Goal: Task Accomplishment & Management: Complete application form

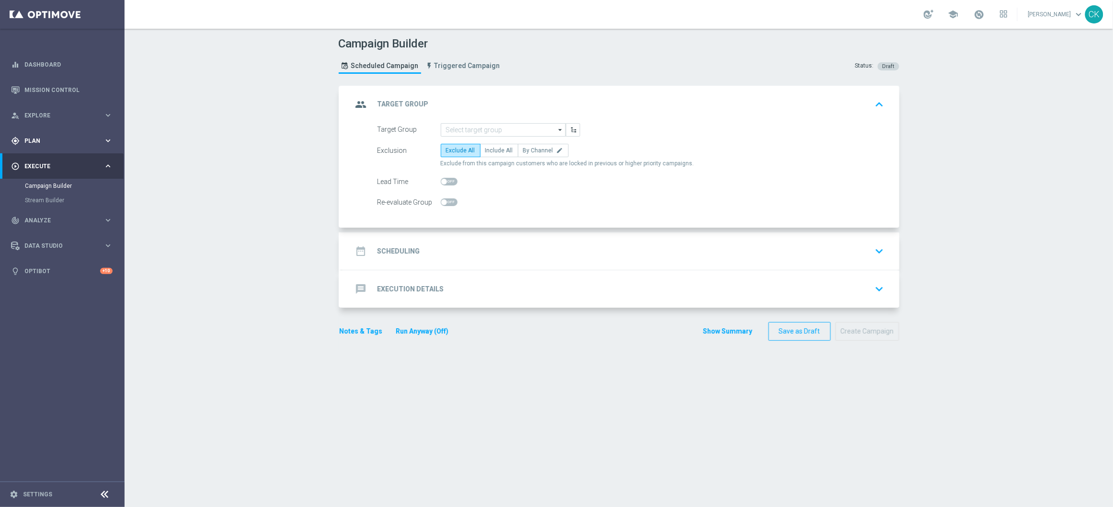
click at [42, 134] on div "gps_fixed Plan keyboard_arrow_right" at bounding box center [62, 140] width 124 height 25
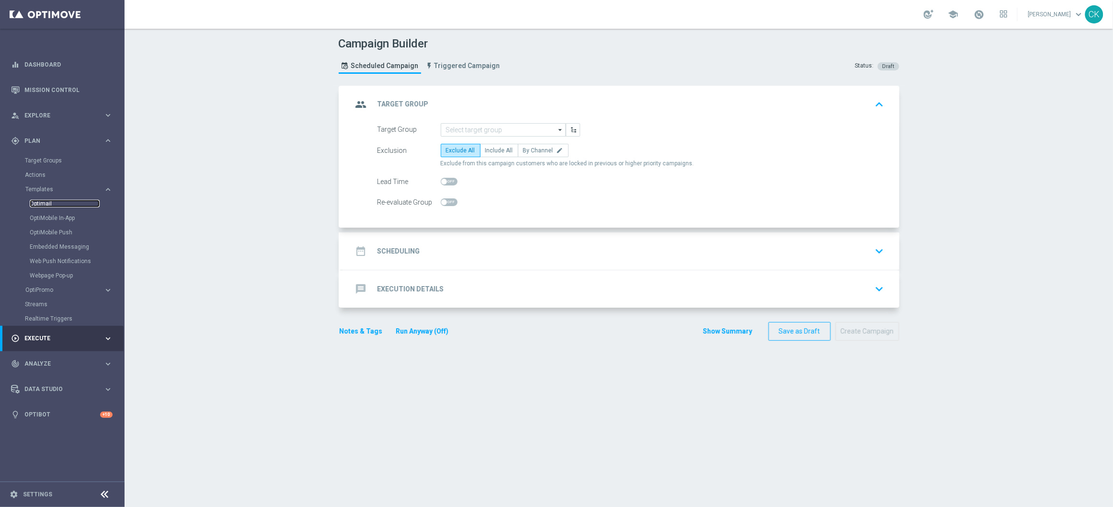
click at [45, 202] on link "Optimail" at bounding box center [65, 204] width 70 height 8
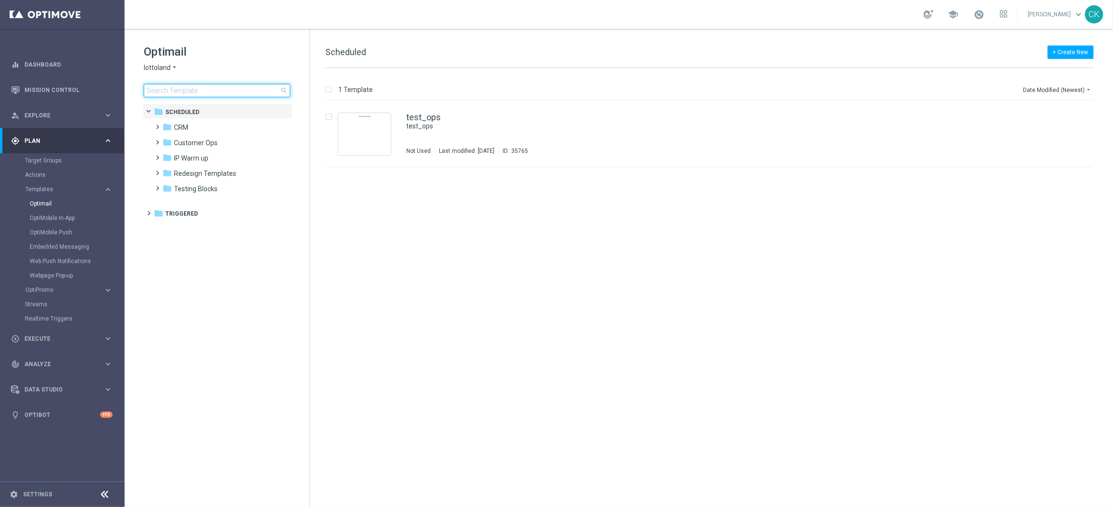
click at [204, 90] on input at bounding box center [217, 90] width 147 height 13
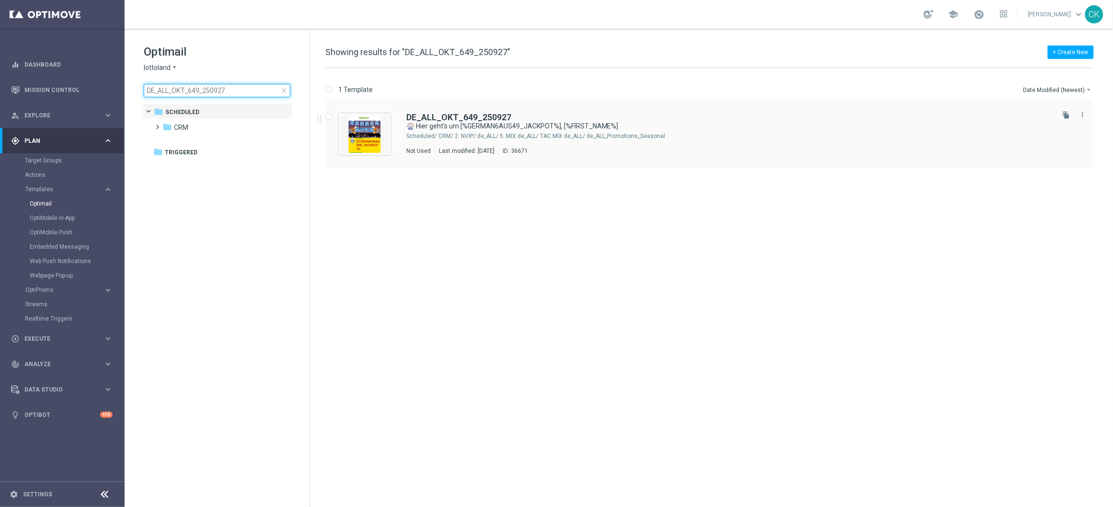
type input "DE_ALL_OKT_649_250927"
click at [455, 115] on b "DE_ALL_OKT_649_250927" at bounding box center [458, 117] width 105 height 10
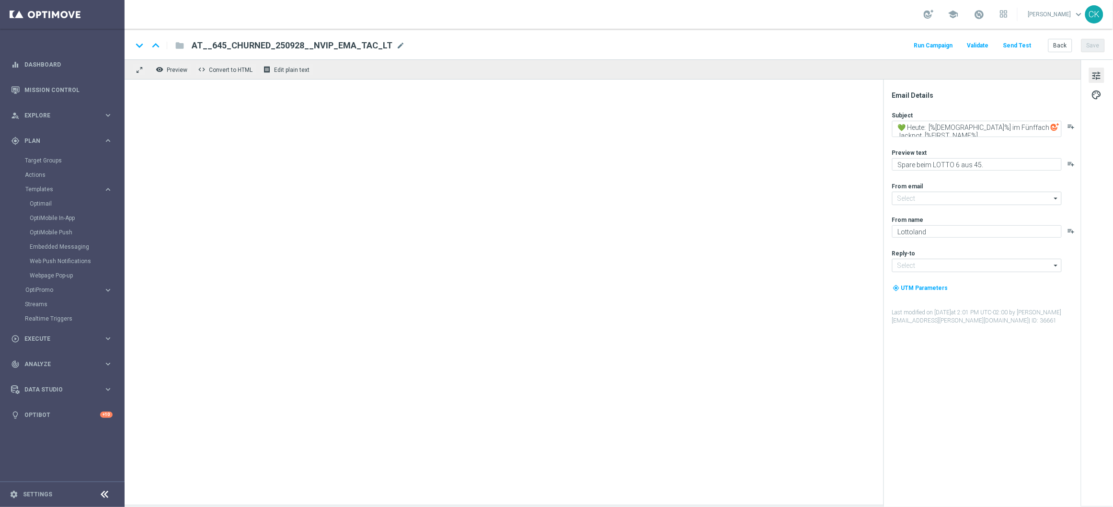
type input "[EMAIL_ADDRESS][DOMAIN_NAME]"
type textarea "🎡 Hier geht's um [%GERMAN6AUS49_JACKPOT%], [%FIRST_NAME%]"
type textarea "Wiesn-Rabatt für's LOTTO 6aus49."
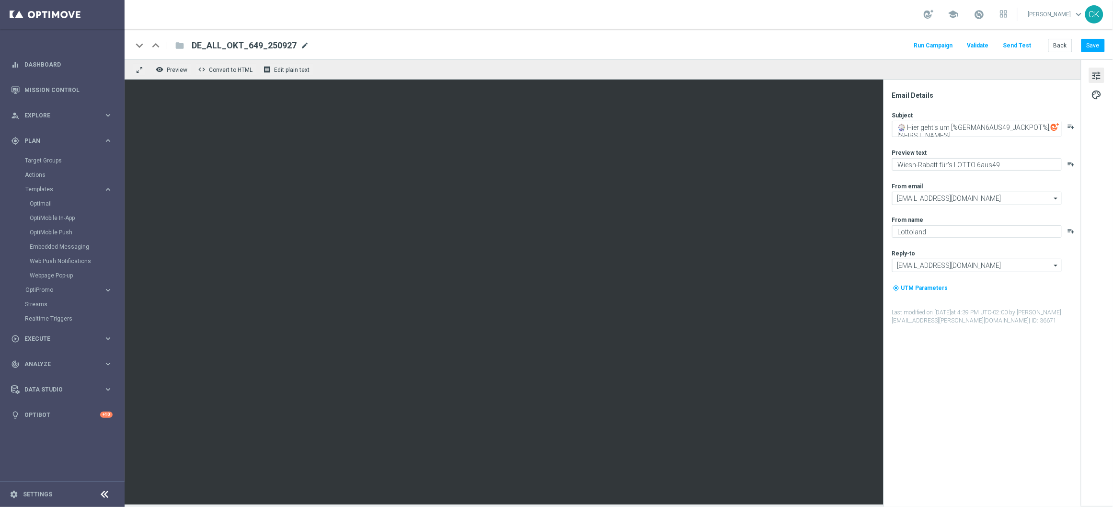
click at [301, 43] on span "mode_edit" at bounding box center [304, 45] width 9 height 9
click at [294, 43] on input "DE_ALL_OKT_649_250927" at bounding box center [311, 45] width 238 height 12
paste input "_OKT_649_250927__NVIP_EMA_TAC_MIX"
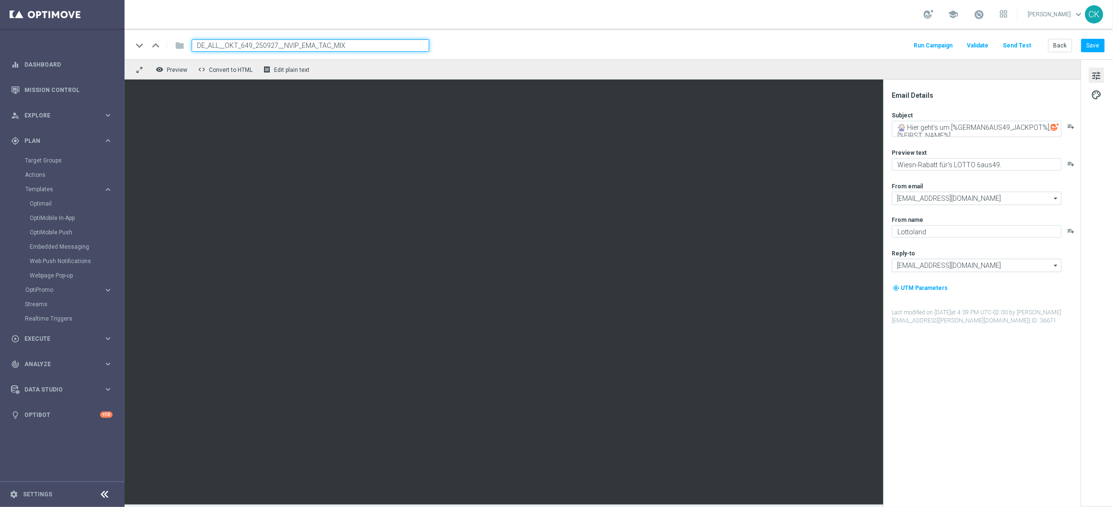
type input "DE_ALL__OKT_649_250927__NVIP_EMA_TAC_MIX"
click at [569, 50] on div "keyboard_arrow_down keyboard_arrow_up folder DE_ALL__OKT_649_250927__NVIP_EMA_T…" at bounding box center [618, 45] width 972 height 12
click at [1101, 46] on button "Save" at bounding box center [1092, 45] width 23 height 13
click at [1098, 48] on button "Save" at bounding box center [1092, 45] width 23 height 13
click at [1063, 48] on button "Back" at bounding box center [1060, 45] width 24 height 13
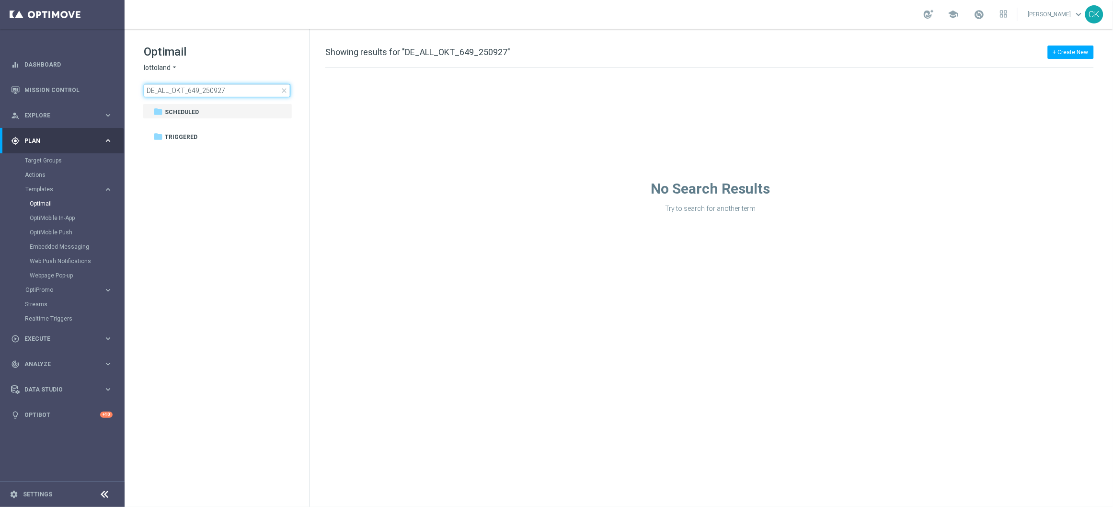
click at [230, 90] on input "DE_ALL_OKT_649_250927" at bounding box center [217, 90] width 147 height 13
type input "D"
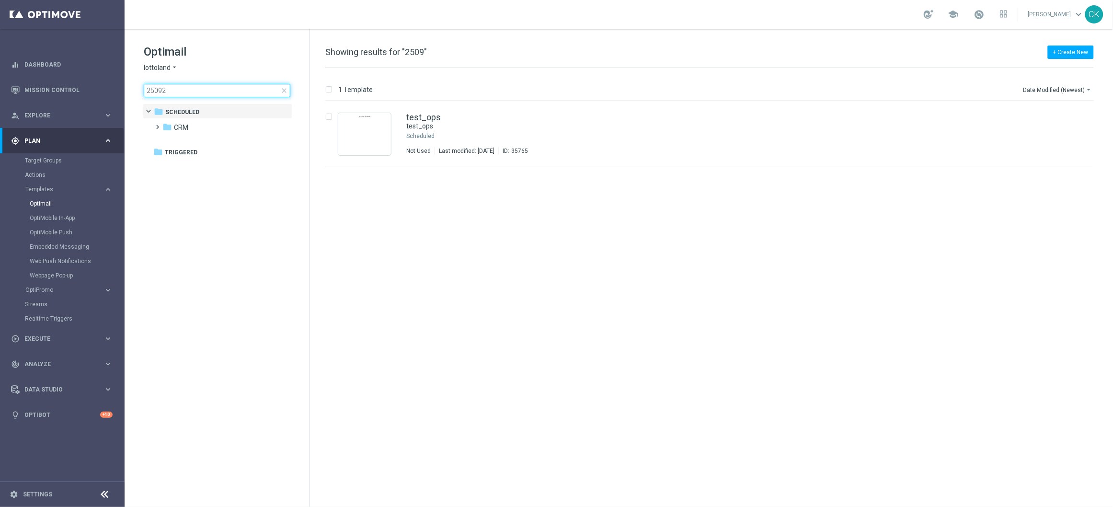
type input "250928"
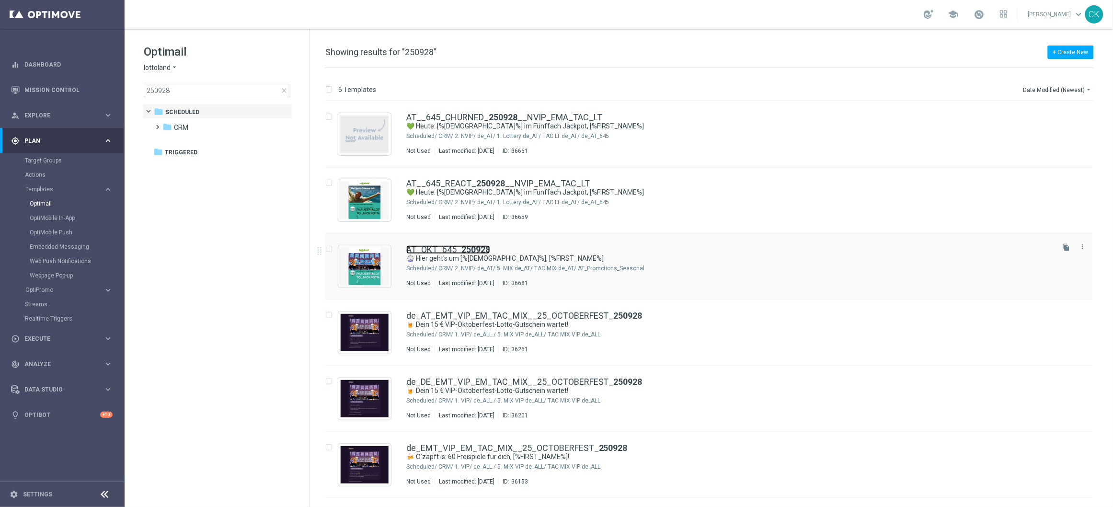
click at [446, 252] on link "AT_OKT_645_ 250928" at bounding box center [448, 249] width 84 height 9
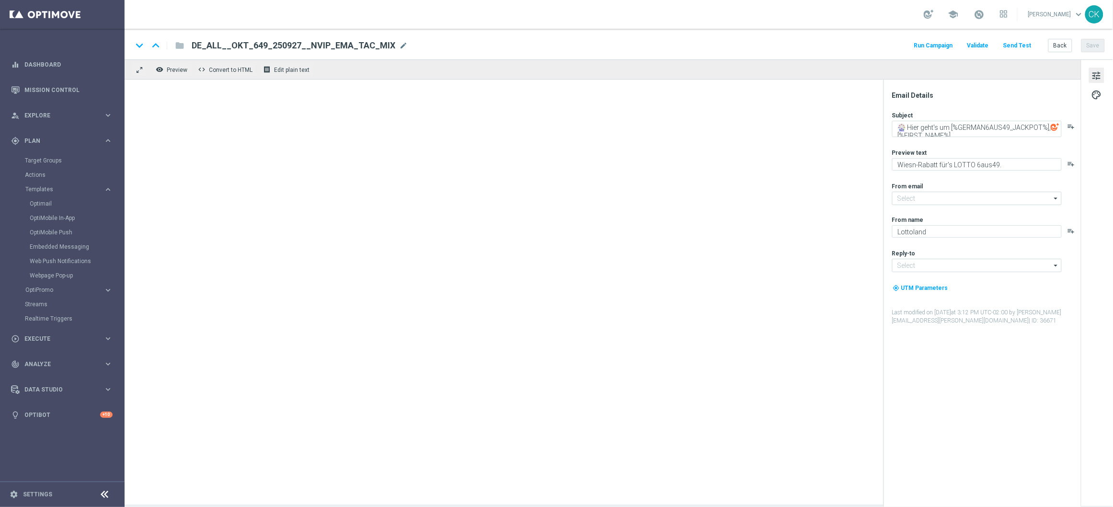
type input "[EMAIL_ADDRESS][DOMAIN_NAME]"
type input "AT_OKT_645_250928"
type textarea "🎡 Hier geht's um [%[DEMOGRAPHIC_DATA]%], [%FIRST_NAME%]"
type textarea "Wiesn-Rabatt für's LOTTO 6 aus 45."
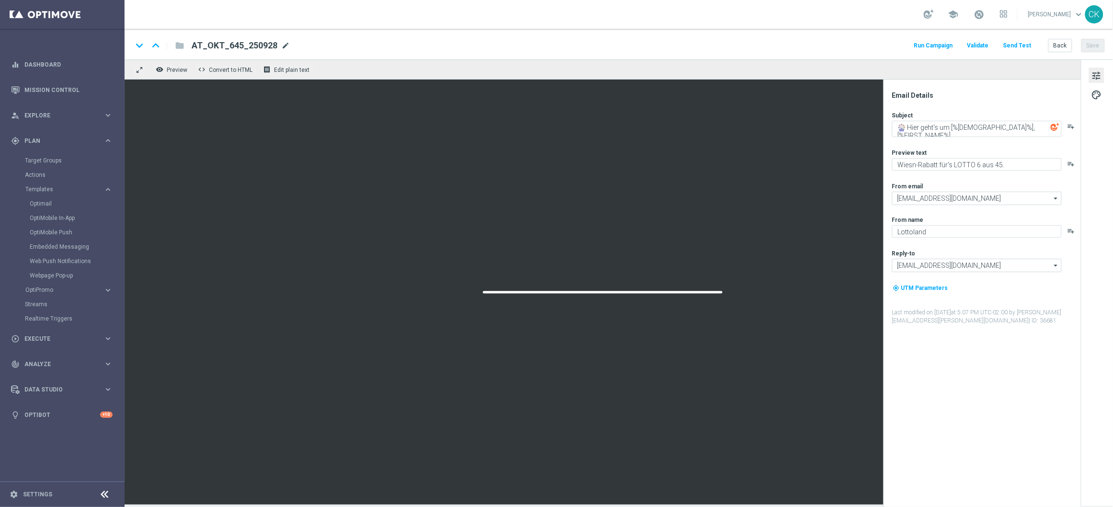
click at [283, 47] on span "mode_edit" at bounding box center [285, 45] width 9 height 9
click at [283, 47] on input "AT_OKT_645_250928" at bounding box center [311, 45] width 238 height 12
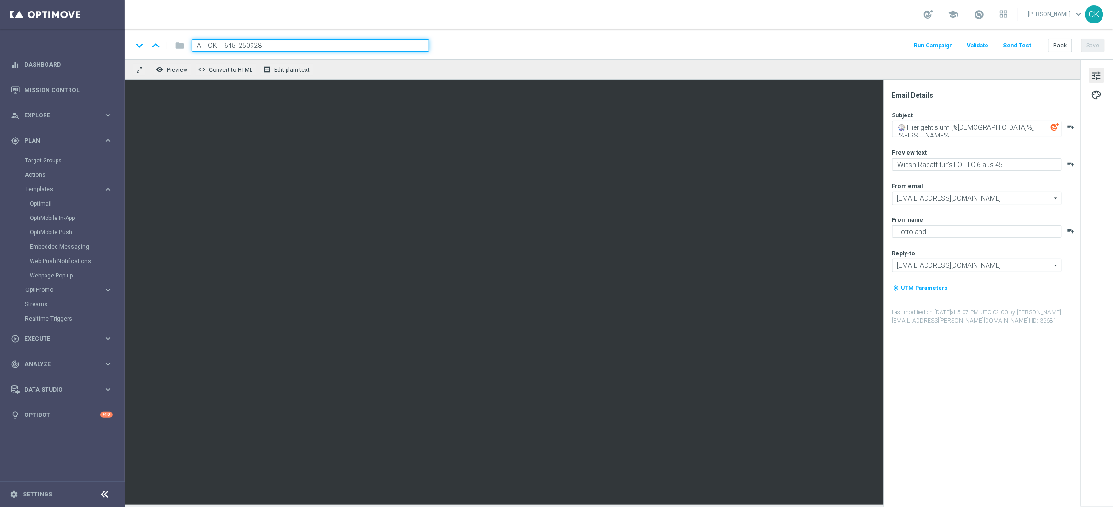
click at [283, 47] on input "AT_OKT_645_250928" at bounding box center [311, 45] width 238 height 12
paste input "_OKT_645_250928__NVIP_EMA_TAC_MIX"
type input "AT__OKT_645_250928__NVIP_EMA_TAC_MIX"
click at [507, 45] on div "keyboard_arrow_down keyboard_arrow_up folder AT__OKT_645_250928__NVIP_EMA_TAC_M…" at bounding box center [618, 45] width 972 height 12
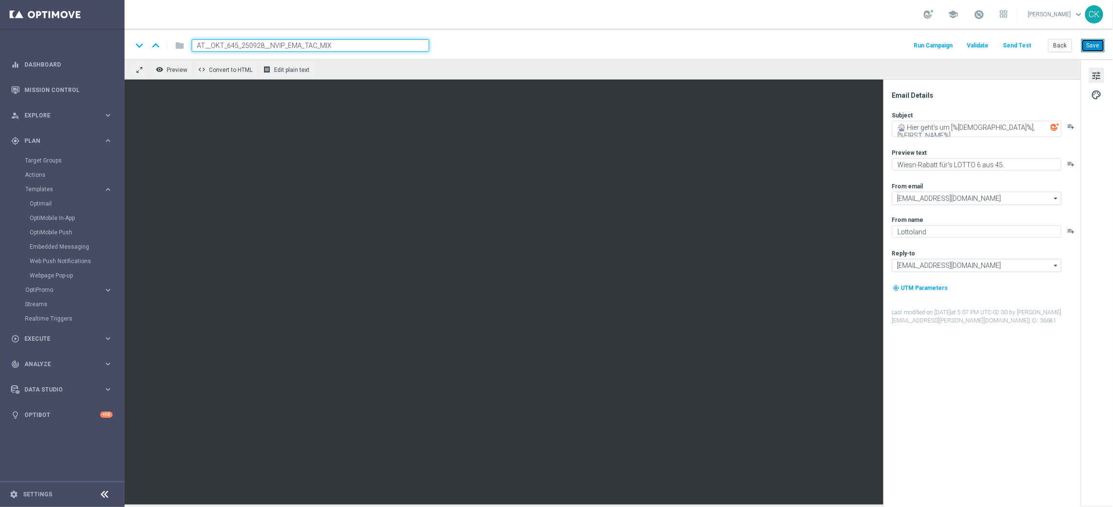
click at [1091, 42] on button "Save" at bounding box center [1092, 45] width 23 height 13
click at [1064, 39] on button "Back" at bounding box center [1060, 45] width 24 height 13
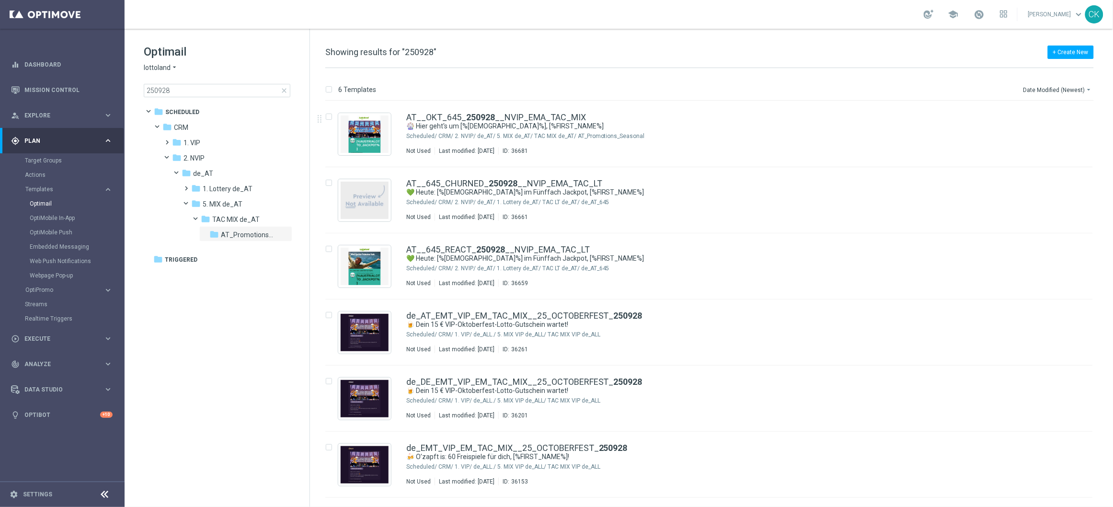
click at [281, 89] on span "close" at bounding box center [284, 91] width 8 height 8
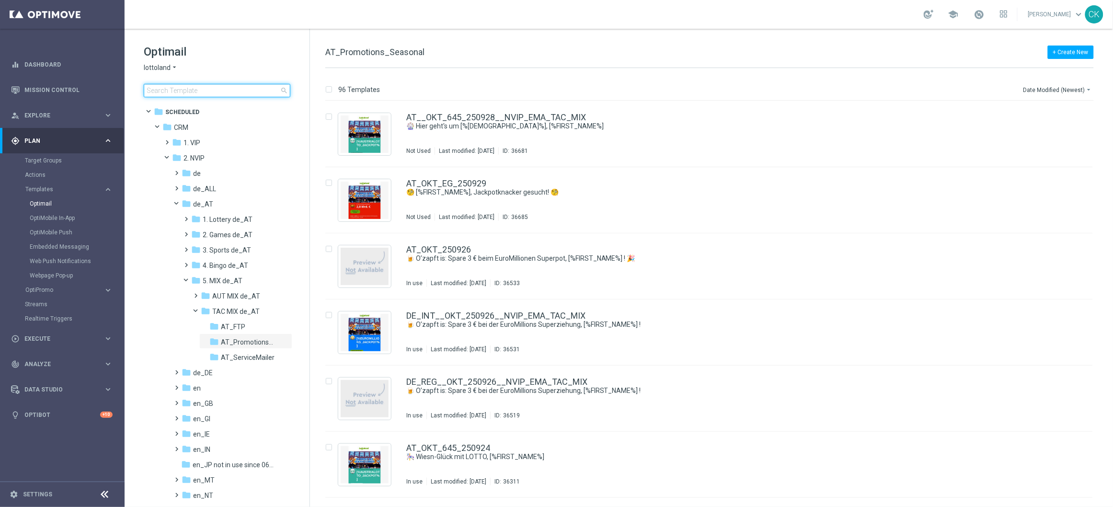
click at [212, 89] on input at bounding box center [217, 90] width 147 height 13
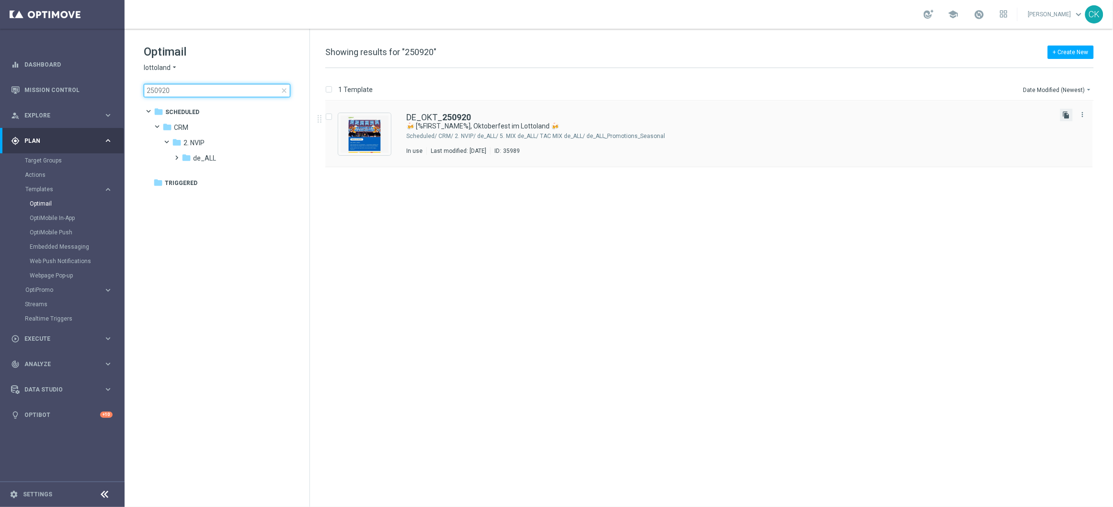
type input "250920"
click at [1067, 114] on icon "file_copy" at bounding box center [1066, 115] width 8 height 8
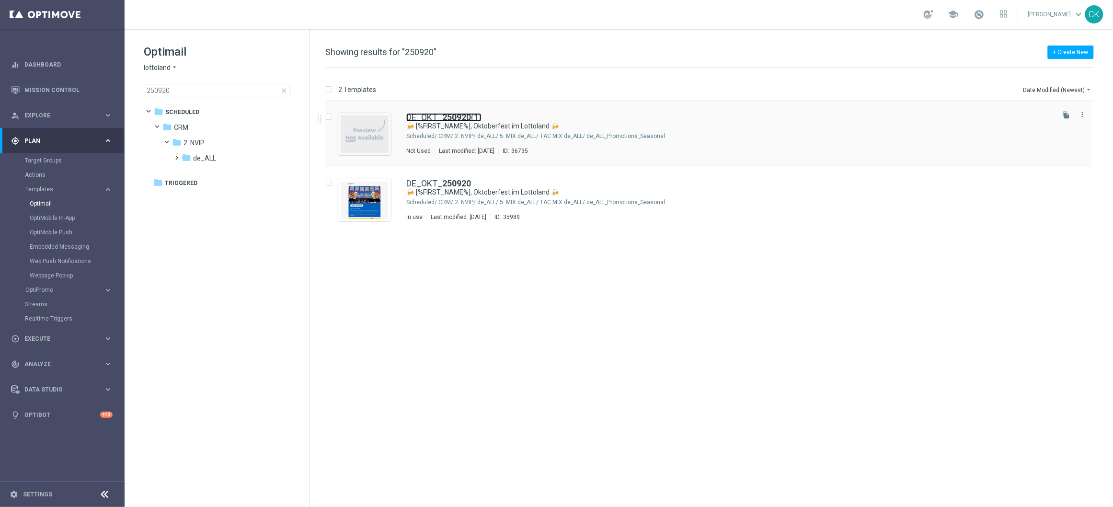
click at [457, 116] on b "250920" at bounding box center [456, 117] width 29 height 10
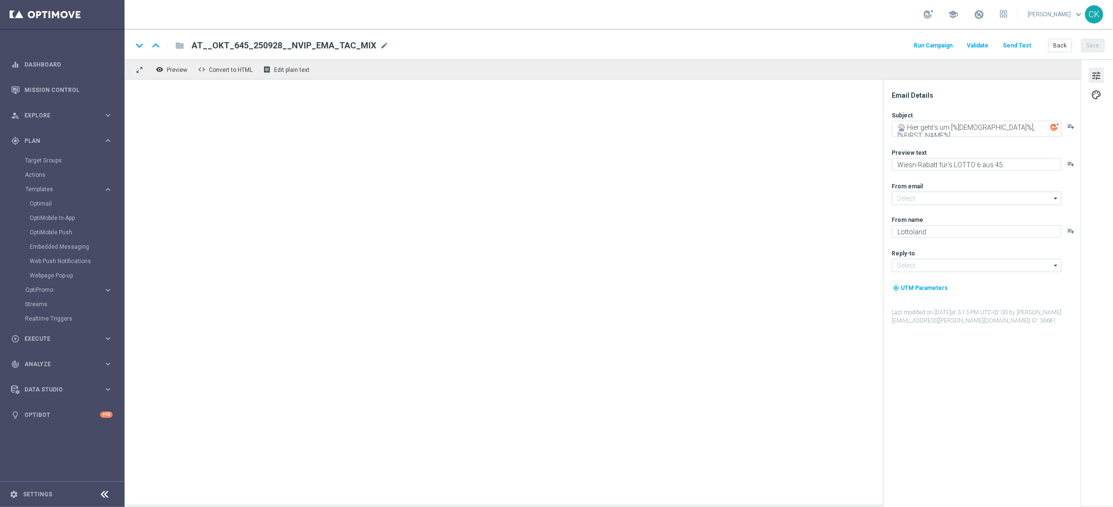
type input "[EMAIL_ADDRESS][DOMAIN_NAME]"
type input "DE_OKT_250920(1)"
type textarea "🍻 [%FIRST_NAME%], Oktoberfest im Lottoland 🍻"
type textarea "Oans, zwoa, drei, gwunna."
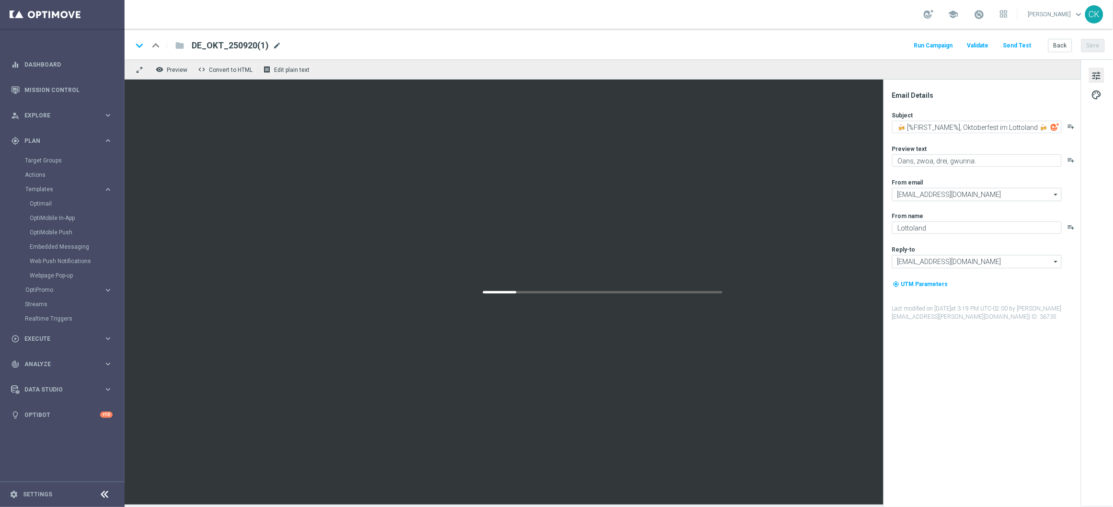
click at [276, 43] on span "mode_edit" at bounding box center [277, 45] width 9 height 9
click at [276, 43] on input "DE_OKT_250920(1)" at bounding box center [311, 45] width 238 height 12
paste input "REG__OKT_250929__NVIP_EMA_TAC_MIX"
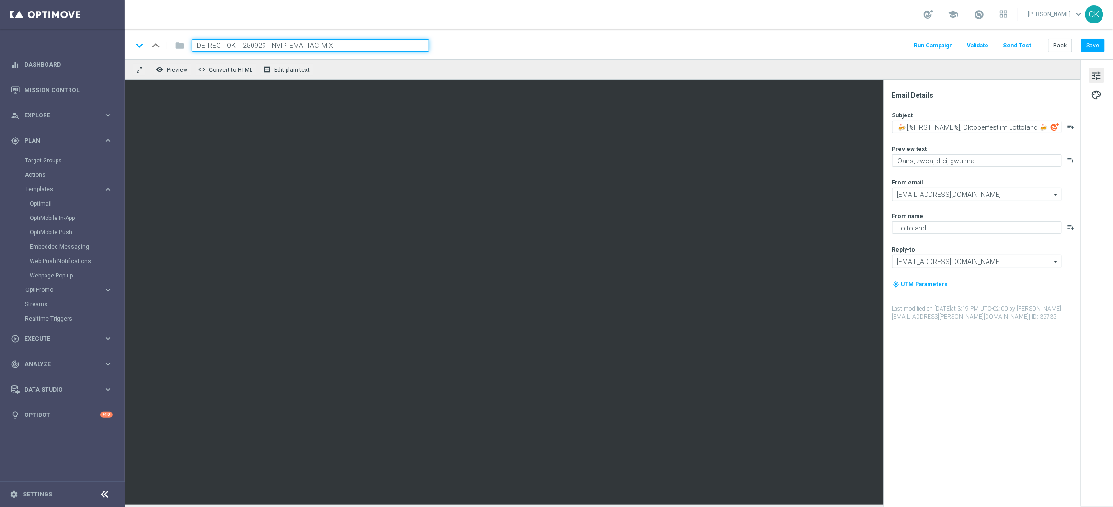
type input "DE_REG__OKT_250929__NVIP_EMA_TAC_MIX"
click at [485, 39] on div "keyboard_arrow_down keyboard_arrow_up folder DE_REG__OKT_250929__NVIP_EMA_TAC_M…" at bounding box center [618, 45] width 972 height 12
click at [990, 126] on textarea "🍻 [%FIRST_NAME%], Oktoberfest im Lottoland 🍻" at bounding box center [977, 127] width 170 height 12
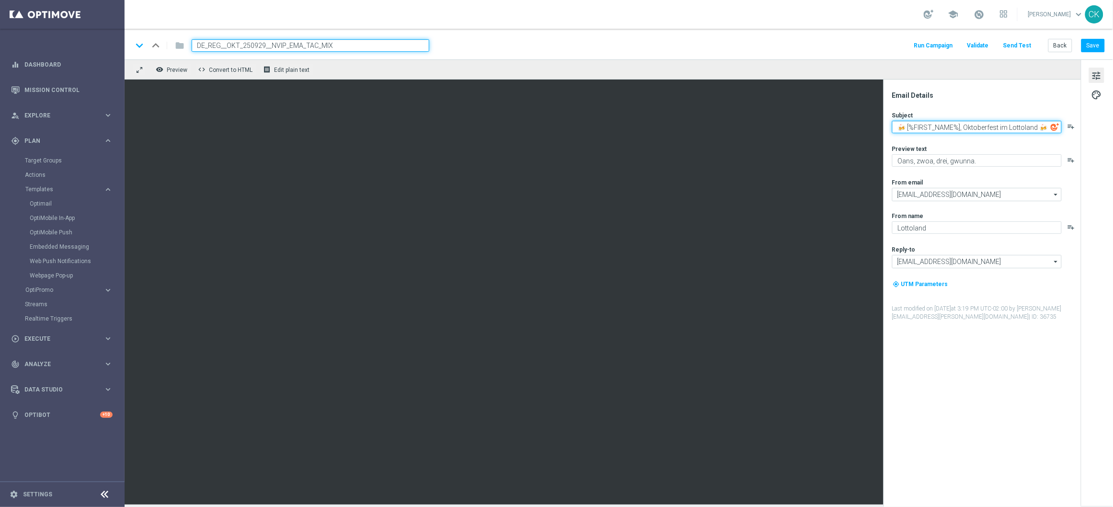
paste textarea "Rubbeln wie auf der Wiesn 🍺 – jetzt sparen & gewinnen"
type textarea "Rubbeln wie auf der Wiesn 🍺 – jetzt sparen & gewinnen"
click at [984, 138] on div "Subject Rubbeln wie auf der Wiesn 🍺 – jetzt sparen & gewinnen playlist_add Prev…" at bounding box center [986, 216] width 188 height 210
click at [937, 129] on textarea "Rubbeln wie auf der Wiesn 🍺 – jetzt sparen & gewinnen" at bounding box center [977, 127] width 170 height 12
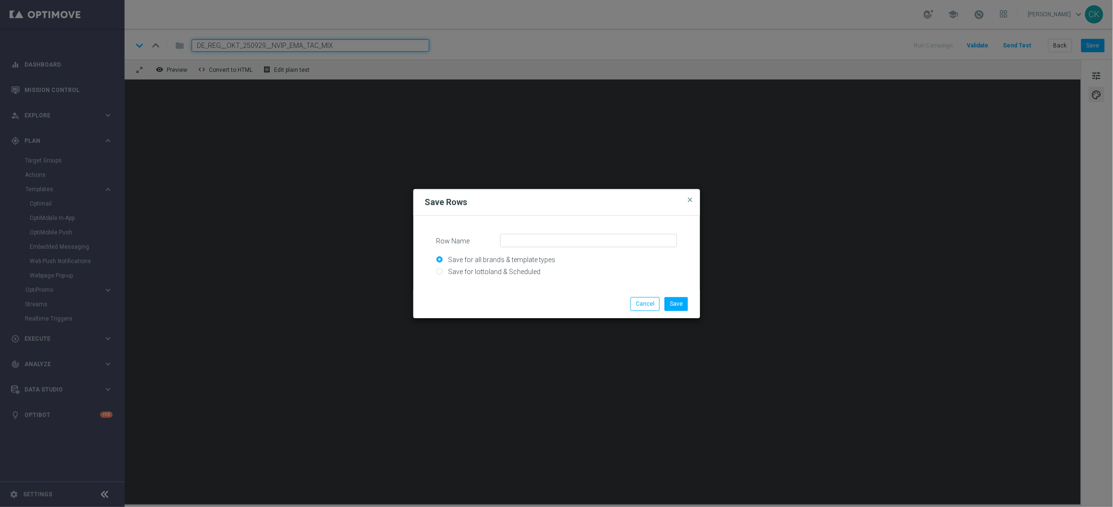
click at [498, 269] on input "Save for lottoland & Scheduled" at bounding box center [556, 275] width 240 height 13
radio input "true"
click at [542, 239] on input "Row Name" at bounding box center [588, 240] width 177 height 13
type input "L"
paste input "LP - DEREG FTP wheel, no offer"
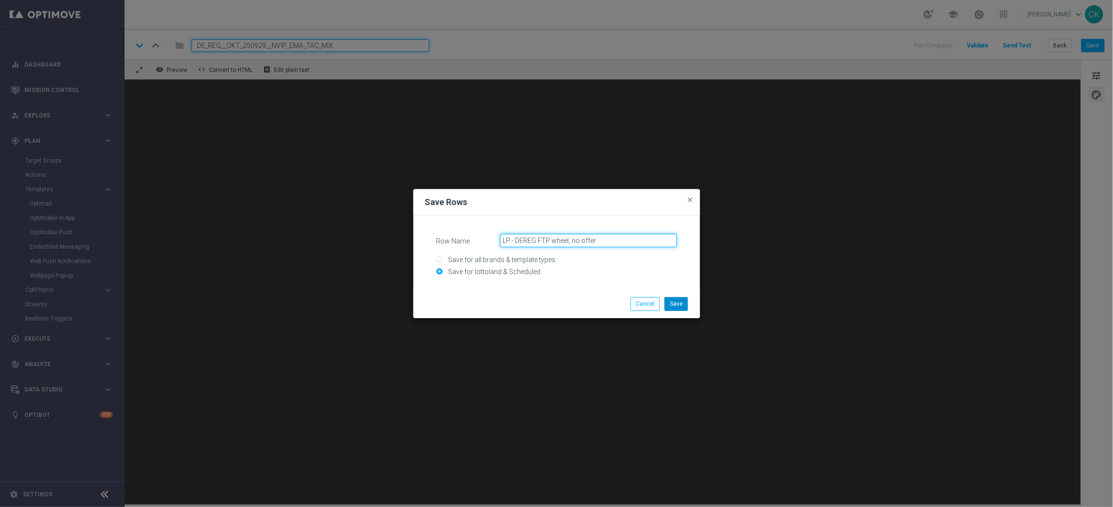
type input "LP - DEREG FTP wheel, no offer"
click at [678, 301] on button "Save" at bounding box center [675, 303] width 23 height 13
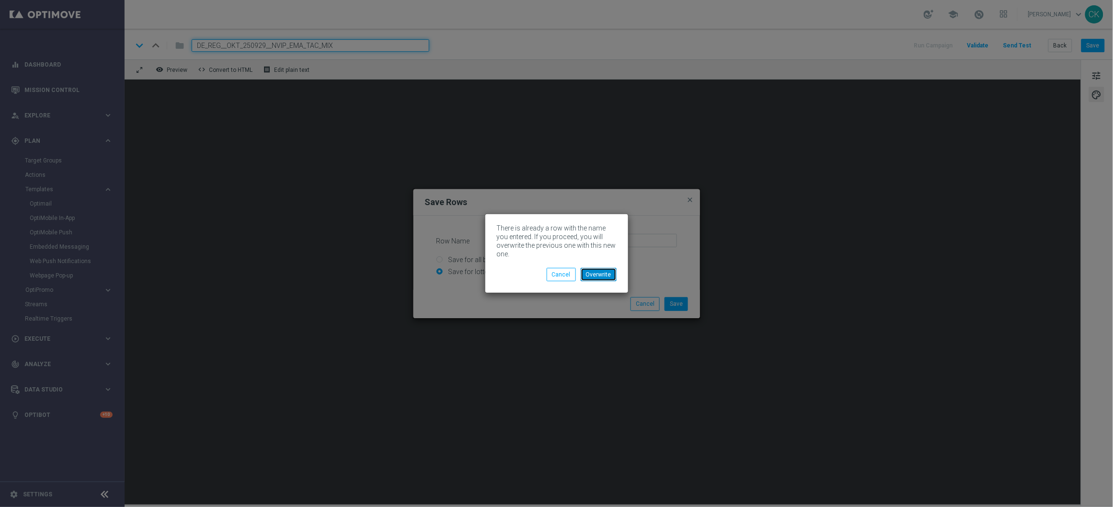
click at [595, 275] on button "Overwrite" at bounding box center [598, 274] width 36 height 13
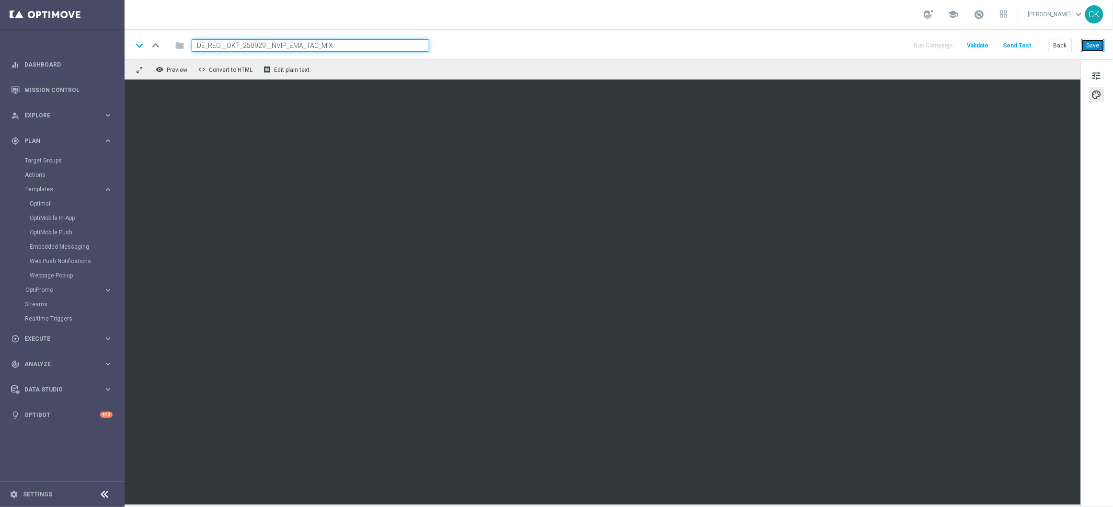
click at [1101, 45] on button "Save" at bounding box center [1092, 45] width 23 height 13
click at [1096, 43] on button "Save" at bounding box center [1092, 45] width 23 height 13
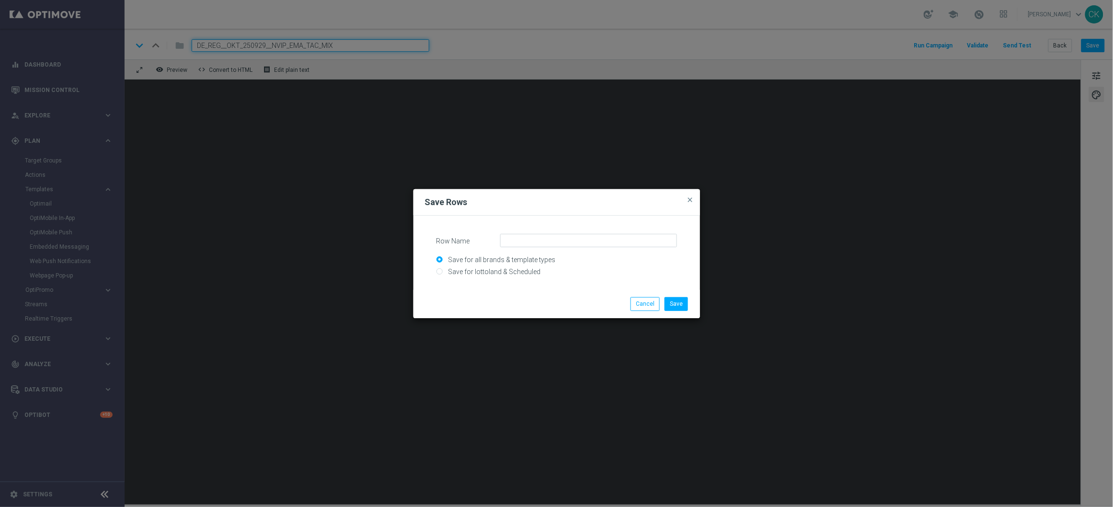
click at [478, 273] on input "Save for lottoland & Scheduled" at bounding box center [556, 275] width 240 height 13
radio input "true"
click at [514, 237] on input "Row Name" at bounding box center [588, 240] width 177 height 13
paste input "LP - DEINT FTP wheel, no offer"
type input "LP - DEINT FTP wheel, no offer"
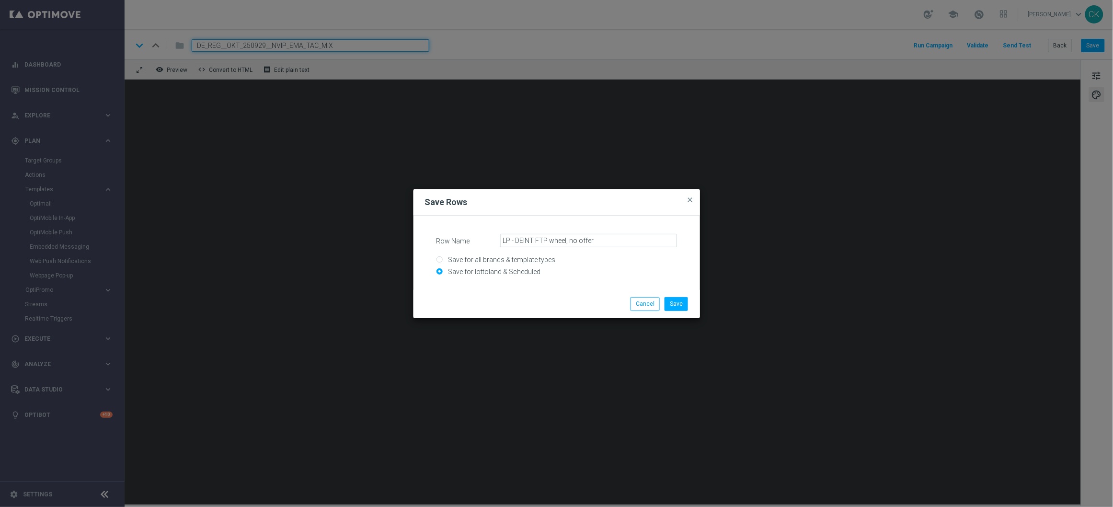
click at [692, 305] on div "Save Cancel" at bounding box center [602, 303] width 185 height 13
click at [680, 305] on button "Save" at bounding box center [675, 303] width 23 height 13
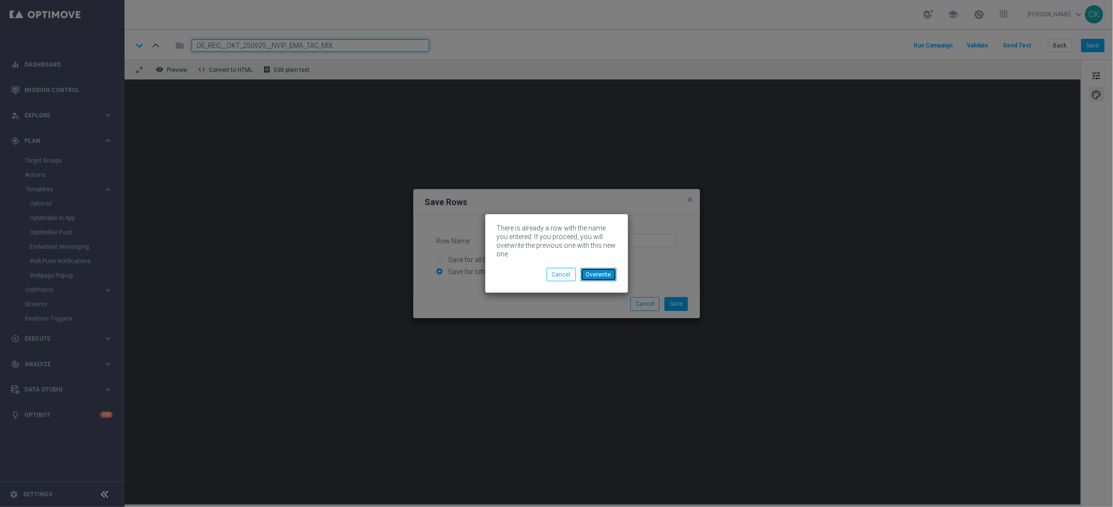
click at [604, 275] on button "Overwrite" at bounding box center [598, 274] width 36 height 13
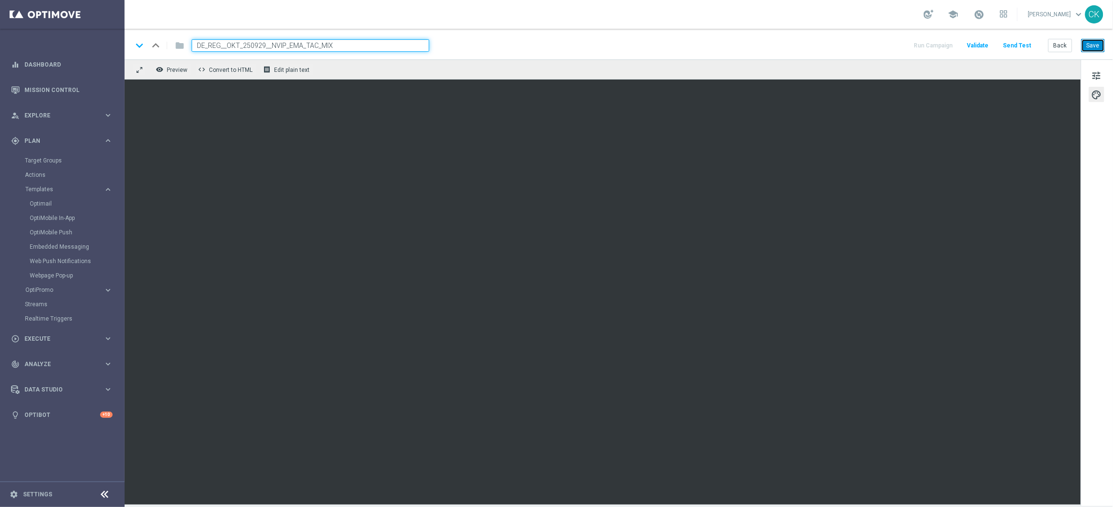
click at [1088, 47] on button "Save" at bounding box center [1092, 45] width 23 height 13
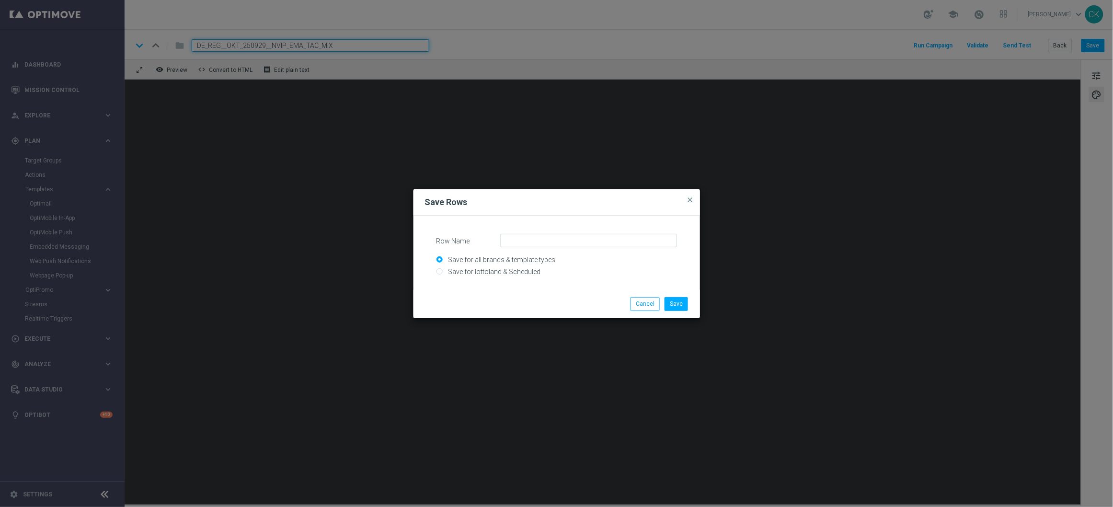
click at [472, 273] on input "Save for lottoland & Scheduled" at bounding box center [556, 275] width 240 height 13
radio input "true"
click at [567, 242] on input "Row Name" at bounding box center [588, 240] width 177 height 13
paste input "LP - AT FTP wheel, no offer"
type input "LP - AT FTP wheel, no offer"
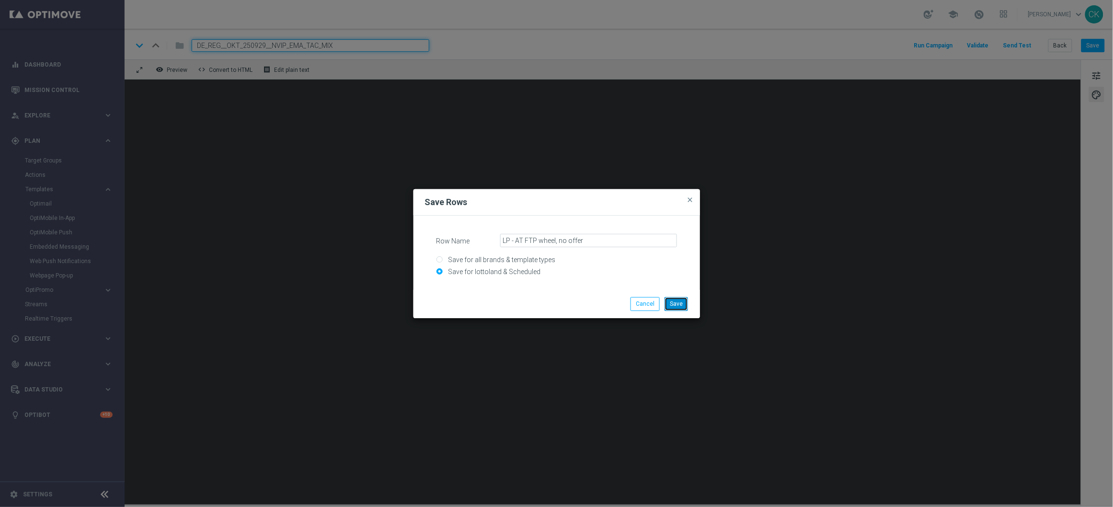
click at [679, 302] on button "Save" at bounding box center [675, 303] width 23 height 13
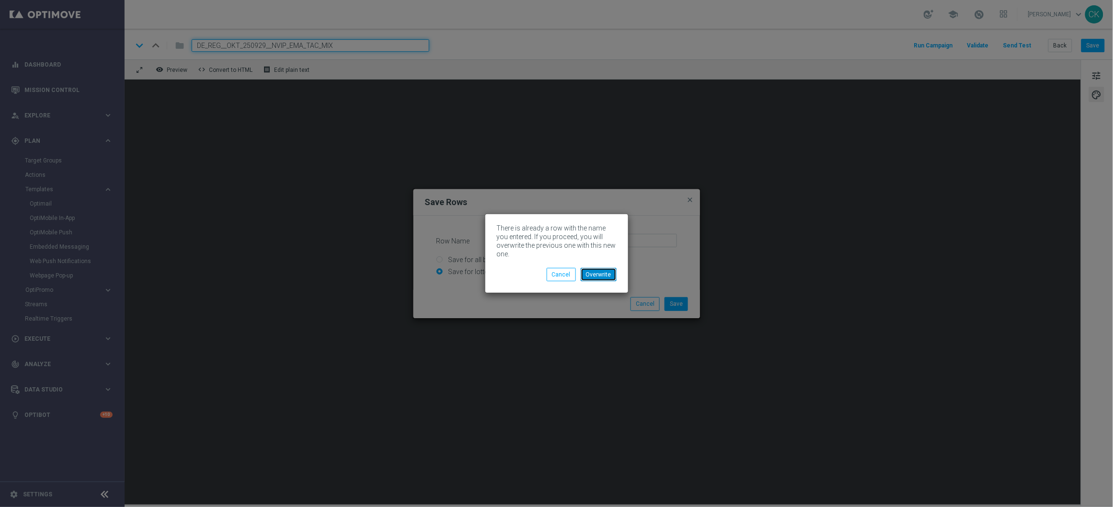
click at [604, 271] on button "Overwrite" at bounding box center [598, 274] width 36 height 13
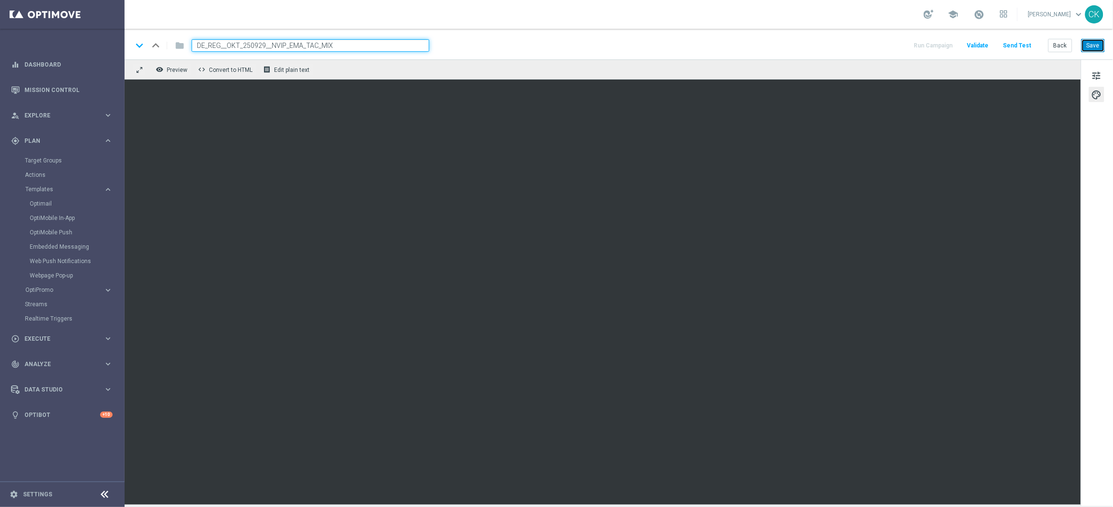
click at [1099, 49] on button "Save" at bounding box center [1092, 45] width 23 height 13
click at [1104, 39] on button "Save" at bounding box center [1092, 45] width 23 height 13
click at [1094, 73] on span "tune" at bounding box center [1096, 75] width 11 height 12
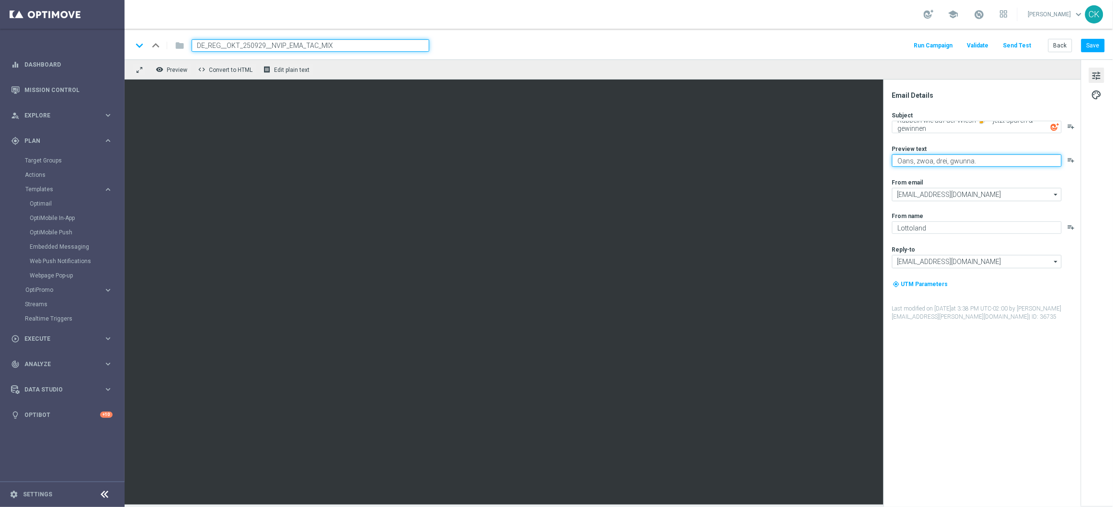
paste textarea "Deftige Rabatte auf Rubbellose – sofort rubbeln & gewinnen.“"
type textarea "Deftige Rabatte auf Rubbellose – sofort rubbeln & gewinnen."
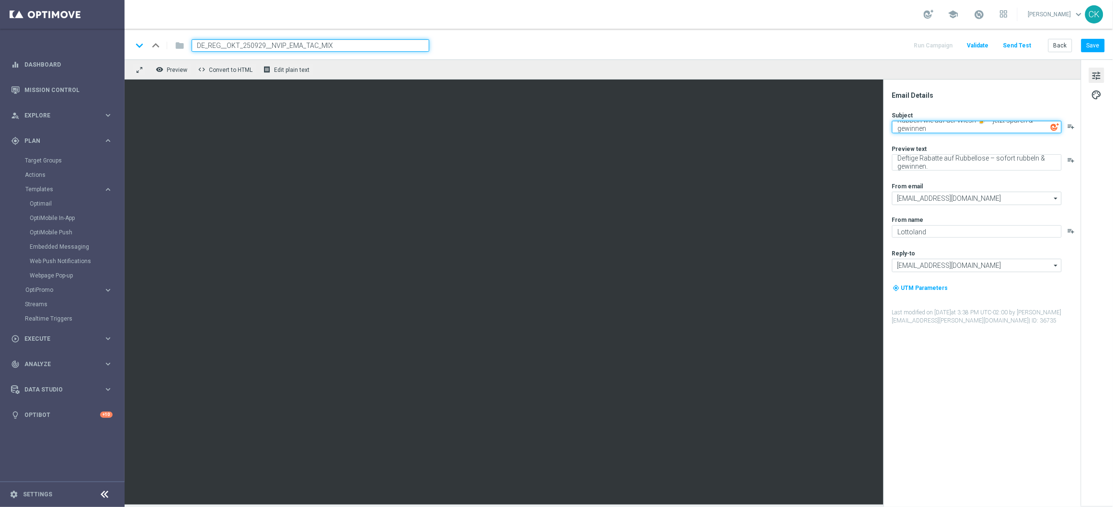
click at [912, 130] on textarea "Rubbeln wie auf der Wiesn 🍺 – jetzt sparen & gewinnen" at bounding box center [977, 127] width 170 height 12
drag, startPoint x: 937, startPoint y: 167, endPoint x: 889, endPoint y: 148, distance: 51.7
click at [889, 148] on div "Email Details Subject Rubbeln wie auf der Wiesn 🍺 – jetzt sparen & gewinnen pla…" at bounding box center [984, 299] width 191 height 416
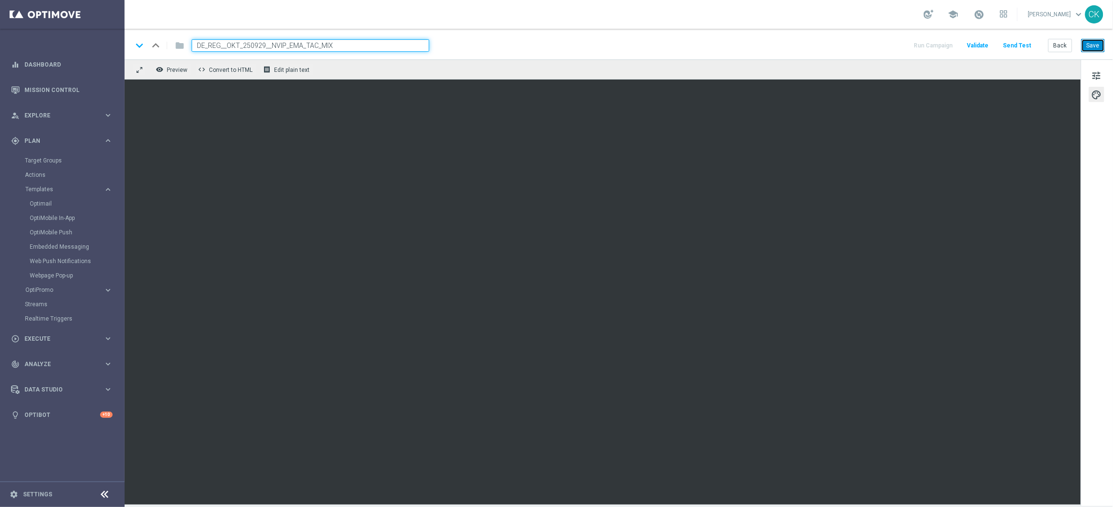
click at [1091, 43] on button "Save" at bounding box center [1092, 45] width 23 height 13
click at [1097, 47] on button "Save" at bounding box center [1092, 45] width 23 height 13
click at [1093, 44] on button "Save" at bounding box center [1092, 45] width 23 height 13
click at [1022, 41] on button "Send Test" at bounding box center [1016, 45] width 31 height 13
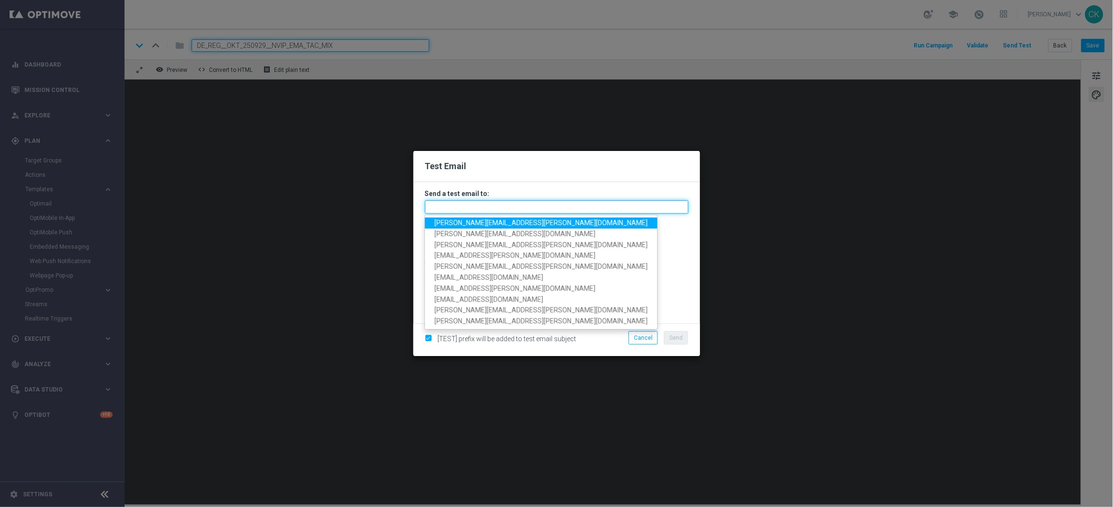
click at [517, 206] on input "text" at bounding box center [556, 206] width 263 height 13
click at [500, 227] on span "[PERSON_NAME][EMAIL_ADDRESS][PERSON_NAME][DOMAIN_NAME]" at bounding box center [540, 223] width 213 height 8
type input "[PERSON_NAME][EMAIL_ADDRESS][PERSON_NAME][DOMAIN_NAME]"
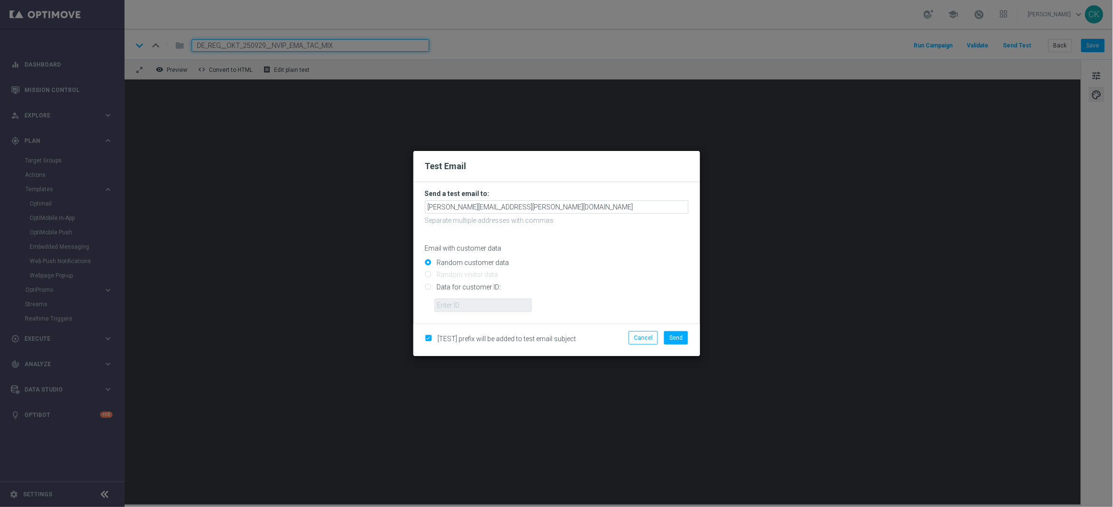
click at [475, 284] on input "Data for customer ID:" at bounding box center [556, 290] width 263 height 13
radio input "true"
click at [461, 261] on input "Random customer data" at bounding box center [556, 266] width 263 height 13
radio input "true"
click at [678, 336] on span "Send" at bounding box center [675, 337] width 13 height 7
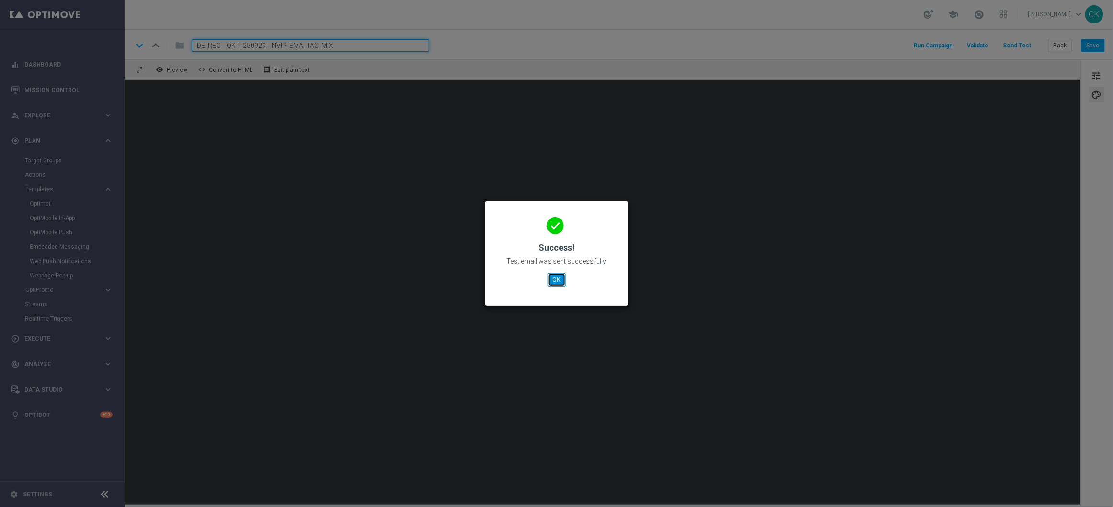
click at [556, 281] on button "OK" at bounding box center [556, 279] width 18 height 13
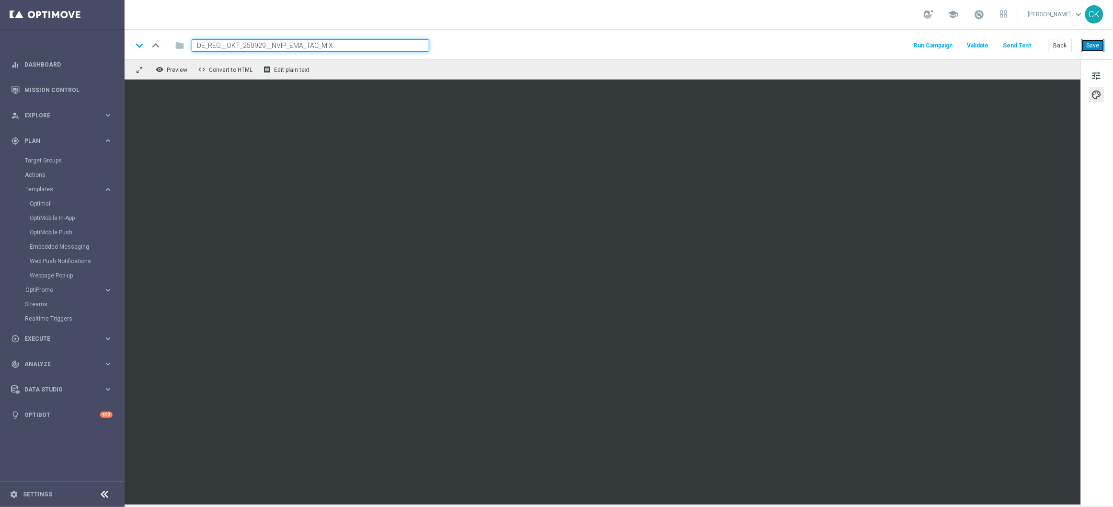
click at [1088, 44] on button "Save" at bounding box center [1092, 45] width 23 height 13
click at [1060, 50] on button "Back" at bounding box center [1060, 45] width 24 height 13
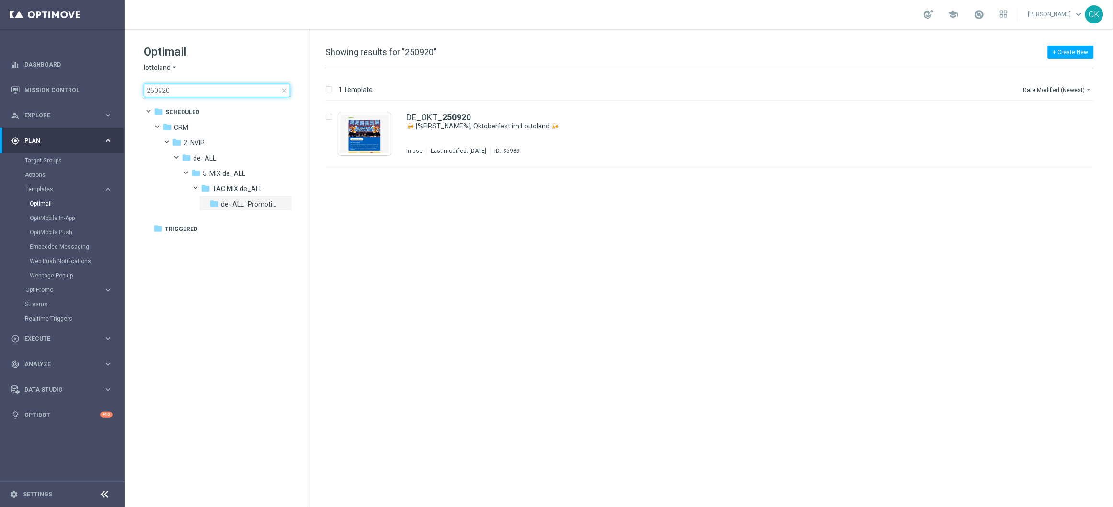
click at [194, 90] on input "250920" at bounding box center [217, 90] width 147 height 13
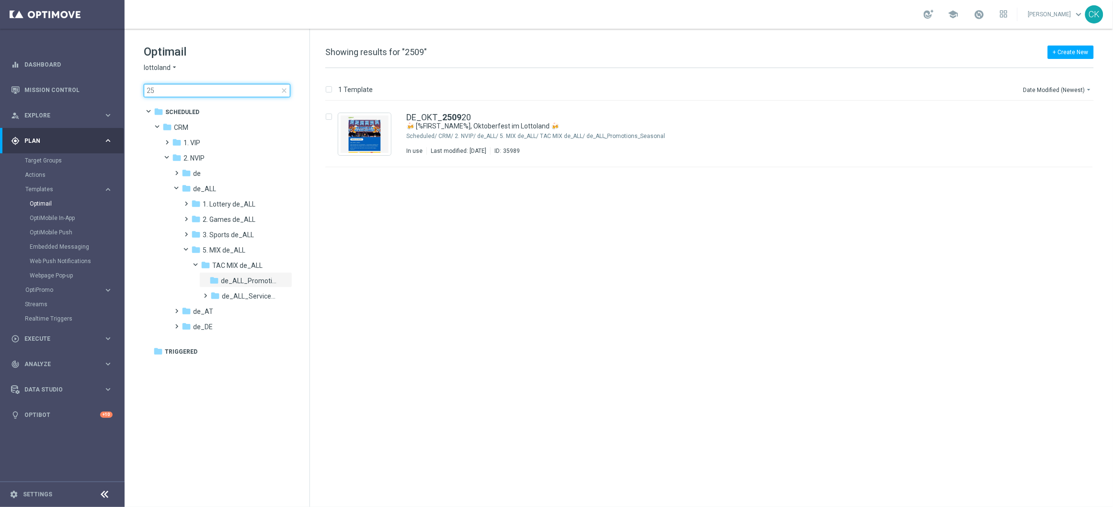
type input "2"
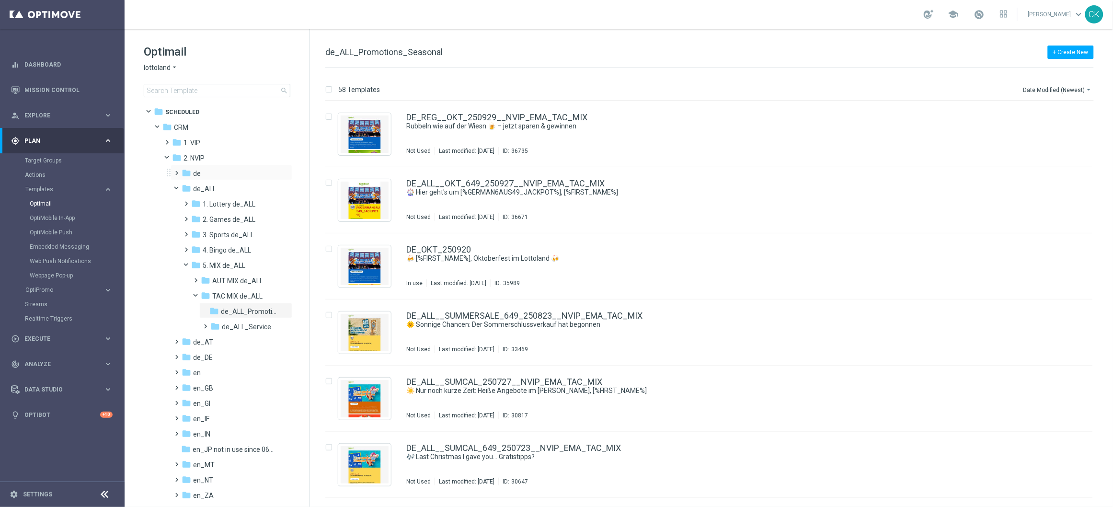
click at [177, 171] on span at bounding box center [175, 169] width 4 height 4
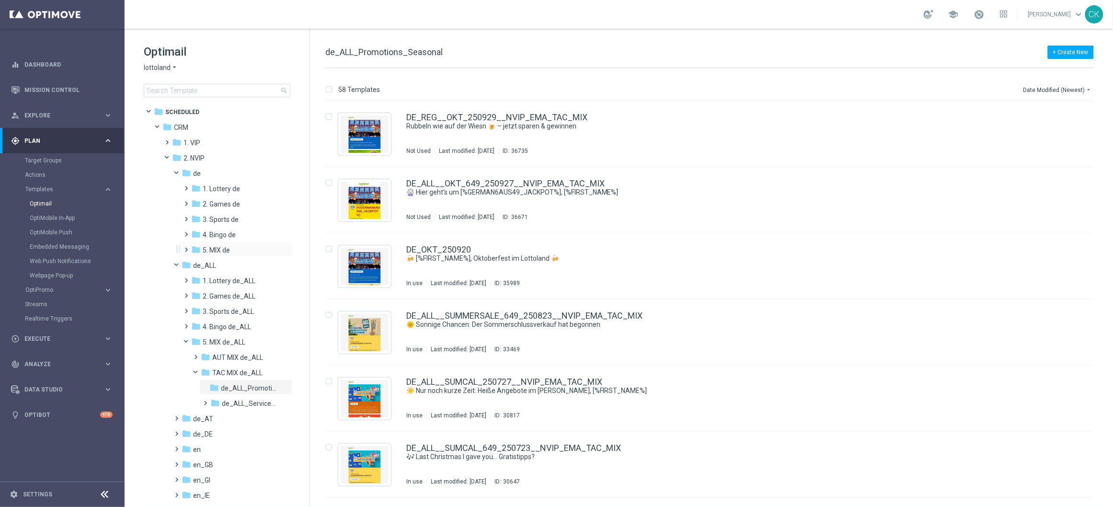
click at [185, 247] on span at bounding box center [184, 245] width 4 height 4
click at [196, 278] on span at bounding box center [194, 276] width 4 height 4
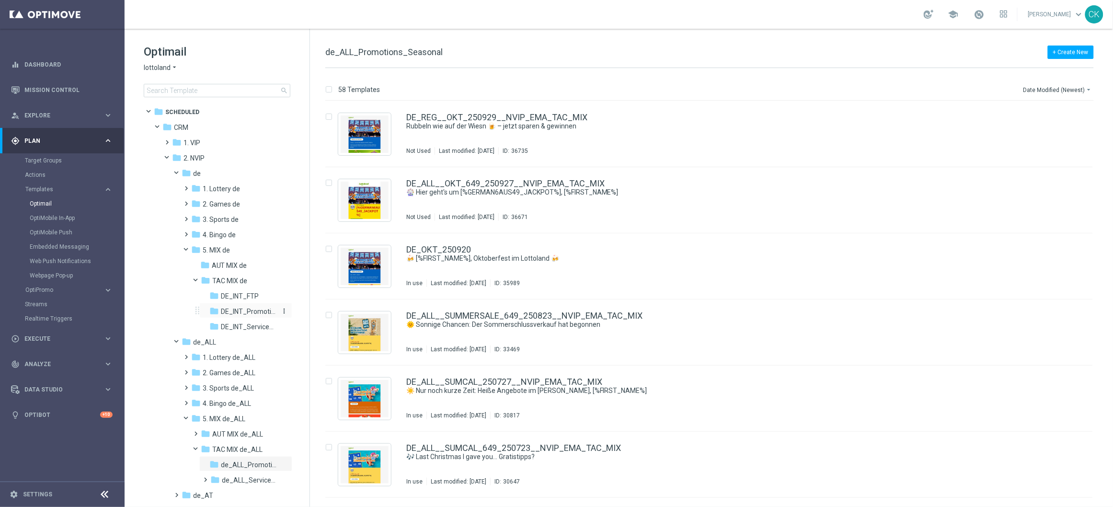
click at [233, 311] on span "DE_INT_Promotions_Seasonal" at bounding box center [249, 311] width 56 height 9
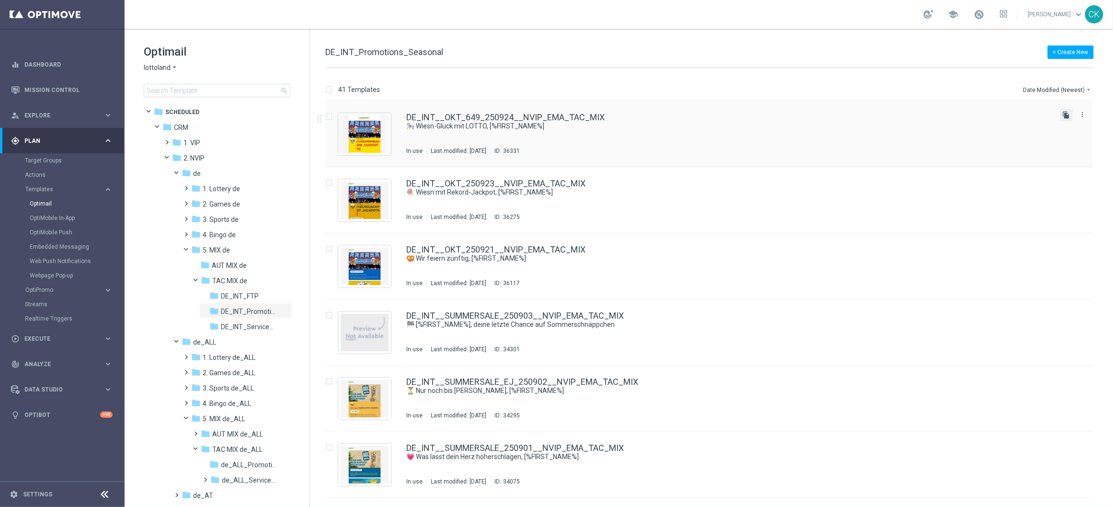
click at [1064, 114] on icon "file_copy" at bounding box center [1066, 115] width 8 height 8
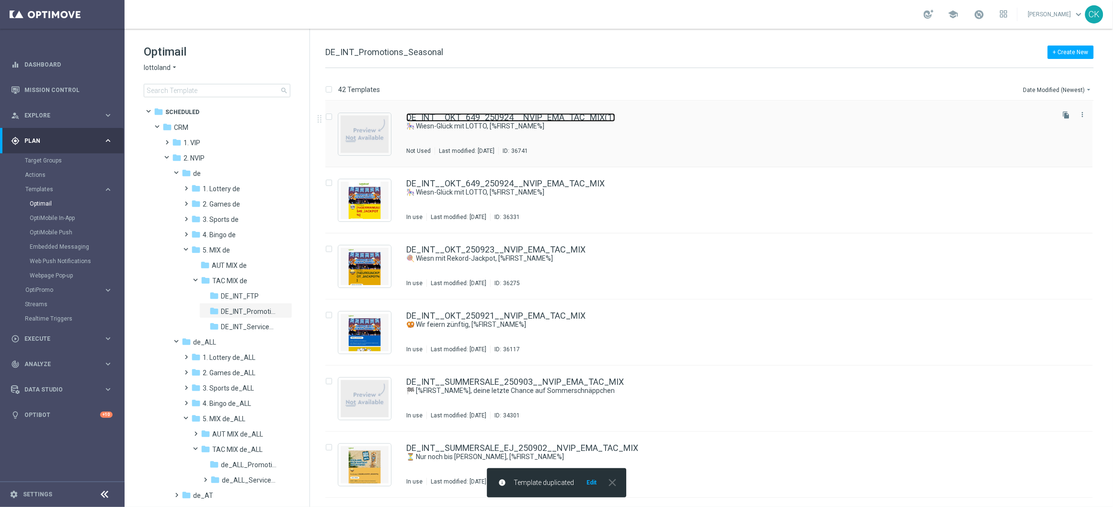
click at [490, 114] on link "DE_INT__OKT_649_250924__NVIP_EMA_TAC_MIX(1)" at bounding box center [510, 117] width 209 height 9
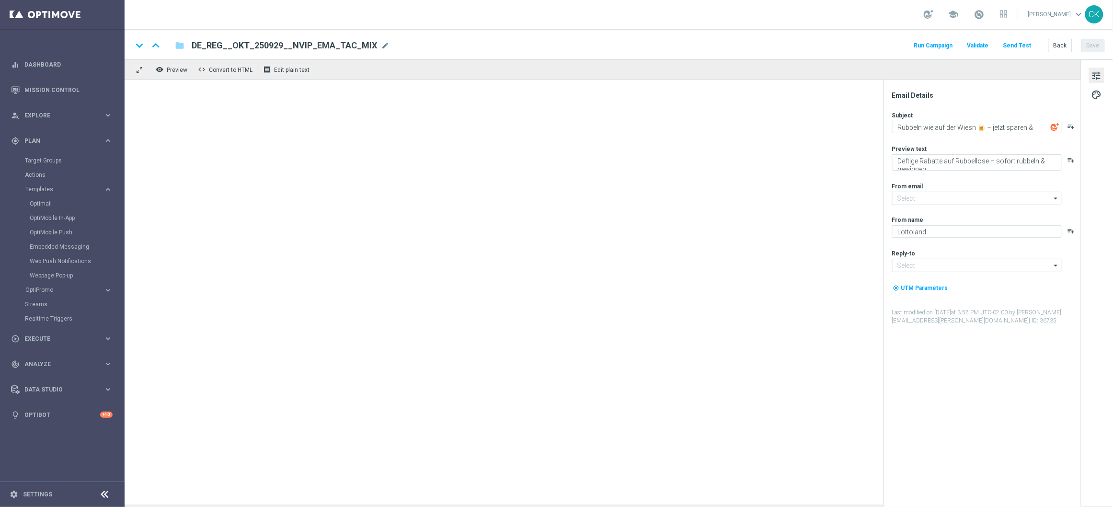
type input "[EMAIL_ADDRESS][DOMAIN_NAME]"
type input "DE_INT__OKT_649_250924__NVIP_EMA_TAC_MIX(1)"
type textarea "🎠 Wiesn-Glück mit LOTTO, [%FIRST_NAME%]"
type textarea "Freu dich auf Freispiele."
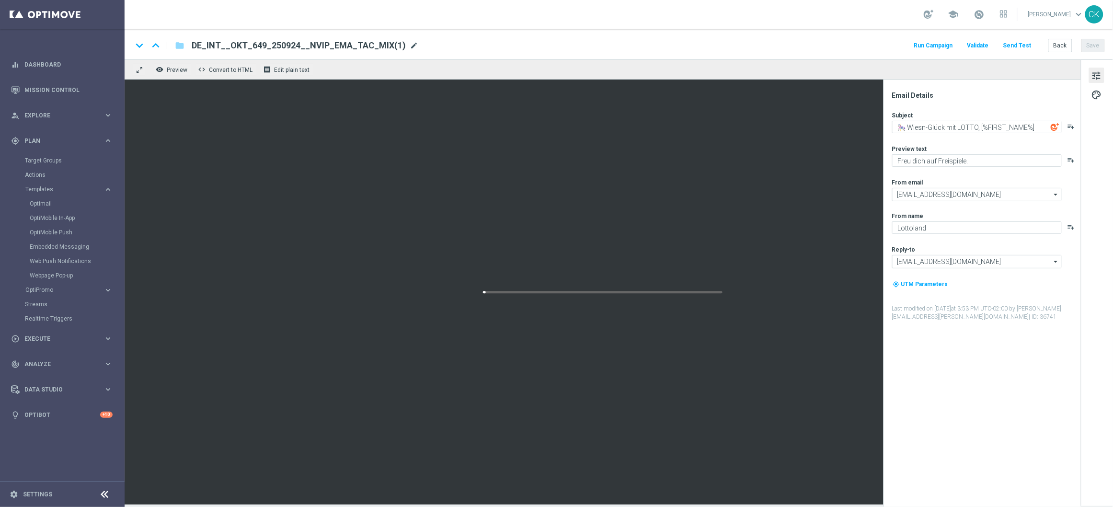
click at [409, 44] on span "mode_edit" at bounding box center [413, 45] width 9 height 9
click at [397, 44] on input "DE_INT__OKT_649_250924__NVIP_EMA_TAC_MIX(1)" at bounding box center [311, 45] width 238 height 12
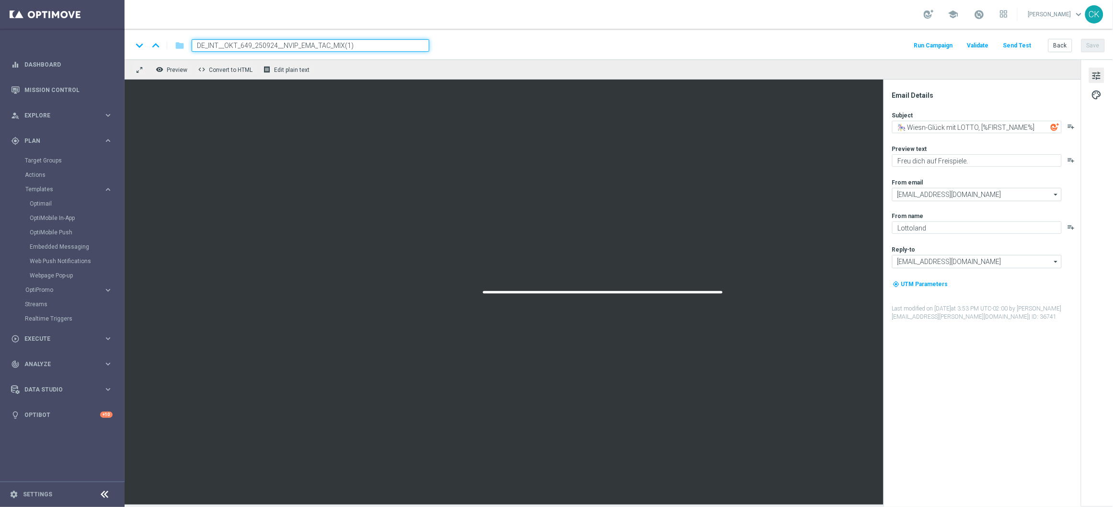
click at [397, 44] on input "DE_INT__OKT_649_250924__NVIP_EMA_TAC_MIX(1)" at bounding box center [311, 45] width 238 height 12
paste input "EG_250929__NVIP_EMA_TAC_MIX"
type input "DE_INT__OKT_EG_250929__NVIP_EMA_TAC_MIX"
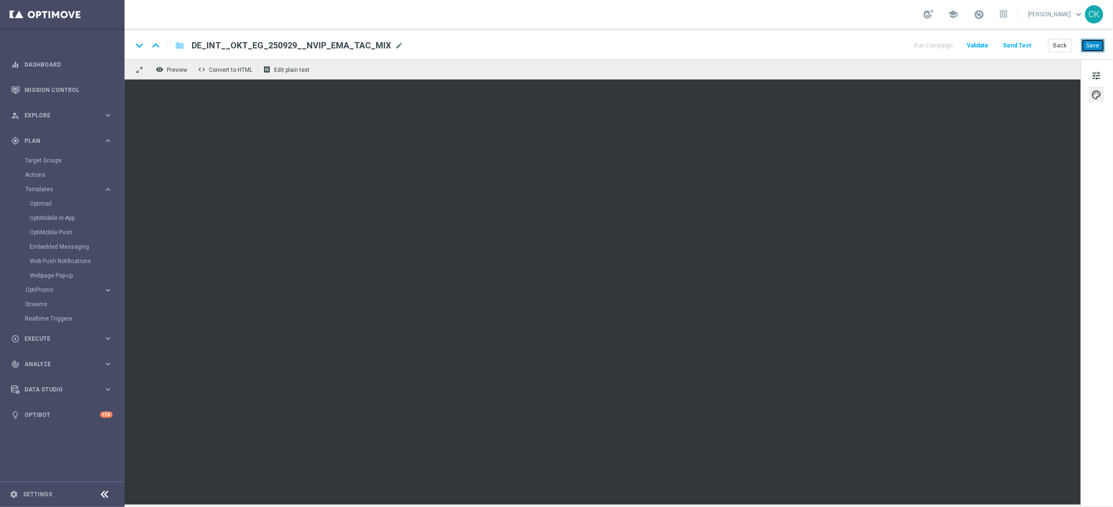
click at [1090, 47] on button "Save" at bounding box center [1092, 45] width 23 height 13
click at [1093, 50] on button "Save" at bounding box center [1092, 45] width 23 height 13
click at [1093, 69] on span "tune" at bounding box center [1096, 75] width 11 height 12
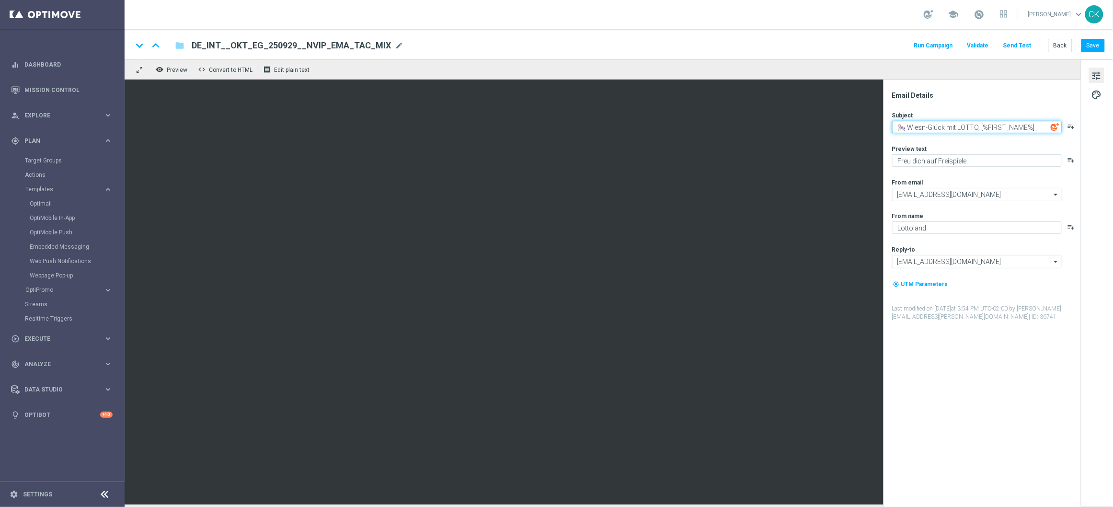
click at [955, 126] on textarea "🎠 Wiesn-Glück mit LOTTO, [%FIRST_NAME%]" at bounding box center [977, 127] width 170 height 12
paste textarea "El Gordo 2025 🎁 – sichern Sie sich jetzt Ihr Weihnachtslos"
type textarea "El Gordo 2025 🎁 – sichern Sie sich jetzt Ihr Weihnachtslos"
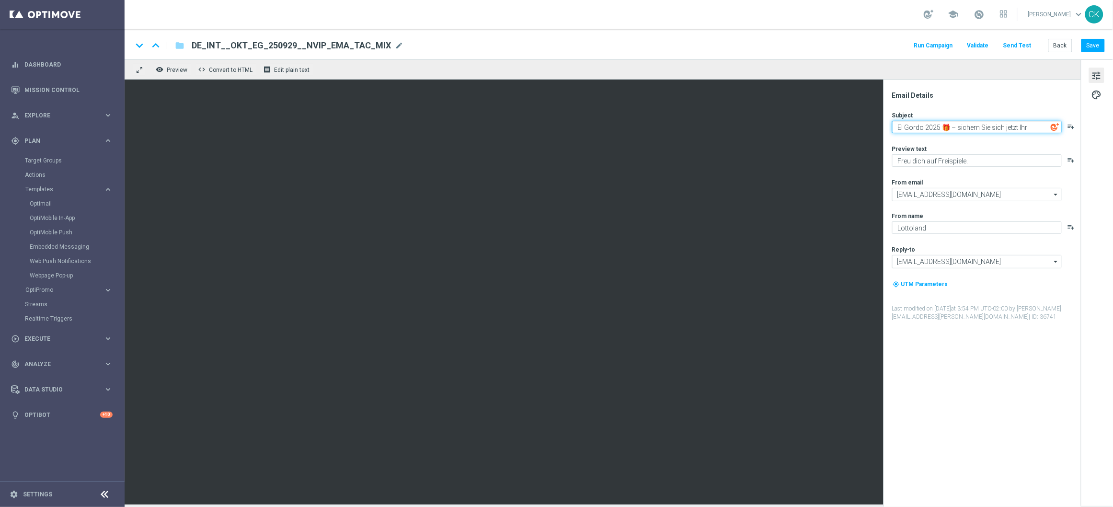
scroll to position [3, 0]
drag, startPoint x: 1029, startPoint y: 125, endPoint x: 958, endPoint y: 125, distance: 71.4
click at [958, 125] on textarea "El Gordo 2025 🎁 – sichern Sie sich jetzt Ihr Weihnachtslos" at bounding box center [977, 129] width 170 height 16
click at [952, 130] on textarea "El Gordo 2025 🎁 – sichern Sie sich jetzt Ihr Weihnachtslos" at bounding box center [977, 129] width 170 height 16
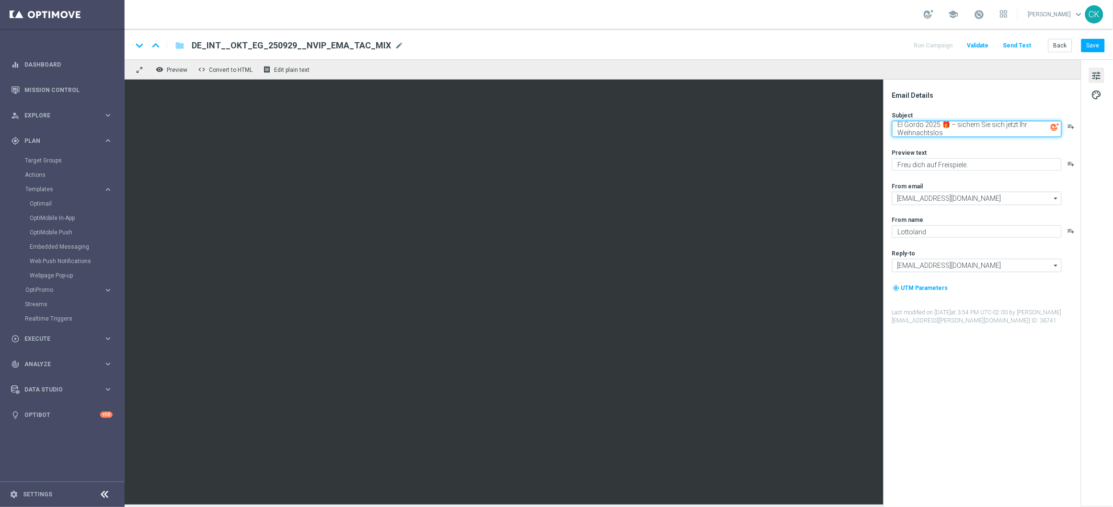
click at [952, 130] on textarea "El Gordo 2025 🎁 – sichern Sie sich jetzt Ihr Weihnachtslos" at bounding box center [977, 129] width 170 height 16
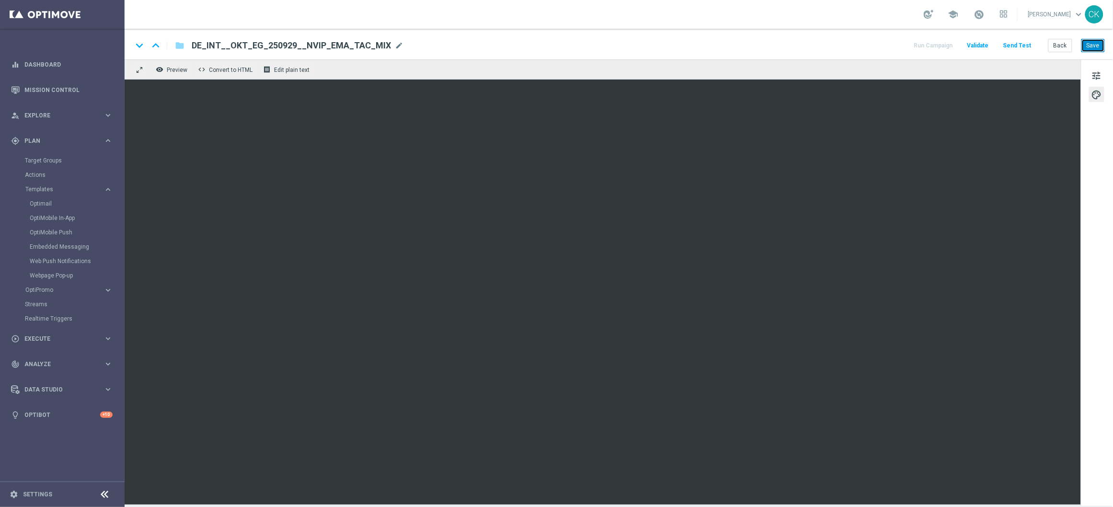
click at [1099, 47] on button "Save" at bounding box center [1092, 45] width 23 height 13
click at [1098, 72] on span "tune" at bounding box center [1096, 75] width 11 height 12
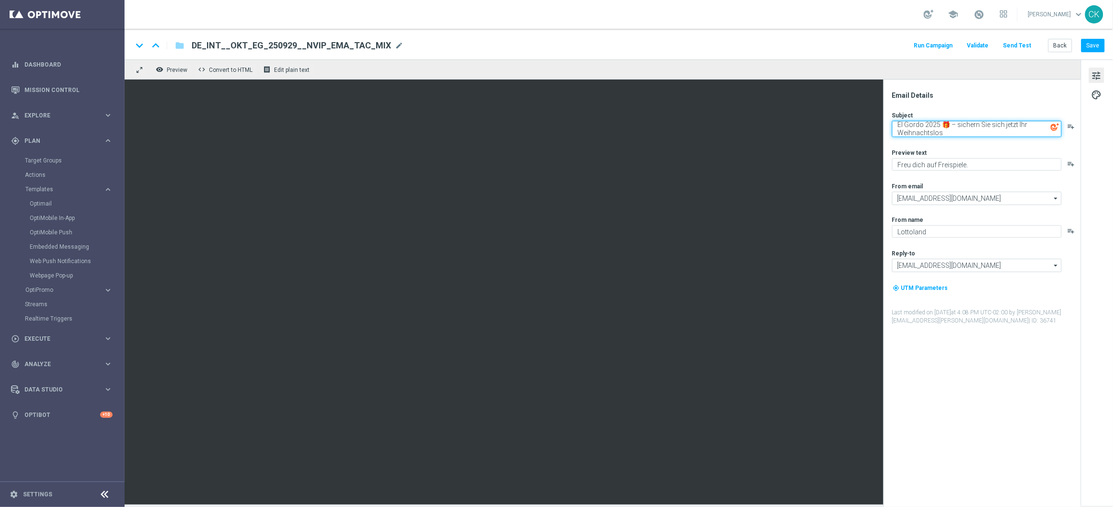
click at [960, 133] on textarea "El Gordo 2025 🎁 – sichern Sie sich jetzt Ihr Weihnachtslos" at bounding box center [977, 129] width 170 height 16
paste textarea "🍺"
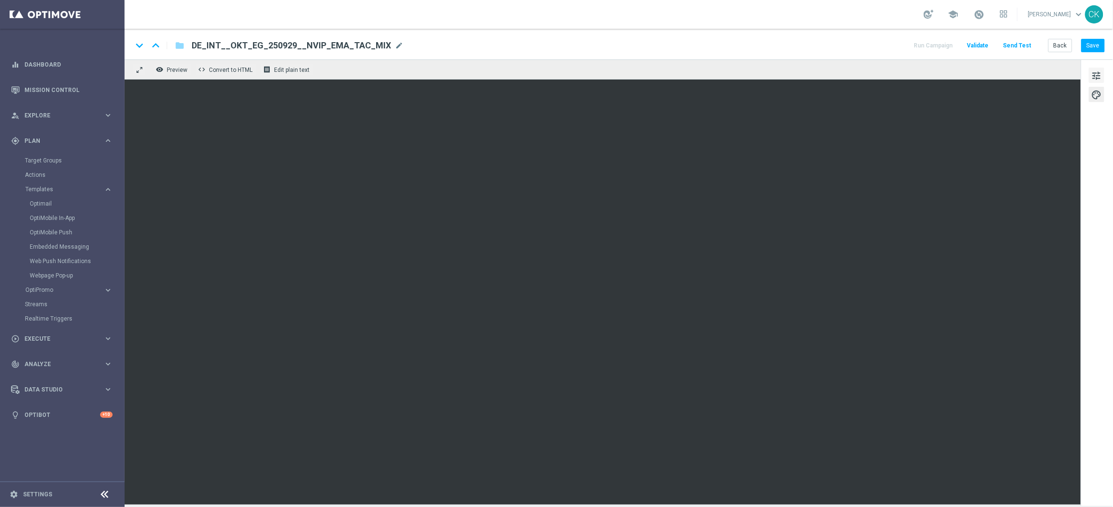
click at [1096, 73] on span "tune" at bounding box center [1096, 75] width 11 height 12
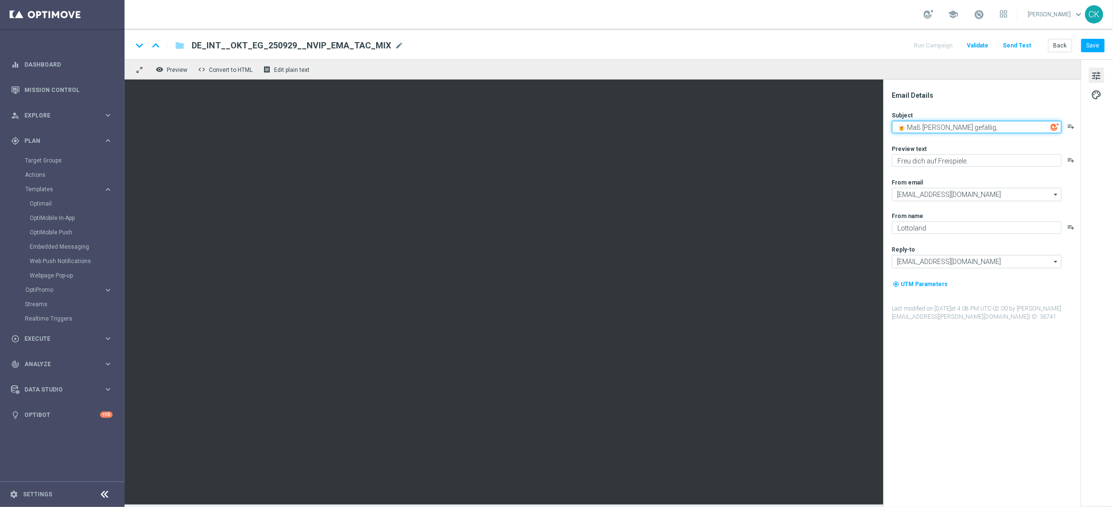
click at [988, 129] on textarea "🍺 Maß Glück gefällig," at bounding box center [977, 127] width 170 height 12
paste textarea "[%FIRST_NAME%]"
type textarea "🍺 Maß [PERSON_NAME] gefällig, [%FIRST_NAME%]?"
click at [976, 164] on textarea "Freu dich auf Freispiele." at bounding box center [977, 160] width 170 height 12
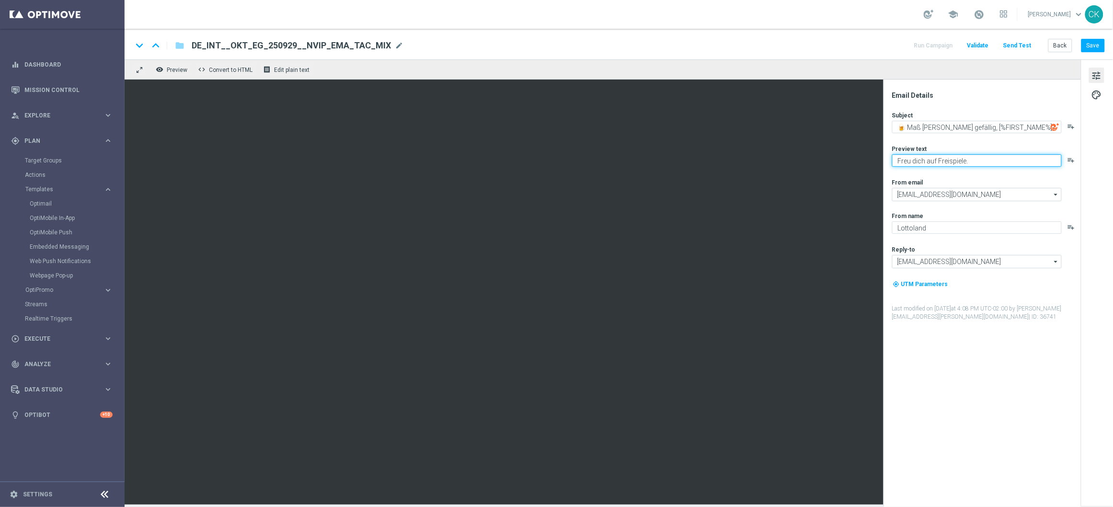
click at [976, 164] on textarea "Freu dich auf Freispiele." at bounding box center [977, 160] width 170 height 12
click at [897, 161] on textarea "El Gordo Gratislos wartet." at bounding box center [977, 160] width 170 height 12
click at [993, 159] on textarea "Dein El Gordo Gratislos wartet." at bounding box center [977, 160] width 170 height 12
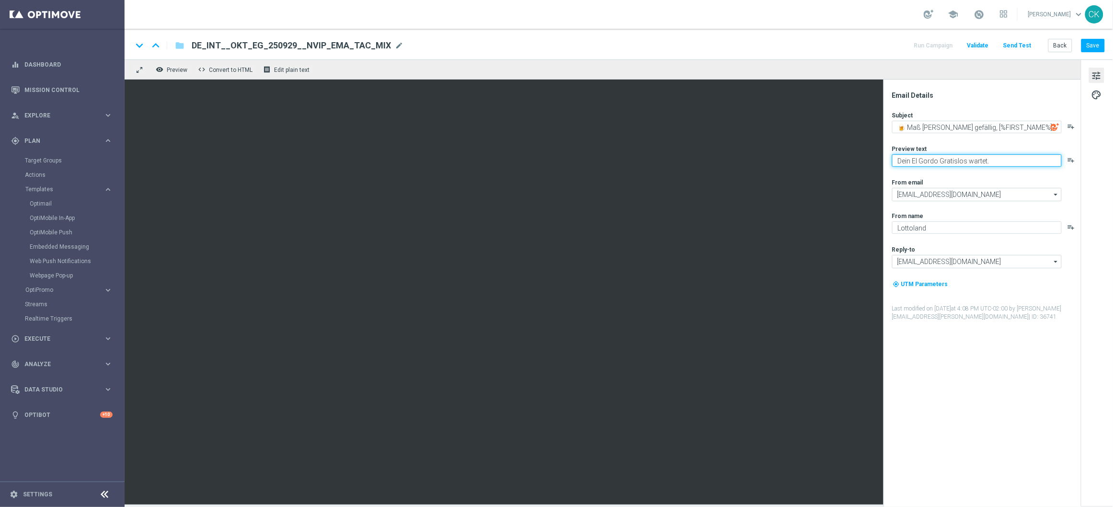
type textarea "Dein El Gordo Gratislos wartet."
drag, startPoint x: 1031, startPoint y: 125, endPoint x: 891, endPoint y: 124, distance: 140.3
click at [891, 124] on div "Email Details Subject 🍺 Maß Glück gefällig, [%FIRST_NAME%]? playlist_add Previe…" at bounding box center [984, 299] width 191 height 416
click at [1093, 46] on button "Save" at bounding box center [1092, 45] width 23 height 13
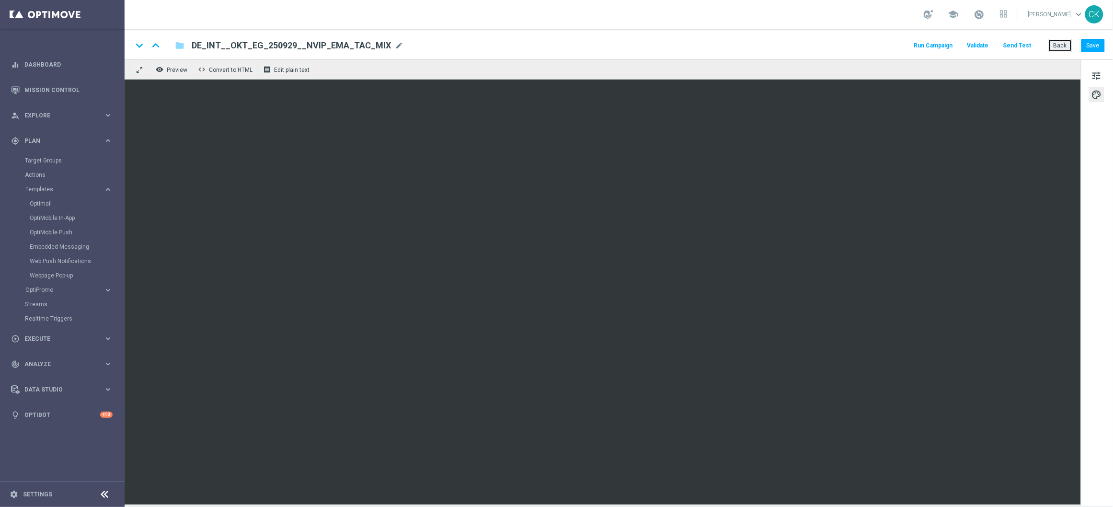
click at [1062, 45] on button "Back" at bounding box center [1060, 45] width 24 height 13
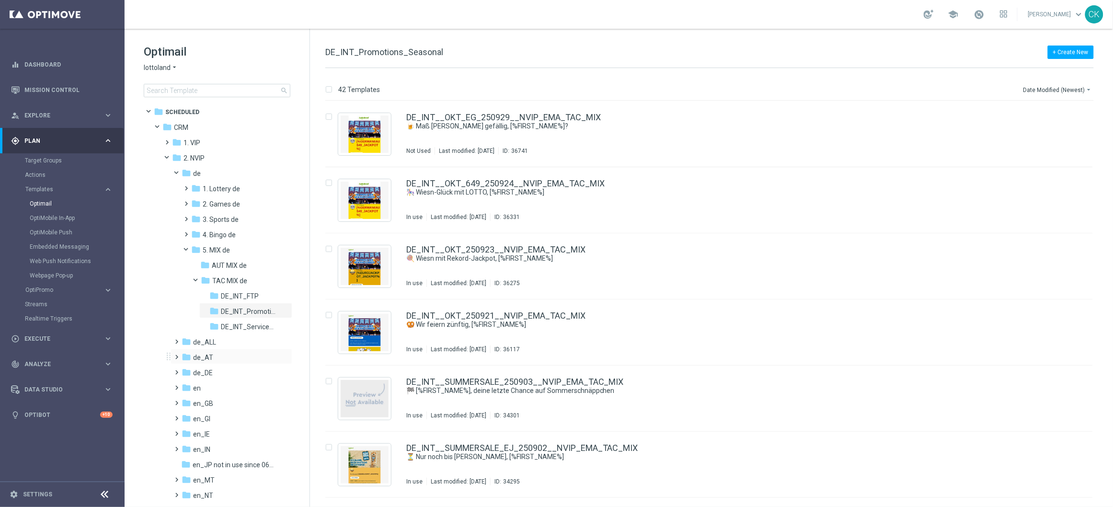
click at [177, 354] on span at bounding box center [175, 353] width 4 height 4
click at [186, 431] on span at bounding box center [184, 429] width 4 height 4
click at [196, 460] on span at bounding box center [194, 460] width 4 height 4
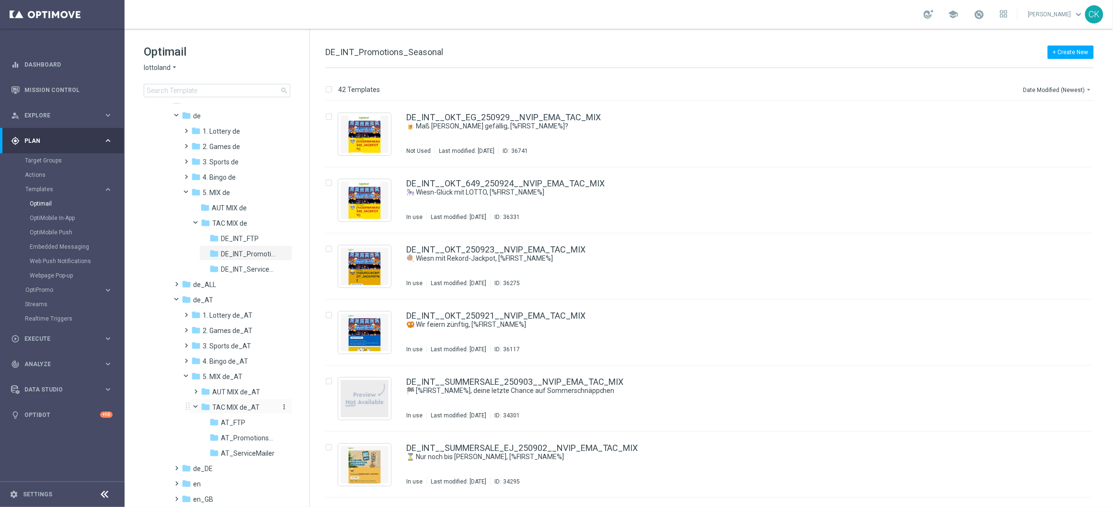
scroll to position [204, 0]
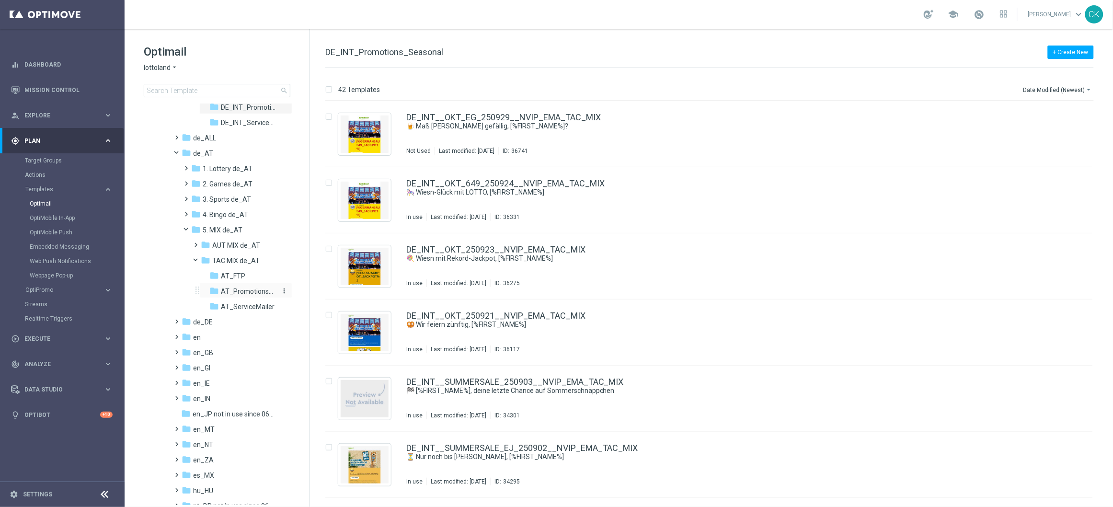
click at [249, 288] on span "AT_Promotions_Seasonal" at bounding box center [249, 291] width 56 height 9
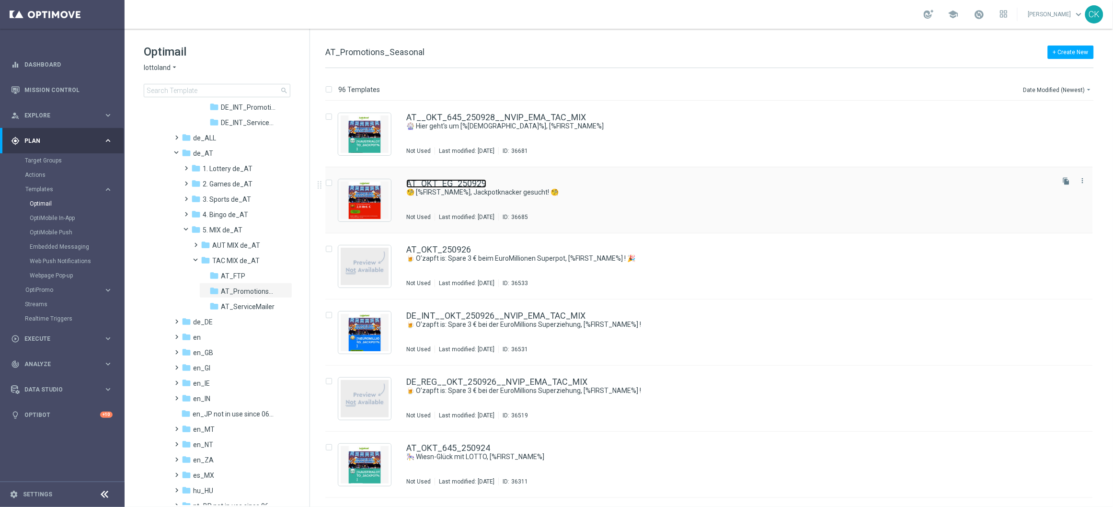
click at [435, 180] on link "AT_OKT_EG_250929" at bounding box center [446, 183] width 80 height 9
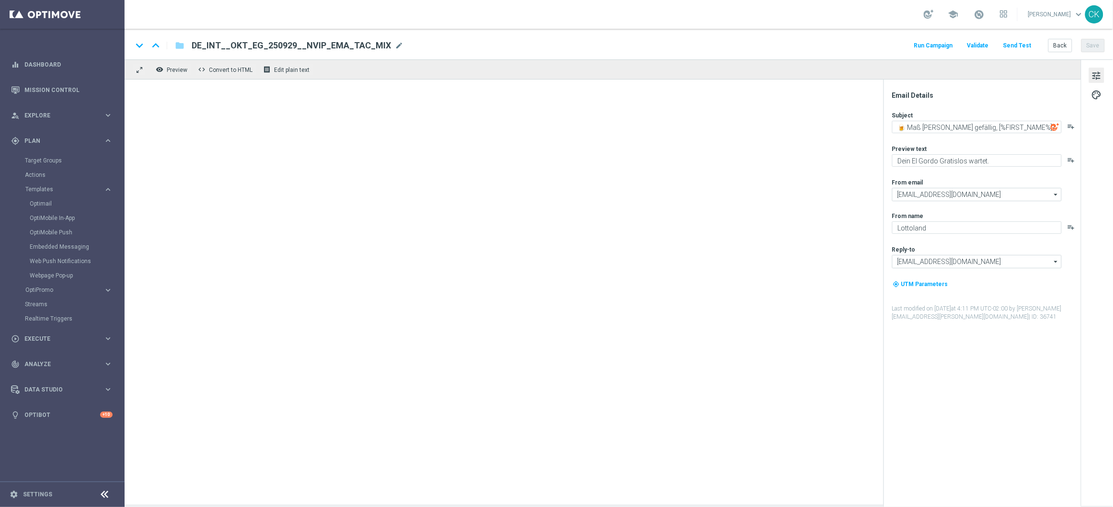
type textarea "🧐 [%FIRST_NAME%], Jackpotknacker gesucht! 🧐"
type textarea "Heute 30 % Rabatt auf dein Los"
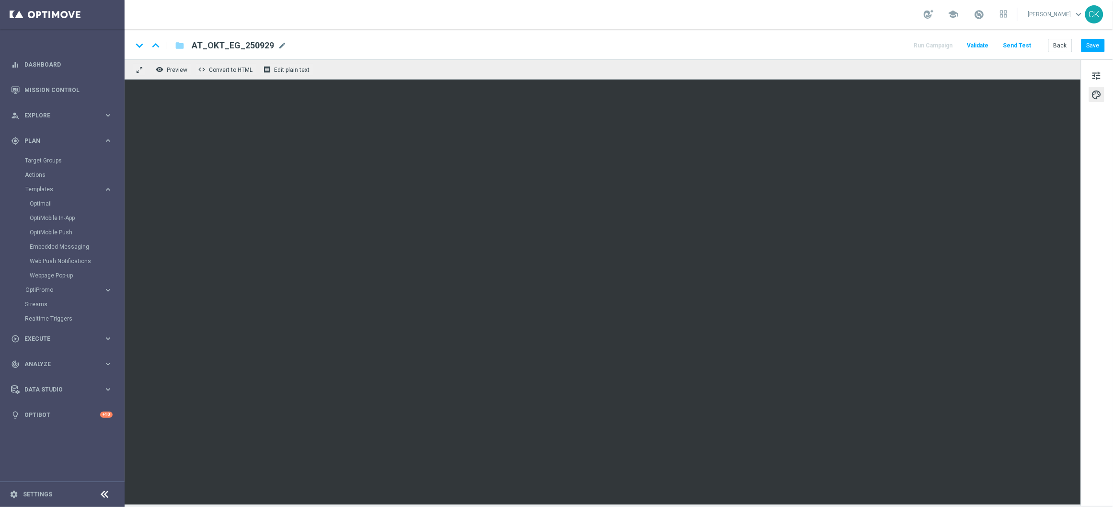
click at [258, 38] on div "keyboard_arrow_down keyboard_arrow_up folder AT_OKT_EG_250929 AT_OKT_EG_250929 …" at bounding box center [619, 44] width 988 height 31
click at [256, 42] on span "AT_OKT_EG_250929" at bounding box center [233, 45] width 82 height 11
click at [0, 0] on input "AT_OKT_EG_250929" at bounding box center [0, 0] width 0 height 0
click at [256, 42] on input "AT_OKT_EG_250929" at bounding box center [311, 45] width 238 height 12
paste input "_OKT_EG_250929__NVIP_EMA_TAC_MIX"
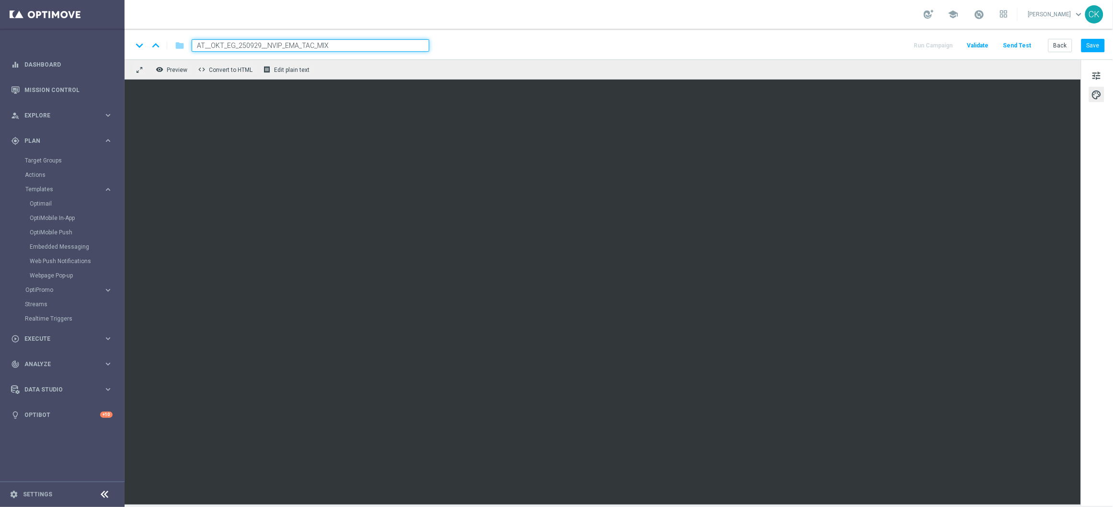
type input "AT__OKT_EG_250929__NVIP_EMA_TAC_MIX"
click at [1101, 74] on span "tune" at bounding box center [1096, 75] width 11 height 12
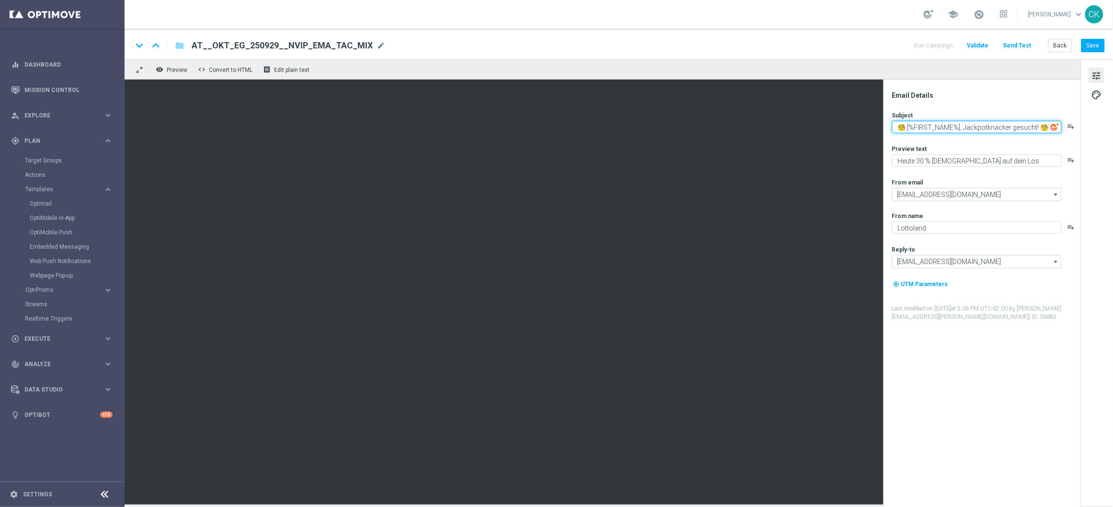
click at [976, 125] on textarea "🧐 [%FIRST_NAME%], Jackpotknacker gesucht! 🧐" at bounding box center [977, 127] width 170 height 12
paste textarea "🍺 Maß [PERSON_NAME] gefällig, [%FIRST_NAME%]?"
type textarea "🍺 Maß [PERSON_NAME] gefällig, [%FIRST_NAME%]?"
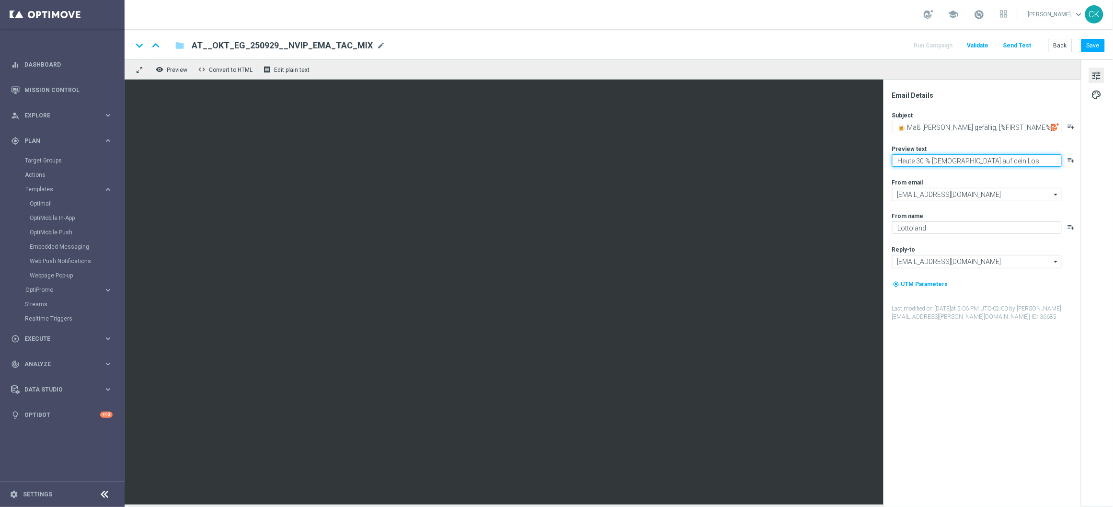
click at [993, 163] on textarea "Heute 30 % Rabatt auf dein Los" at bounding box center [977, 160] width 170 height 12
paste textarea "Dein El Gordo Gratislos wartet."
type textarea "Dein El Gordo Gratislos wartet."
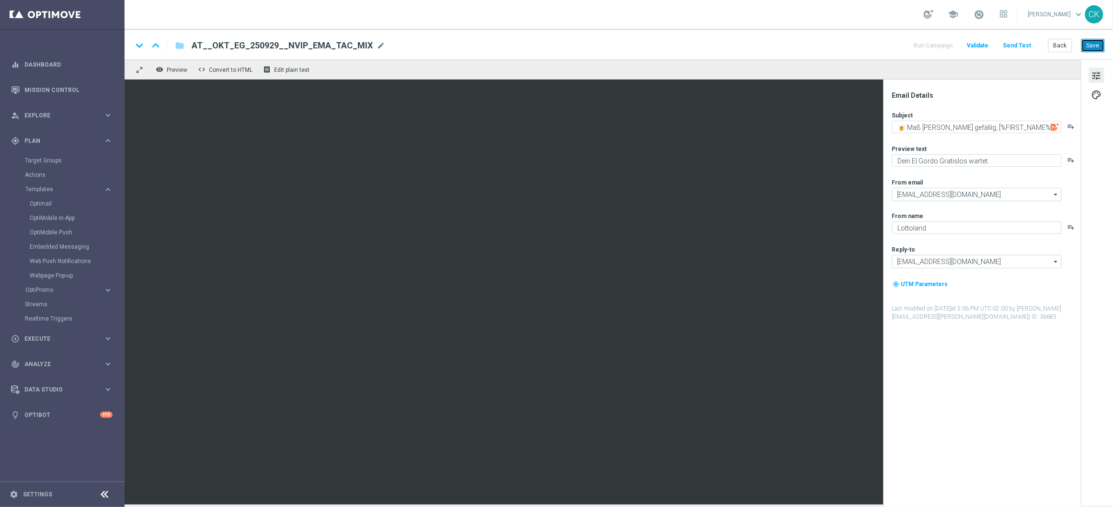
click at [1095, 51] on button "Save" at bounding box center [1092, 45] width 23 height 13
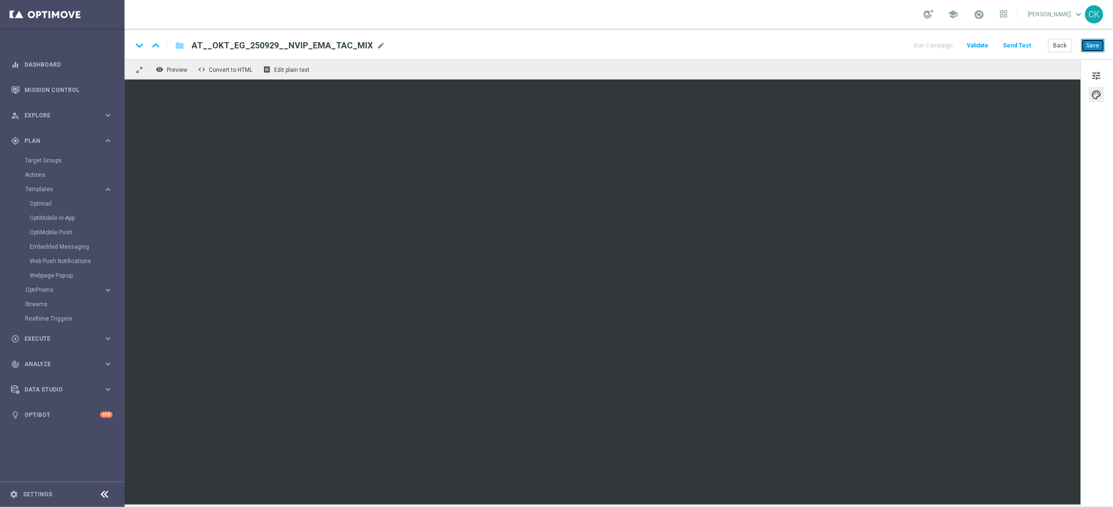
click at [1092, 44] on button "Save" at bounding box center [1092, 45] width 23 height 13
click at [1101, 45] on button "Save" at bounding box center [1092, 45] width 23 height 13
click at [1101, 72] on span "tune" at bounding box center [1096, 75] width 11 height 12
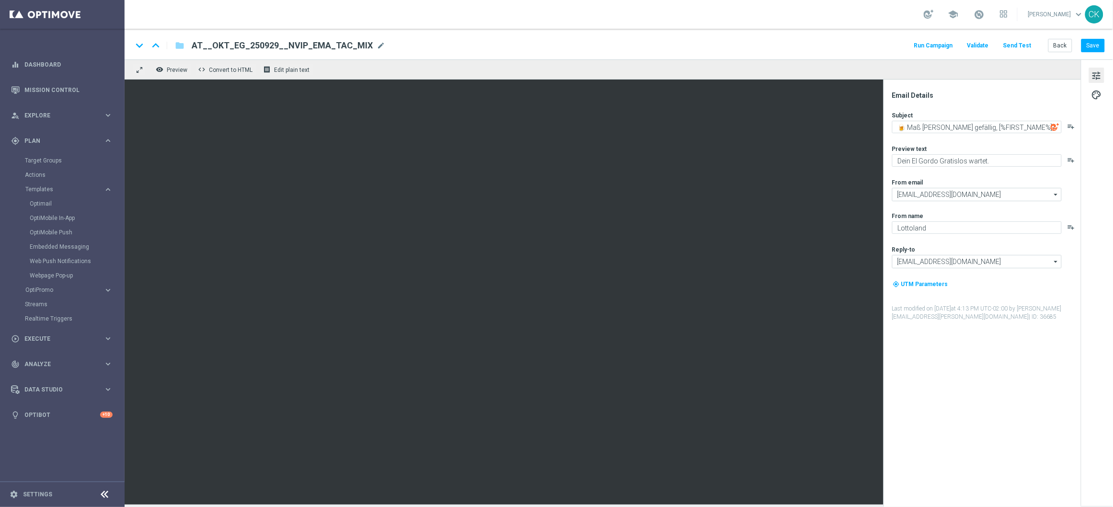
click at [1015, 42] on button "Send Test" at bounding box center [1016, 45] width 31 height 13
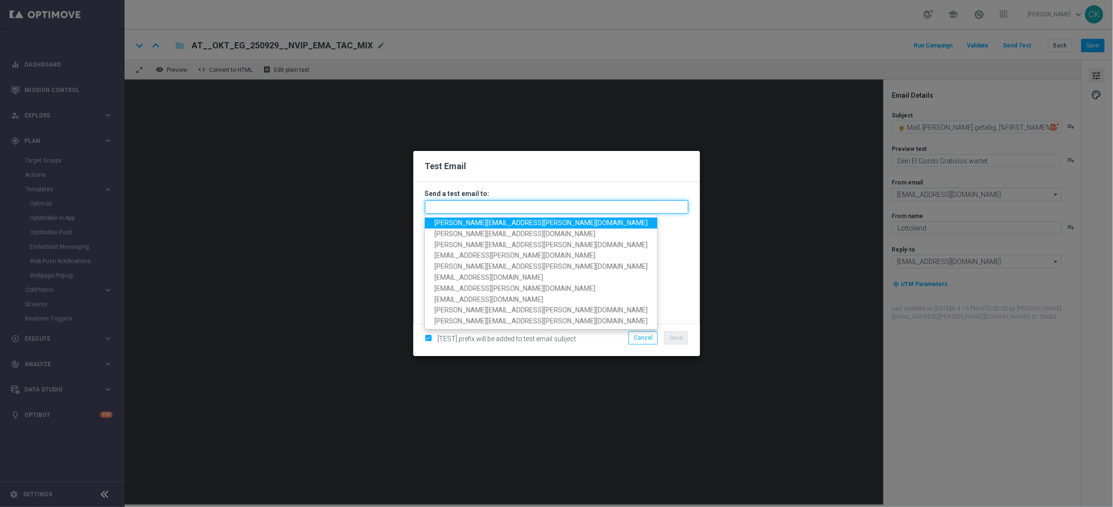
click at [543, 204] on input "text" at bounding box center [556, 206] width 263 height 13
click at [511, 221] on span "[PERSON_NAME][EMAIL_ADDRESS][PERSON_NAME][DOMAIN_NAME]" at bounding box center [540, 223] width 213 height 8
type input "[PERSON_NAME][EMAIL_ADDRESS][PERSON_NAME][DOMAIN_NAME]"
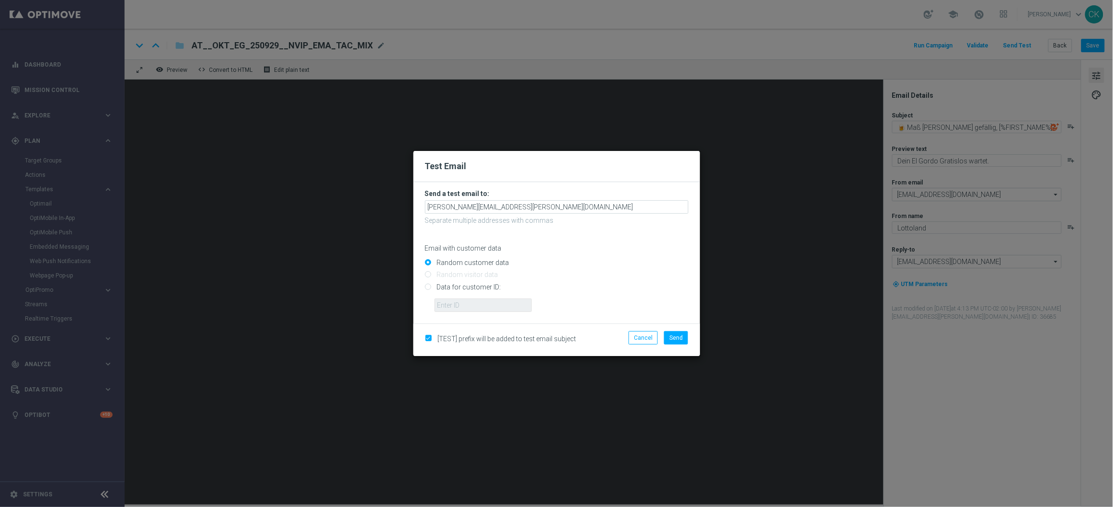
click at [478, 285] on input "Data for customer ID:" at bounding box center [556, 290] width 263 height 13
radio input "true"
click at [469, 260] on input "Random customer data" at bounding box center [556, 266] width 263 height 13
radio input "true"
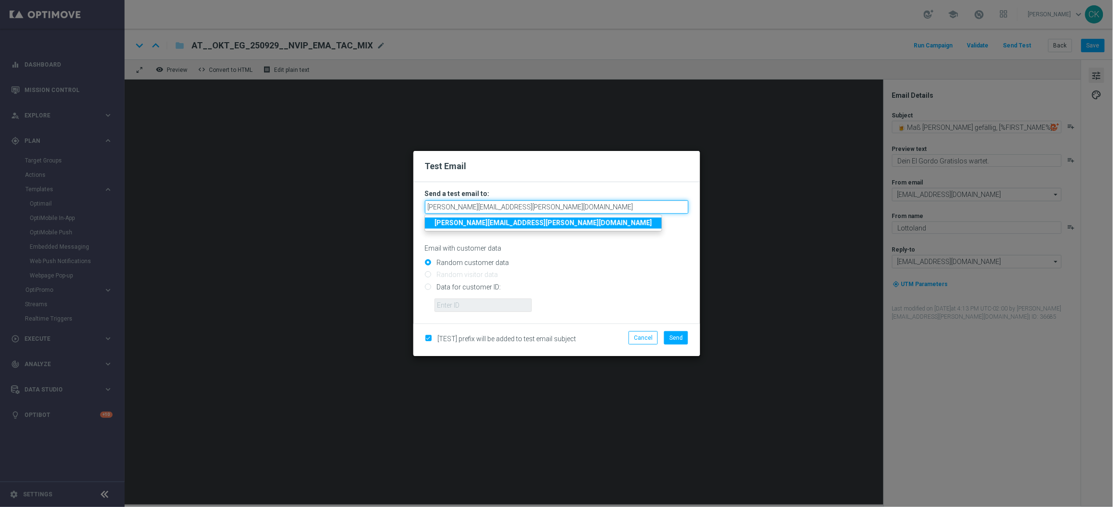
click at [548, 205] on input "[PERSON_NAME][EMAIL_ADDRESS][PERSON_NAME][DOMAIN_NAME]" at bounding box center [556, 206] width 263 height 13
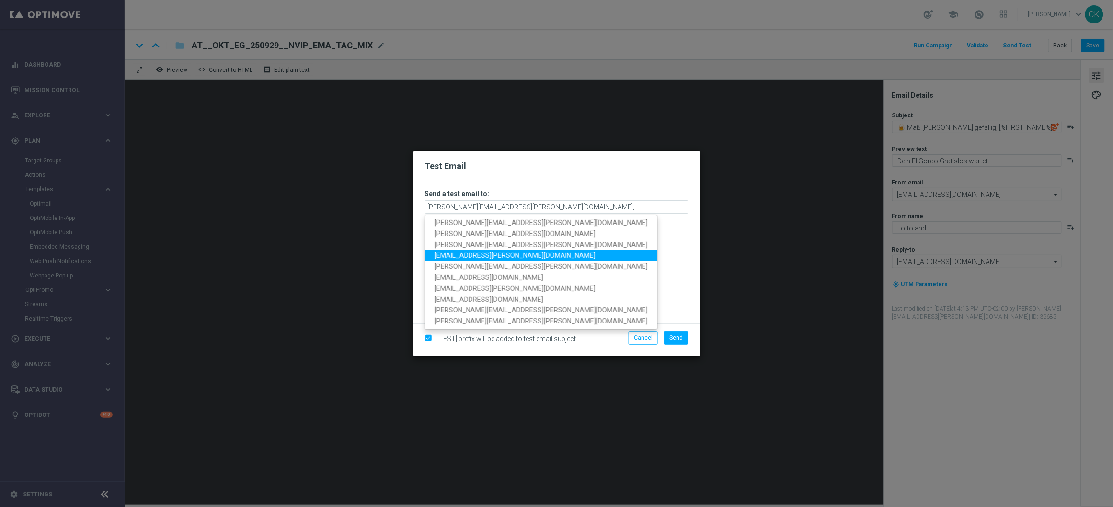
click at [510, 254] on span "[EMAIL_ADDRESS][PERSON_NAME][DOMAIN_NAME]" at bounding box center [514, 255] width 161 height 8
type input "charlotte.kammeyer@lottoland.com,palma.prieto@lottoland.com"
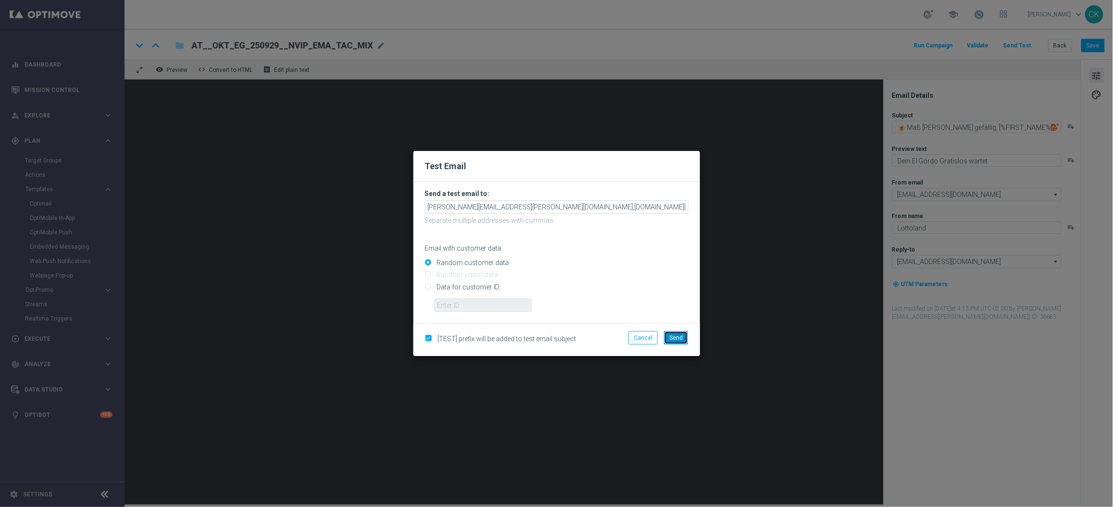
click at [676, 334] on span "Send" at bounding box center [675, 337] width 13 height 7
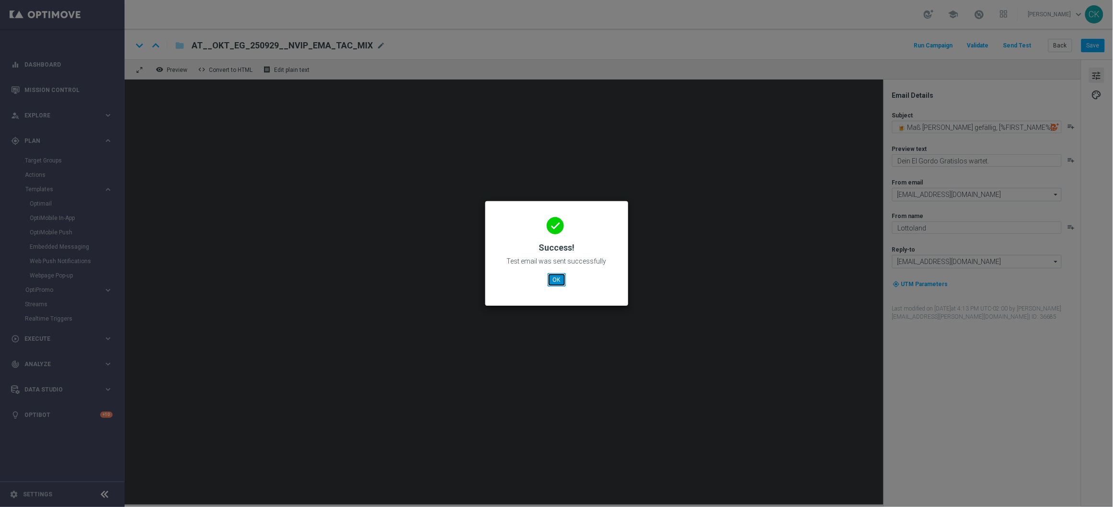
click at [551, 279] on button "OK" at bounding box center [556, 279] width 18 height 13
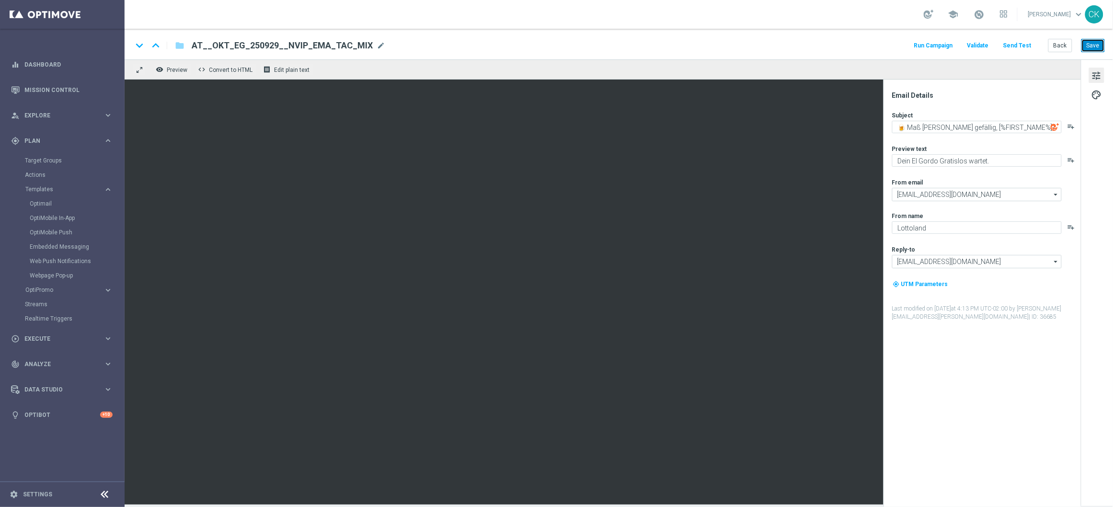
click at [1094, 47] on button "Save" at bounding box center [1092, 45] width 23 height 13
click at [1095, 45] on button "Save" at bounding box center [1092, 45] width 23 height 13
click at [1058, 42] on button "Back" at bounding box center [1060, 45] width 24 height 13
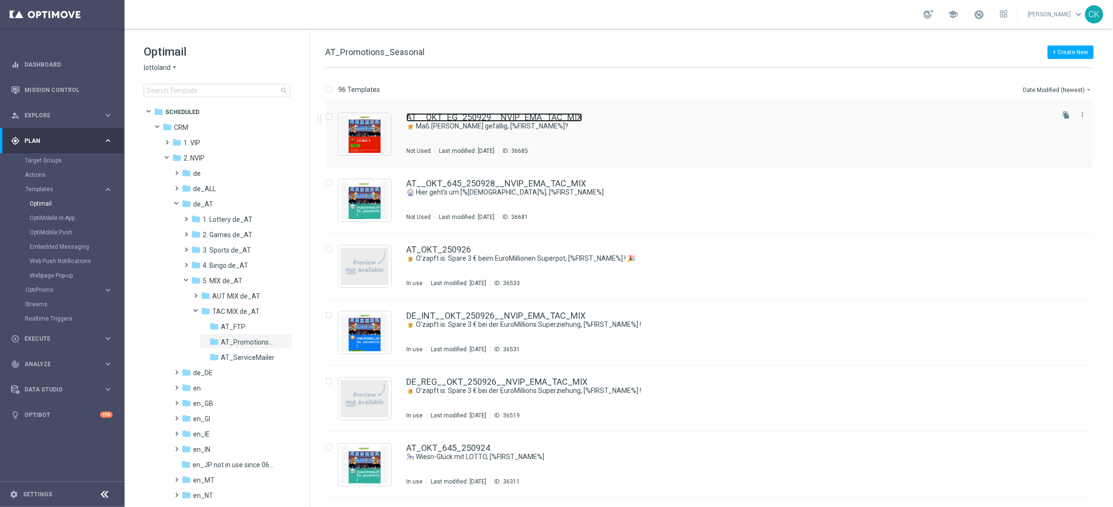
click at [475, 115] on link "AT__OKT_EG_250929__NVIP_EMA_TAC_MIX" at bounding box center [494, 117] width 176 height 9
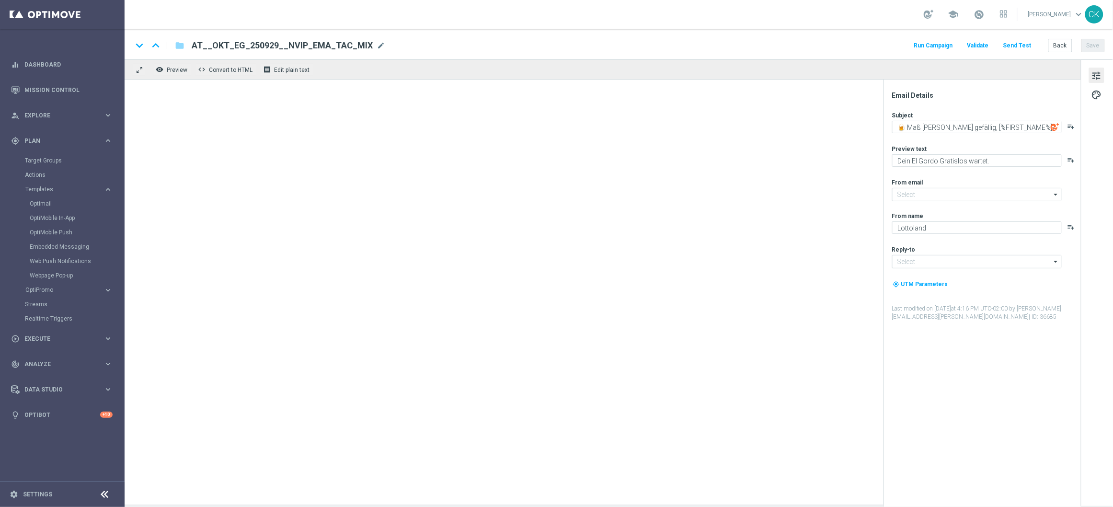
type input "[EMAIL_ADDRESS][DOMAIN_NAME]"
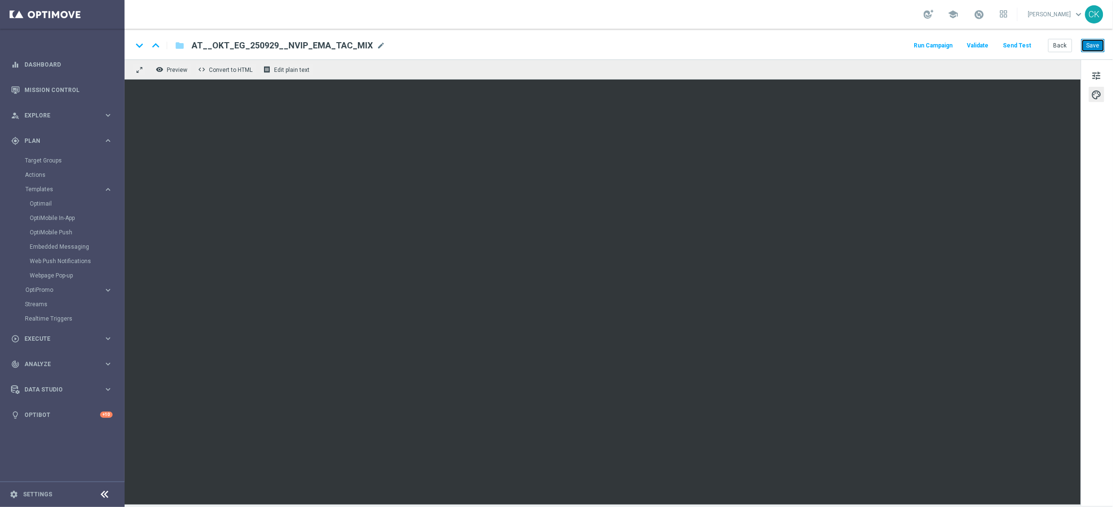
click at [1093, 48] on button "Save" at bounding box center [1092, 45] width 23 height 13
click at [1092, 72] on span "tune" at bounding box center [1096, 75] width 11 height 12
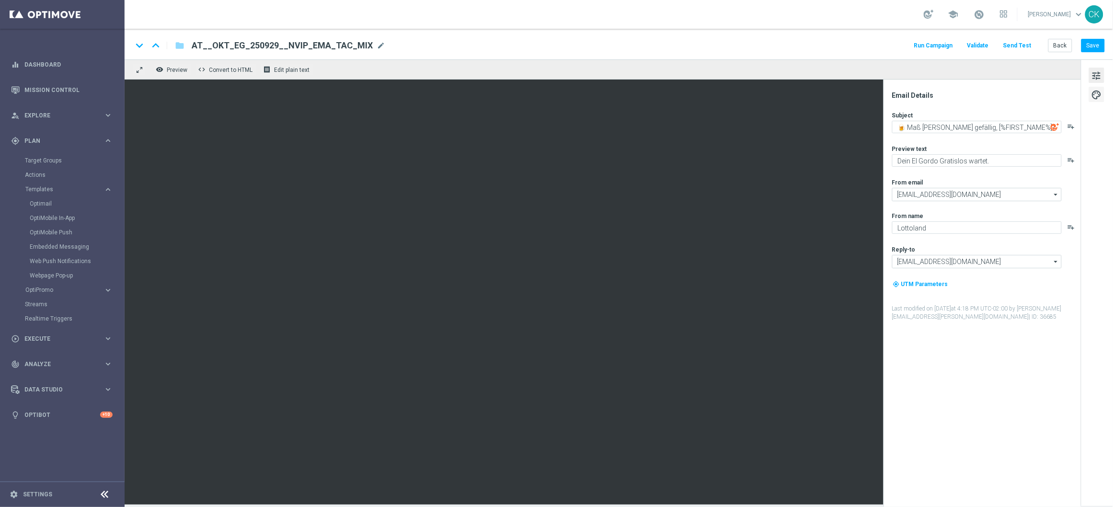
click at [1103, 95] on button "palette" at bounding box center [1096, 94] width 15 height 15
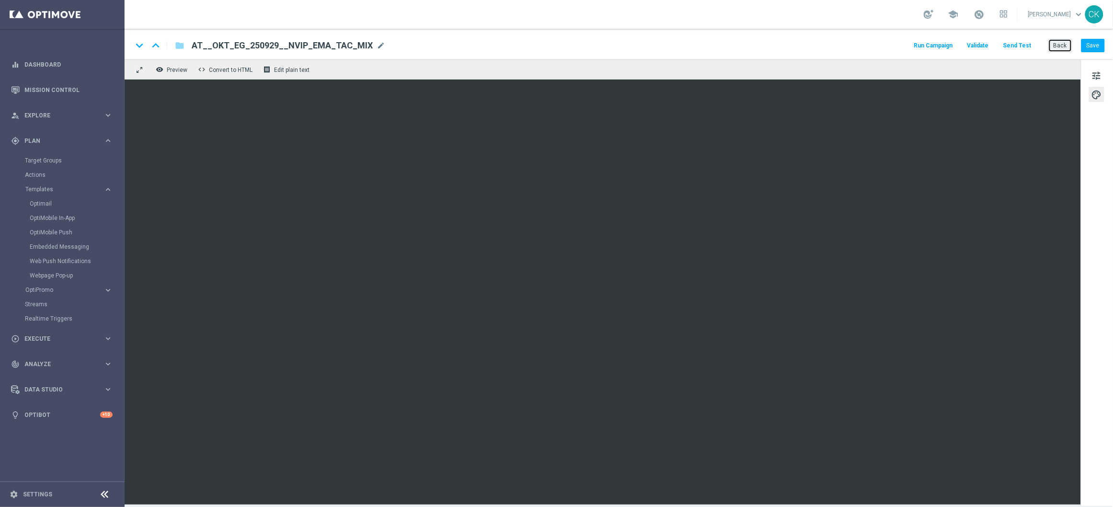
click at [1060, 47] on button "Back" at bounding box center [1060, 45] width 24 height 13
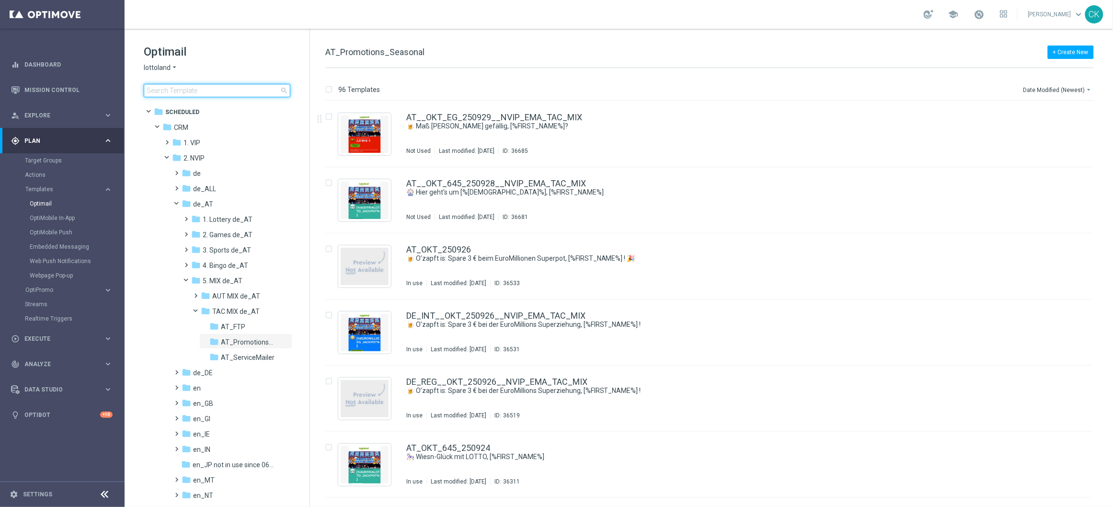
click at [201, 91] on input at bounding box center [217, 90] width 147 height 13
type input "0929"
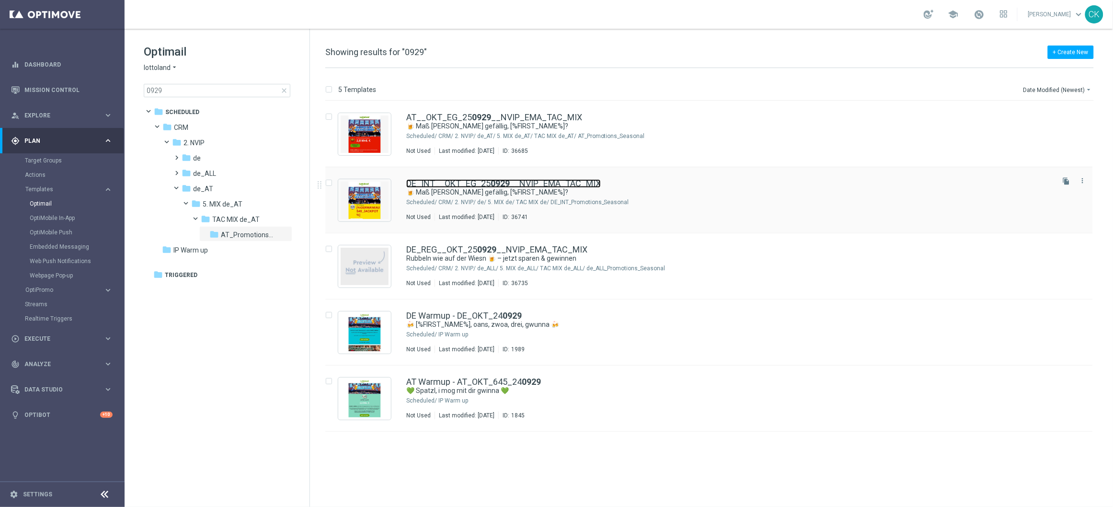
click at [486, 184] on link "DE_INT__OKT_EG_25 0929 __NVIP_EMA_TAC_MIX" at bounding box center [503, 183] width 194 height 9
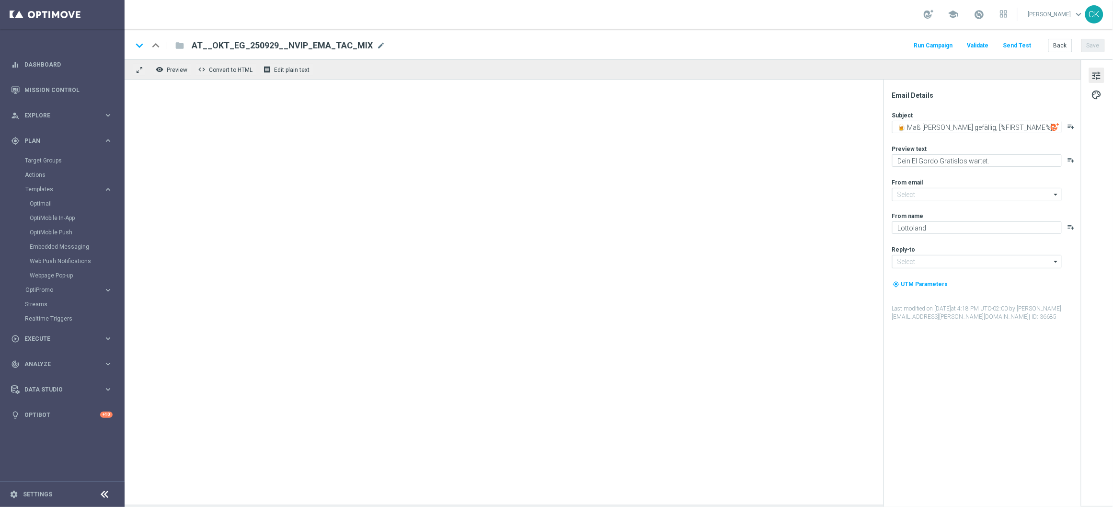
type input "[EMAIL_ADDRESS][DOMAIN_NAME]"
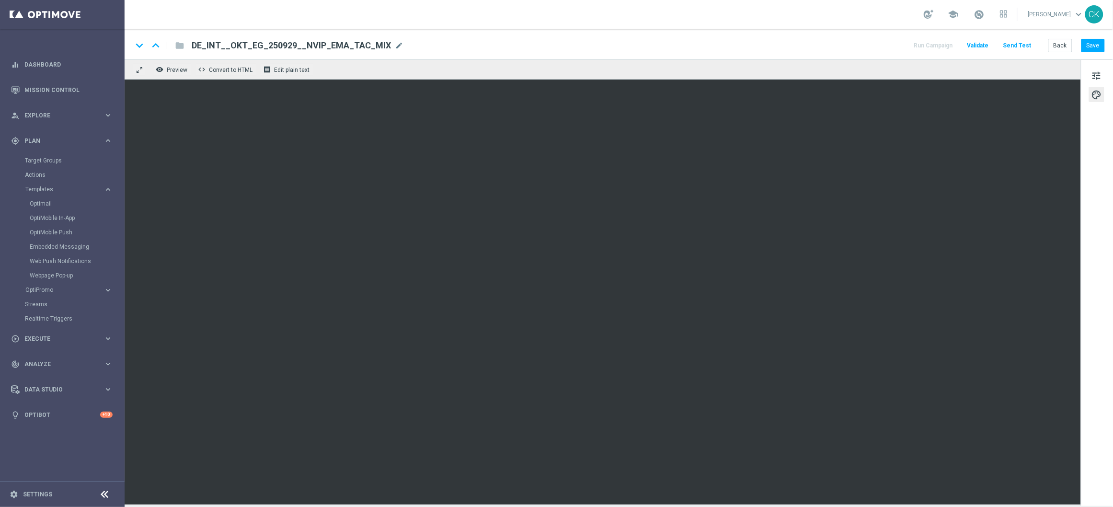
click at [1095, 94] on span "palette" at bounding box center [1096, 95] width 11 height 12
click at [1101, 42] on button "Save" at bounding box center [1092, 45] width 23 height 13
click at [1099, 45] on button "Save" at bounding box center [1092, 45] width 23 height 13
click at [1098, 45] on button "Save" at bounding box center [1092, 45] width 23 height 13
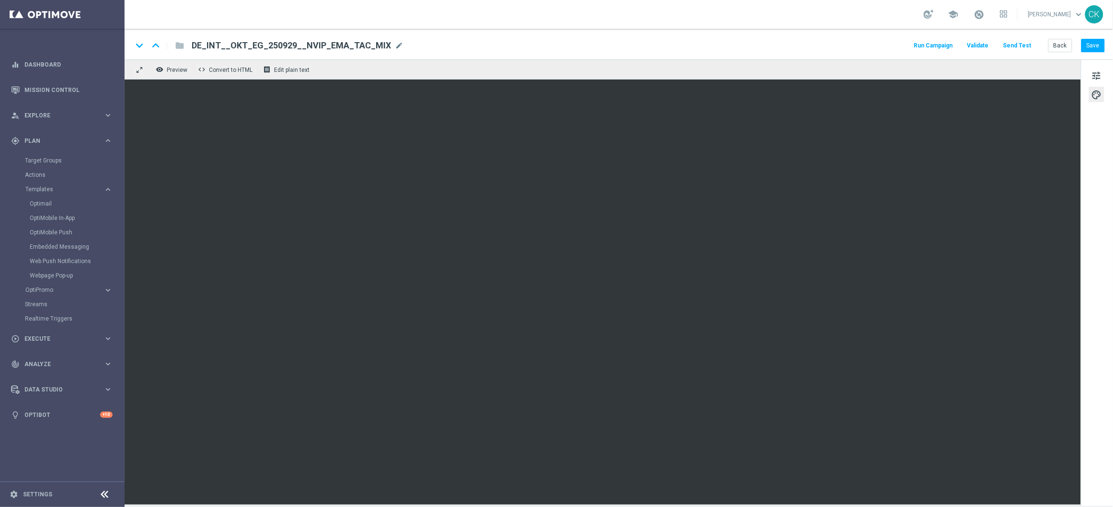
click at [1025, 45] on button "Send Test" at bounding box center [1016, 45] width 31 height 13
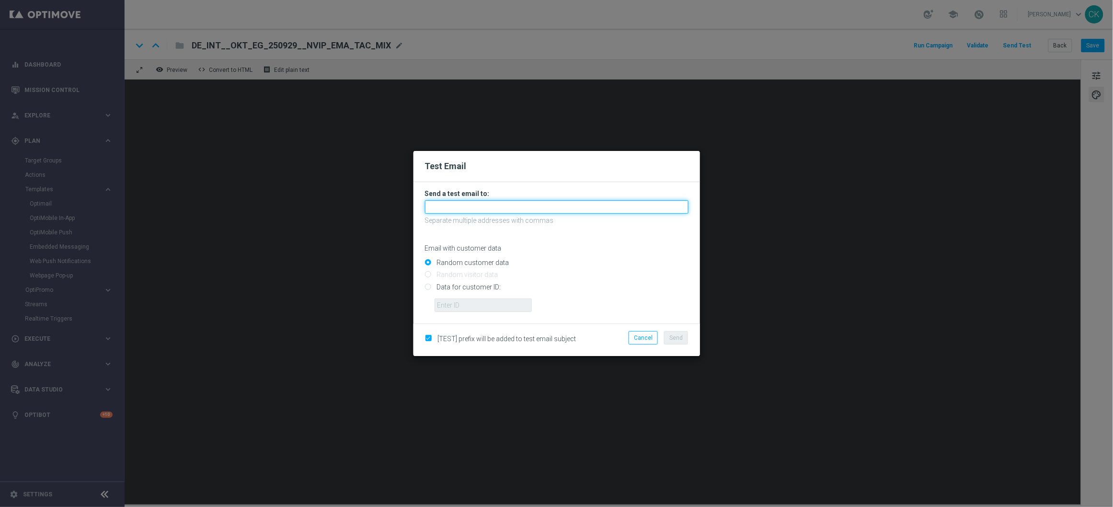
click at [492, 201] on input "text" at bounding box center [556, 206] width 263 height 13
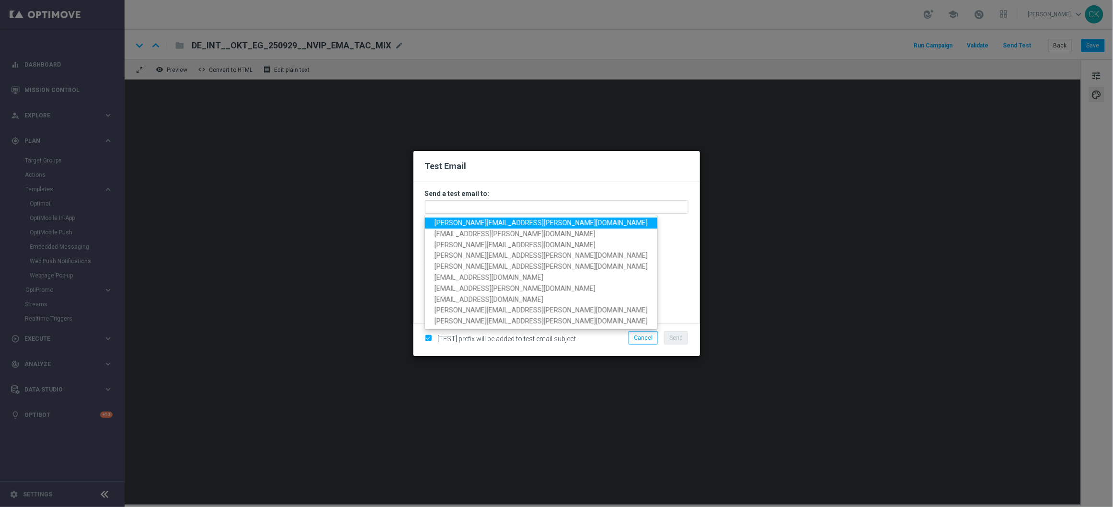
click at [490, 221] on span "[PERSON_NAME][EMAIL_ADDRESS][PERSON_NAME][DOMAIN_NAME]" at bounding box center [540, 223] width 213 height 8
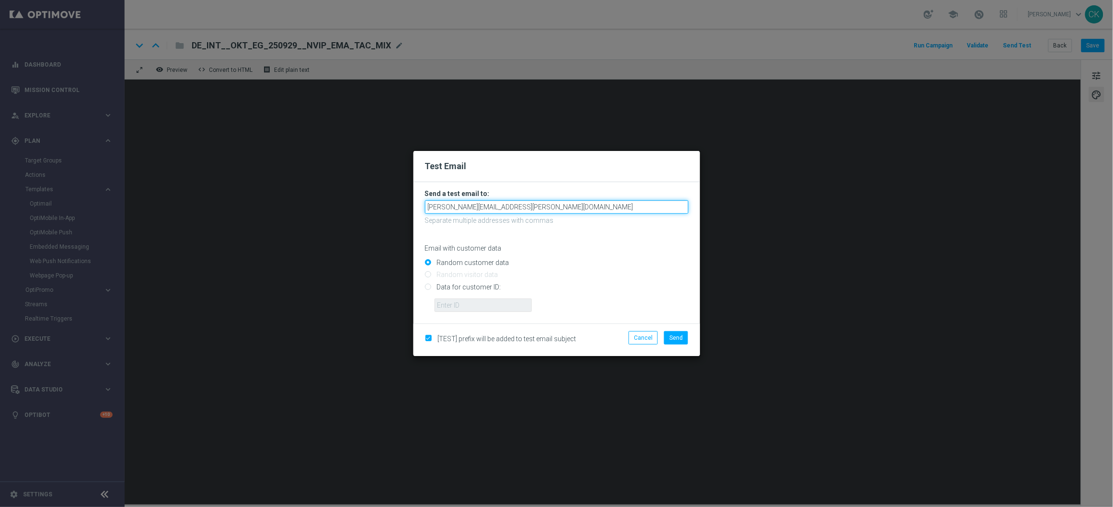
click at [562, 208] on input "[PERSON_NAME][EMAIL_ADDRESS][PERSON_NAME][DOMAIN_NAME]" at bounding box center [556, 206] width 263 height 13
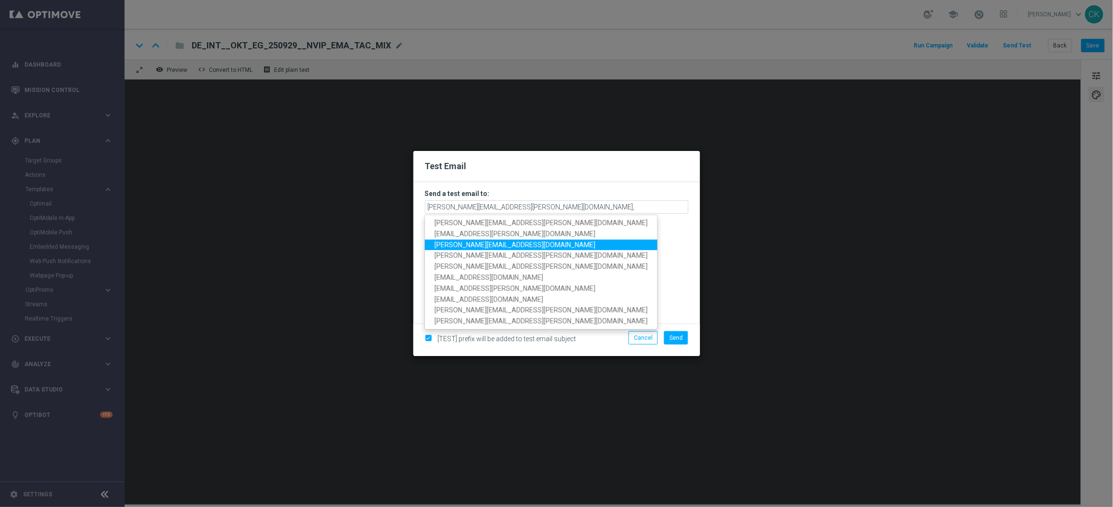
click at [496, 242] on span "[PERSON_NAME][EMAIL_ADDRESS][DOMAIN_NAME]" at bounding box center [514, 244] width 161 height 8
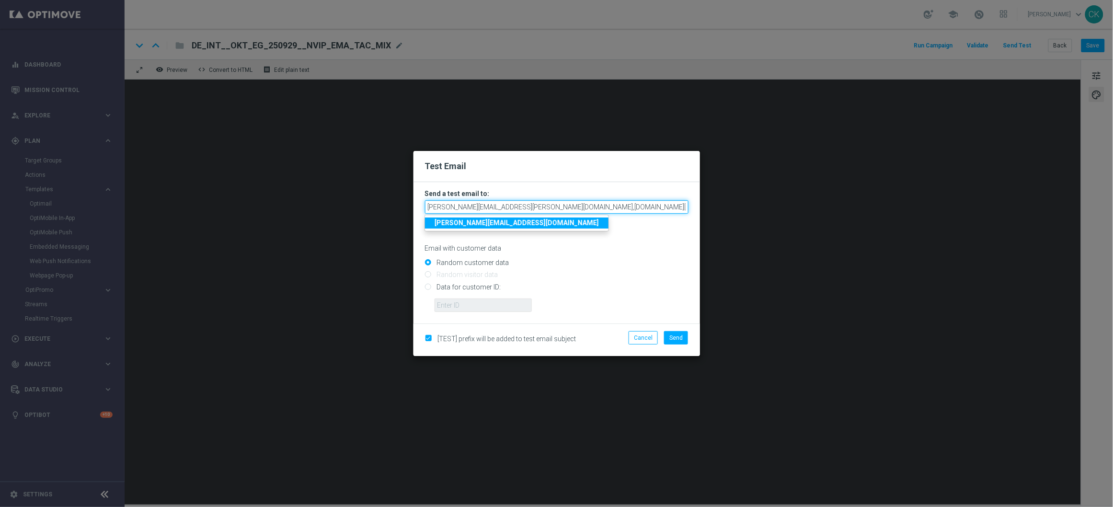
click at [648, 209] on input "charlotte.kammeyer@lottoland.com,sebastian.aubel@lottoland.com" at bounding box center [556, 206] width 263 height 13
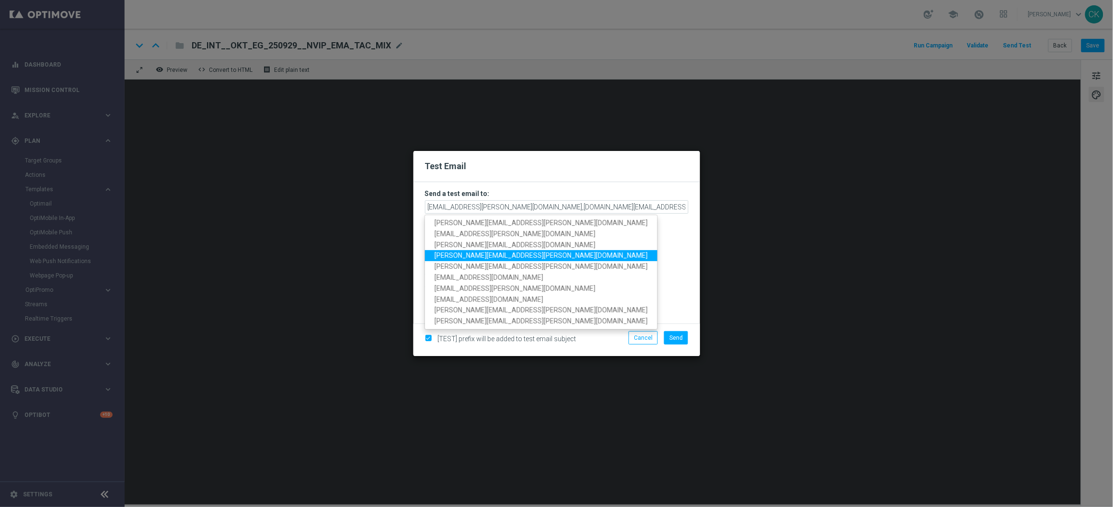
click at [530, 256] on link "[PERSON_NAME][EMAIL_ADDRESS][PERSON_NAME][DOMAIN_NAME]" at bounding box center [541, 255] width 232 height 11
type input "charlotte.kammeyer@lottoland.com,sebastian.aubel@lottoland.com,alexander.huber@…"
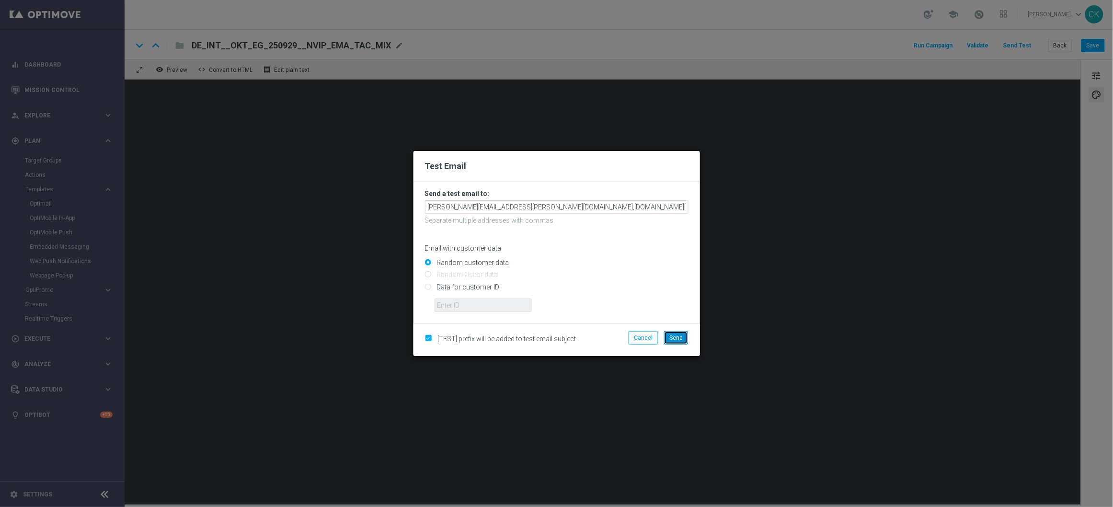
click at [680, 334] on span "Send" at bounding box center [675, 337] width 13 height 7
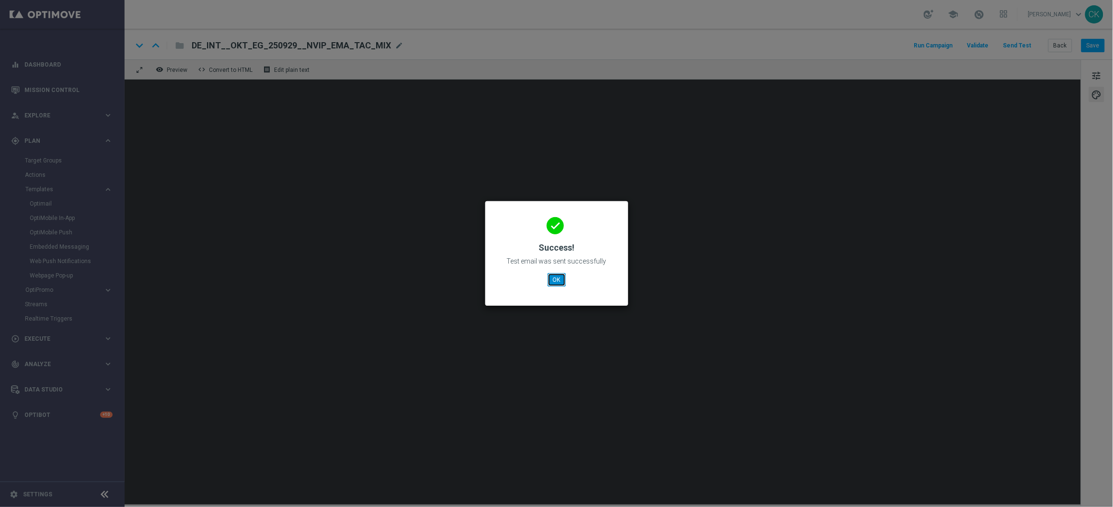
click at [557, 283] on button "OK" at bounding box center [556, 279] width 18 height 13
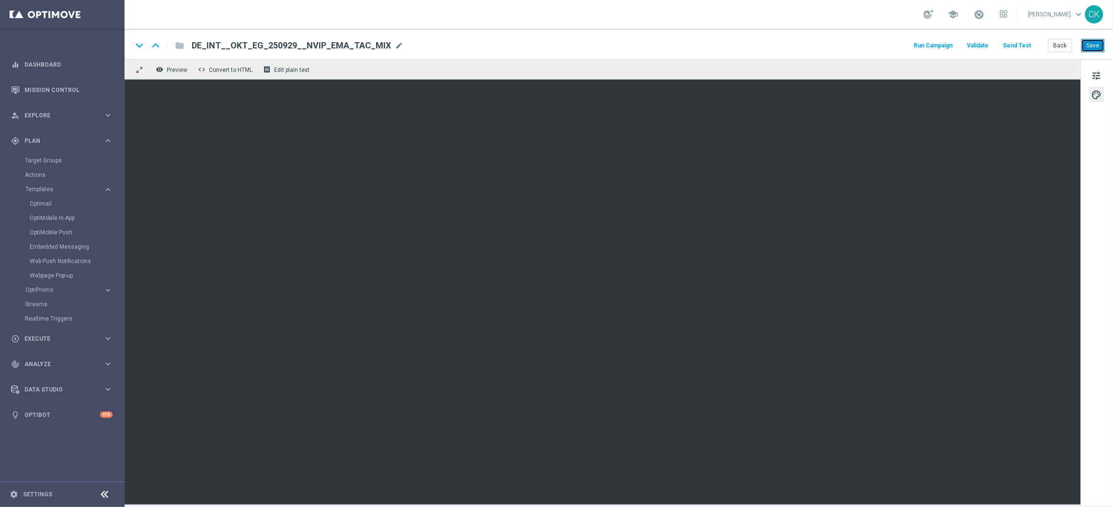
click at [1097, 49] on button "Save" at bounding box center [1092, 45] width 23 height 13
click at [1059, 45] on button "Back" at bounding box center [1060, 45] width 24 height 13
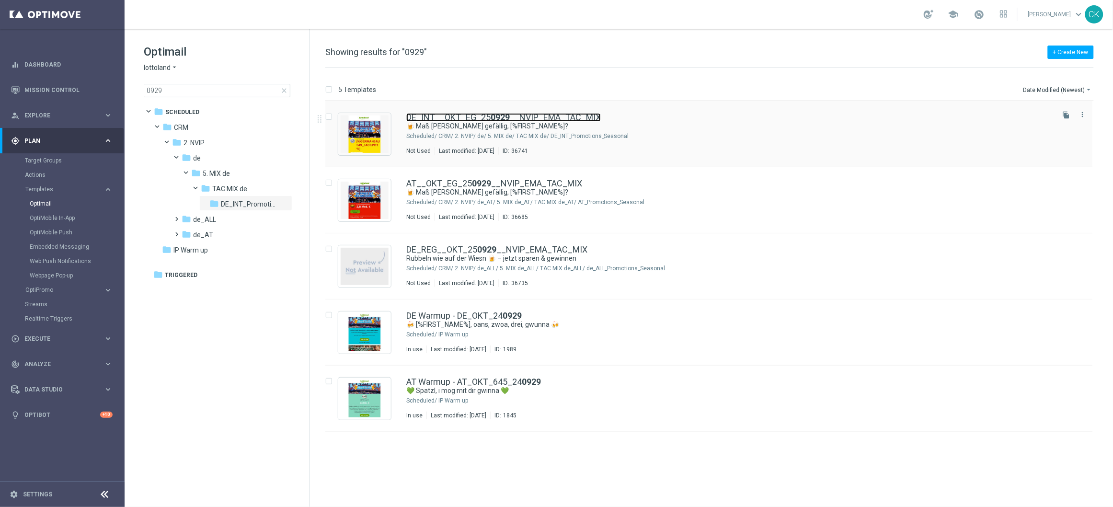
click at [444, 116] on link "DE_INT__OKT_EG_25 0929 __NVIP_EMA_TAC_MIX" at bounding box center [503, 117] width 194 height 9
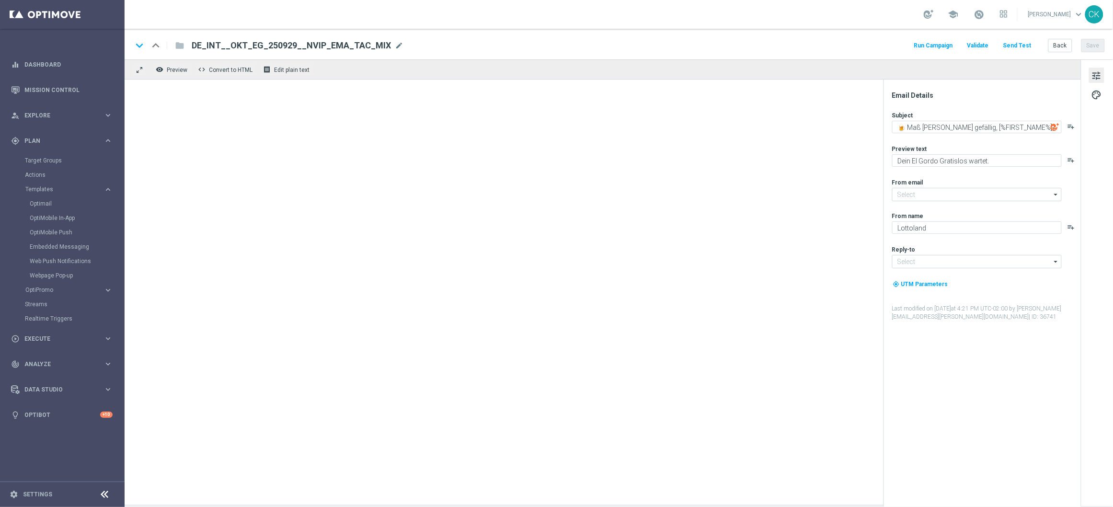
type input "[EMAIL_ADDRESS][DOMAIN_NAME]"
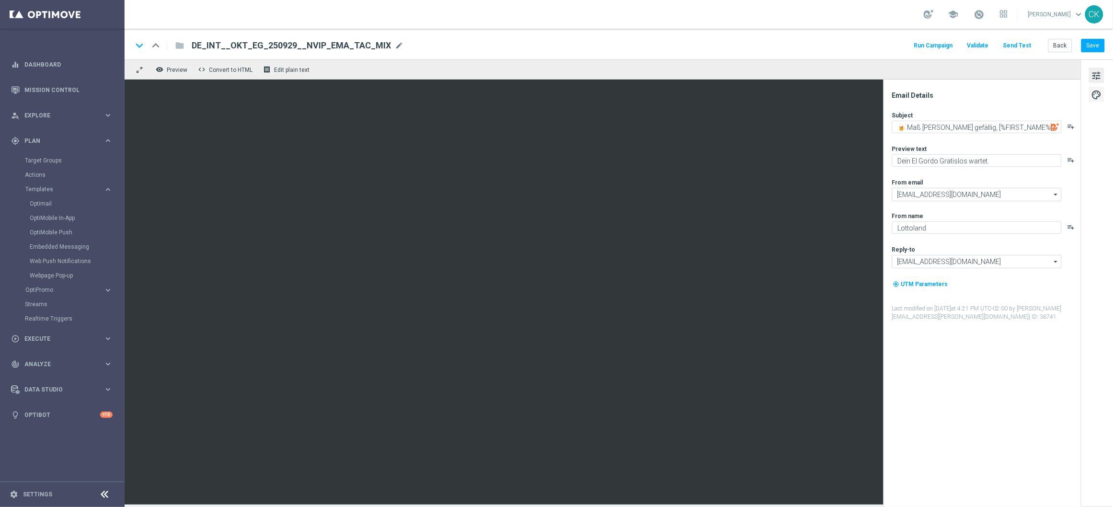
click at [1100, 95] on span "palette" at bounding box center [1096, 95] width 11 height 12
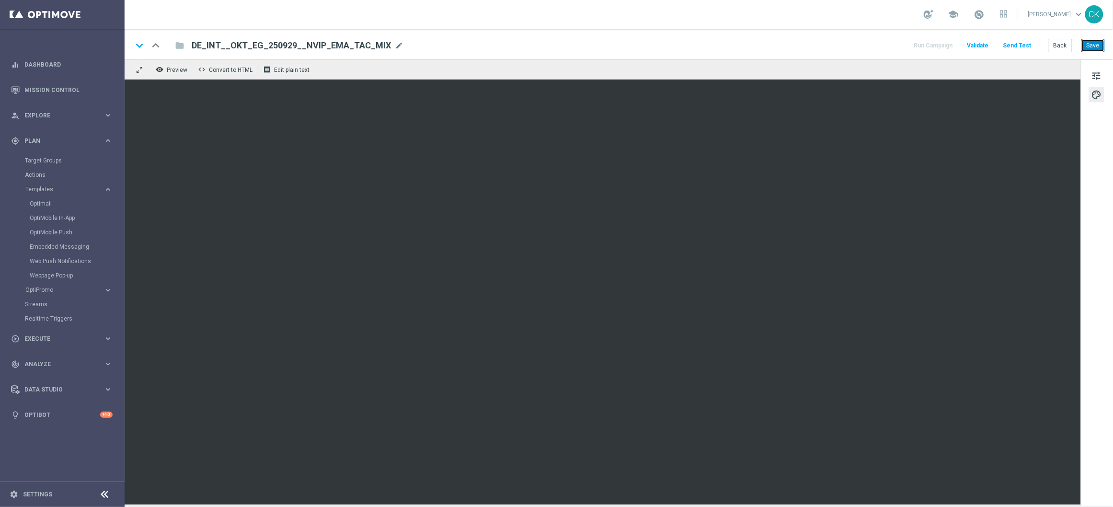
click at [1091, 45] on button "Save" at bounding box center [1092, 45] width 23 height 13
click at [1019, 45] on button "Send Test" at bounding box center [1016, 45] width 31 height 13
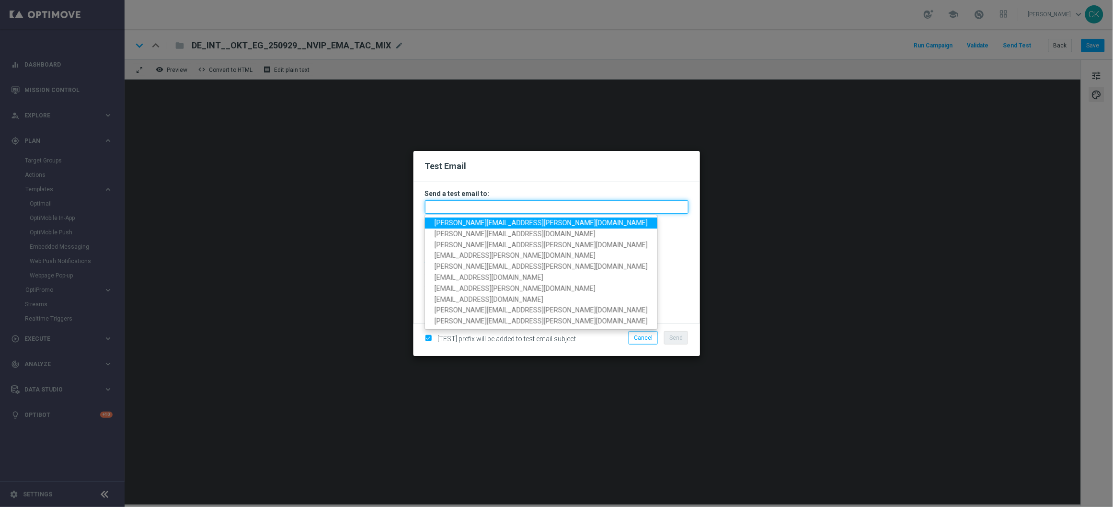
click at [499, 209] on input "text" at bounding box center [556, 206] width 263 height 13
click at [487, 225] on span "[PERSON_NAME][EMAIL_ADDRESS][PERSON_NAME][DOMAIN_NAME]" at bounding box center [540, 223] width 213 height 8
type input "[PERSON_NAME][EMAIL_ADDRESS][PERSON_NAME][DOMAIN_NAME]"
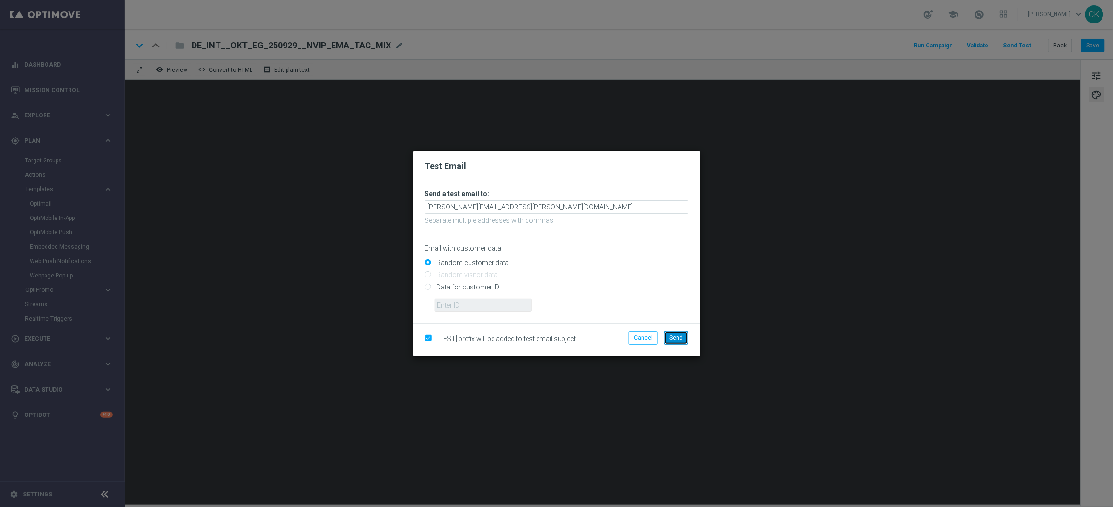
click at [679, 332] on button "Send" at bounding box center [676, 337] width 24 height 13
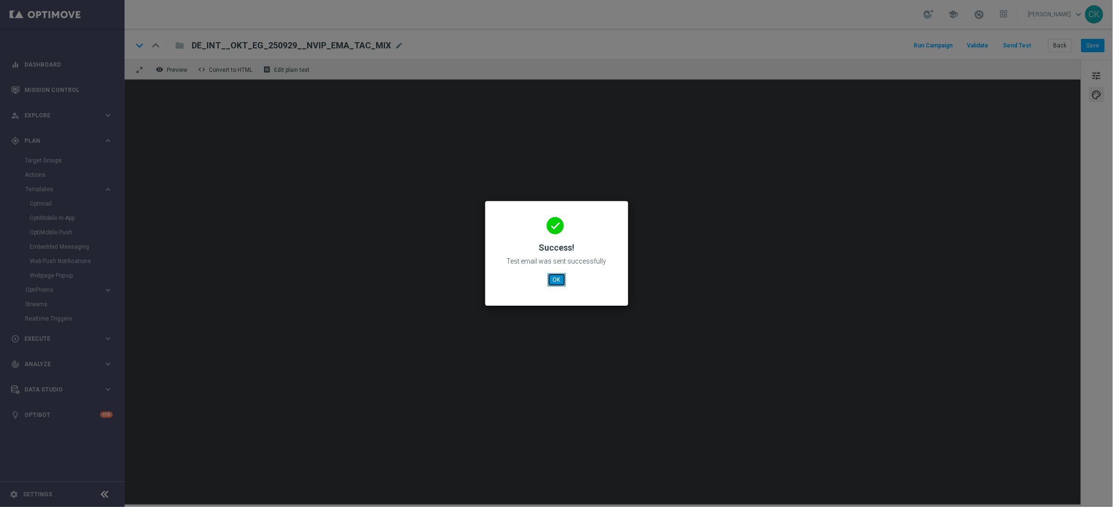
click at [555, 278] on button "OK" at bounding box center [556, 279] width 18 height 13
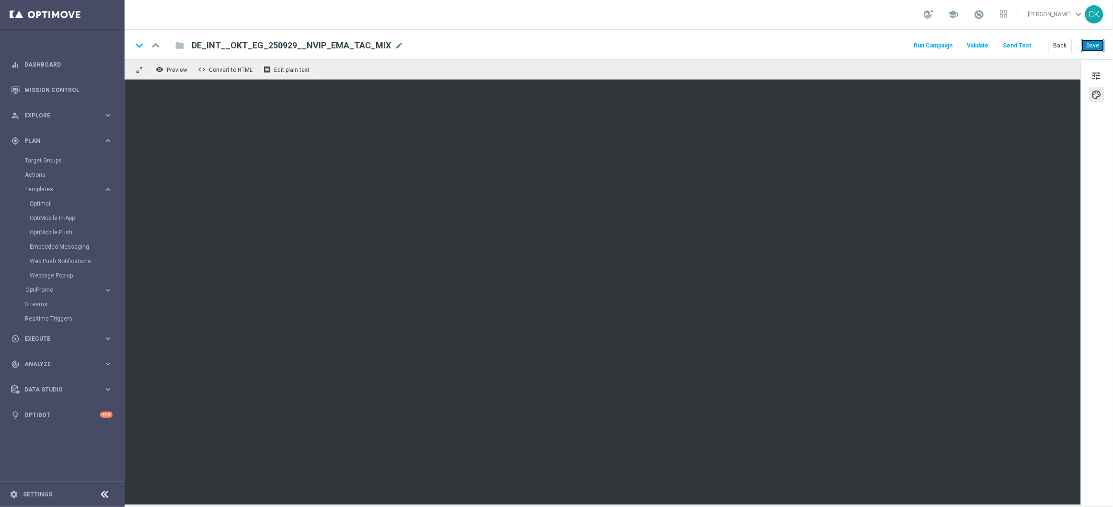
click at [1101, 45] on button "Save" at bounding box center [1092, 45] width 23 height 13
click at [1059, 45] on button "Back" at bounding box center [1060, 45] width 24 height 13
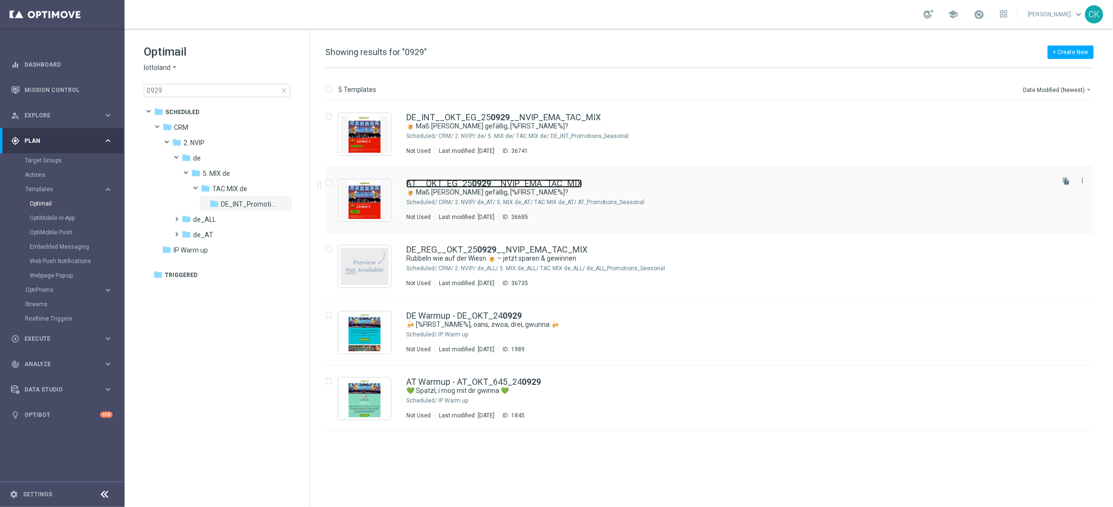
click at [449, 181] on link "AT__OKT_EG_25 0929 __NVIP_EMA_TAC_MIX" at bounding box center [494, 183] width 176 height 9
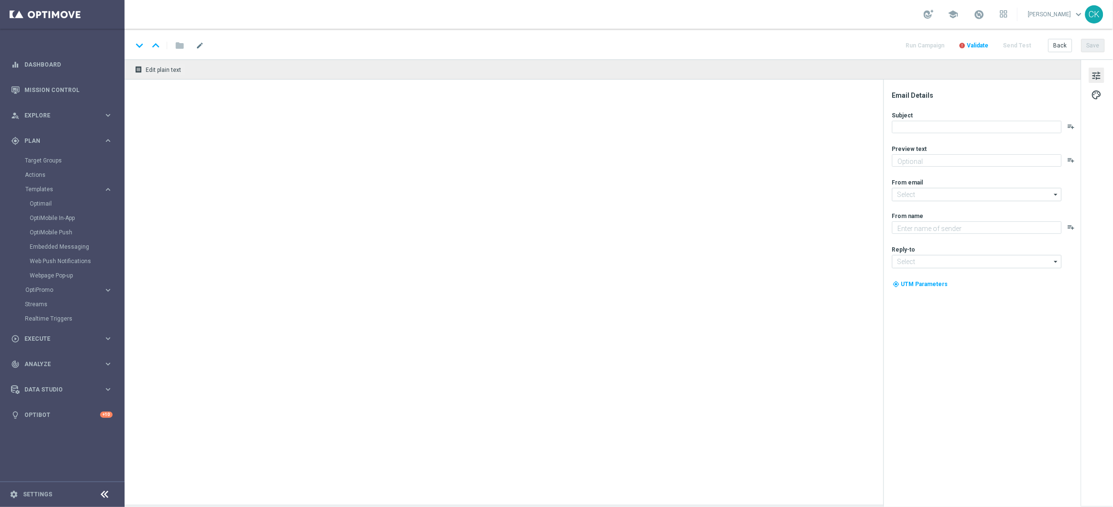
type textarea "Dein El Gordo Gratislos wartet."
type input "[EMAIL_ADDRESS][DOMAIN_NAME]"
type textarea "Lottoland"
type input "[EMAIL_ADDRESS][DOMAIN_NAME]"
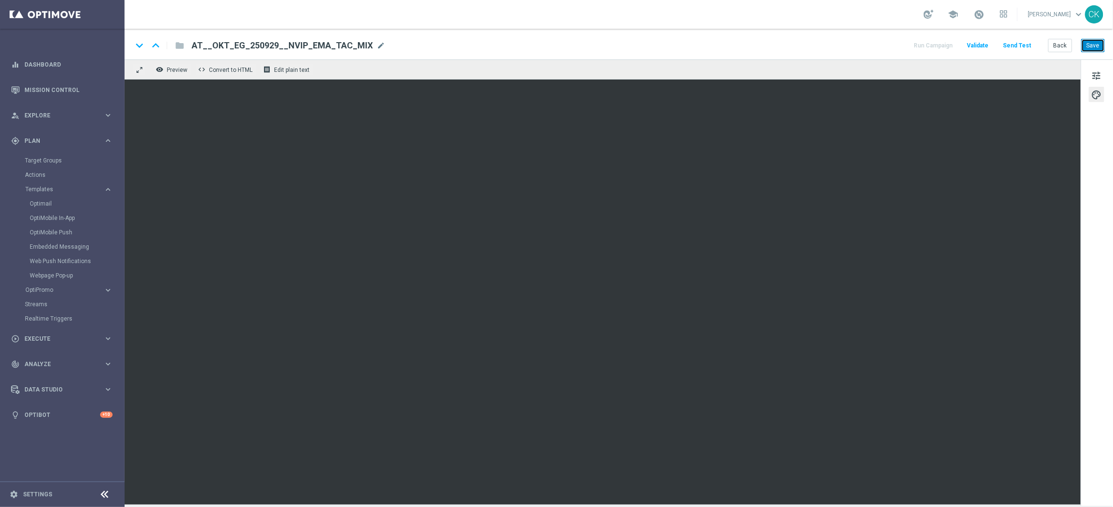
click at [1093, 47] on button "Save" at bounding box center [1092, 45] width 23 height 13
click at [1092, 47] on button "Save" at bounding box center [1092, 45] width 23 height 13
click at [1097, 45] on button "Save" at bounding box center [1092, 45] width 23 height 13
click at [1062, 45] on button "Back" at bounding box center [1060, 45] width 24 height 13
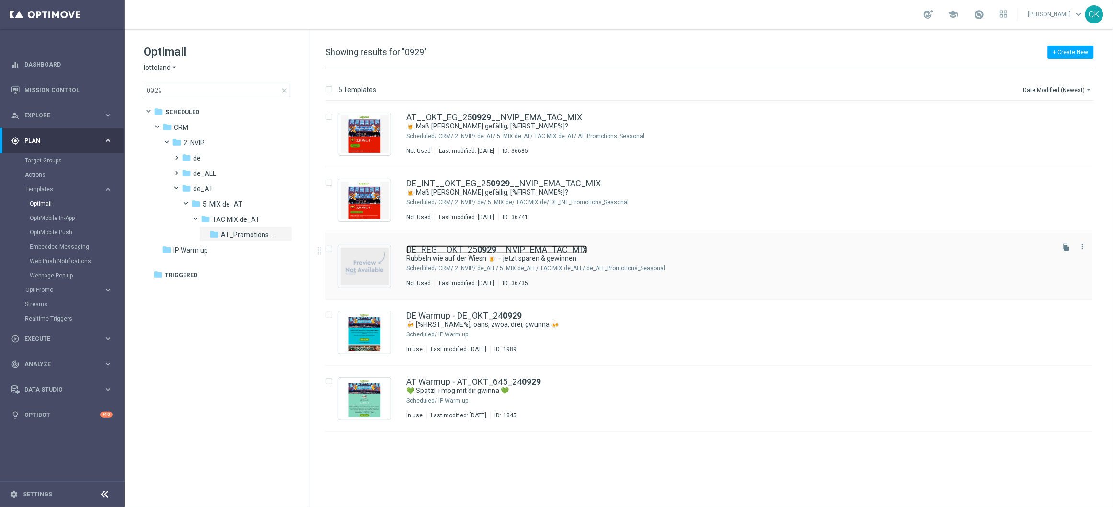
click at [446, 249] on link "DE_REG__OKT_25 0929 __NVIP_EMA_TAC_MIX" at bounding box center [496, 249] width 181 height 9
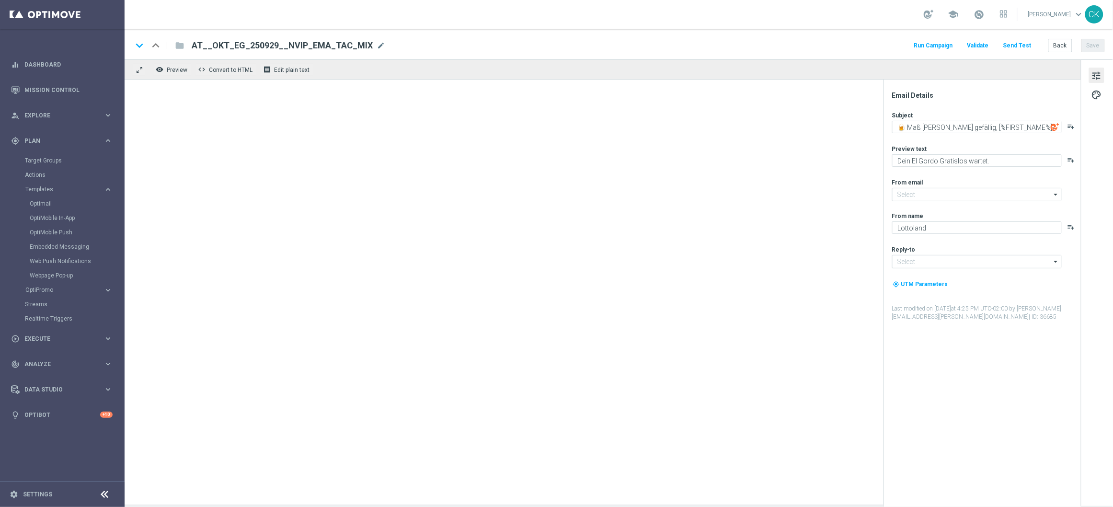
type input "[EMAIL_ADDRESS][DOMAIN_NAME]"
type textarea "Rubbeln wie auf der Wiesn 🍺 – jetzt sparen & gewinnen"
type textarea "Deftige Rabatte auf Rubbellose – sofort rubbeln & gewinnen."
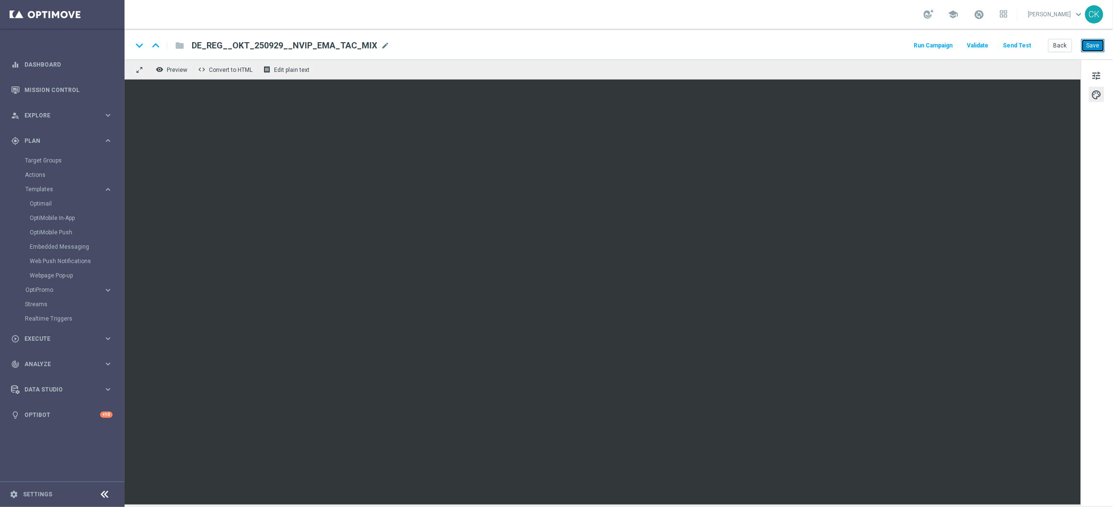
click at [1085, 46] on button "Save" at bounding box center [1092, 45] width 23 height 13
click at [1057, 46] on button "Back" at bounding box center [1060, 45] width 24 height 13
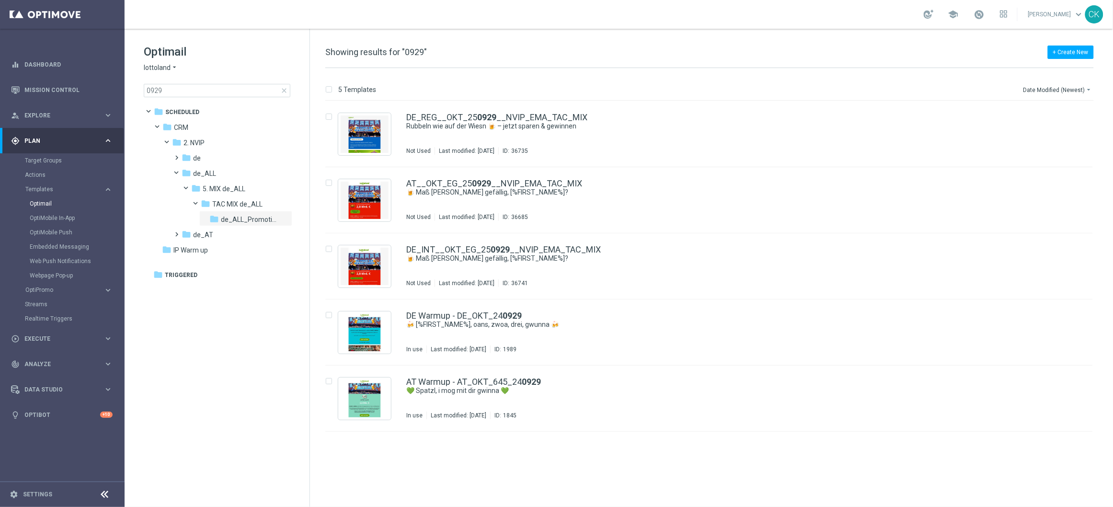
click at [284, 87] on span "close" at bounding box center [284, 91] width 8 height 8
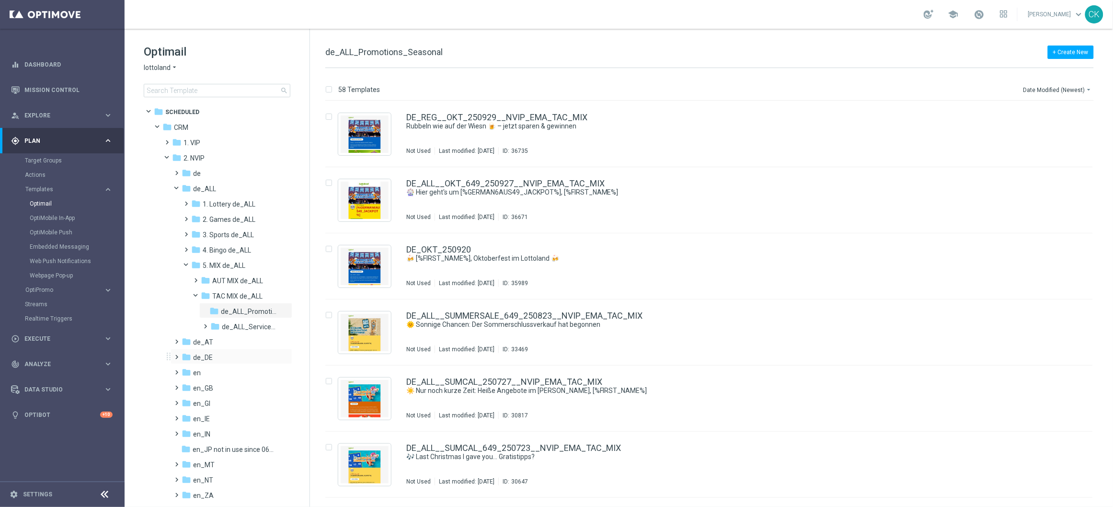
click at [175, 354] on span at bounding box center [175, 353] width 4 height 4
click at [177, 171] on span at bounding box center [175, 169] width 4 height 4
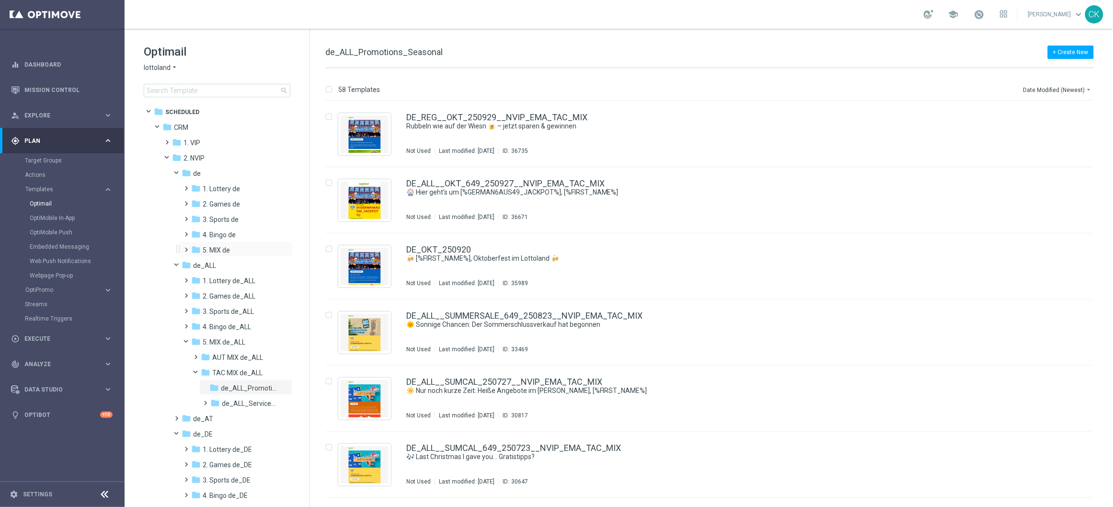
click at [187, 247] on span at bounding box center [184, 245] width 4 height 4
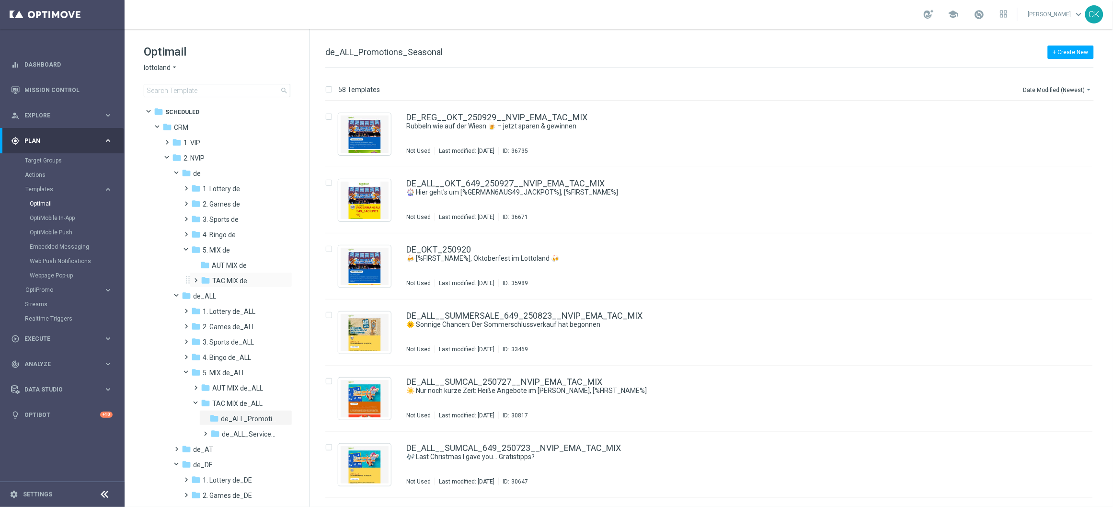
click at [196, 278] on span at bounding box center [194, 276] width 4 height 4
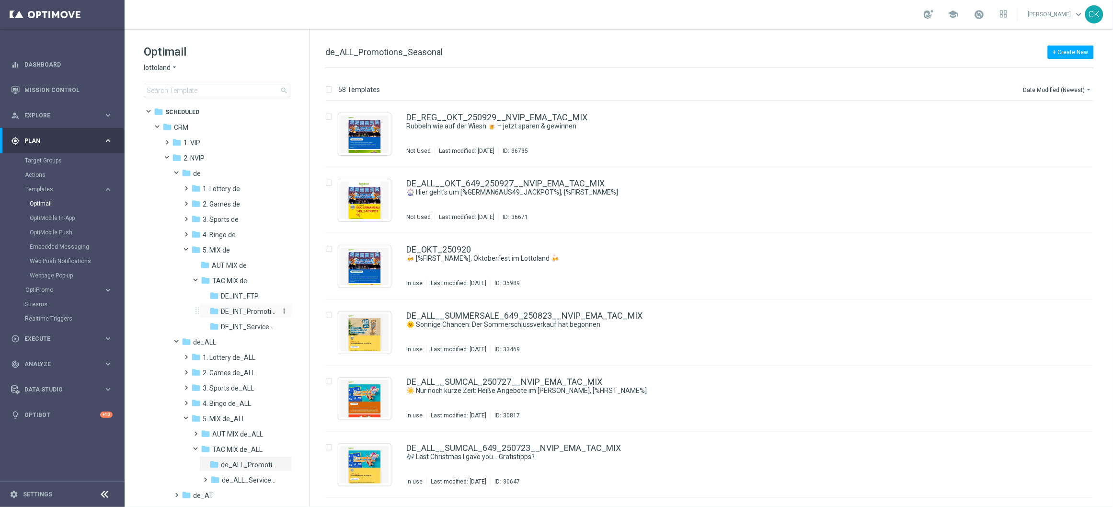
click at [240, 308] on span "DE_INT_Promotions_Seasonal" at bounding box center [249, 311] width 56 height 9
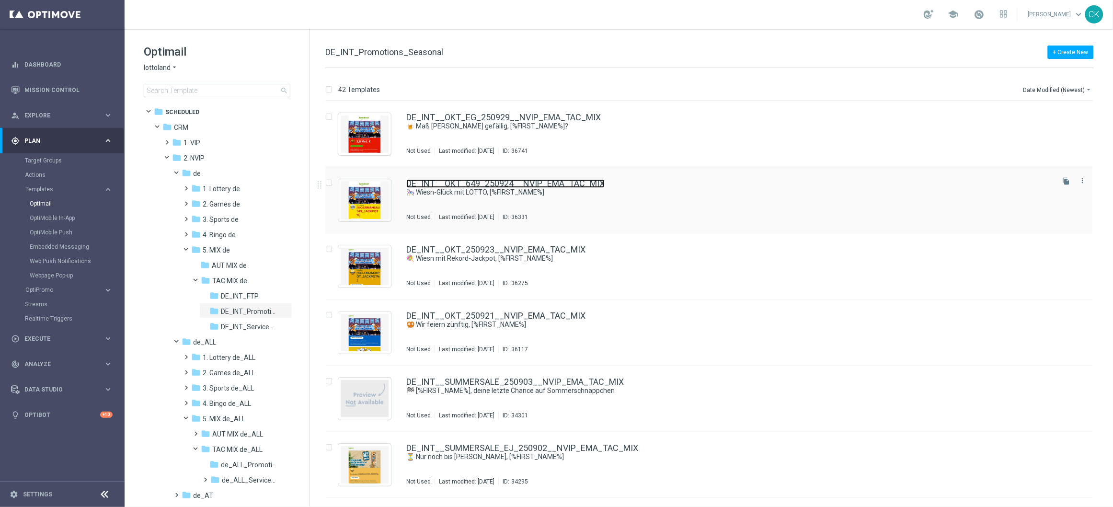
click at [469, 180] on link "DE_INT__OKT_649_250924__NVIP_EMA_TAC_MIX" at bounding box center [505, 183] width 198 height 9
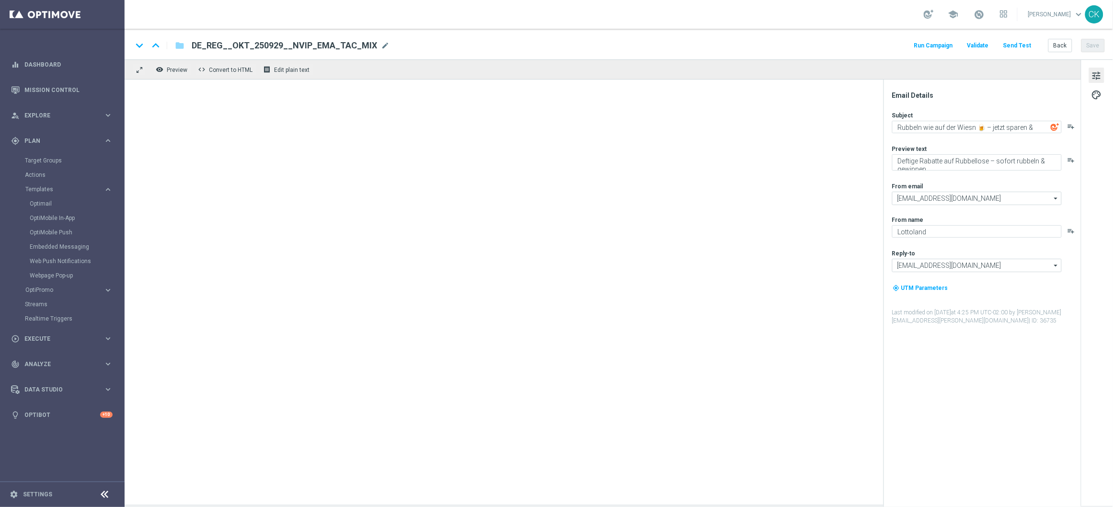
type textarea "🎠 Wiesn-Glück mit LOTTO, [%FIRST_NAME%]"
type textarea "Freu dich auf Freispiele."
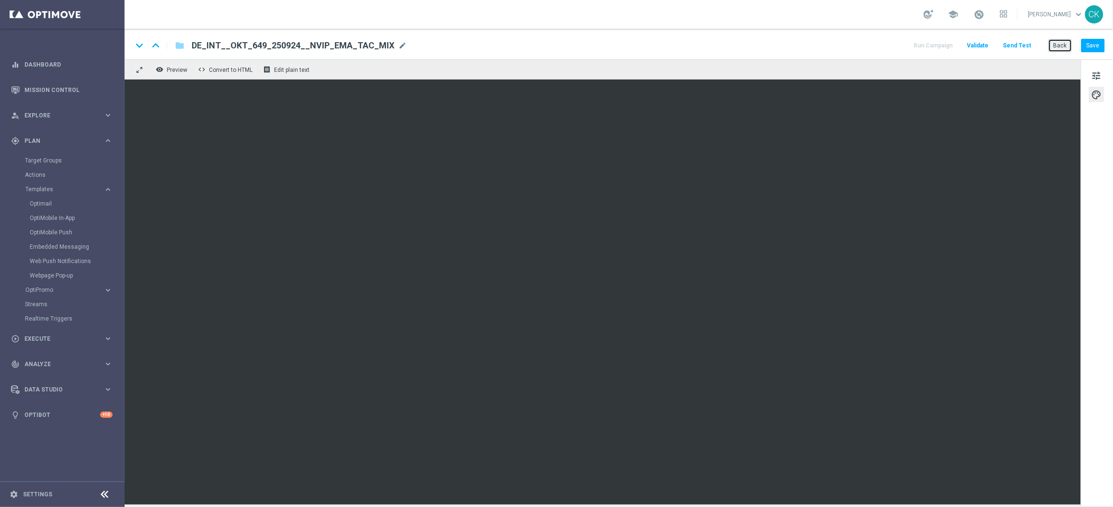
click at [1056, 46] on button "Back" at bounding box center [1060, 45] width 24 height 13
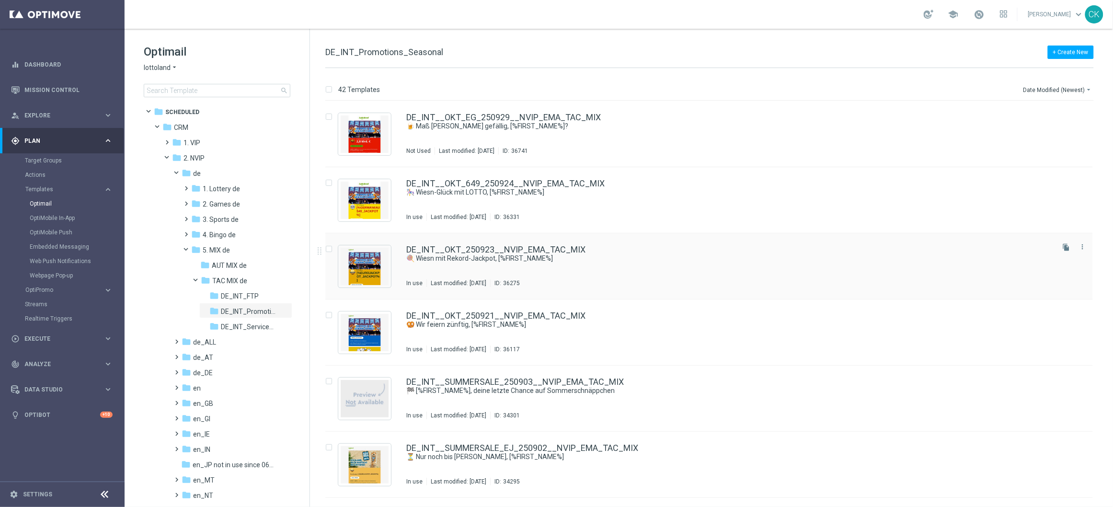
click at [437, 243] on div "DE_INT__OKT_250923__NVIP_EMA_TAC_MIX 🍭 Wiesn mit Rekord-Jackpot, [%FIRST_NAME%]…" at bounding box center [708, 266] width 767 height 66
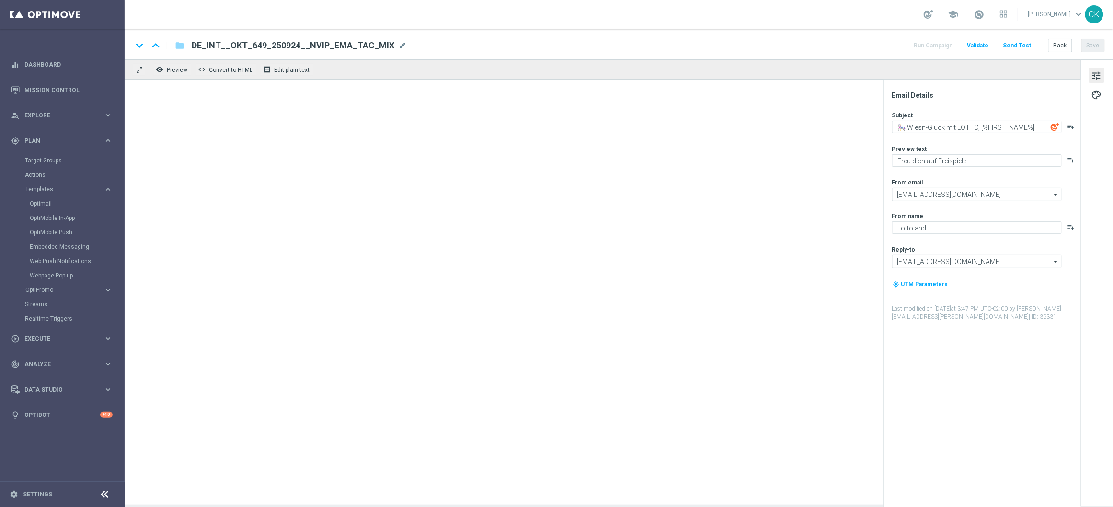
type textarea "🍭 Wiesn mit Rekord-Jackpot, [%FIRST_NAME%]"
type textarea "50 % Rabatt auf 100 Extra-Chancen."
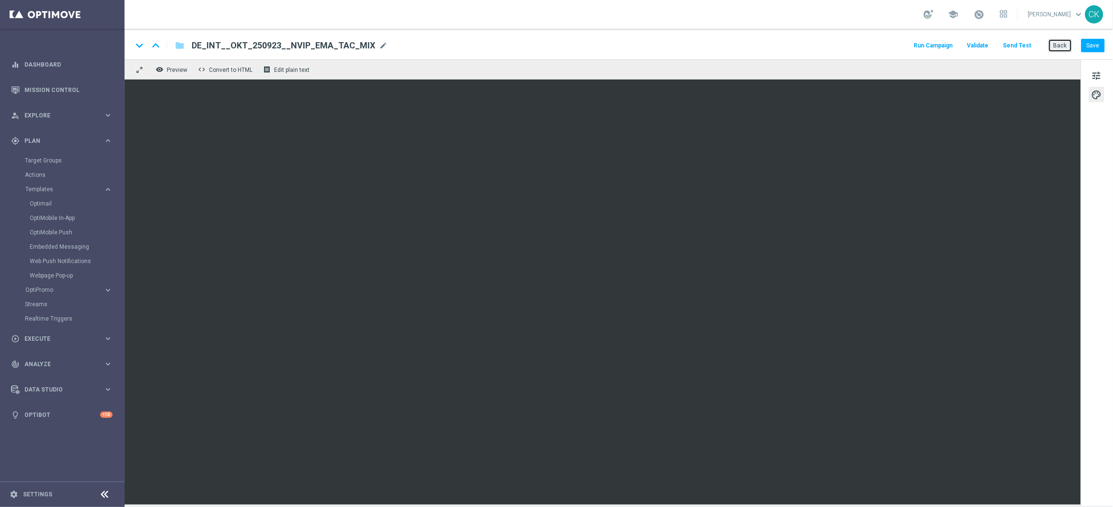
click at [1061, 42] on button "Back" at bounding box center [1060, 45] width 24 height 13
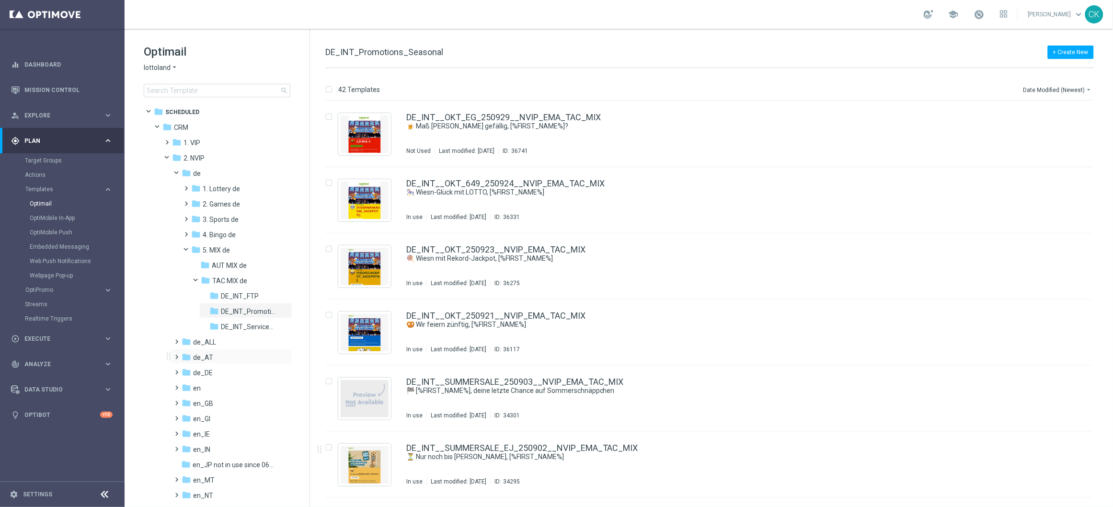
click at [177, 353] on span at bounding box center [175, 353] width 4 height 4
click at [185, 431] on span at bounding box center [184, 429] width 4 height 4
click at [195, 461] on span at bounding box center [194, 460] width 4 height 4
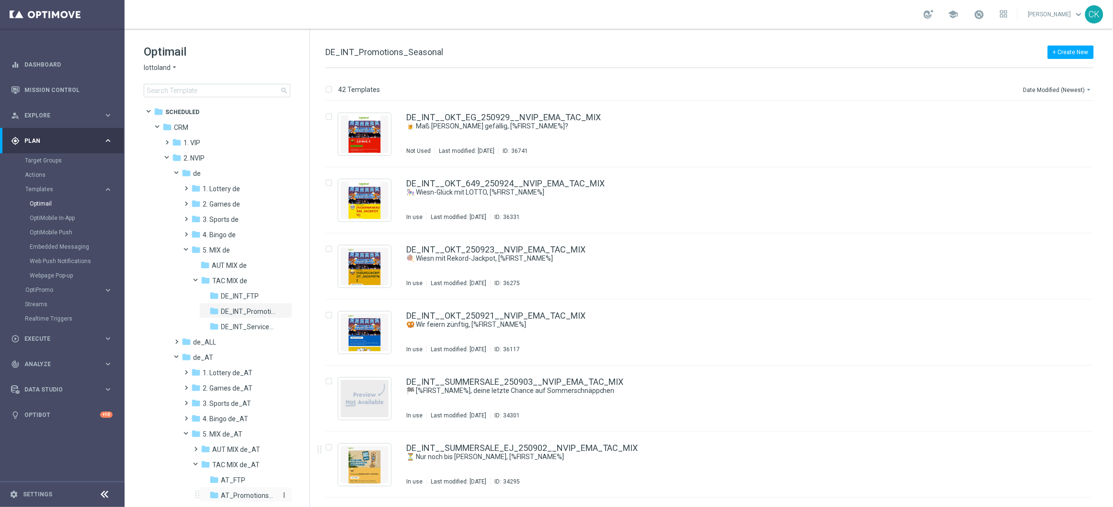
click at [247, 495] on span "AT_Promotions_Seasonal" at bounding box center [249, 495] width 56 height 9
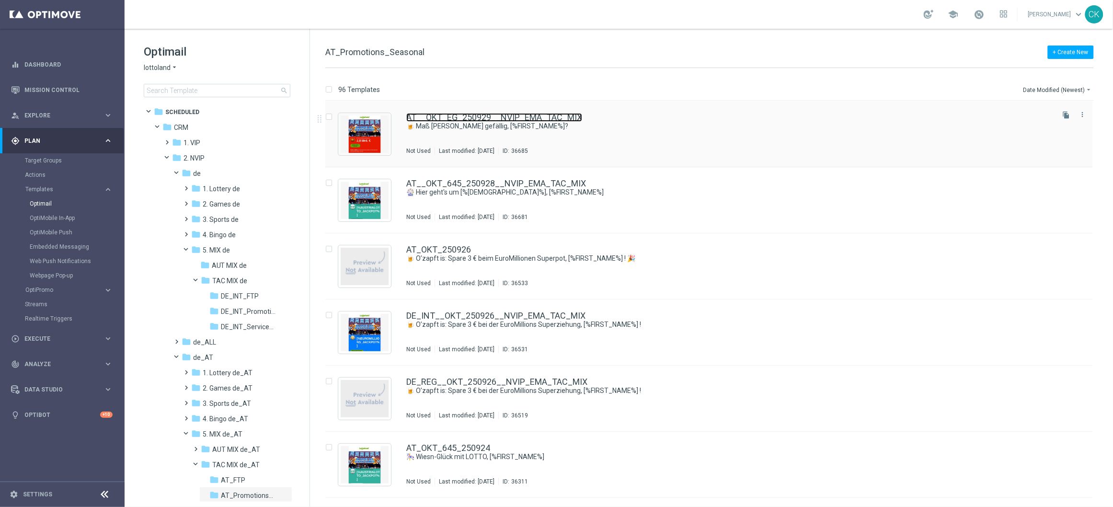
click at [463, 114] on link "AT__OKT_EG_250929__NVIP_EMA_TAC_MIX" at bounding box center [494, 117] width 176 height 9
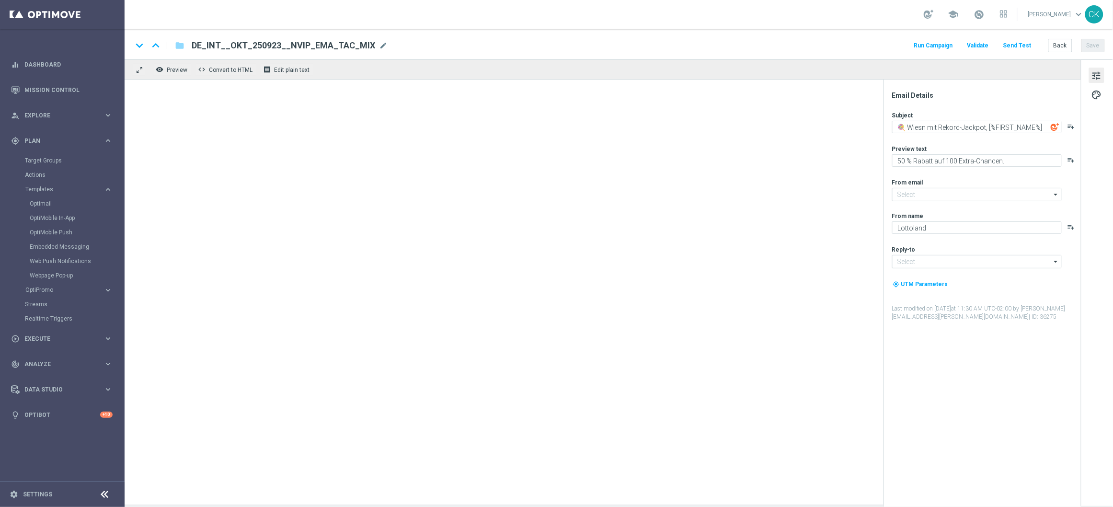
type input "[EMAIL_ADDRESS][DOMAIN_NAME]"
type textarea "🍺 Maß [PERSON_NAME] gefällig, [%FIRST_NAME%]?"
type textarea "Dein El Gordo Gratislos wartet."
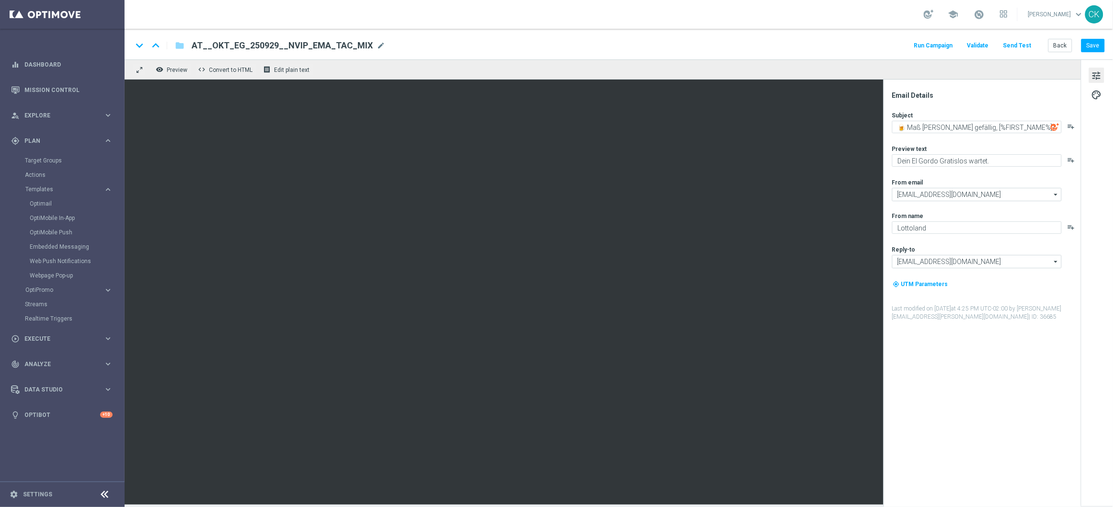
click at [1017, 44] on button "Send Test" at bounding box center [1016, 45] width 31 height 13
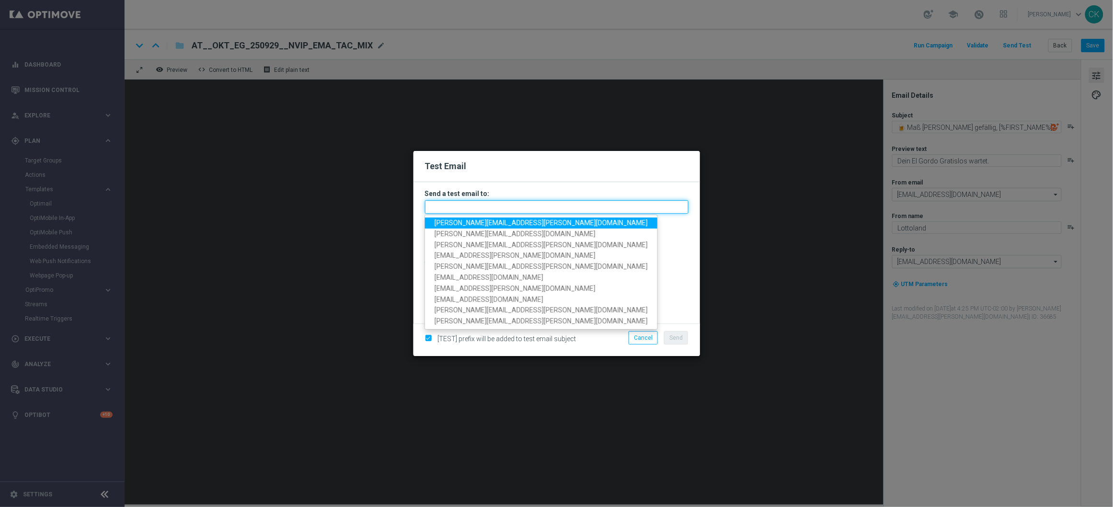
click at [546, 201] on input "text" at bounding box center [556, 206] width 263 height 13
click at [507, 219] on span "[PERSON_NAME][EMAIL_ADDRESS][PERSON_NAME][DOMAIN_NAME]" at bounding box center [540, 223] width 213 height 8
type input "[PERSON_NAME][EMAIL_ADDRESS][PERSON_NAME][DOMAIN_NAME]"
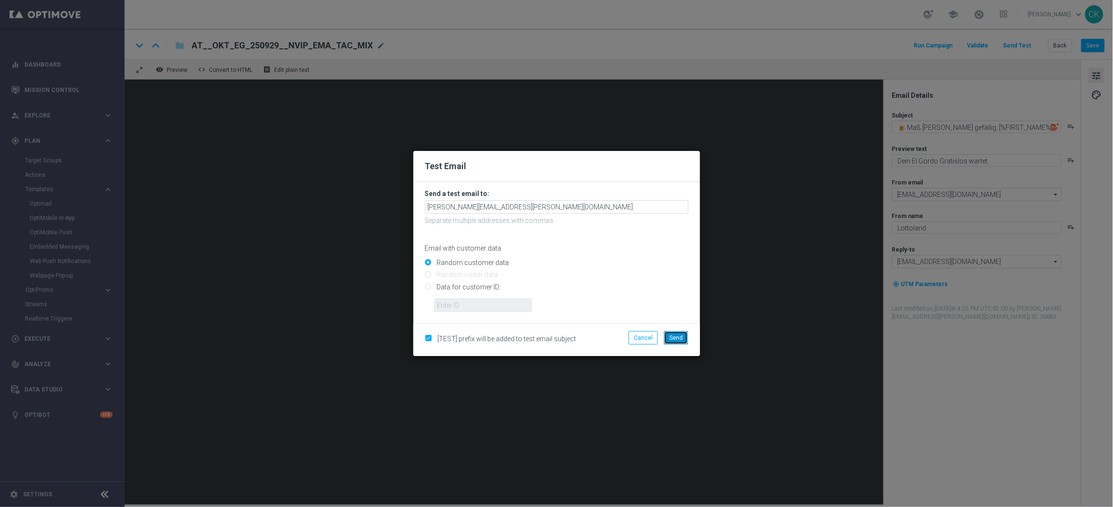
click at [682, 338] on span "Send" at bounding box center [675, 337] width 13 height 7
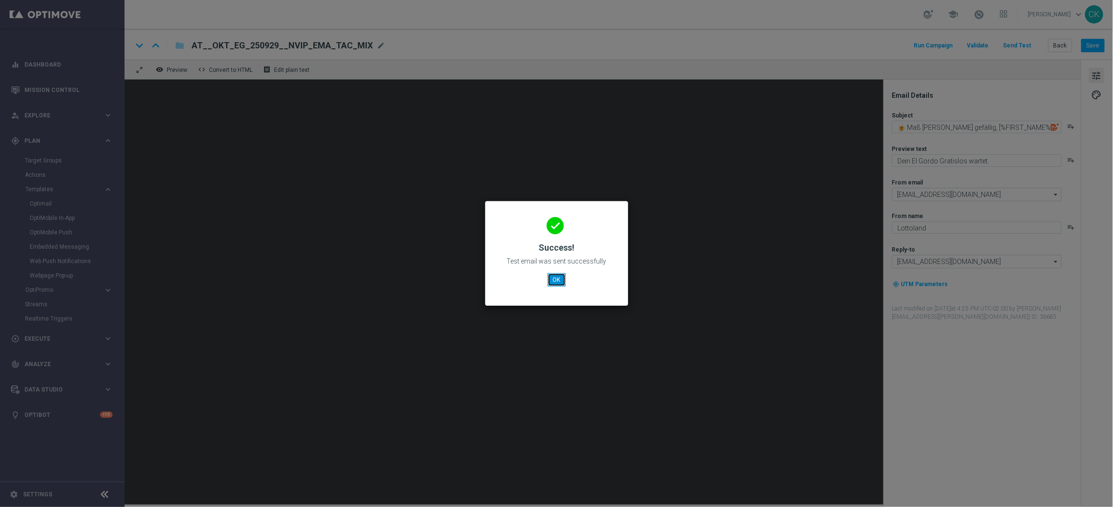
click at [552, 281] on button "OK" at bounding box center [556, 279] width 18 height 13
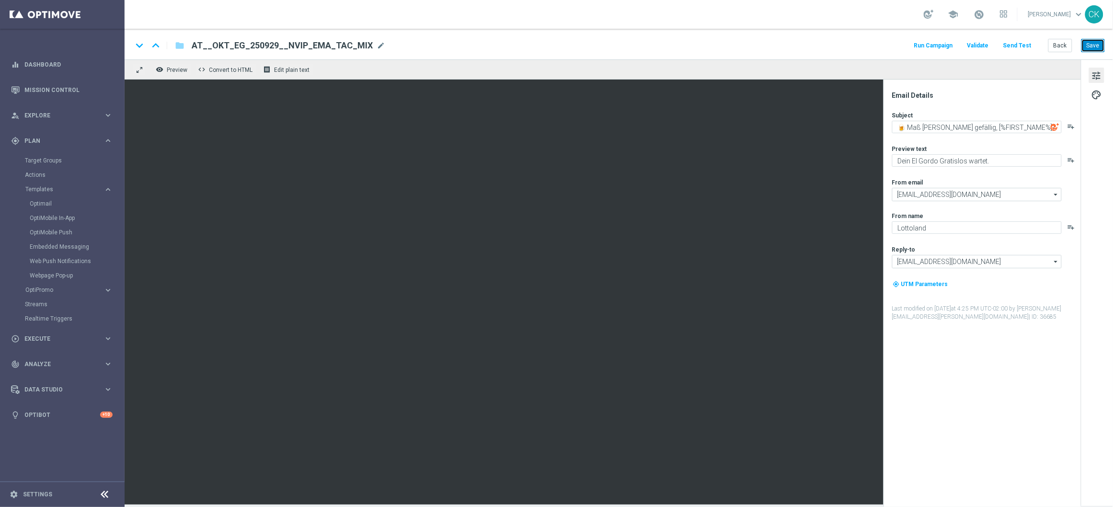
click at [1091, 48] on button "Save" at bounding box center [1092, 45] width 23 height 13
click at [1059, 45] on button "Back" at bounding box center [1060, 45] width 24 height 13
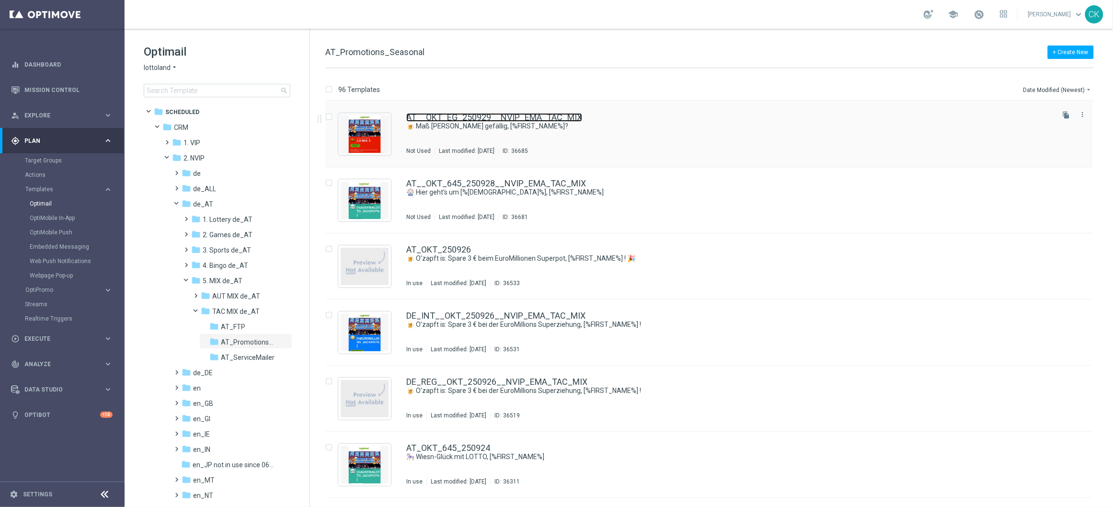
click at [466, 118] on link "AT__OKT_EG_250929__NVIP_EMA_TAC_MIX" at bounding box center [494, 117] width 176 height 9
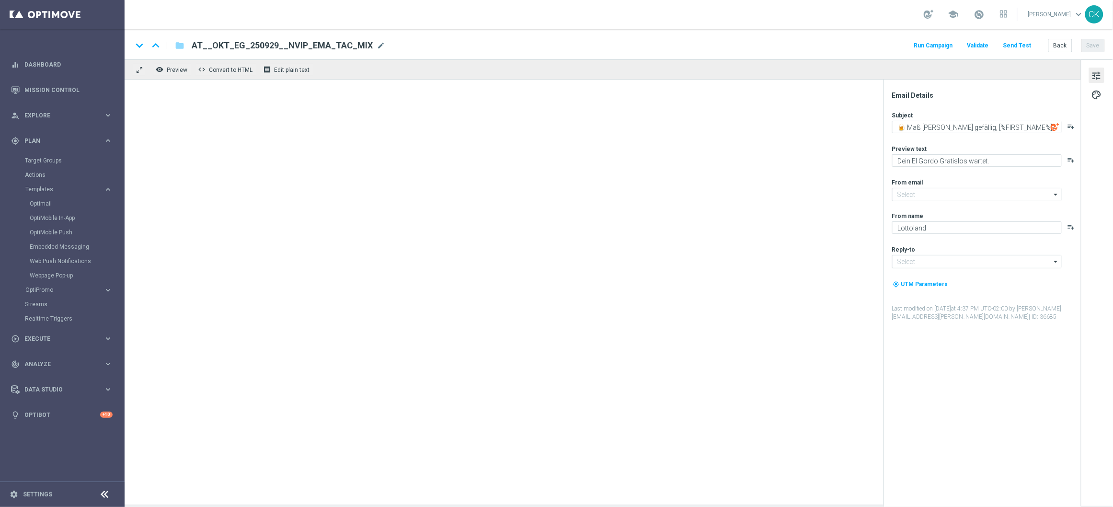
type input "[EMAIL_ADDRESS][DOMAIN_NAME]"
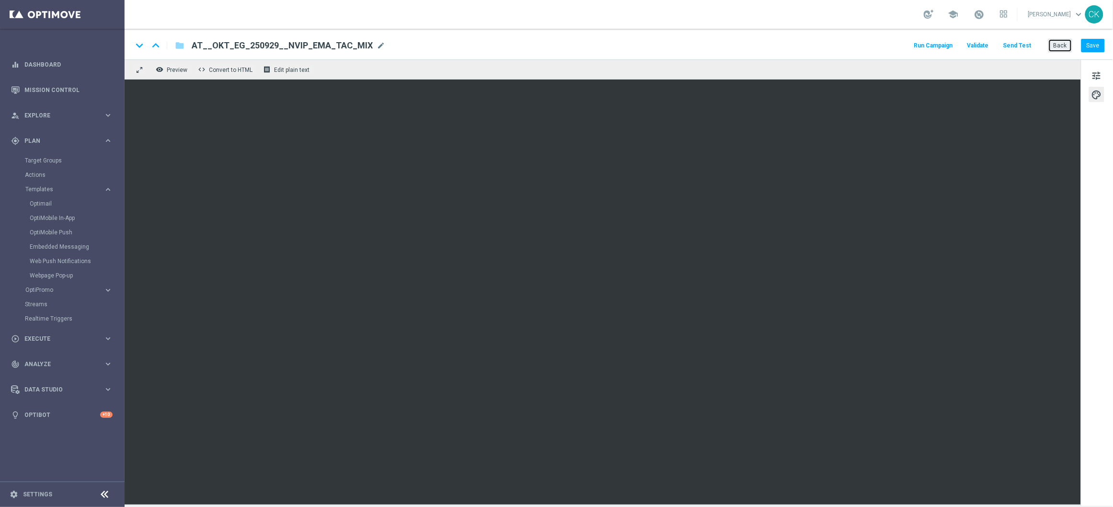
click at [1063, 43] on button "Back" at bounding box center [1060, 45] width 24 height 13
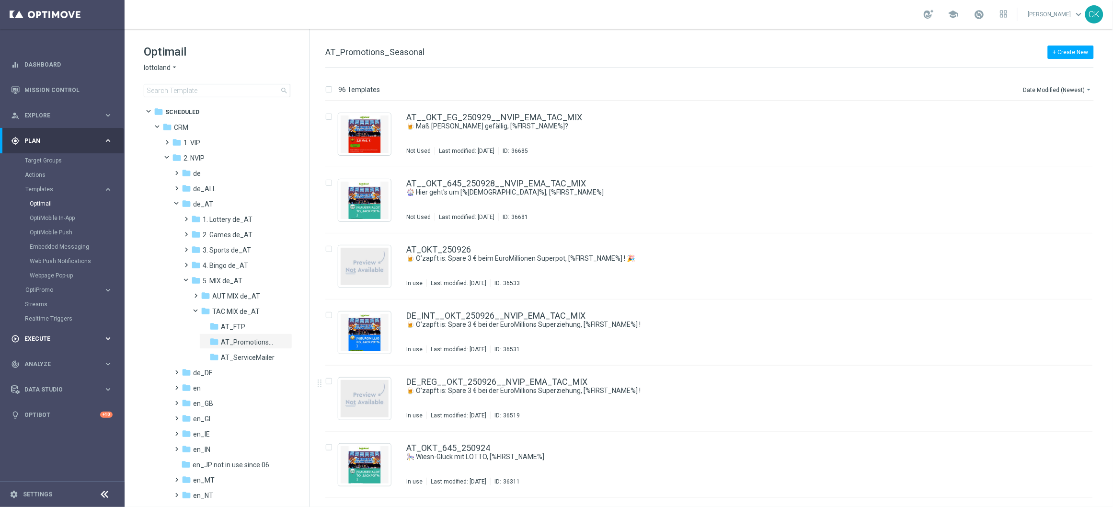
click at [44, 337] on span "Execute" at bounding box center [63, 339] width 79 height 6
click at [38, 183] on link "Campaign Builder" at bounding box center [62, 186] width 75 height 8
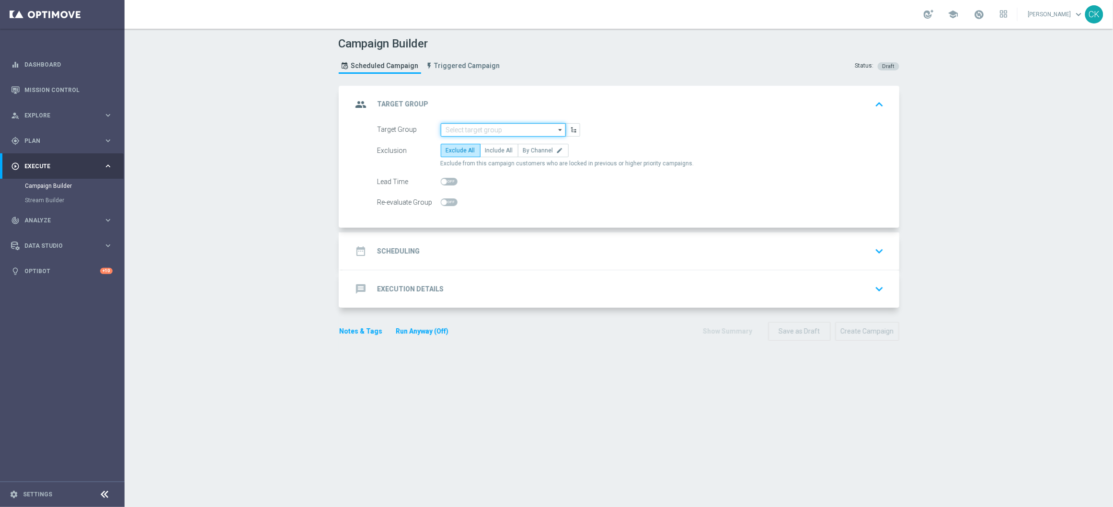
click at [465, 127] on input at bounding box center [503, 129] width 125 height 13
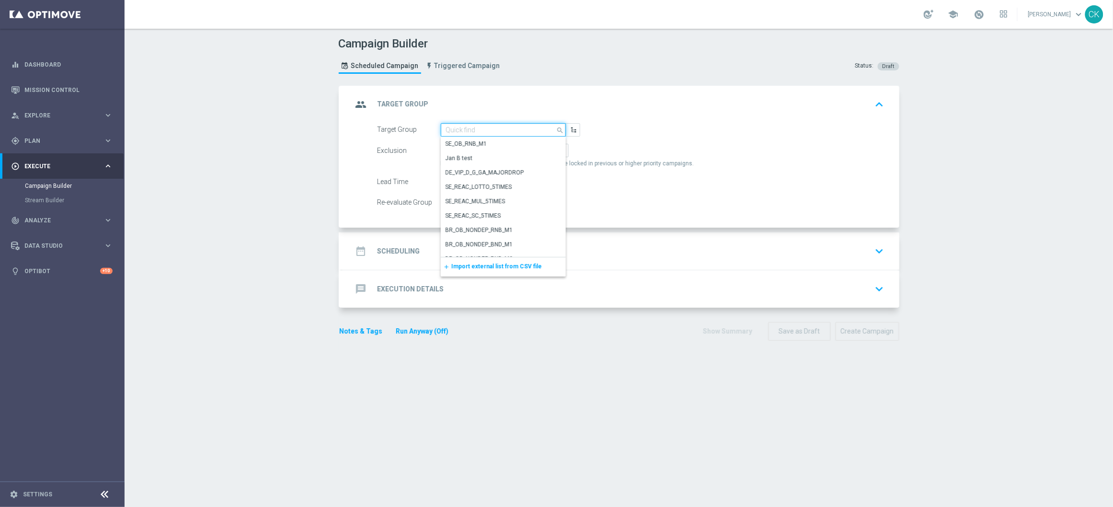
paste input "DE_CLIMATE_NOTIFICATION"
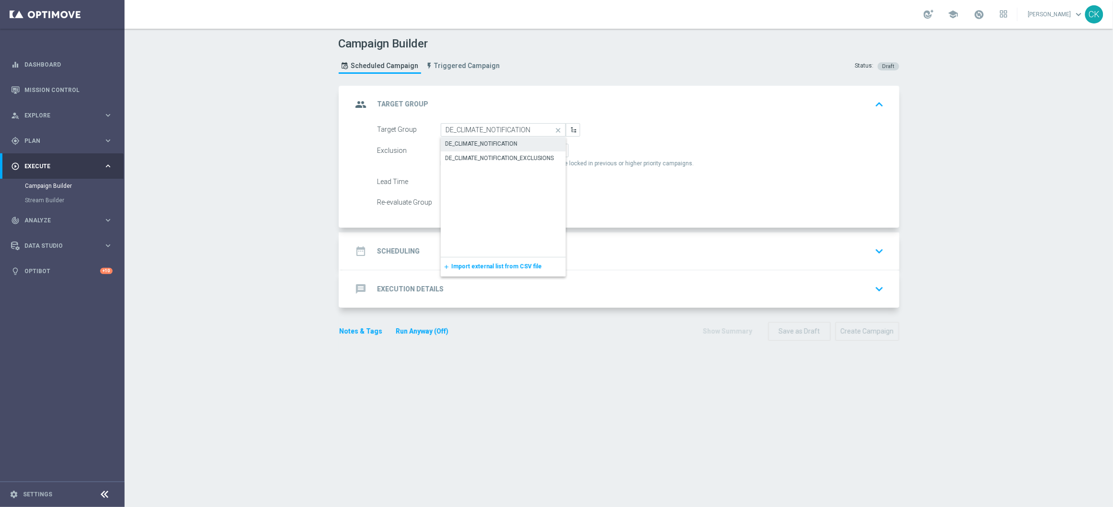
click at [489, 145] on div "DE_CLIMATE_NOTIFICATION" at bounding box center [481, 143] width 72 height 9
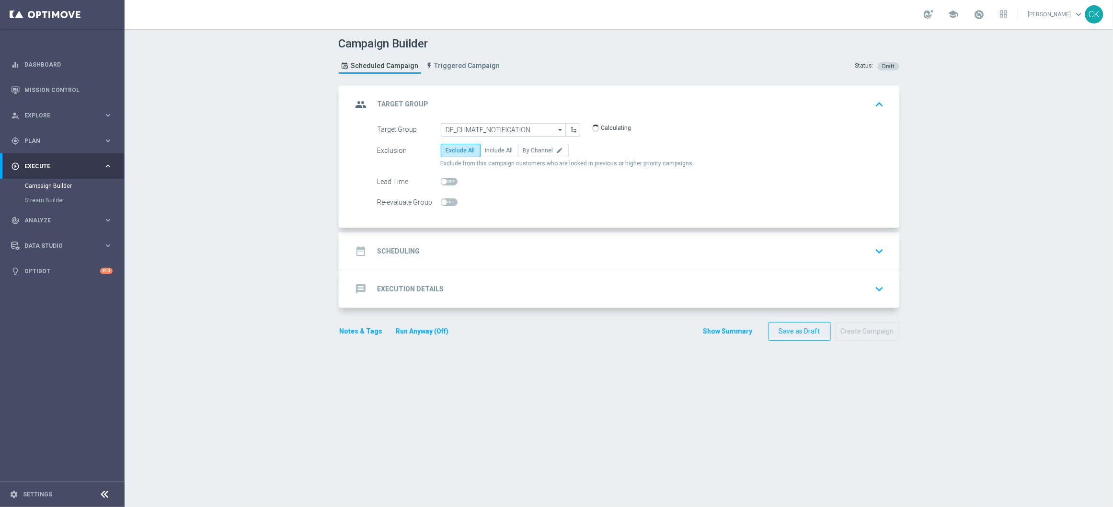
type input "DE_CLIMATE_NOTIFICATION"
click at [489, 145] on label "Include All" at bounding box center [499, 150] width 38 height 13
click at [489, 149] on input "Include All" at bounding box center [488, 152] width 6 height 6
radio input "true"
click at [396, 247] on h2 "Scheduling" at bounding box center [398, 251] width 43 height 9
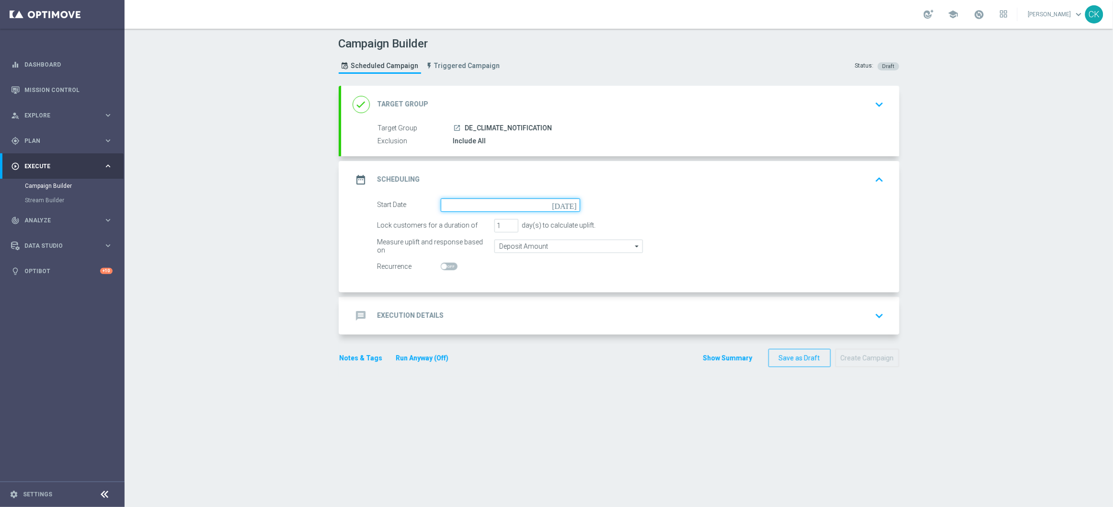
click at [510, 206] on input at bounding box center [510, 204] width 139 height 13
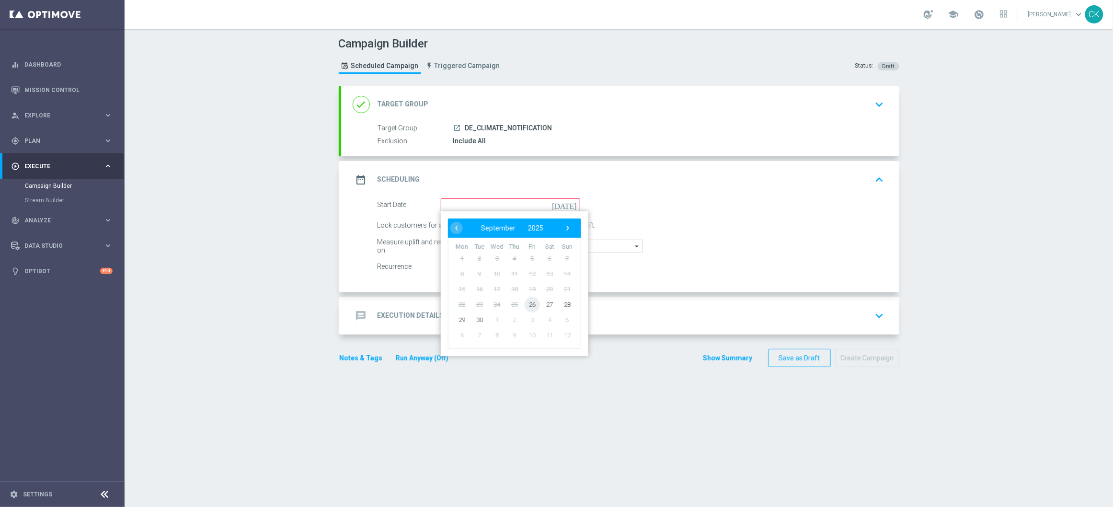
click at [525, 304] on span "26" at bounding box center [531, 303] width 15 height 15
type input "[DATE]"
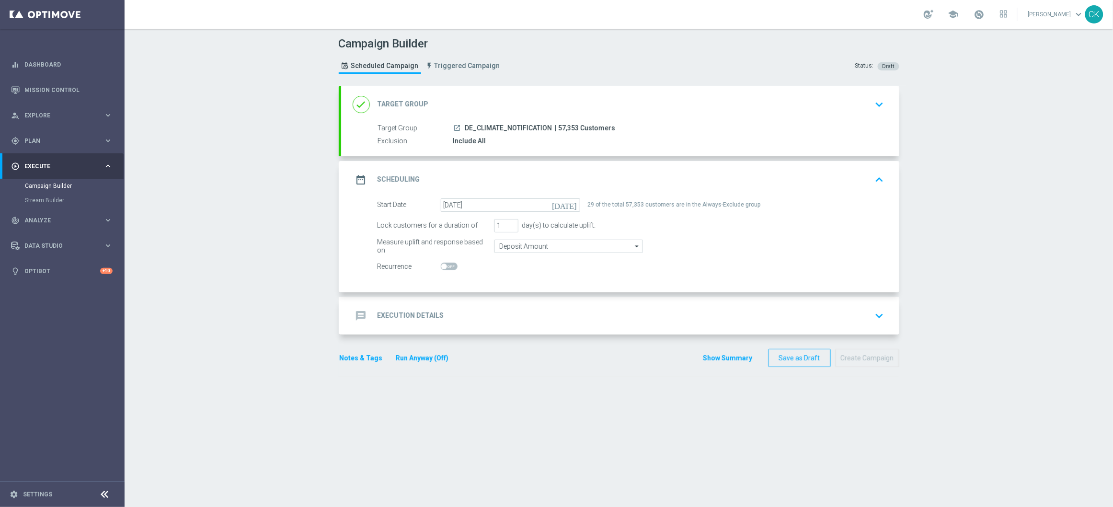
click at [415, 317] on h2 "Execution Details" at bounding box center [410, 315] width 67 height 9
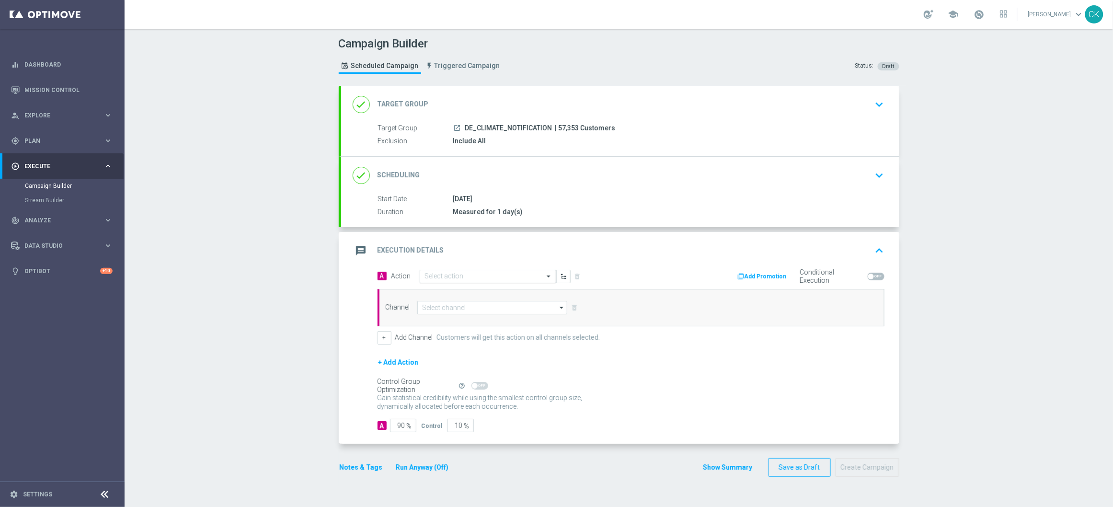
click at [471, 278] on input "text" at bounding box center [478, 277] width 107 height 8
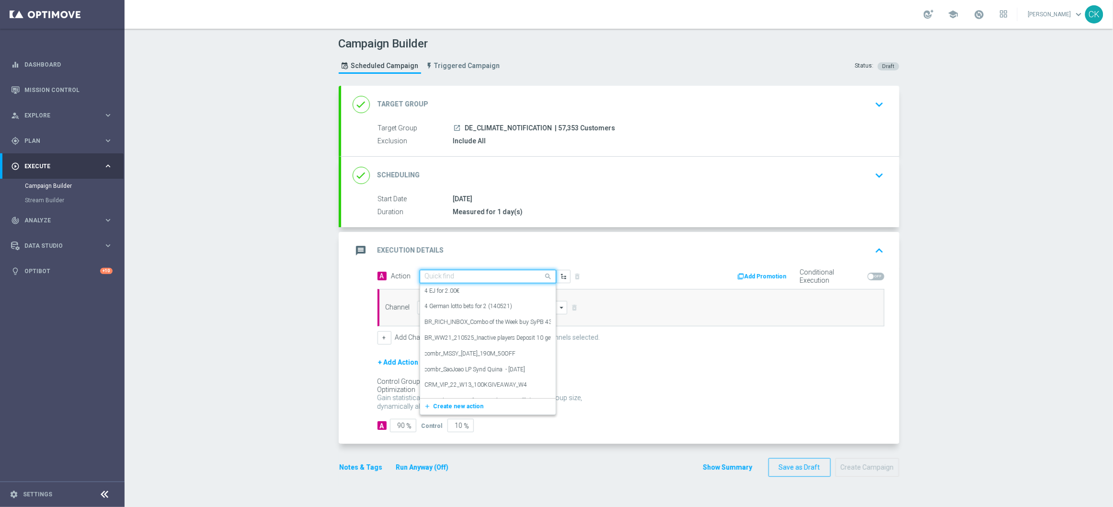
paste input "Environment Notification"
type input "Environment Notification"
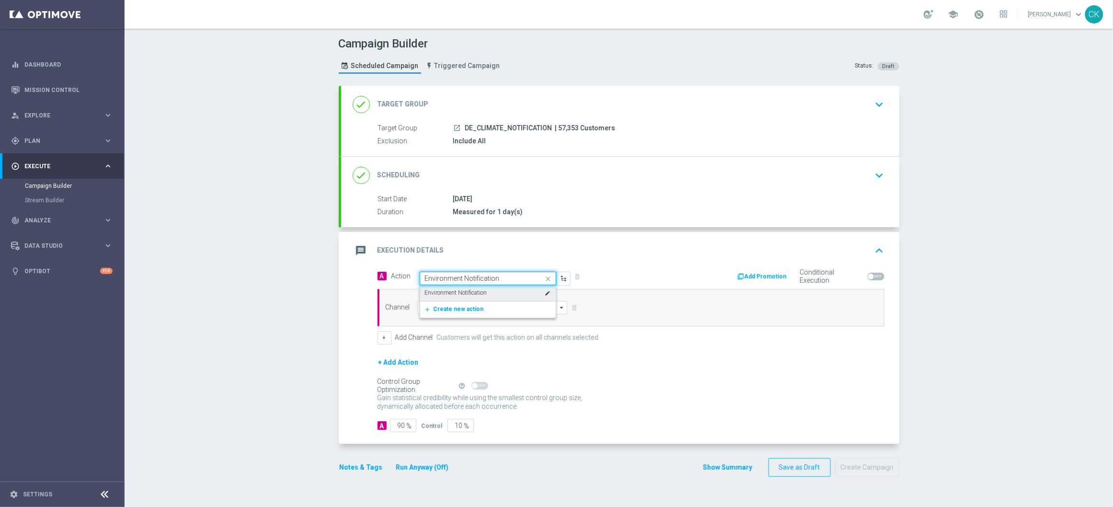
click at [471, 290] on label "Environment Notification" at bounding box center [456, 293] width 62 height 8
click at [469, 306] on input at bounding box center [492, 307] width 150 height 13
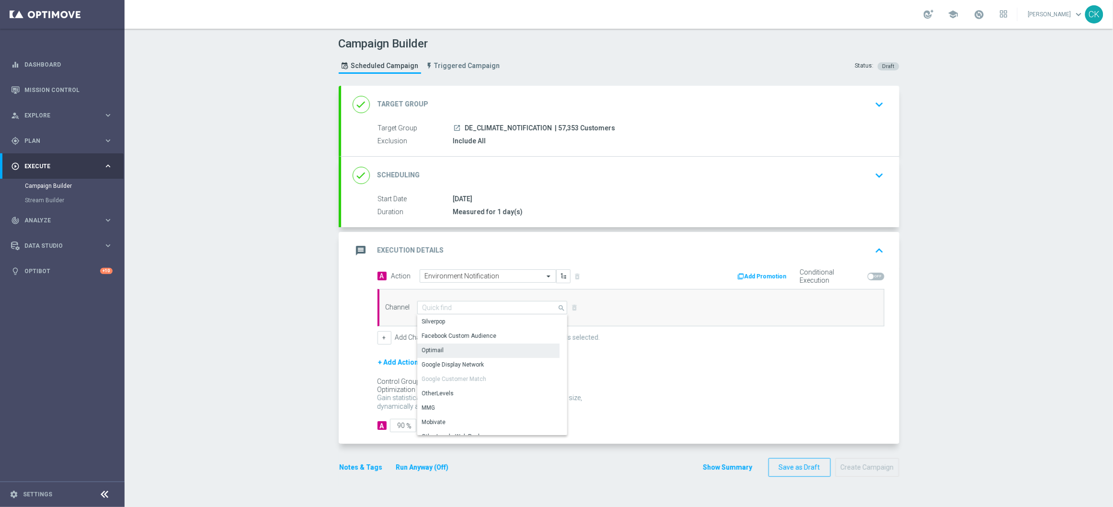
click at [460, 344] on div "Optimail" at bounding box center [488, 349] width 142 height 13
type input "Optimail"
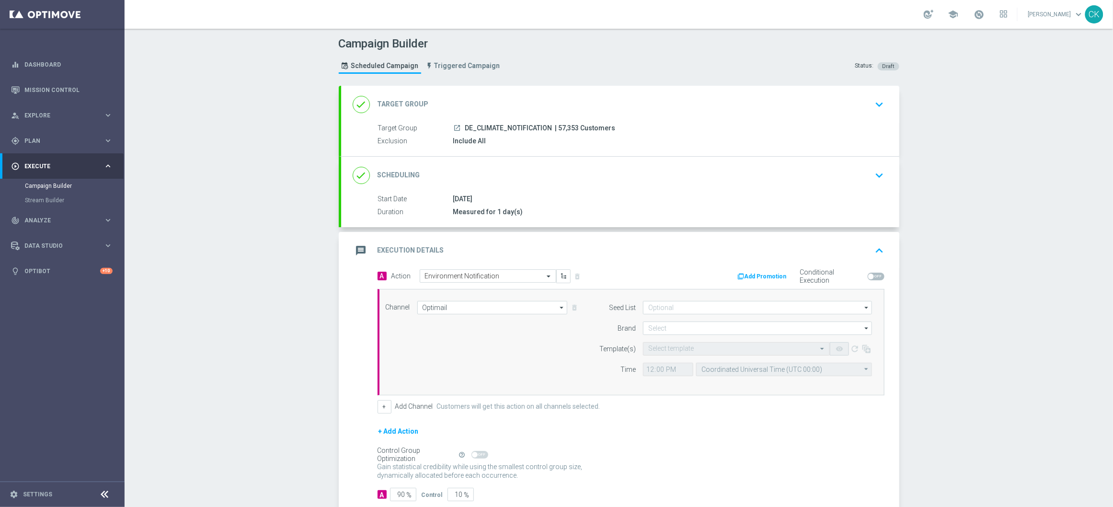
scroll to position [59, 0]
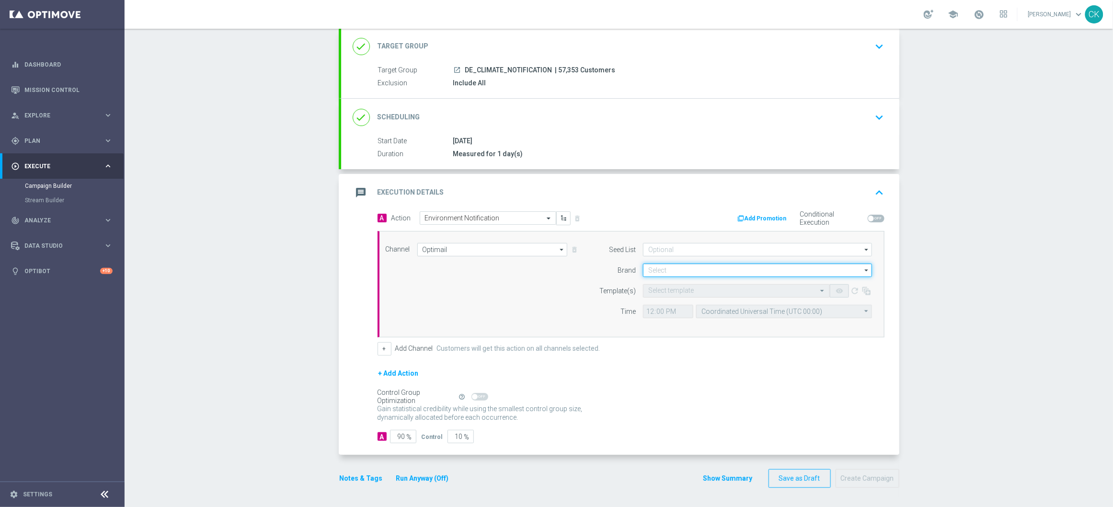
click at [697, 264] on input at bounding box center [757, 269] width 229 height 13
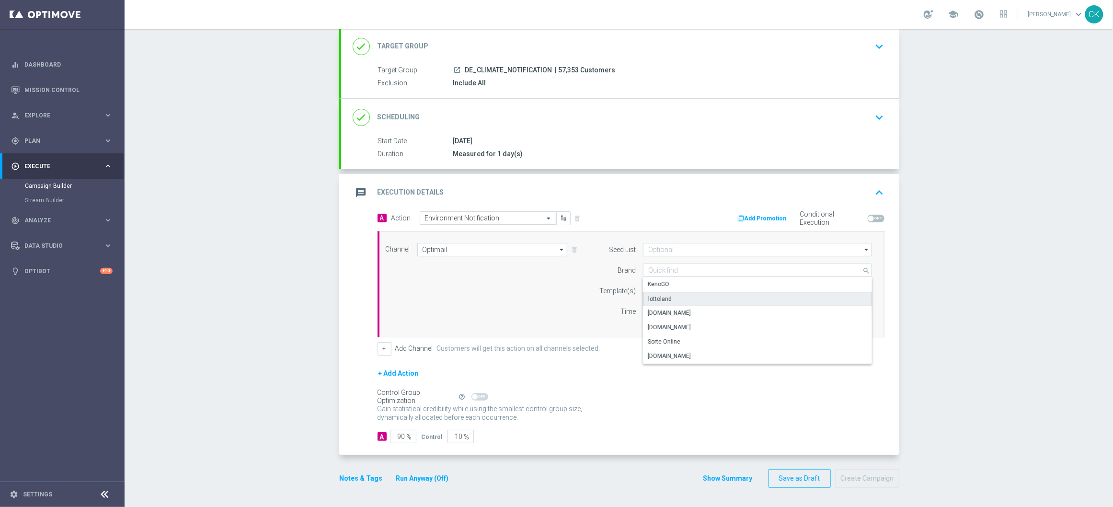
click at [691, 302] on div "lottoland" at bounding box center [757, 299] width 229 height 14
type input "lottoland"
click at [675, 288] on input "text" at bounding box center [726, 291] width 157 height 8
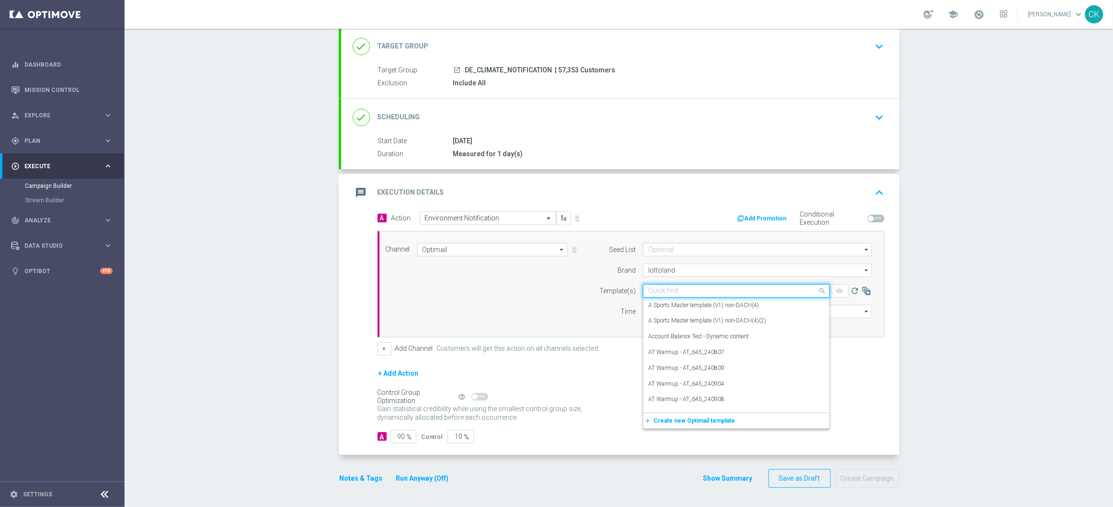
paste input "de_all__UMWELTHILFE_250925__NVIP_EMA_SER_MIX"
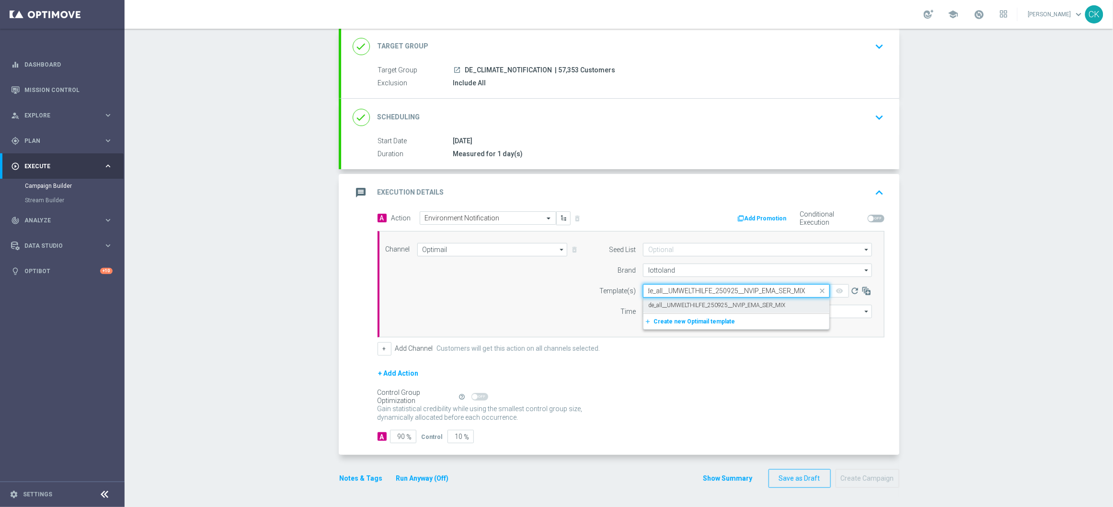
click at [663, 299] on div "de_all__UMWELTHILFE_250925__NVIP_EMA_SER_MIX" at bounding box center [736, 305] width 176 height 16
type input "de_all__UMWELTHILFE_250925__NVIP_EMA_SER_MIX"
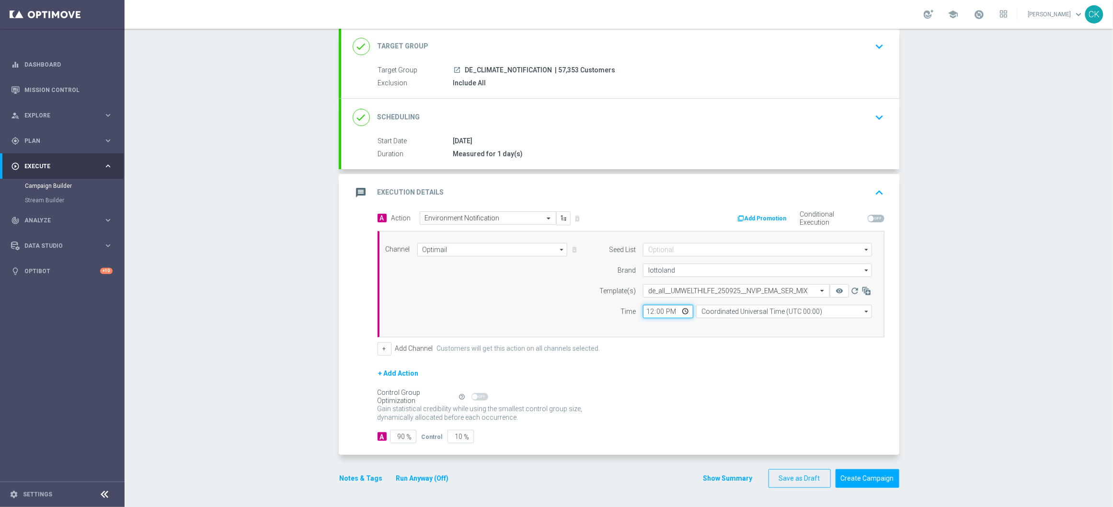
click at [644, 309] on input "12:00" at bounding box center [668, 311] width 50 height 13
type input "19:45"
click at [764, 307] on input "Coordinated Universal Time (UTC 00:00)" at bounding box center [784, 311] width 176 height 13
click at [762, 326] on div "Central European Time ([GEOGRAPHIC_DATA]) (UTC +02:00)" at bounding box center [779, 325] width 157 height 9
type input "Central European Time ([GEOGRAPHIC_DATA]) (UTC +02:00)"
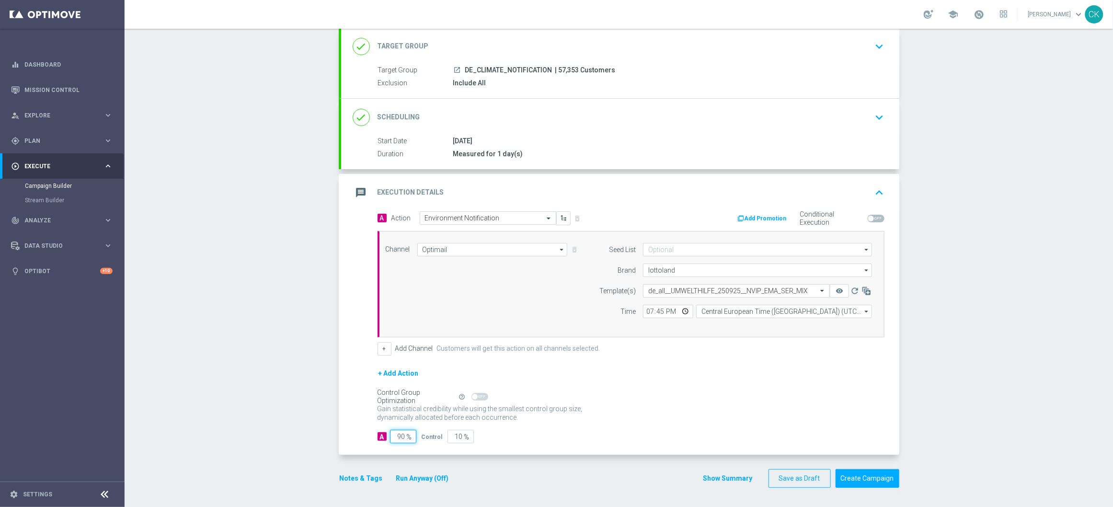
click at [397, 435] on input "90" at bounding box center [403, 436] width 26 height 13
type input "0"
type input "100"
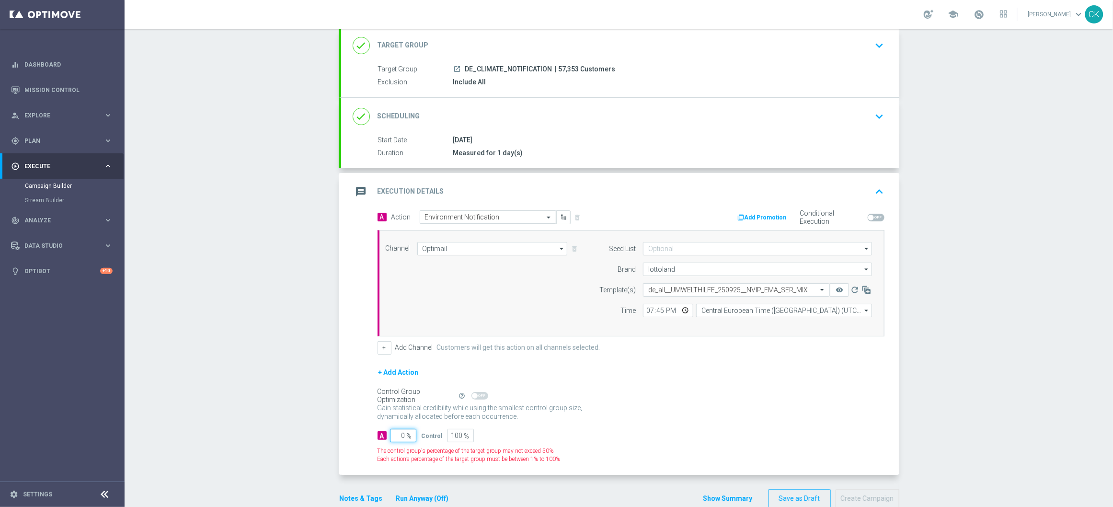
type input "10"
type input "90"
type input "100"
type input "0"
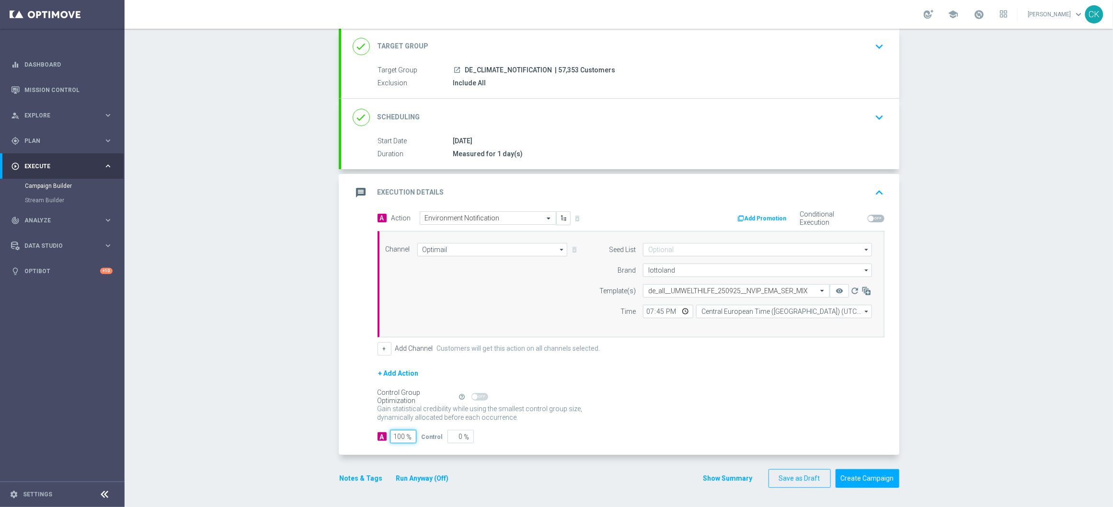
type input "100"
click at [356, 414] on div "A Action Select action Environment Notification delete_forever Add Promotion Co…" at bounding box center [620, 333] width 558 height 244
click at [351, 479] on button "Notes & Tags" at bounding box center [361, 478] width 45 height 12
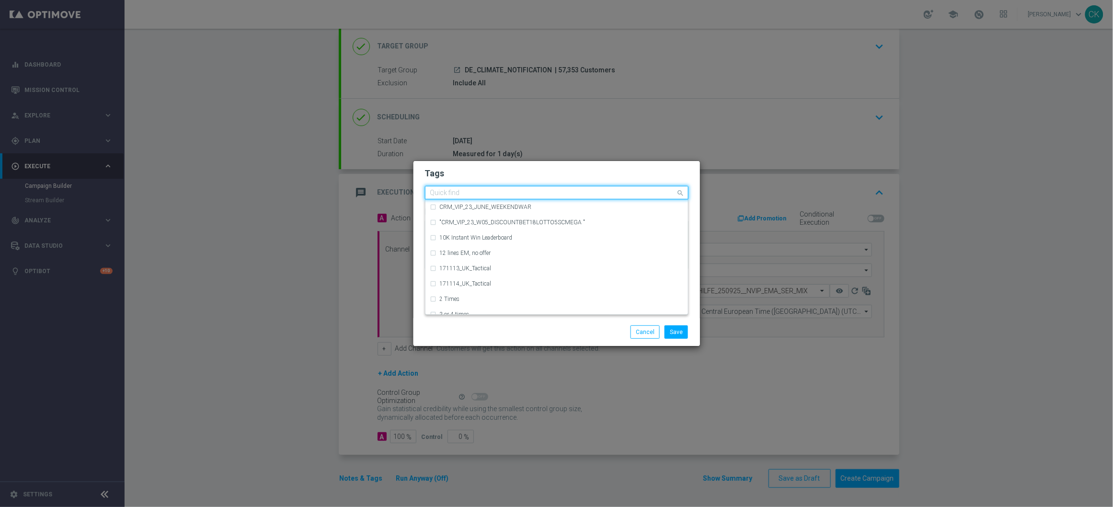
click at [498, 195] on input "text" at bounding box center [553, 193] width 246 height 8
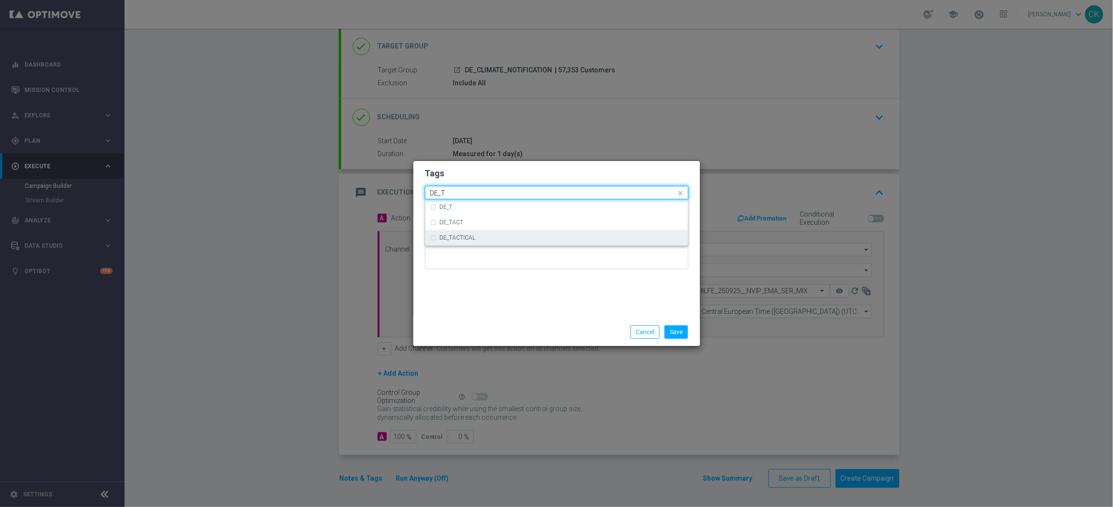
click at [504, 237] on div "DE_TACTICAL" at bounding box center [561, 238] width 243 height 6
type input "DE_T"
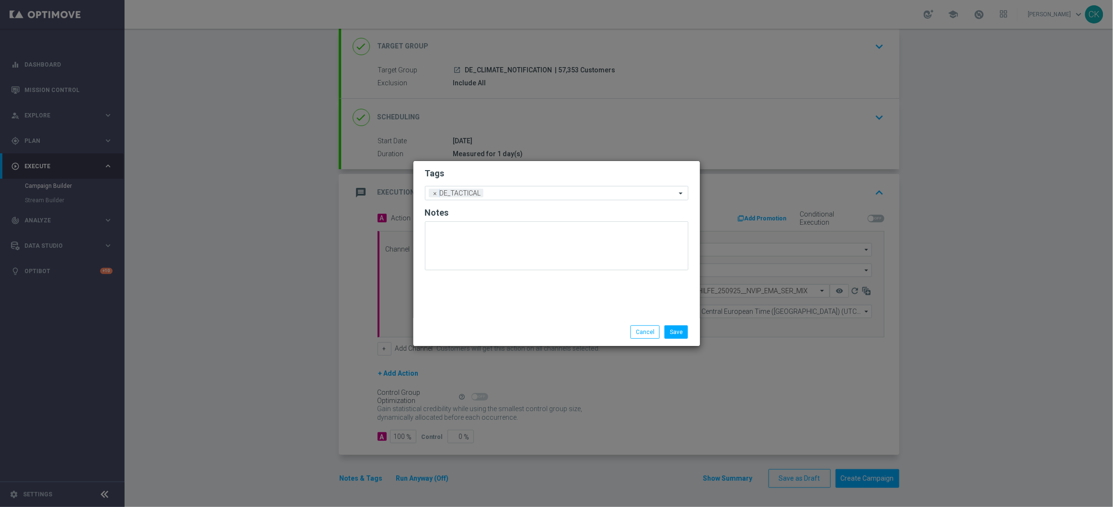
click at [497, 311] on div "Tags Add a new tag × DE_TACTICAL Notes" at bounding box center [556, 239] width 286 height 157
click at [677, 326] on button "Save" at bounding box center [675, 331] width 23 height 13
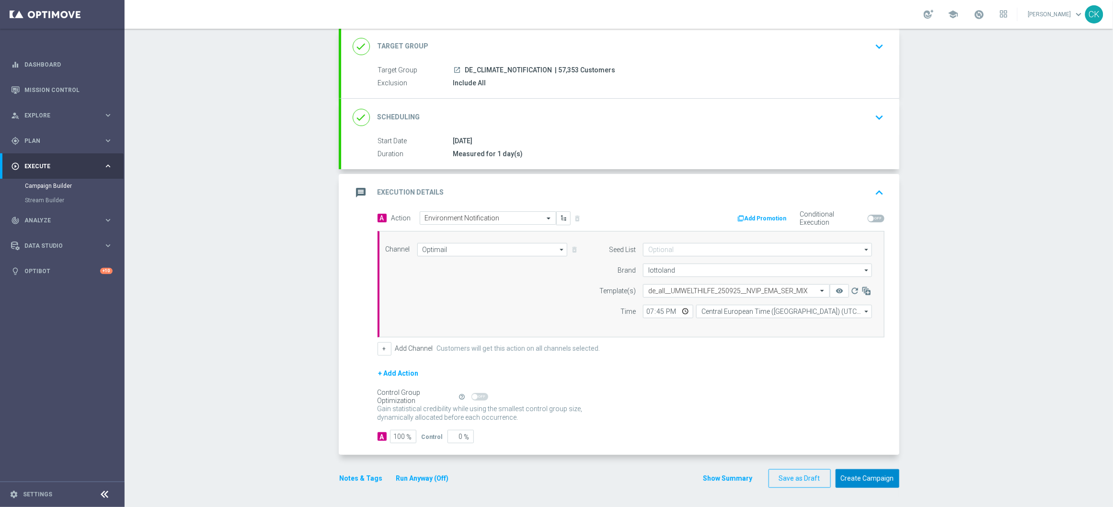
click at [861, 483] on button "Create Campaign" at bounding box center [867, 478] width 64 height 19
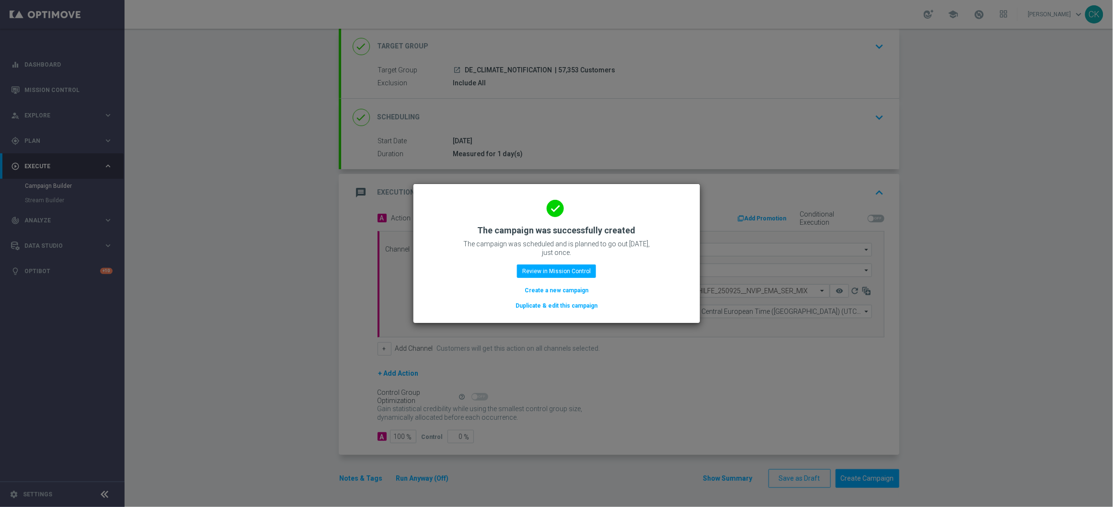
click at [544, 289] on button "Create a new campaign" at bounding box center [556, 290] width 66 height 11
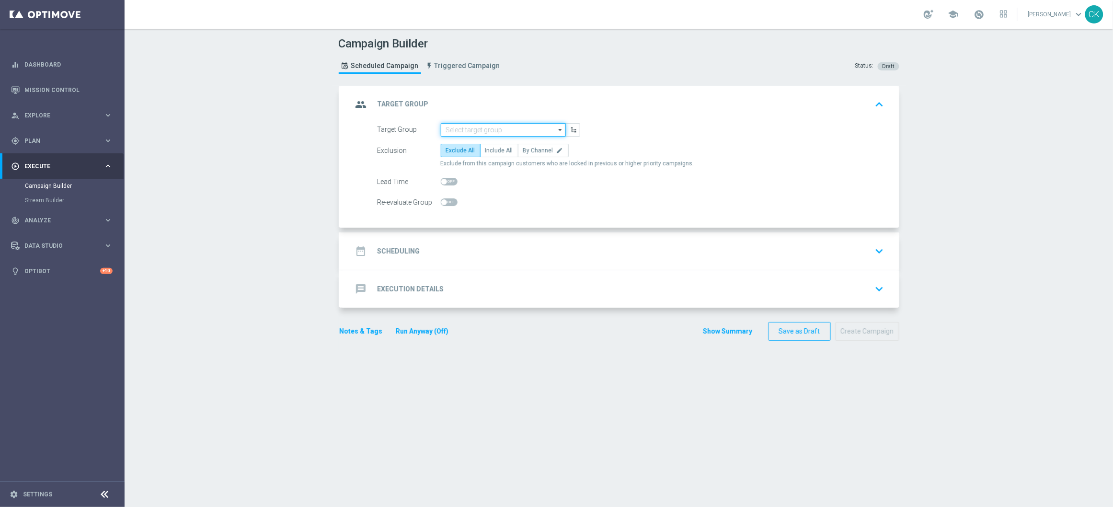
click at [503, 125] on input at bounding box center [503, 129] width 125 height 13
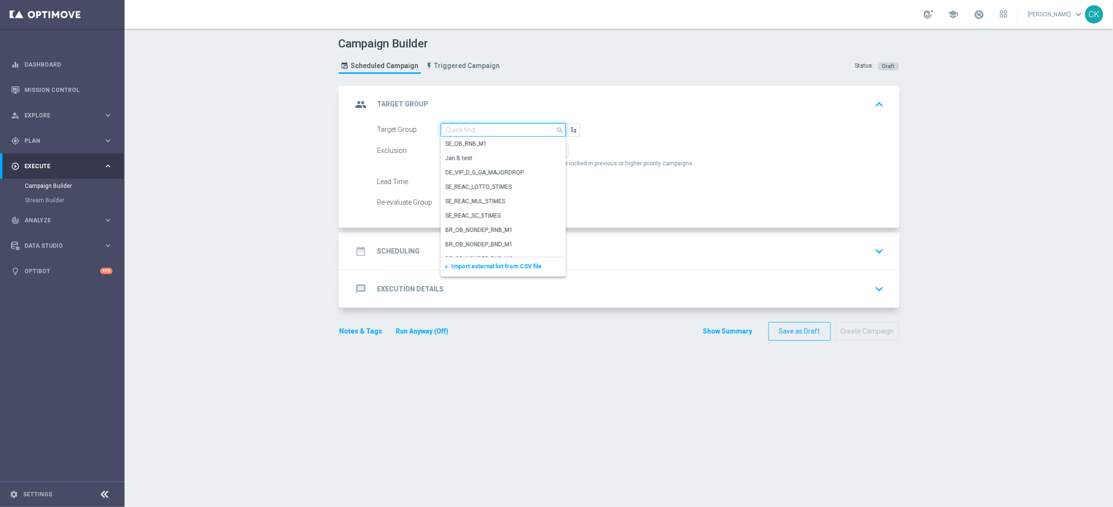
paste input "de_all_TGT_NVIP_EM_TAC_MIX__ACTIVE_ALL_HIGHJACKPOT"
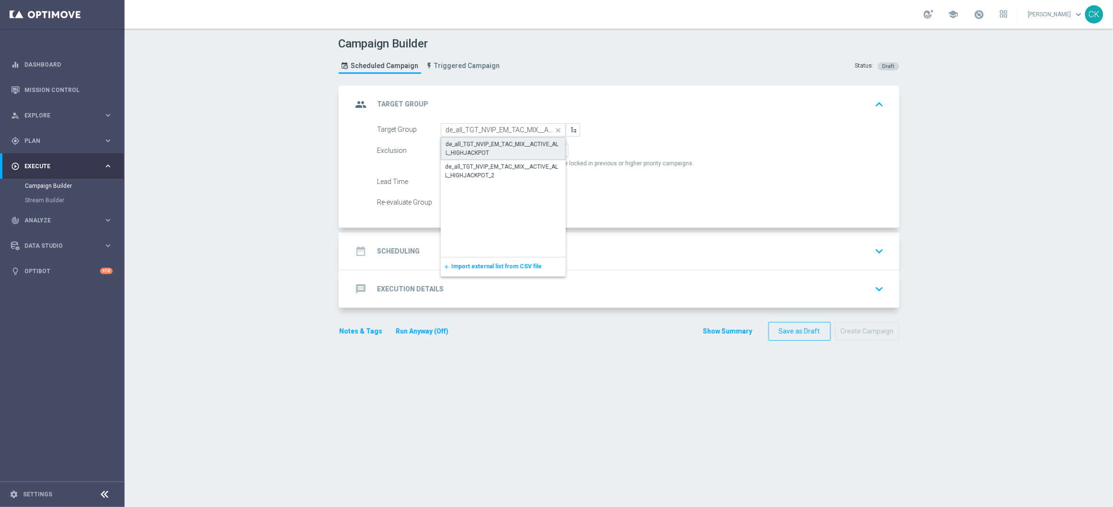
click at [495, 144] on div "de_all_TGT_NVIP_EM_TAC_MIX__ACTIVE_ALL_HIGHJACKPOT" at bounding box center [503, 148] width 114 height 17
type input "de_all_TGT_NVIP_EM_TAC_MIX__ACTIVE_ALL_HIGHJACKPOT"
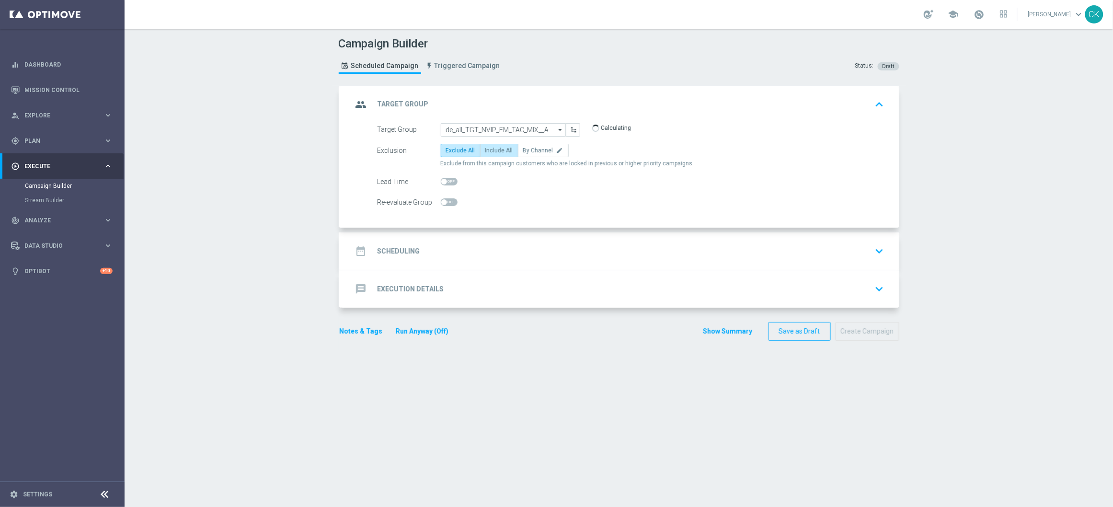
click at [494, 145] on label "Include All" at bounding box center [499, 150] width 38 height 13
click at [491, 149] on input "Include All" at bounding box center [488, 152] width 6 height 6
radio input "true"
click at [445, 178] on span at bounding box center [449, 182] width 17 height 8
click at [445, 178] on input "checkbox" at bounding box center [449, 182] width 17 height 8
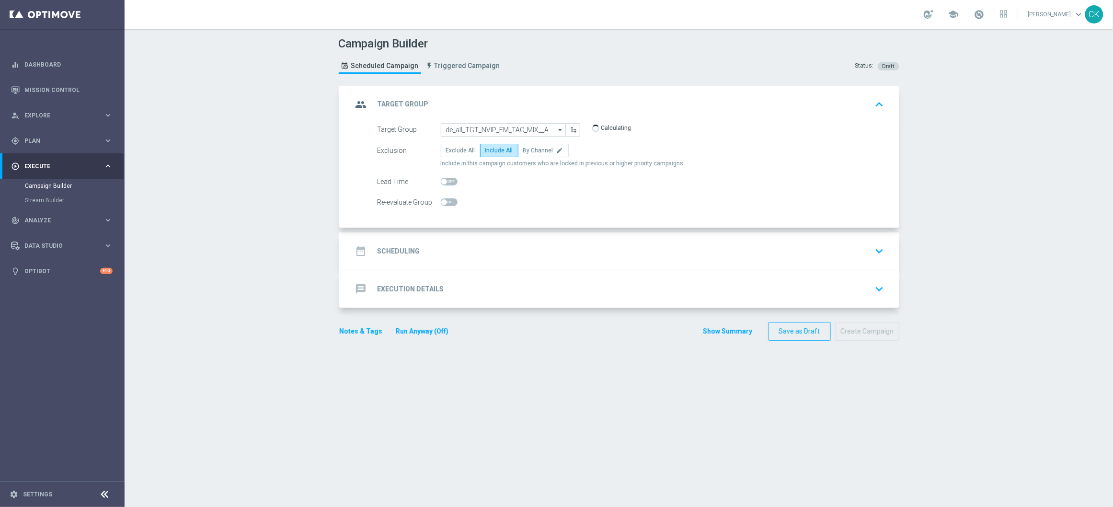
checkbox input "true"
click at [398, 251] on h2 "Scheduling" at bounding box center [398, 251] width 43 height 9
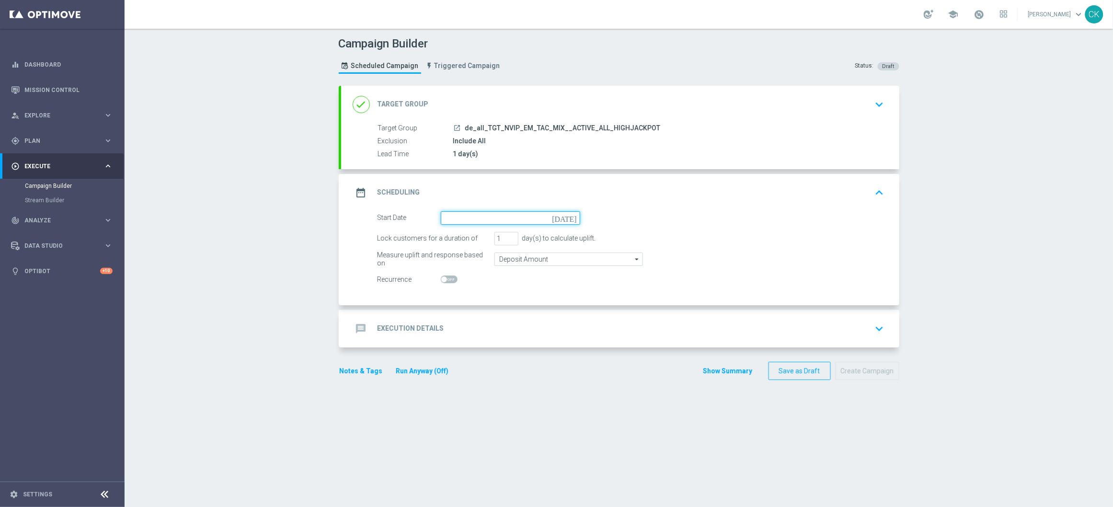
click at [477, 218] on input at bounding box center [510, 217] width 139 height 13
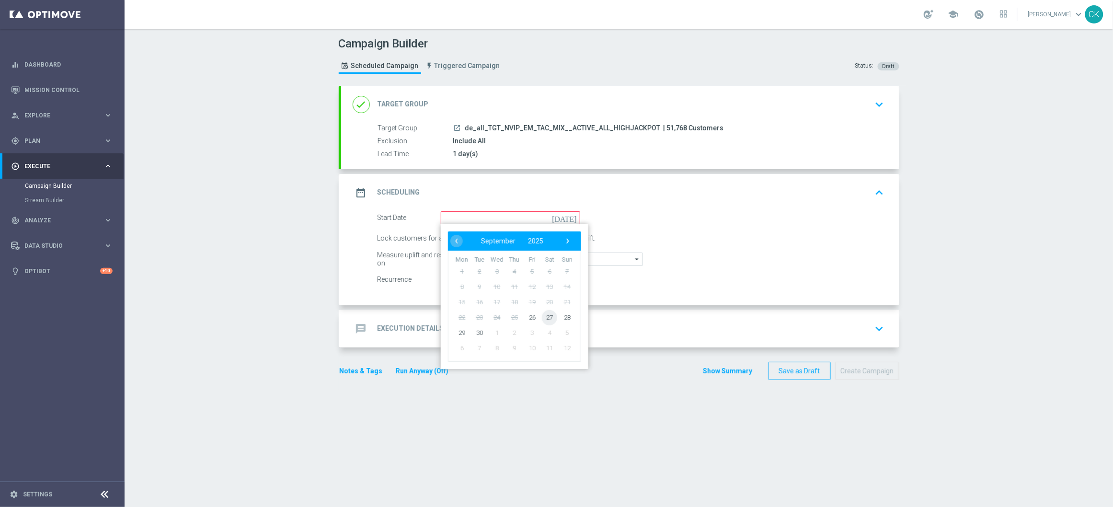
click at [542, 316] on span "27" at bounding box center [549, 316] width 15 height 15
type input "[DATE]"
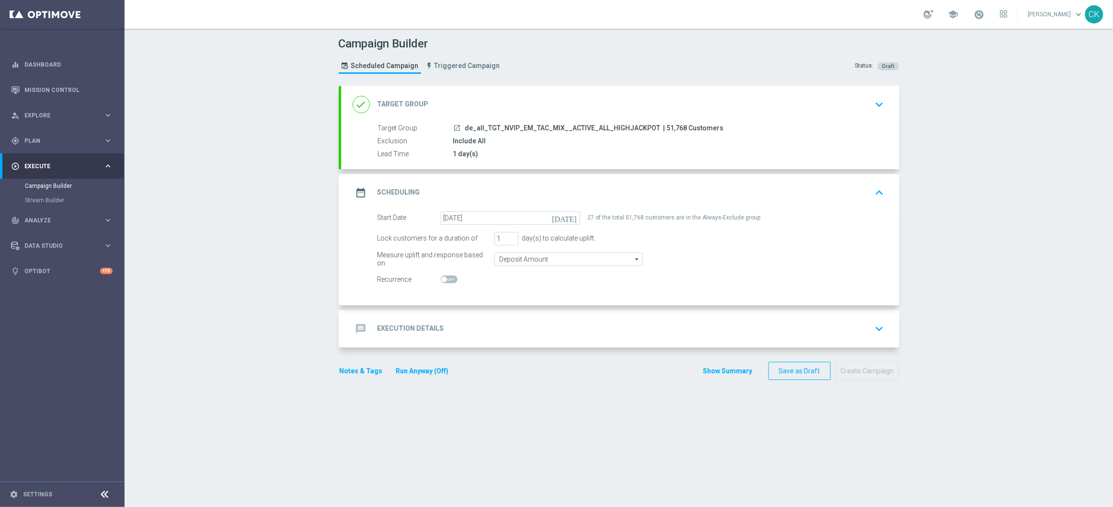
click at [404, 324] on h2 "Execution Details" at bounding box center [410, 328] width 67 height 9
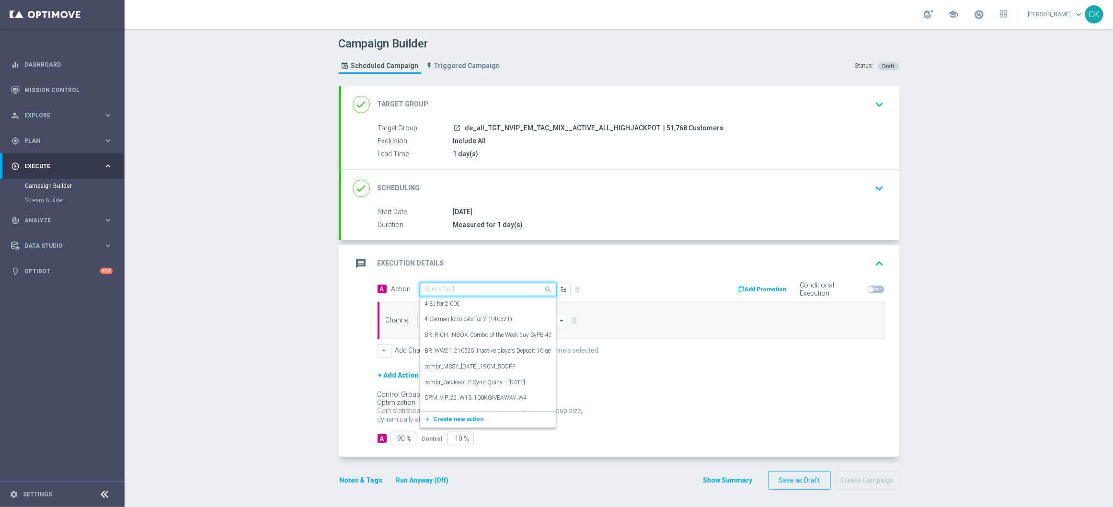
click at [455, 289] on input "text" at bounding box center [478, 289] width 107 height 8
paste input "Oktoberfest Promotion - 649-Themed"
type input "Oktoberfest Promotion - 649-Themed"
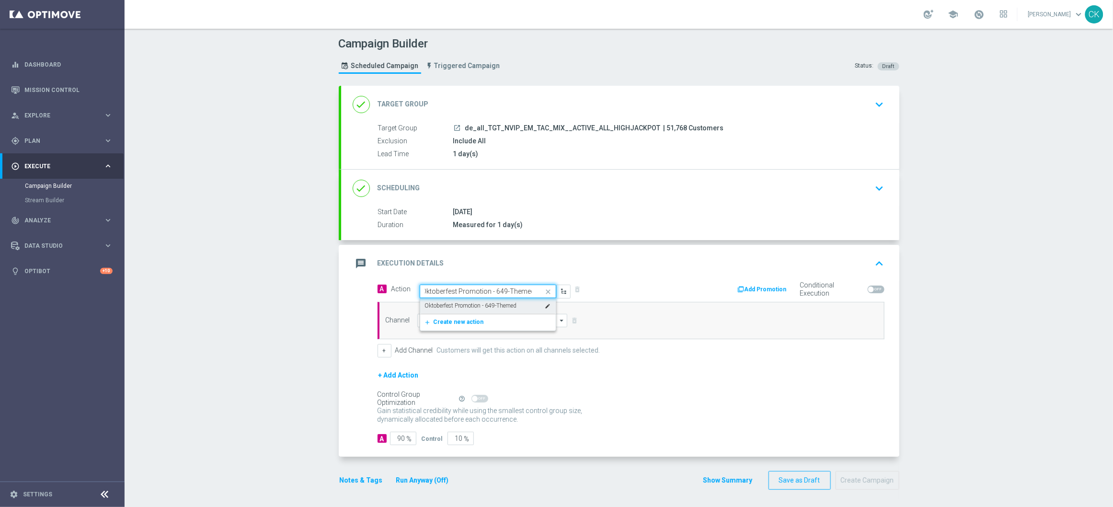
click at [458, 305] on label "Oktoberfest Promotion - 649-Themed" at bounding box center [471, 306] width 92 height 8
click at [456, 317] on input at bounding box center [492, 320] width 150 height 13
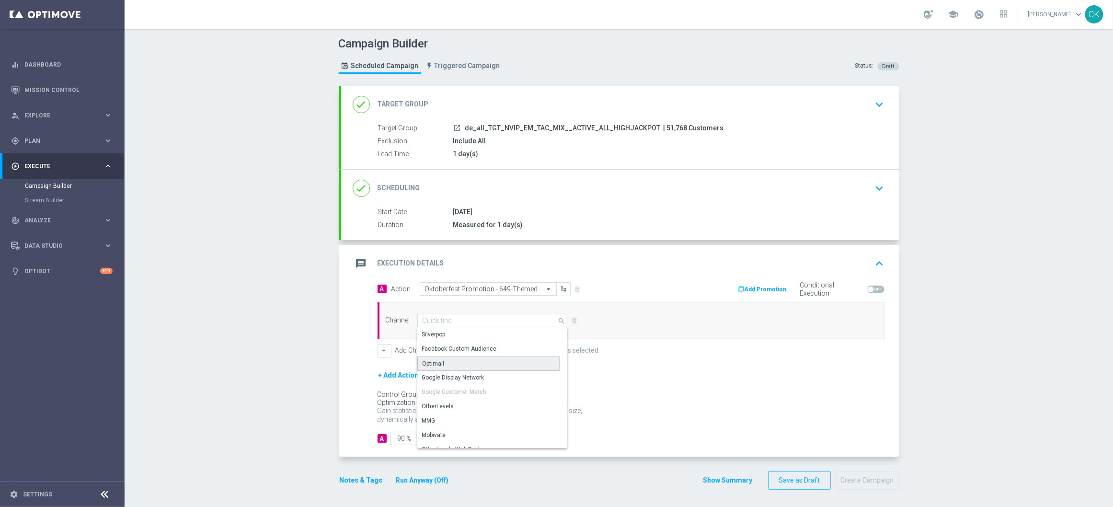
click at [452, 366] on div "Optimail" at bounding box center [488, 363] width 142 height 14
type input "Optimail"
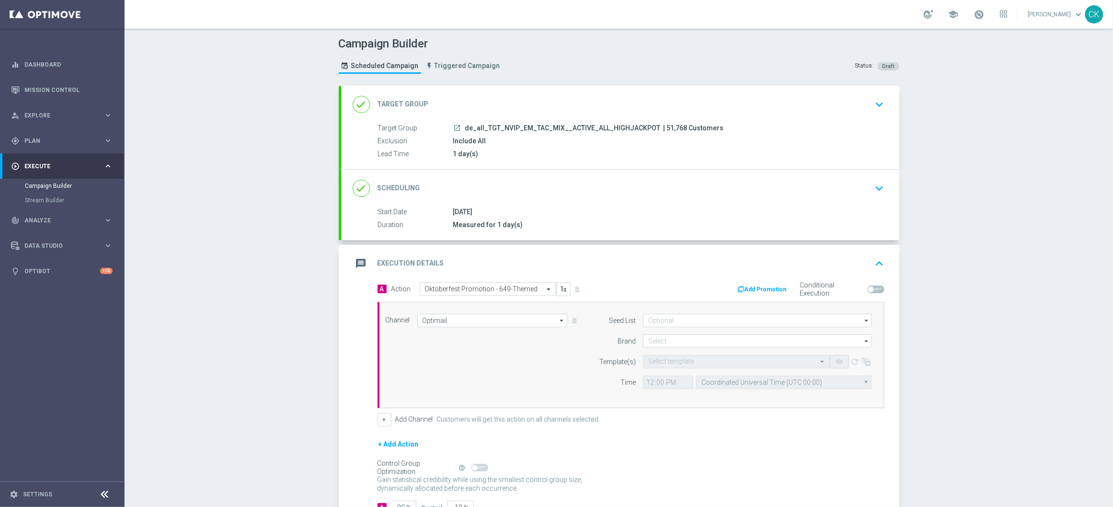
scroll to position [35, 0]
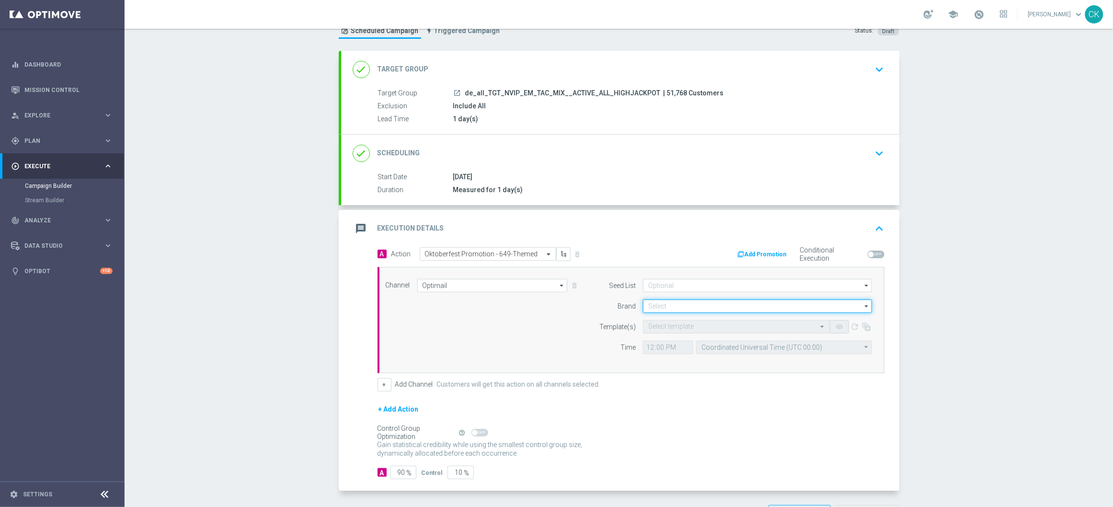
click at [660, 304] on input at bounding box center [757, 305] width 229 height 13
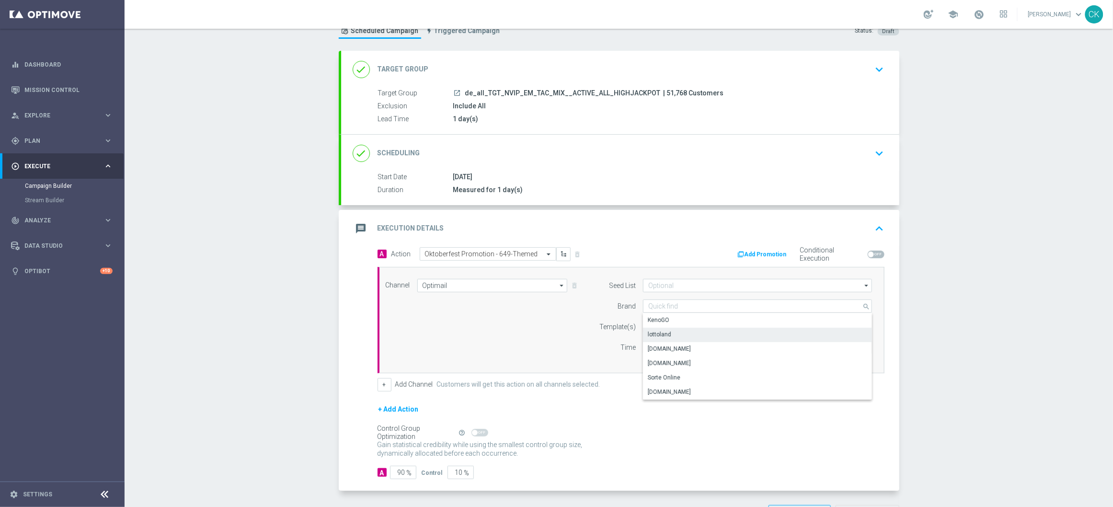
click at [668, 336] on div "lottoland" at bounding box center [757, 334] width 229 height 13
type input "lottoland"
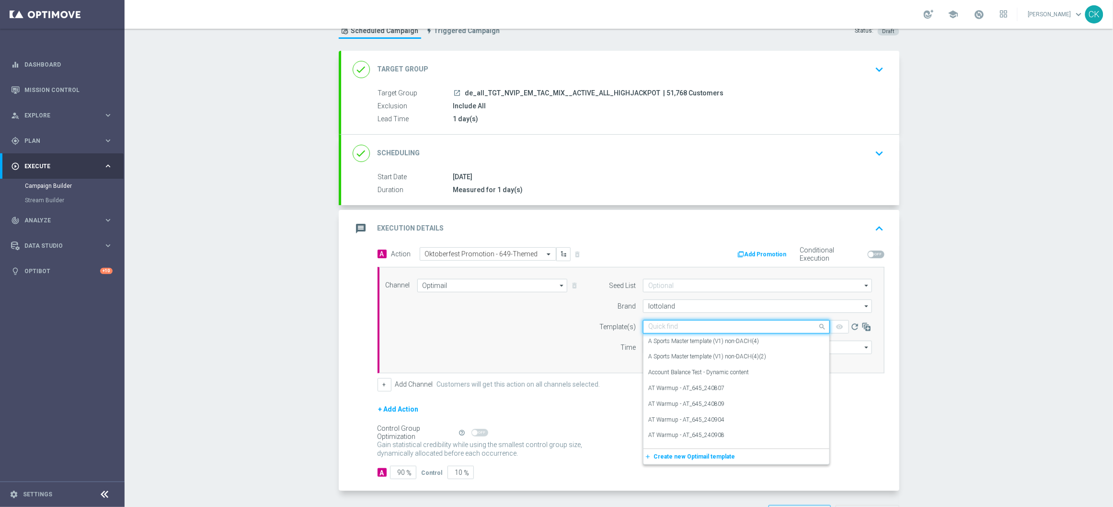
click at [664, 323] on input "text" at bounding box center [726, 327] width 157 height 8
paste input "DE_ALL__OKT_649_250927__NVIP_EMA_TAC_MIX"
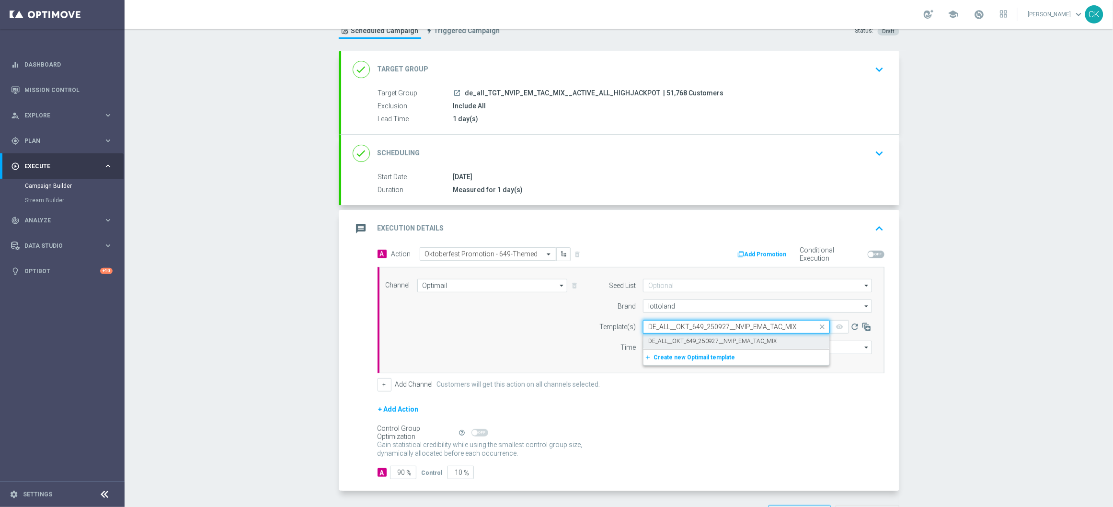
click at [667, 343] on label "DE_ALL__OKT_649_250927__NVIP_EMA_TAC_MIX" at bounding box center [712, 341] width 128 height 8
type input "DE_ALL__OKT_649_250927__NVIP_EMA_TAC_MIX"
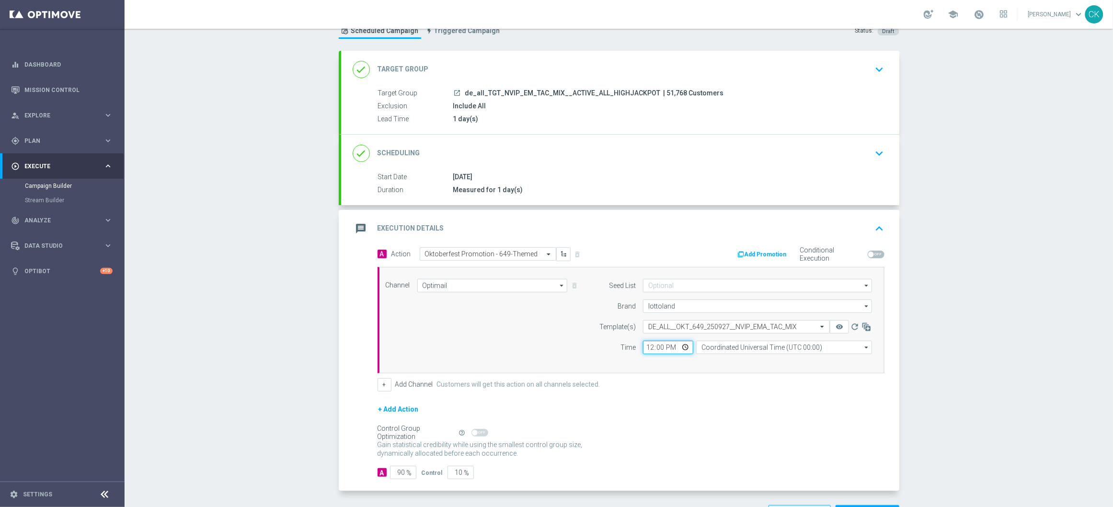
click at [645, 346] on input "12:00" at bounding box center [668, 347] width 50 height 13
type input "08:00"
click at [752, 347] on input "Coordinated Universal Time (UTC 00:00)" at bounding box center [784, 347] width 176 height 13
click at [748, 361] on div "Central European Time ([GEOGRAPHIC_DATA]) (UTC +02:00)" at bounding box center [779, 361] width 157 height 9
type input "Central European Time ([GEOGRAPHIC_DATA]) (UTC +02:00)"
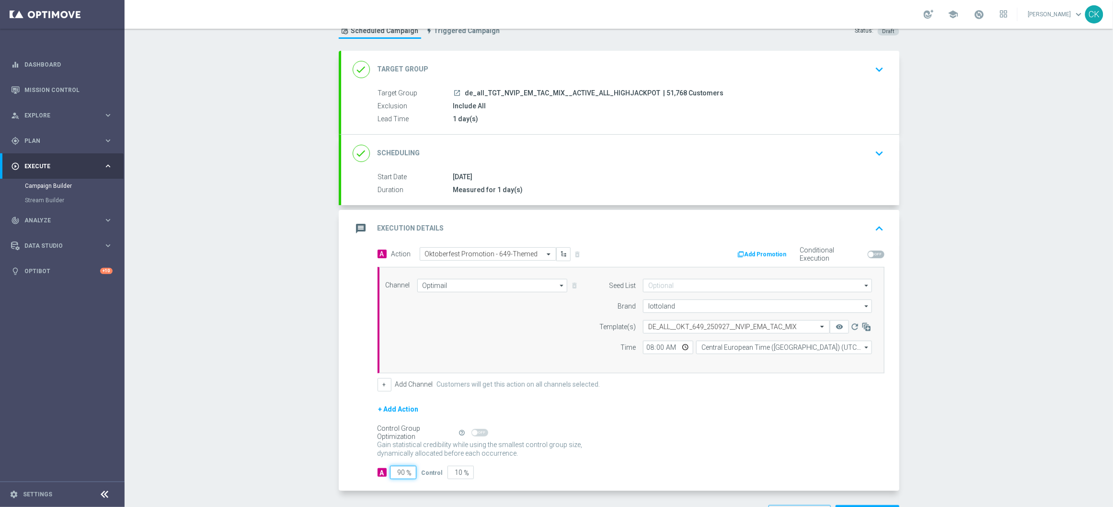
click at [400, 472] on input "90" at bounding box center [403, 472] width 26 height 13
type input "9"
type input "91"
type input "98"
type input "2"
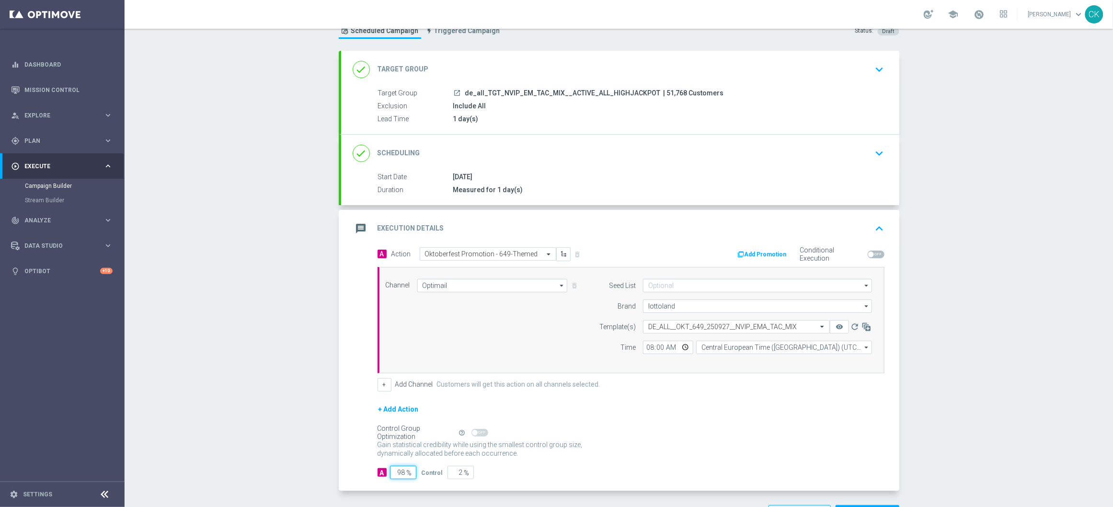
type input "98"
click at [349, 408] on div "A Action Select action Oktoberfest Promotion - 649-Themed delete_forever Add Pr…" at bounding box center [620, 369] width 558 height 244
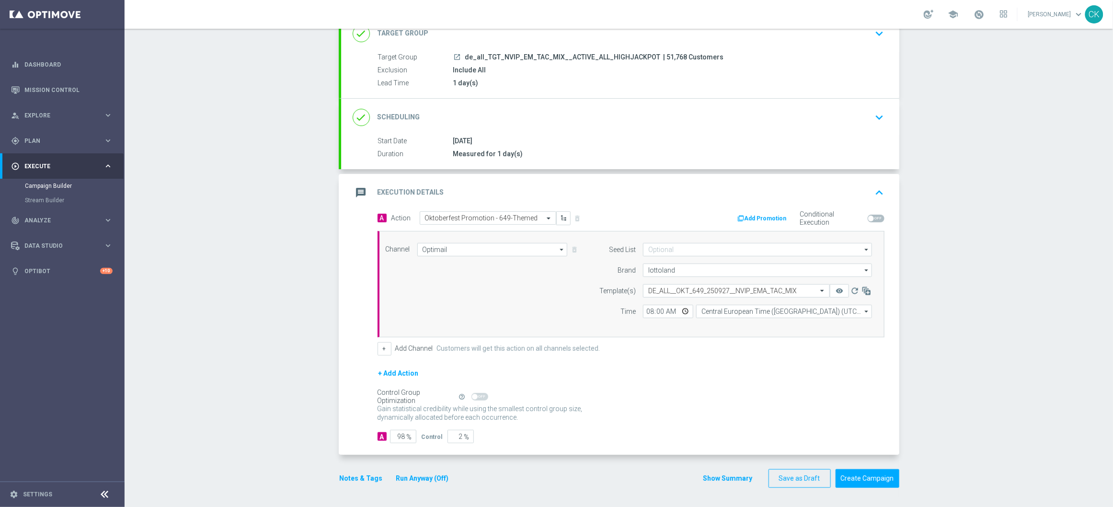
click at [355, 481] on button "Notes & Tags" at bounding box center [361, 478] width 45 height 12
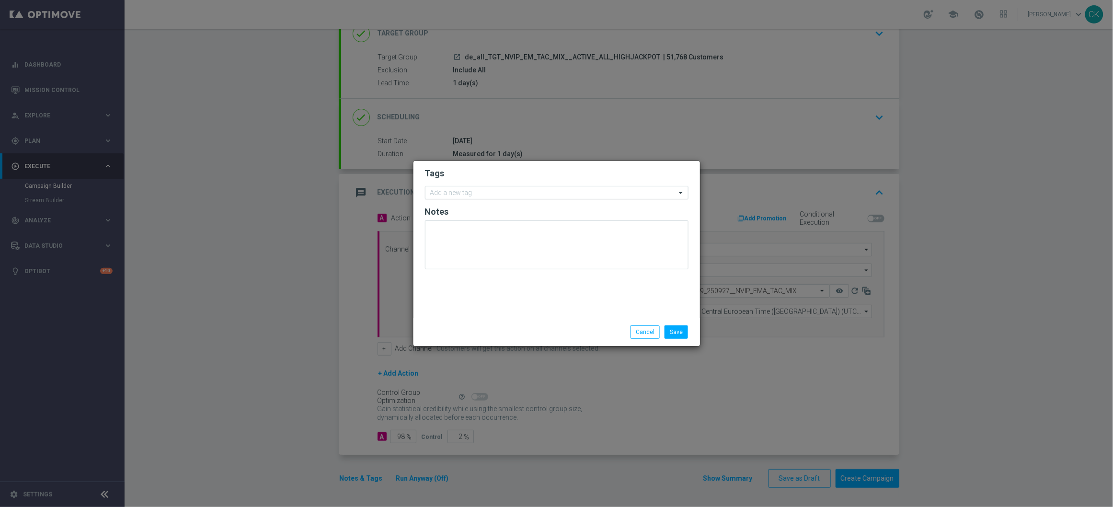
click at [478, 194] on input "text" at bounding box center [553, 193] width 246 height 8
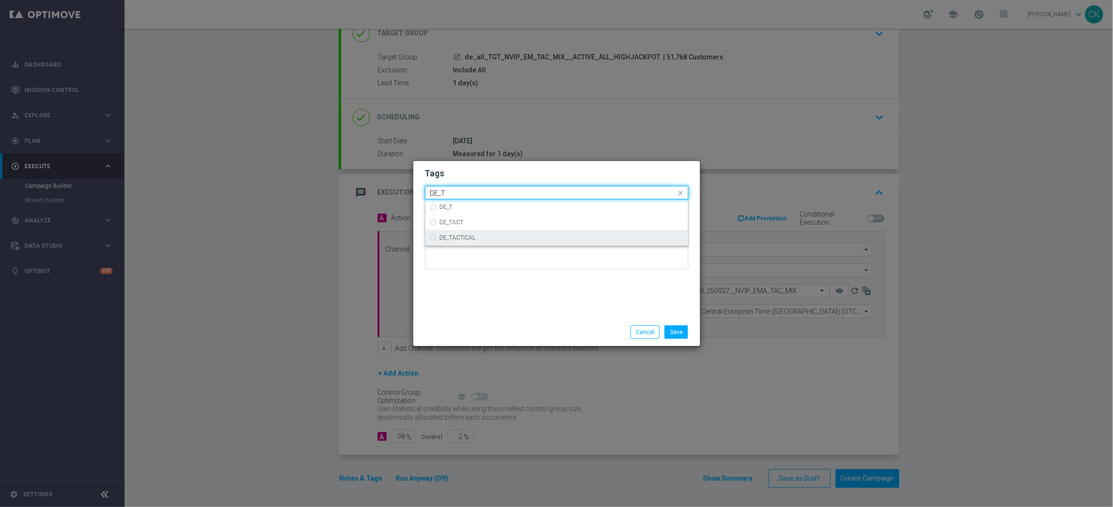
click at [485, 237] on div "DE_TACTICAL" at bounding box center [561, 238] width 243 height 6
type input "DE_T"
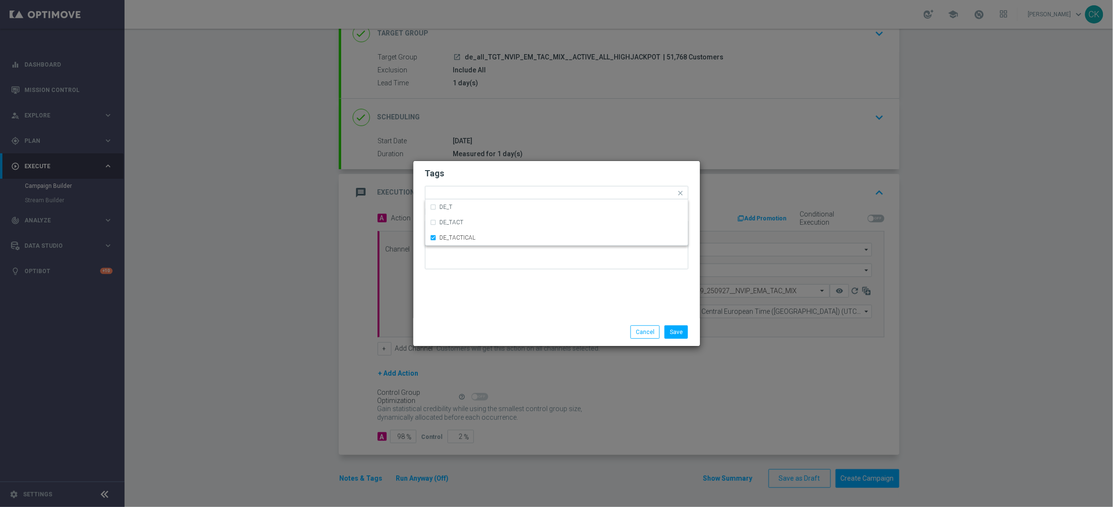
click at [483, 280] on div "Tags Quick find × DE_TACTICAL DE_T DE_TACT DE_TACTICAL Notes" at bounding box center [556, 239] width 286 height 157
click at [674, 328] on button "Save" at bounding box center [675, 331] width 23 height 13
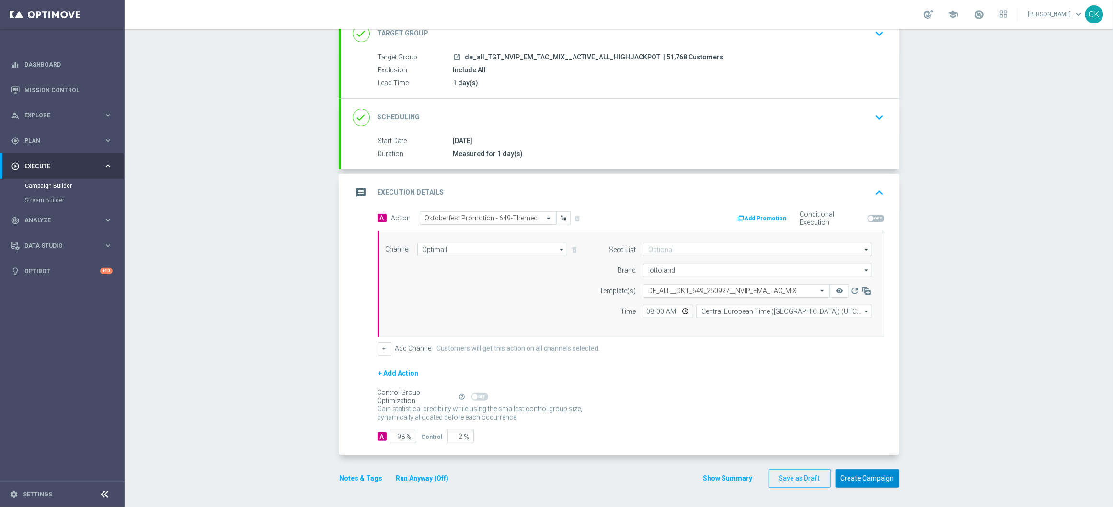
click at [854, 477] on button "Create Campaign" at bounding box center [867, 478] width 64 height 19
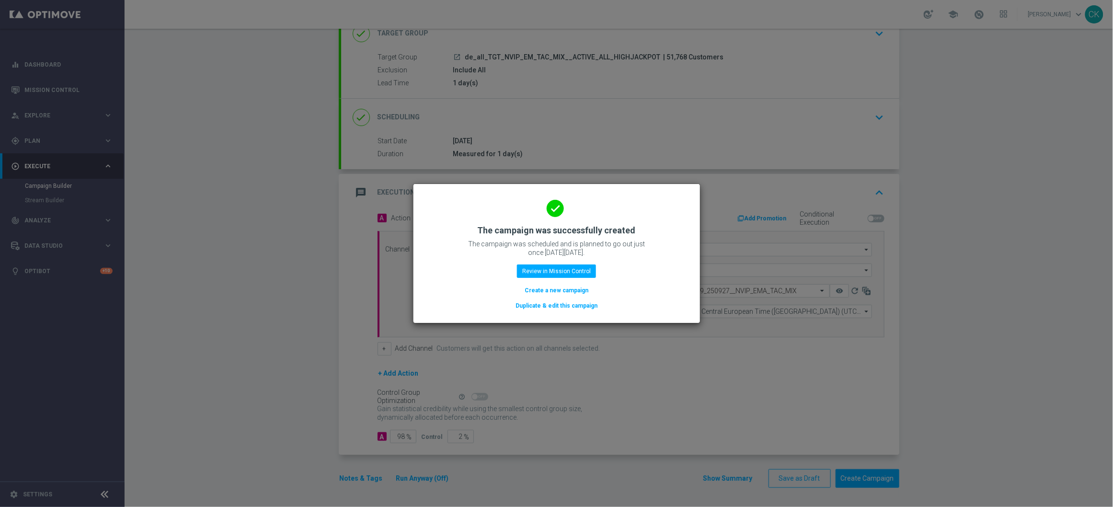
click at [556, 284] on div "done The campaign was successfully created The campaign was scheduled and is pl…" at bounding box center [556, 252] width 263 height 118
click at [530, 287] on button "Create a new campaign" at bounding box center [556, 290] width 66 height 11
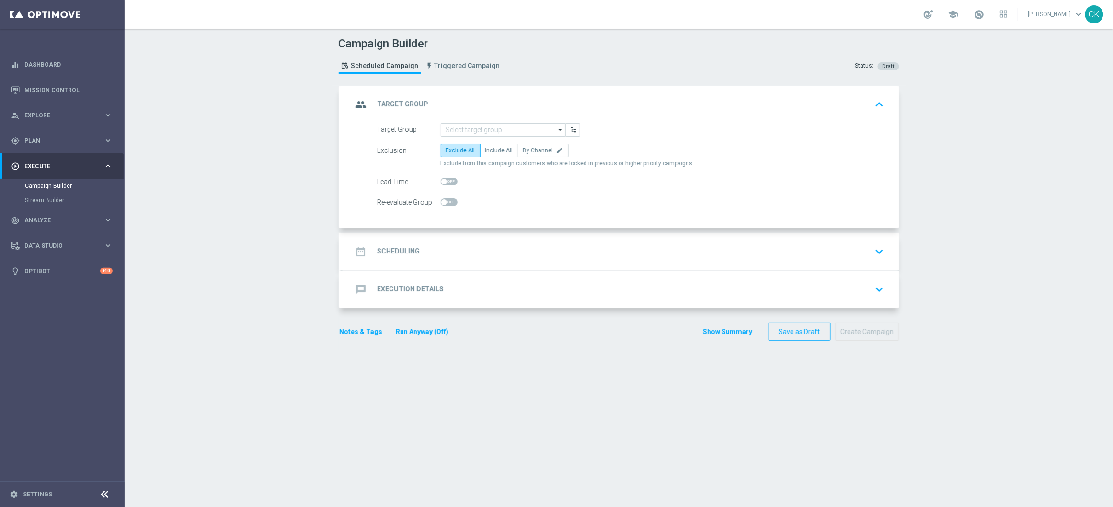
scroll to position [0, 0]
click at [486, 130] on input at bounding box center [503, 129] width 125 height 13
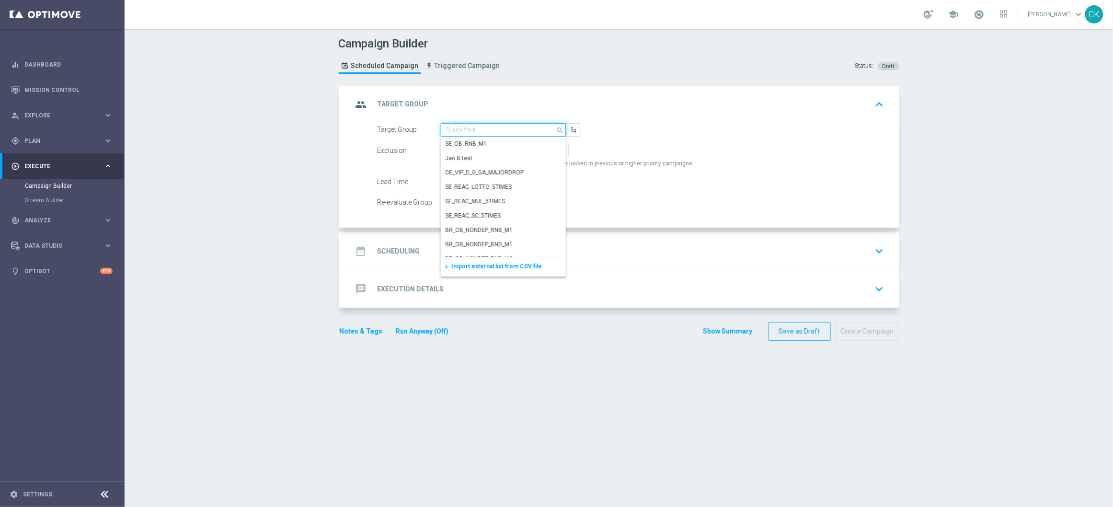
paste input "de_all_TGT_NVIP_EM_TAC_LT__REACTIVATED_649"
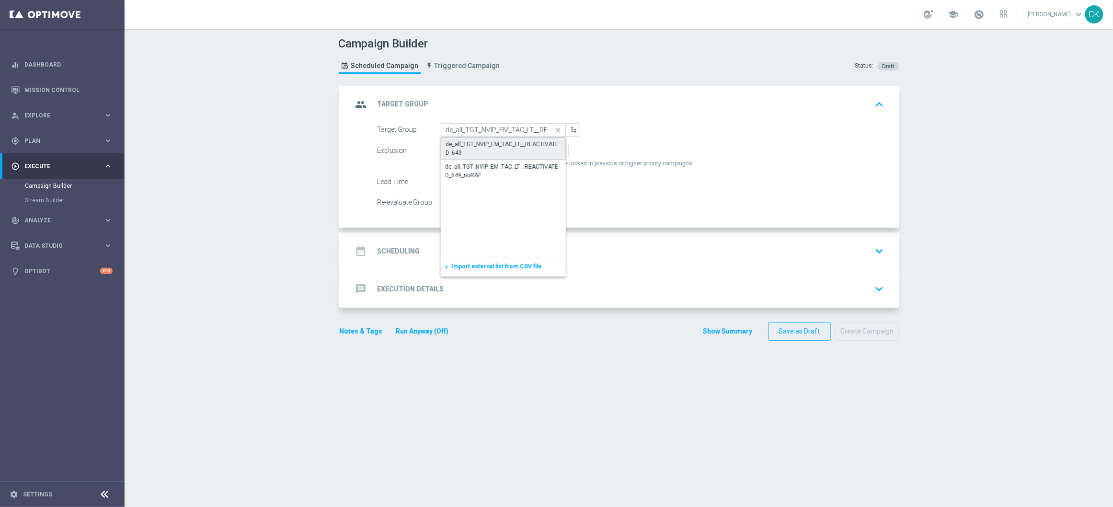
click at [477, 145] on div "de_all_TGT_NVIP_EM_TAC_LT__REACTIVATED_649" at bounding box center [503, 148] width 114 height 17
type input "de_all_TGT_NVIP_EM_TAC_LT__REACTIVATED_649"
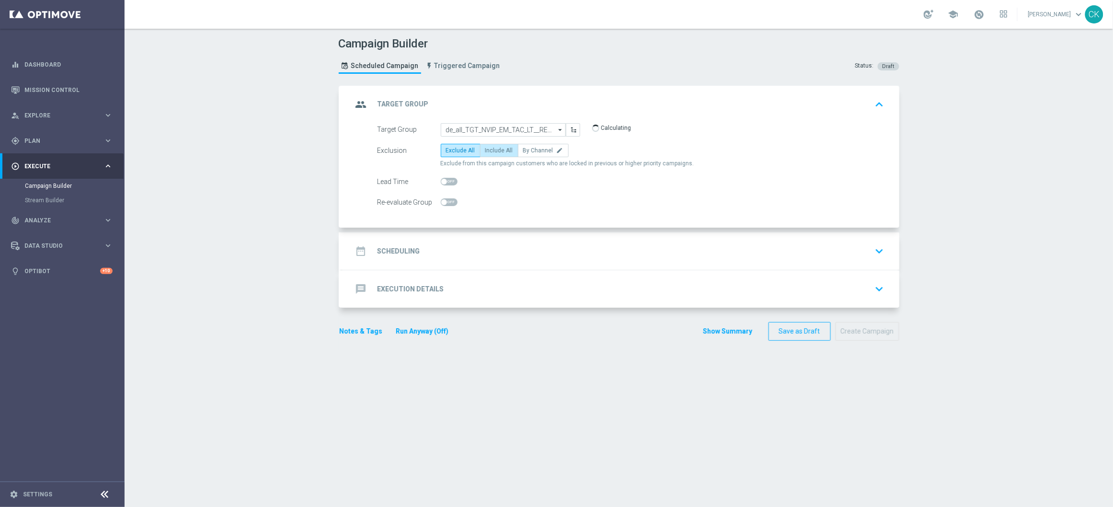
click at [480, 152] on label "Include All" at bounding box center [499, 150] width 38 height 13
click at [485, 152] on input "Include All" at bounding box center [488, 152] width 6 height 6
radio input "true"
click at [445, 184] on span at bounding box center [449, 182] width 17 height 8
click at [445, 184] on input "checkbox" at bounding box center [449, 182] width 17 height 8
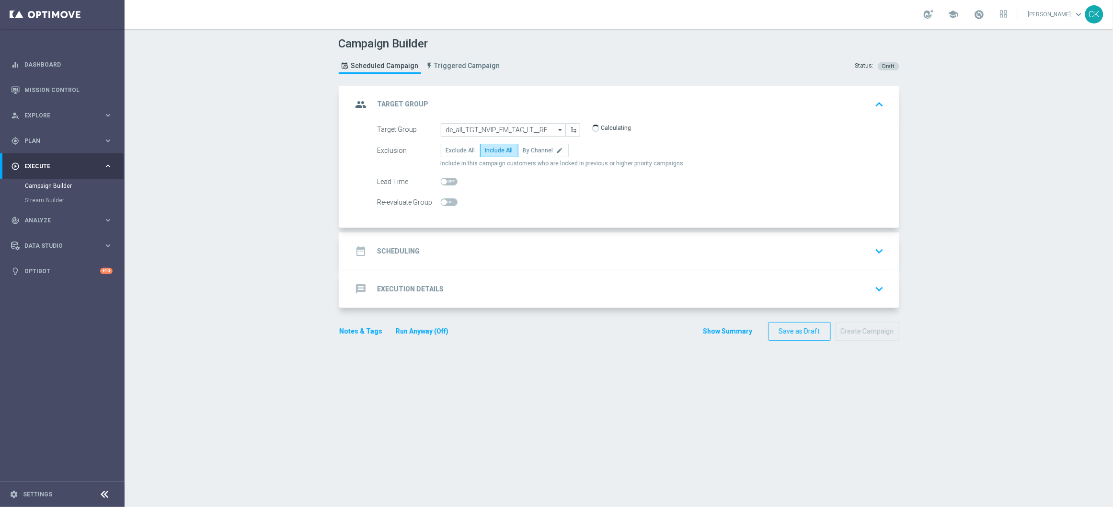
checkbox input "true"
click at [404, 248] on h2 "Scheduling" at bounding box center [398, 251] width 43 height 9
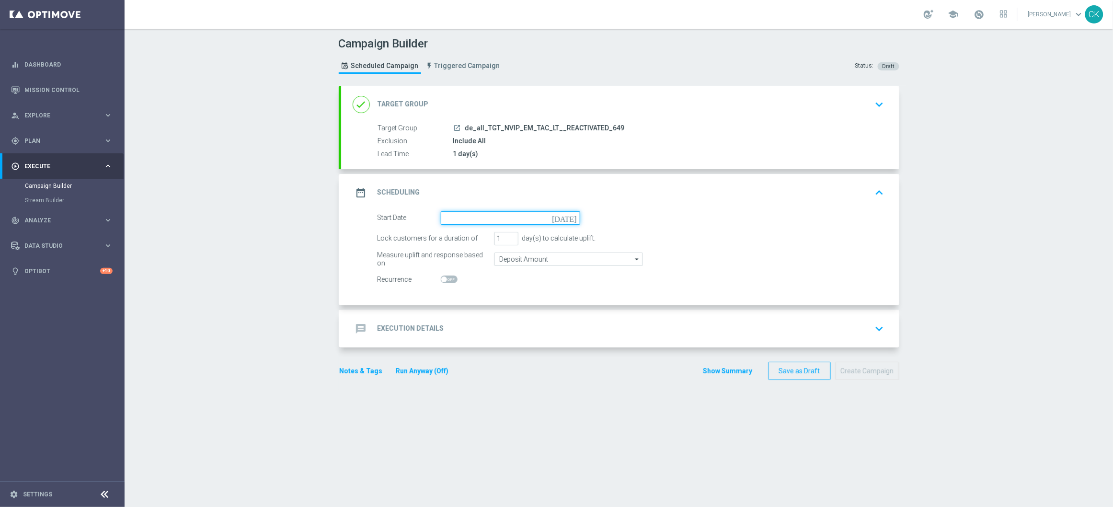
click at [469, 216] on input at bounding box center [510, 217] width 139 height 13
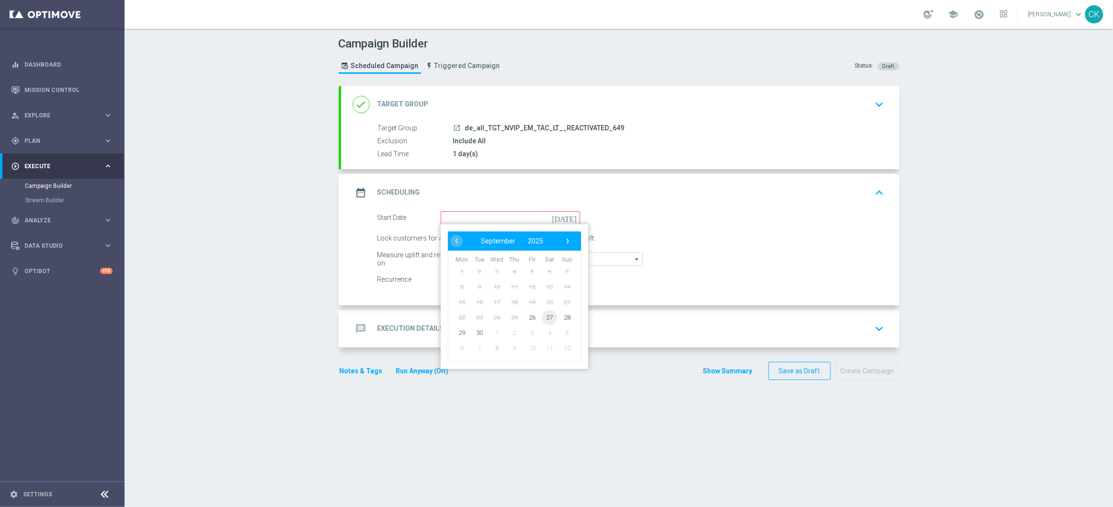
click at [546, 318] on span "27" at bounding box center [549, 316] width 15 height 15
type input "[DATE]"
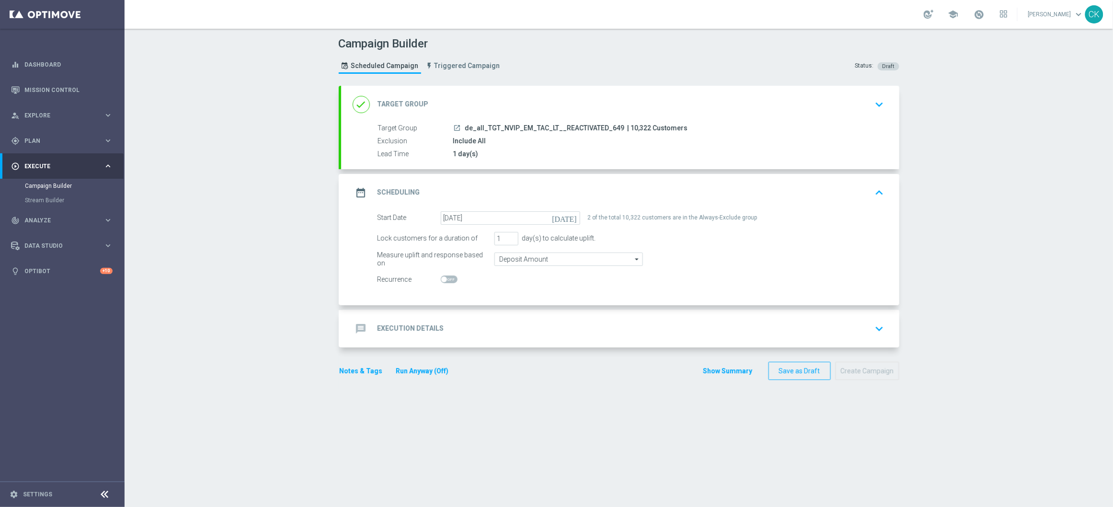
click at [397, 324] on h2 "Execution Details" at bounding box center [410, 328] width 67 height 9
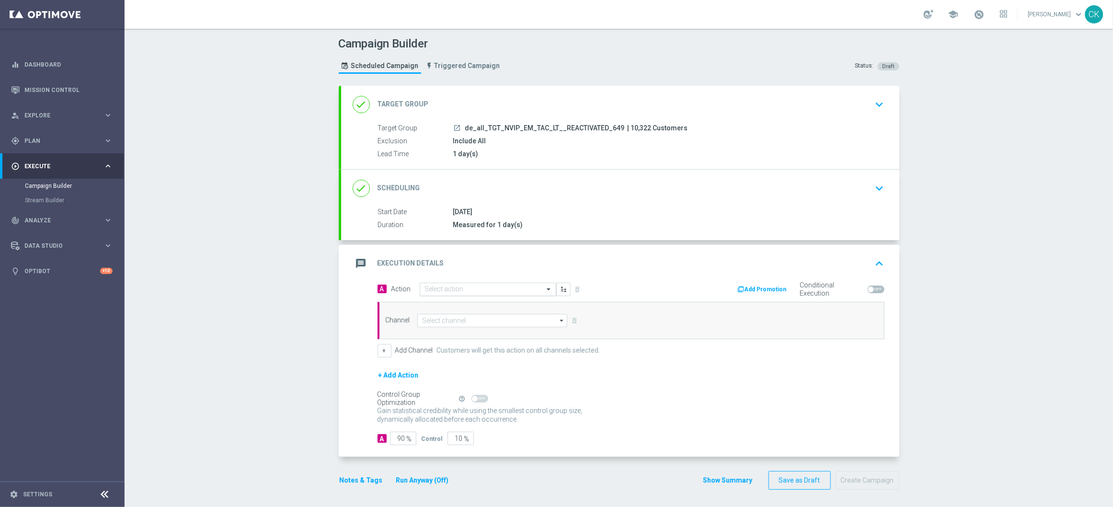
click at [473, 289] on input "text" at bounding box center [478, 289] width 107 height 8
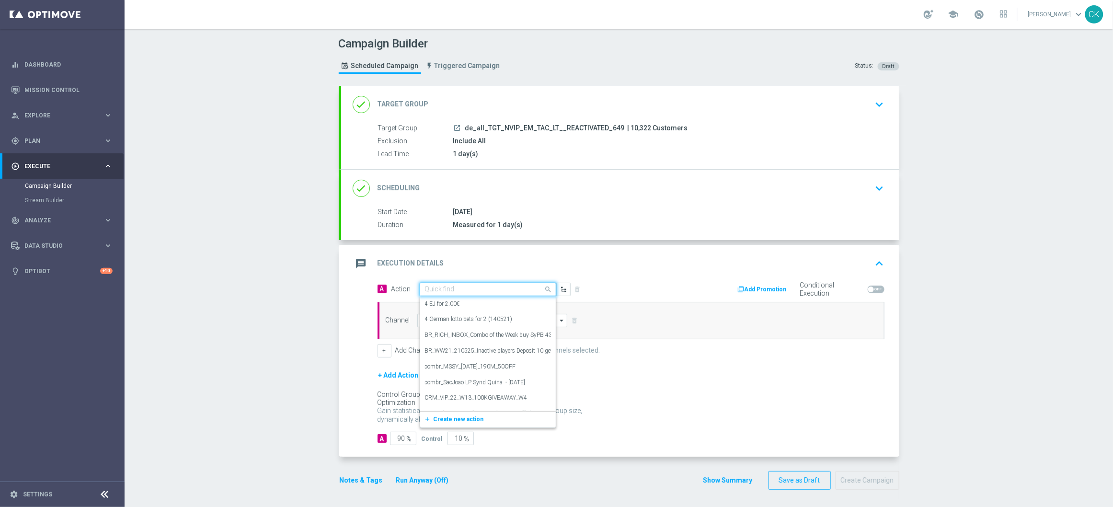
paste input "6 lines 649 inkl. S77 & S6 for 9.90€"
type input "6 lines 649 inkl. S77 & S6 for 9.90€"
click at [424, 316] on icon "add_new" at bounding box center [428, 319] width 9 height 7
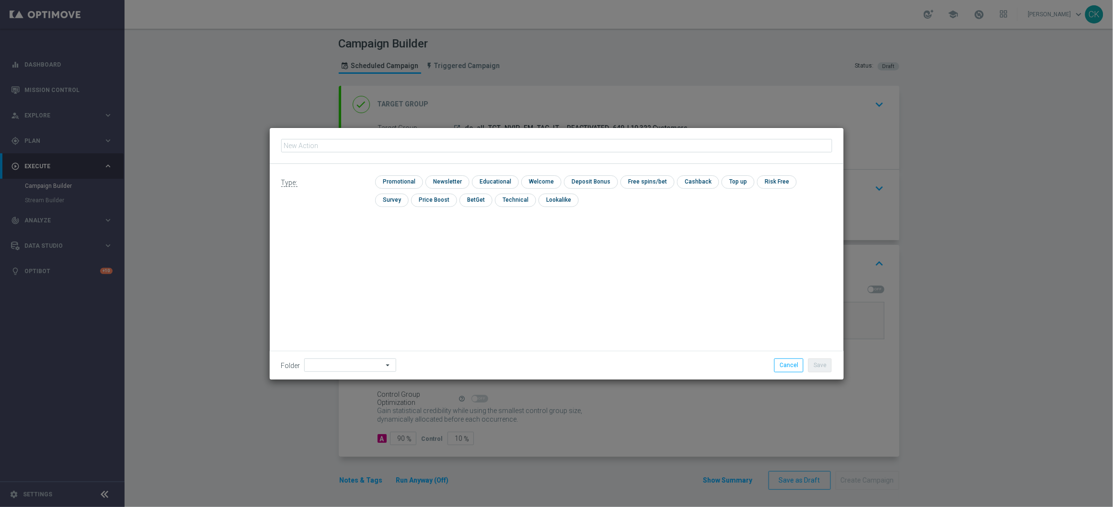
type input "6 lines 649 inkl. S77 & S6 for 9.90€"
click at [390, 177] on input "checkbox" at bounding box center [397, 181] width 45 height 13
checkbox input "true"
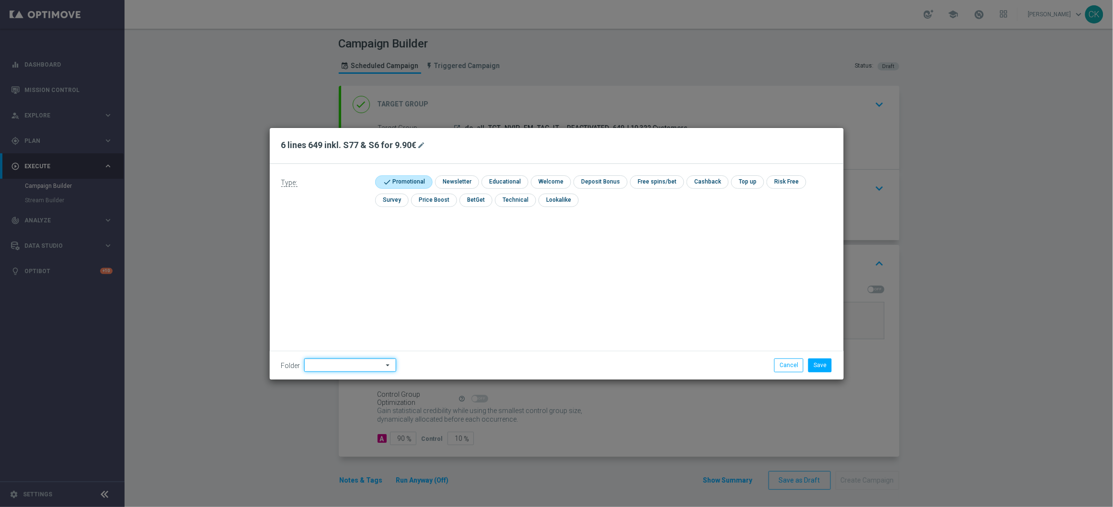
click at [320, 358] on input at bounding box center [350, 364] width 92 height 13
click at [326, 277] on div "DE" at bounding box center [342, 281] width 76 height 13
type input "DE"
click at [326, 277] on div "Type: check Promotional check Newsletter check Educational check Welcome check …" at bounding box center [557, 272] width 574 height 216
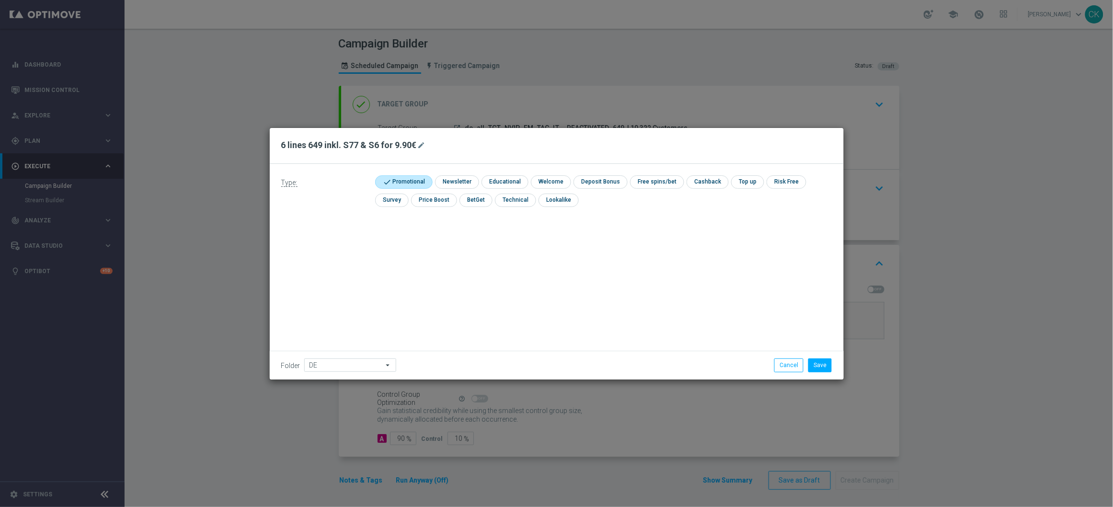
click at [682, 256] on div "Type: check Promotional check Newsletter check Educational check Welcome check …" at bounding box center [557, 272] width 574 height 216
click at [823, 362] on button "Save" at bounding box center [819, 364] width 23 height 13
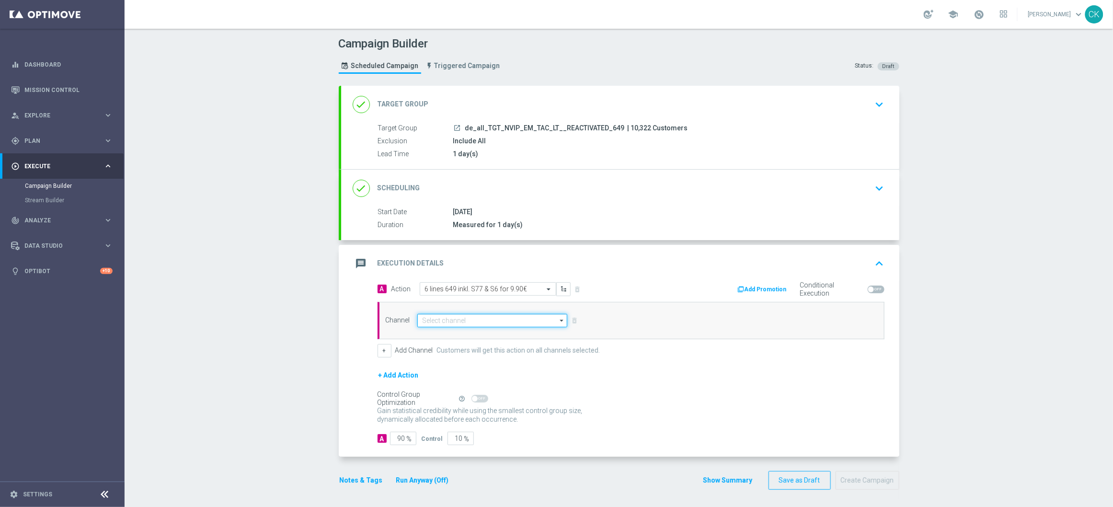
click at [461, 322] on input at bounding box center [492, 320] width 150 height 13
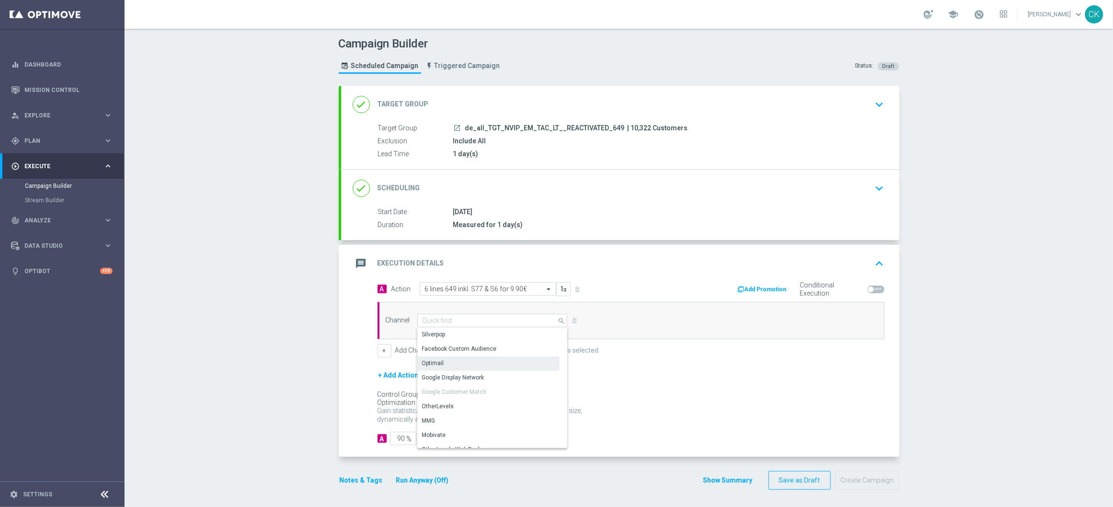
click at [448, 365] on div "Optimail" at bounding box center [488, 362] width 142 height 13
type input "Optimail"
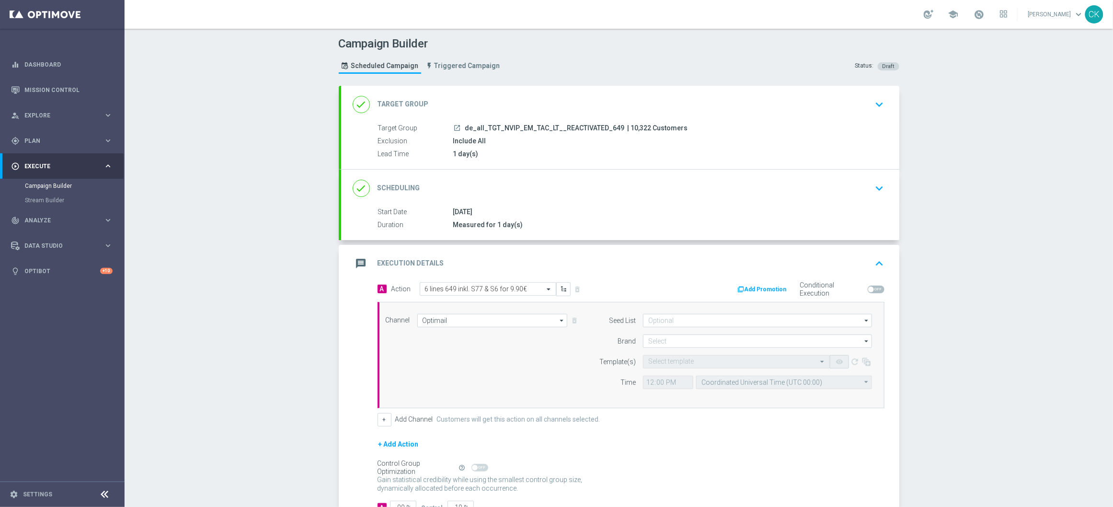
scroll to position [72, 0]
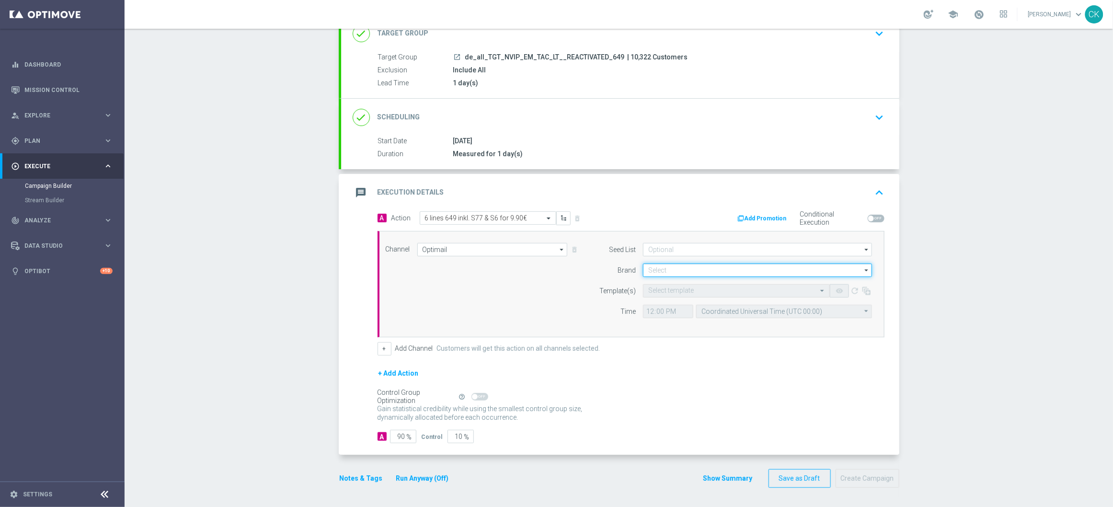
click at [660, 273] on input at bounding box center [757, 269] width 229 height 13
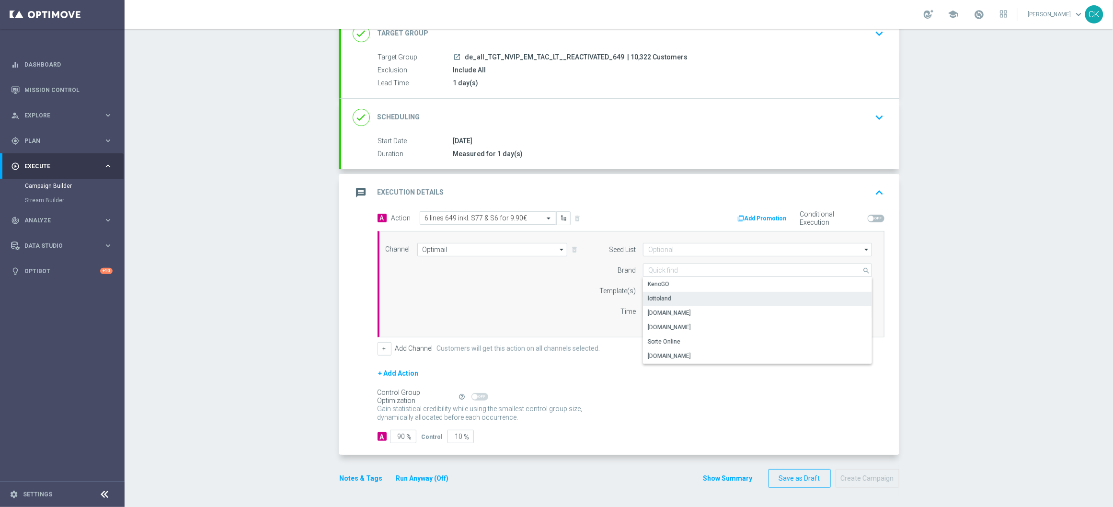
click at [658, 298] on div "lottoland" at bounding box center [659, 298] width 23 height 9
type input "lottoland"
click at [653, 290] on input "text" at bounding box center [726, 291] width 157 height 8
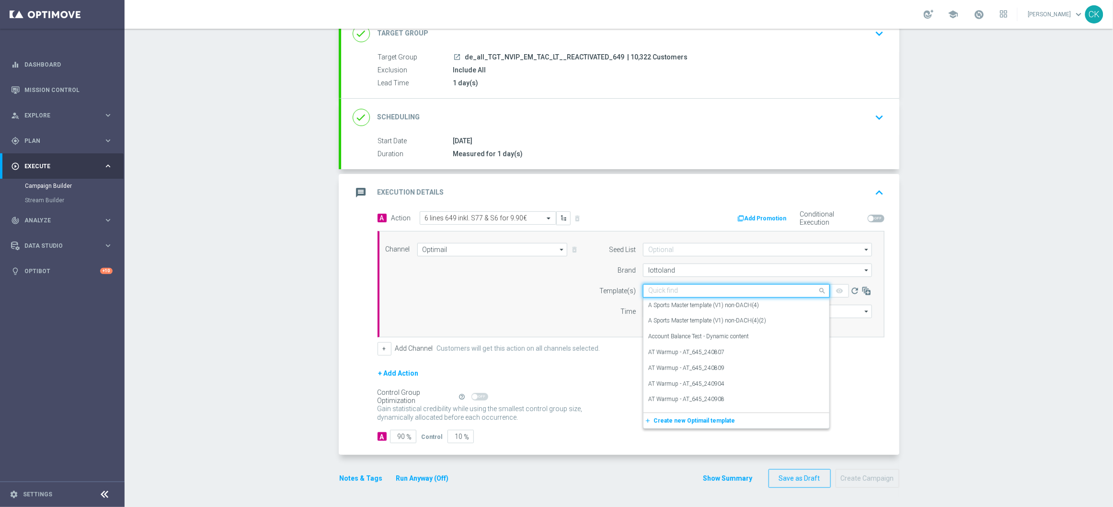
paste input "DE_ALL__649_REACT_250927__NVIP_EMA_TAC_LT"
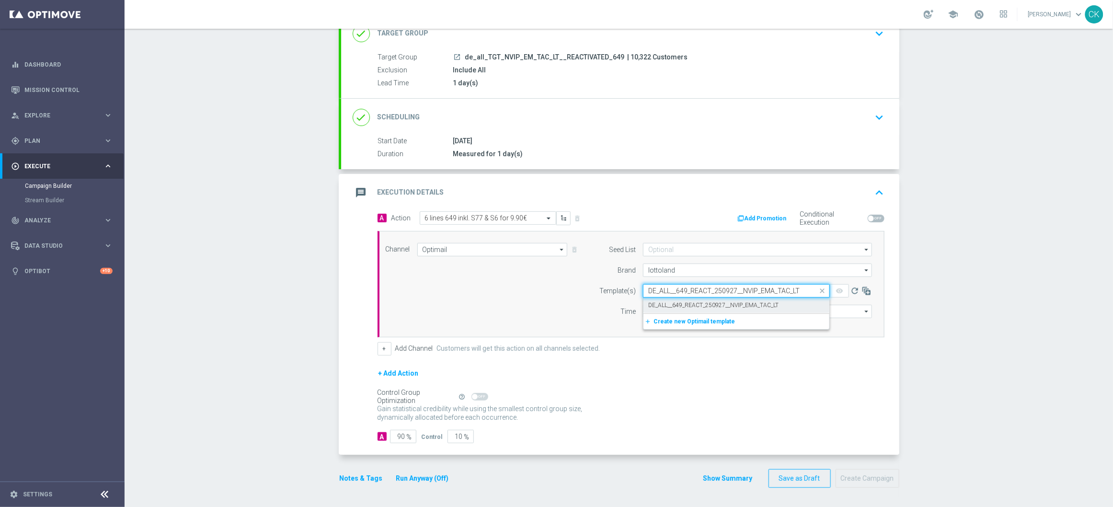
click at [655, 308] on label "DE_ALL__649_REACT_250927__NVIP_EMA_TAC_LT" at bounding box center [713, 305] width 130 height 8
type input "DE_ALL__649_REACT_250927__NVIP_EMA_TAC_LT"
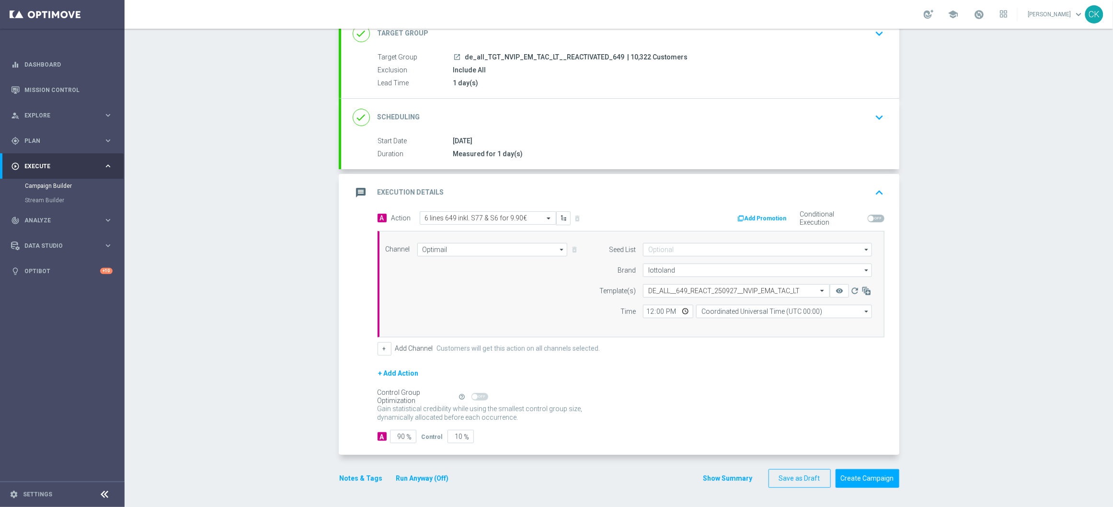
click at [642, 317] on div "Seed List arrow_drop_down Drag here to set row groups Drag here to set column l…" at bounding box center [733, 284] width 292 height 82
click at [645, 313] on input "12:00" at bounding box center [668, 311] width 50 height 13
type input "08:00"
click at [779, 308] on input "Coordinated Universal Time (UTC 00:00)" at bounding box center [784, 311] width 176 height 13
click at [778, 318] on div "Central European Time ([GEOGRAPHIC_DATA]) (UTC +02:00)" at bounding box center [784, 324] width 176 height 13
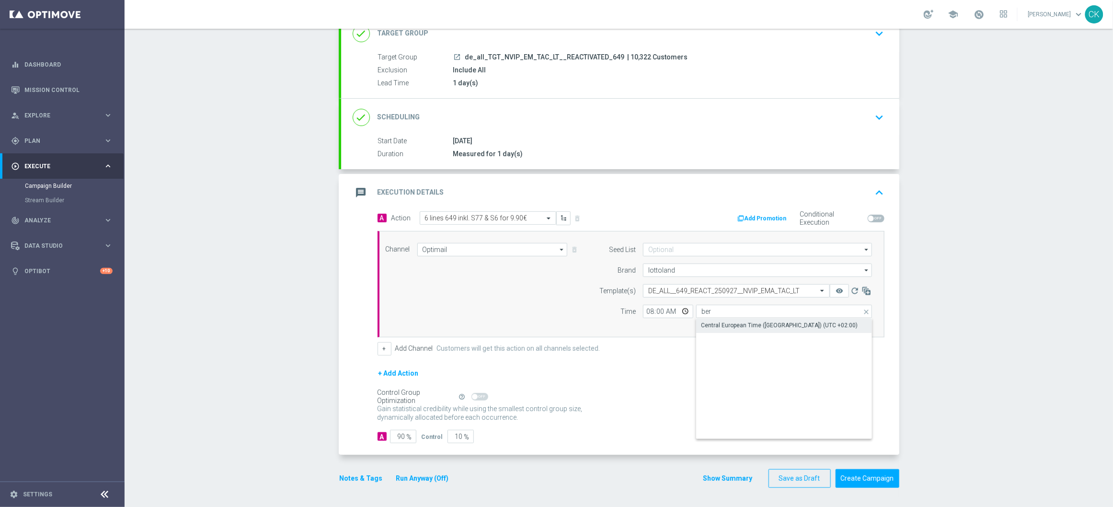
type input "Central European Time ([GEOGRAPHIC_DATA]) (UTC +02:00)"
click at [401, 436] on input "90" at bounding box center [403, 436] width 26 height 13
type input "9"
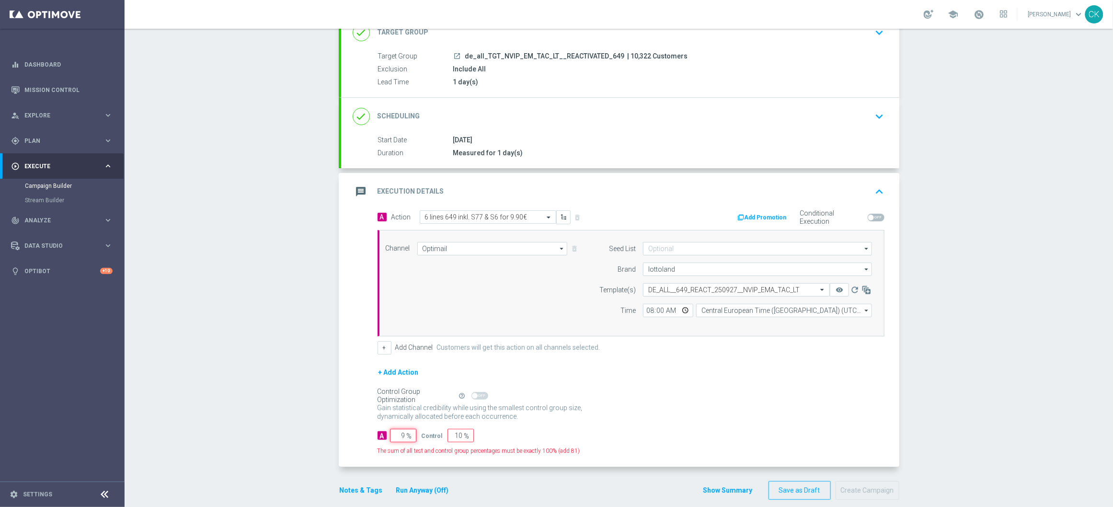
type input "91"
type input "98"
type input "2"
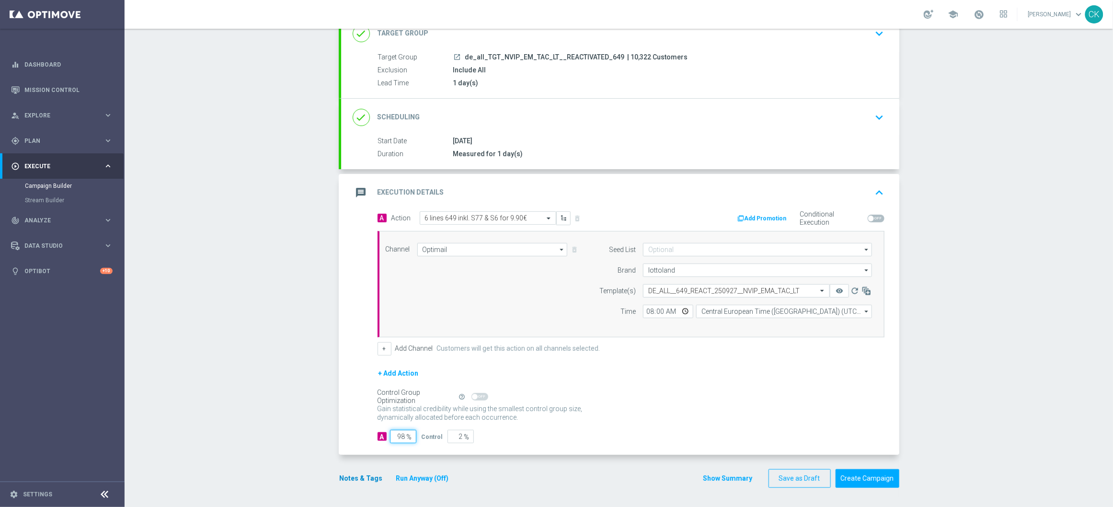
type input "98"
click at [356, 476] on button "Notes & Tags" at bounding box center [361, 478] width 45 height 12
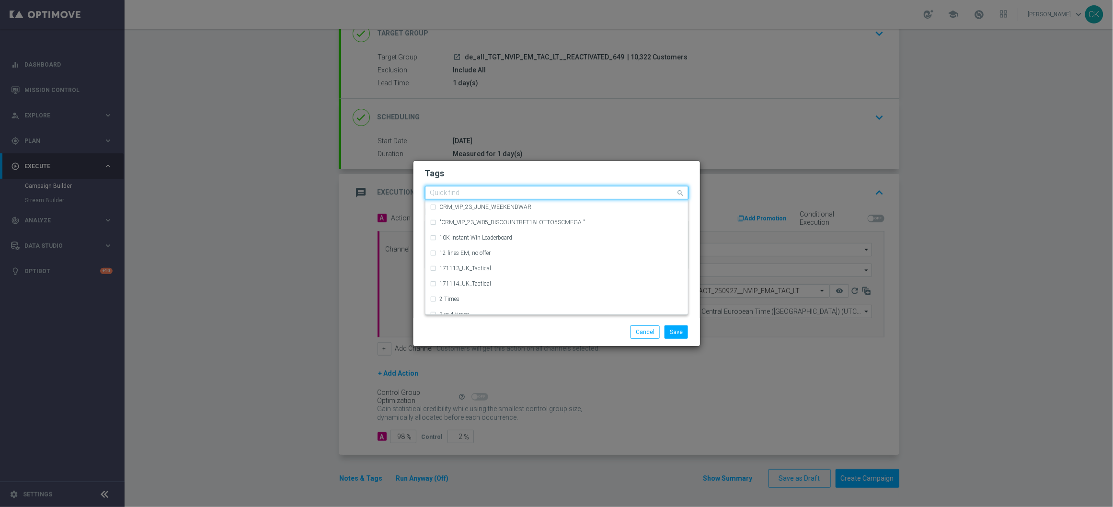
click at [471, 189] on input "text" at bounding box center [553, 193] width 246 height 8
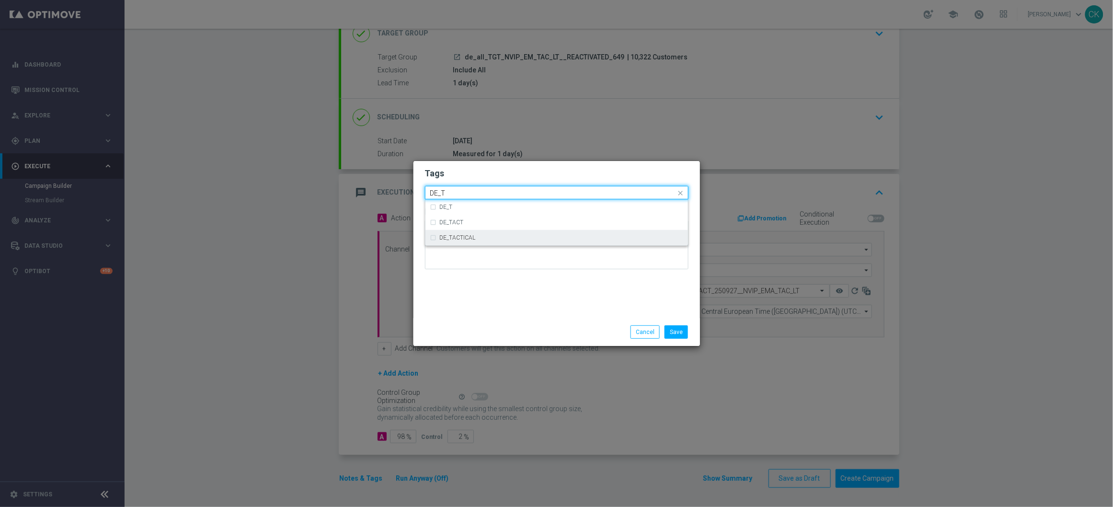
click at [485, 240] on div "DE_TACTICAL" at bounding box center [556, 237] width 253 height 15
type input "DE_T"
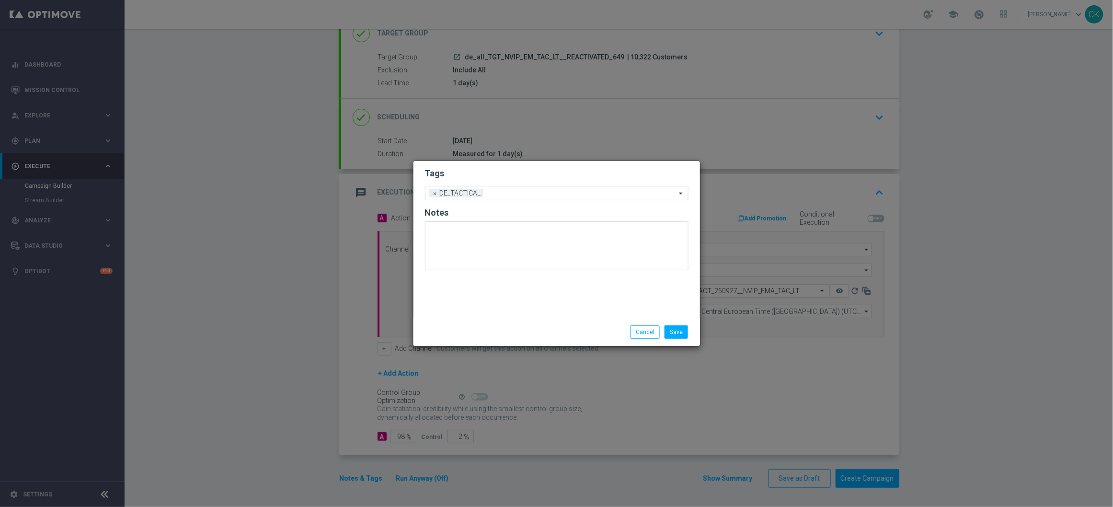
click at [482, 309] on div "Tags Add a new tag × DE_TACTICAL Notes" at bounding box center [556, 239] width 286 height 157
click at [678, 333] on button "Save" at bounding box center [675, 331] width 23 height 13
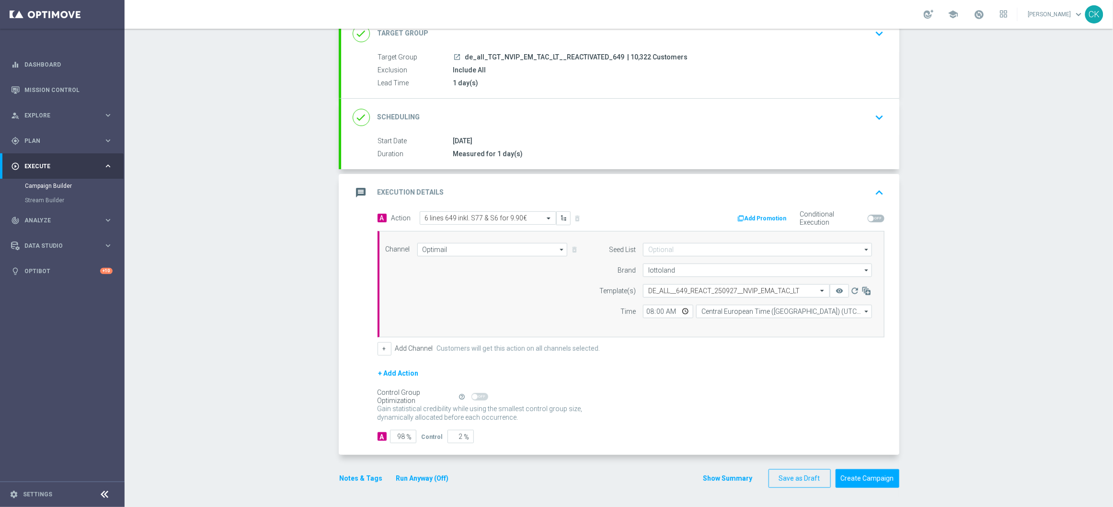
click at [346, 476] on button "Notes & Tags" at bounding box center [361, 478] width 45 height 12
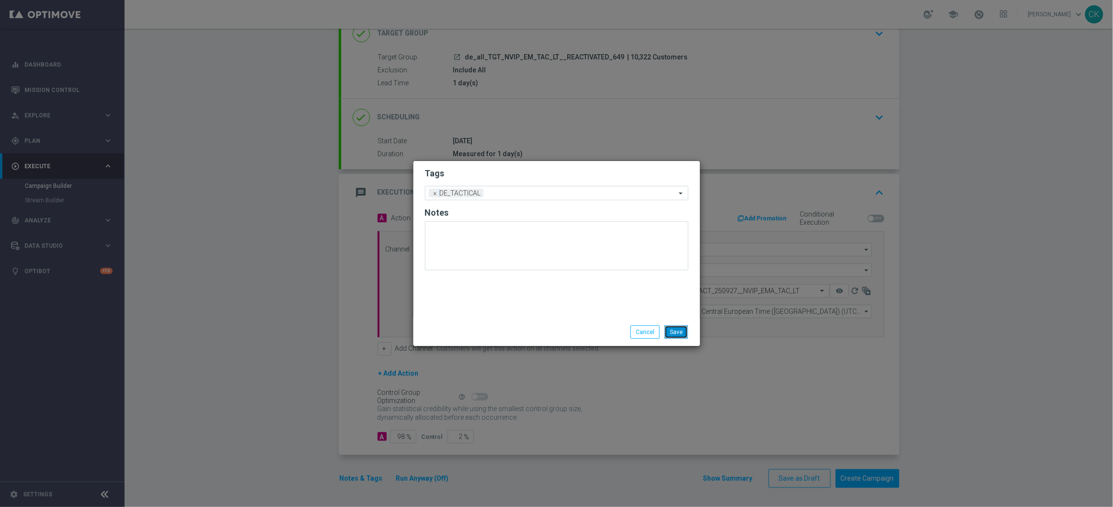
click at [681, 330] on button "Save" at bounding box center [675, 331] width 23 height 13
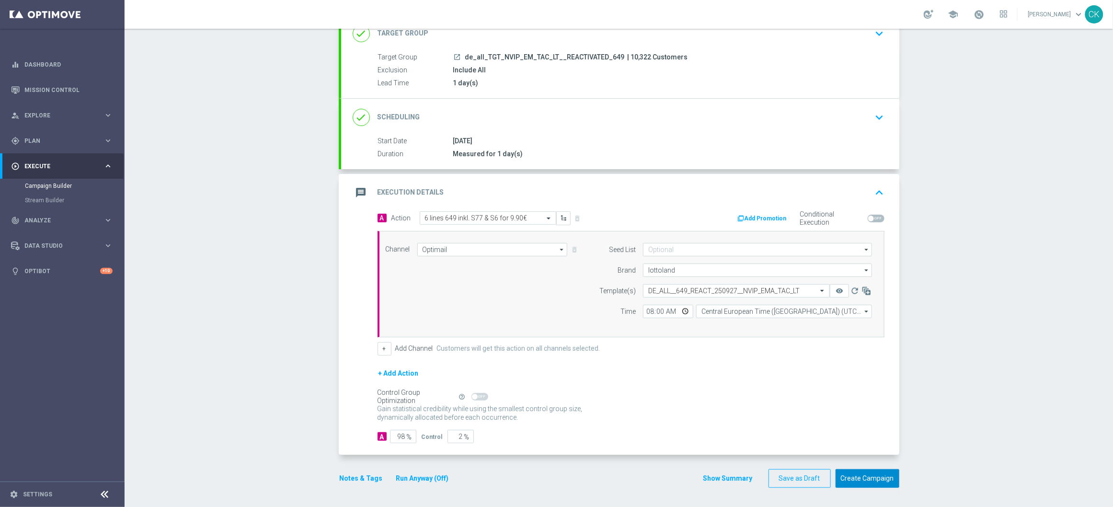
click at [869, 480] on button "Create Campaign" at bounding box center [867, 478] width 64 height 19
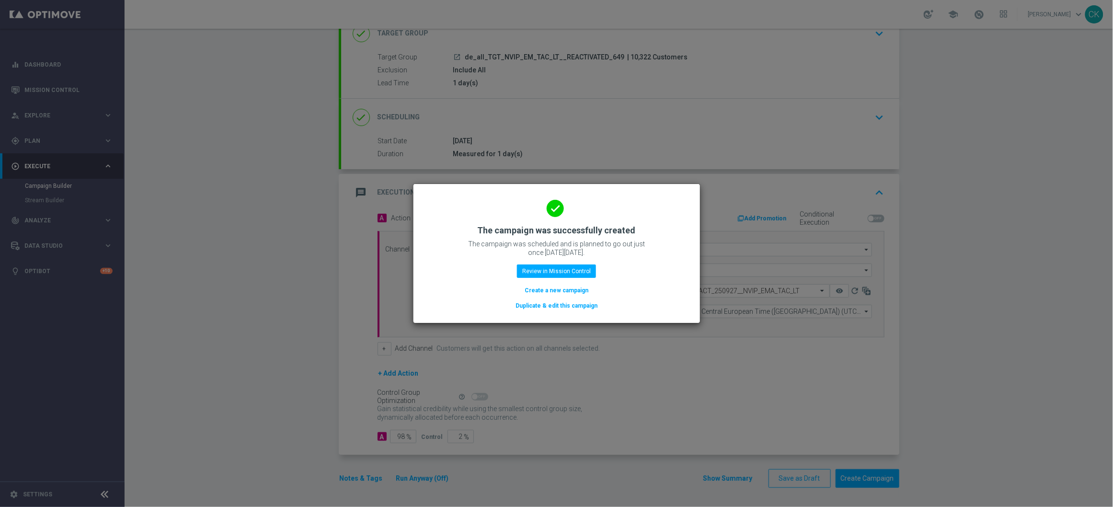
click at [558, 288] on button "Create a new campaign" at bounding box center [556, 290] width 66 height 11
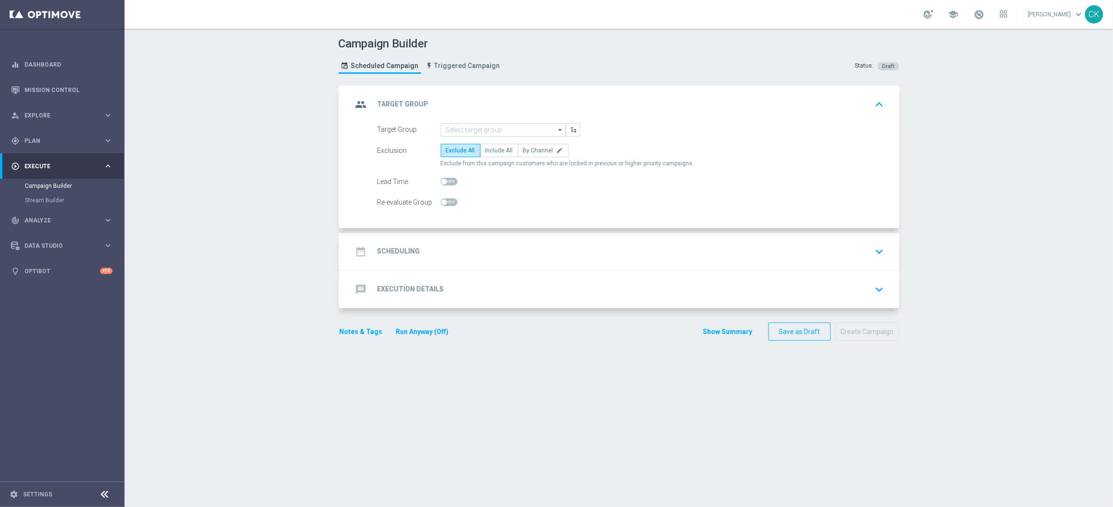
scroll to position [0, 0]
click at [503, 126] on input at bounding box center [503, 129] width 125 height 13
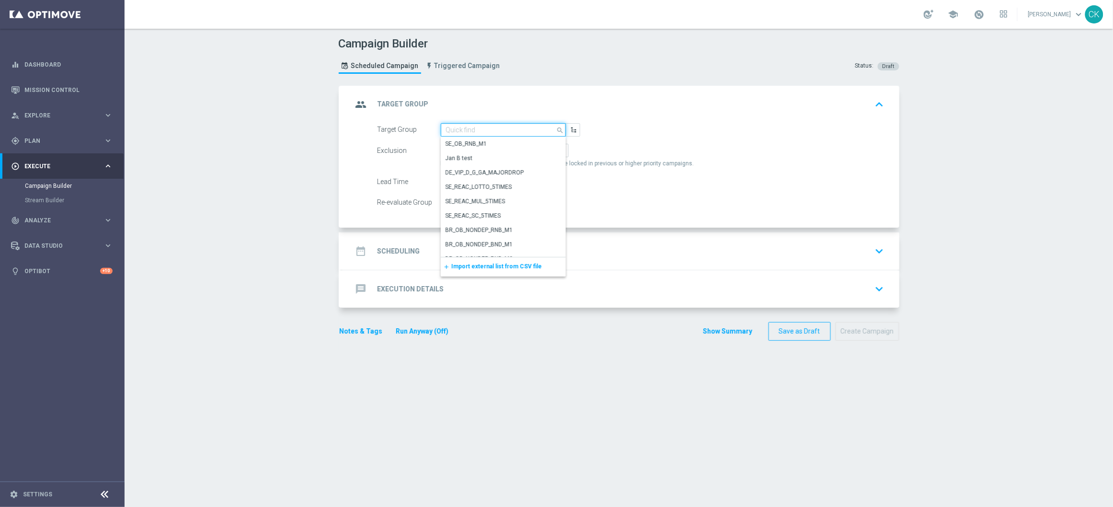
paste input "de_all_TGT_NVIP_EM_TAC_LT__CHURNED_649"
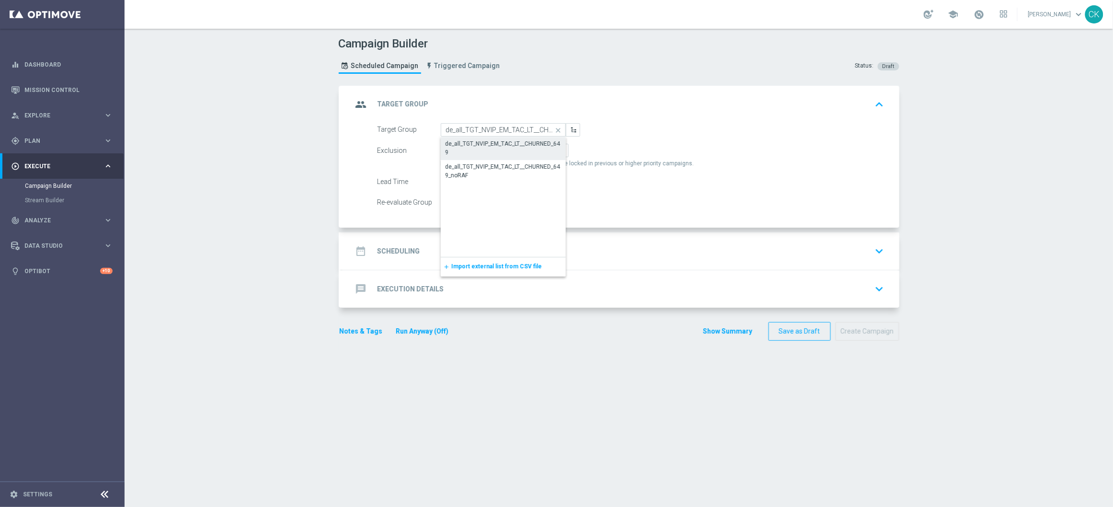
click at [488, 142] on div "de_all_TGT_NVIP_EM_TAC_LT__CHURNED_649" at bounding box center [502, 147] width 115 height 17
type input "de_all_TGT_NVIP_EM_TAC_LT__CHURNED_649"
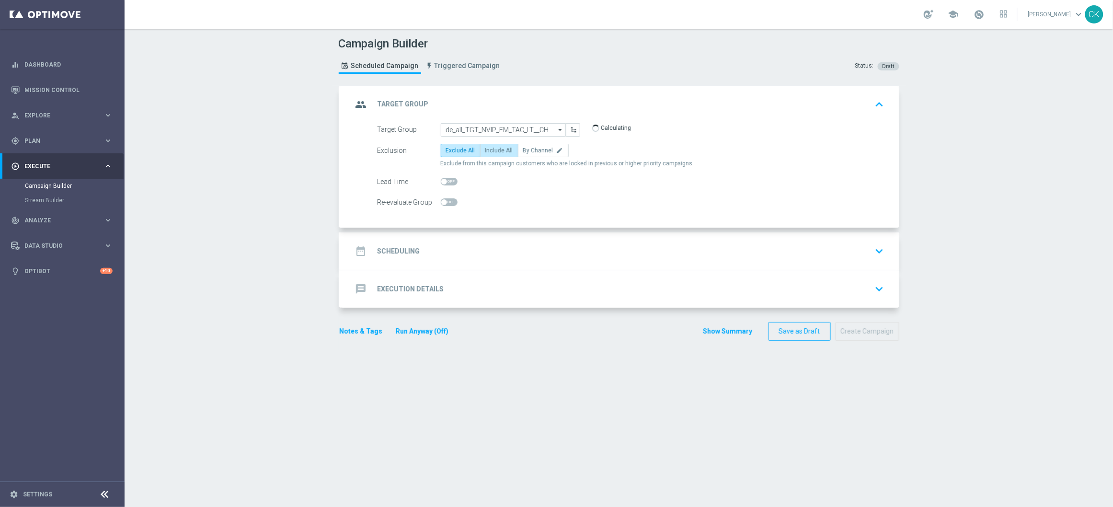
click at [488, 146] on label "Include All" at bounding box center [499, 150] width 38 height 13
click at [488, 149] on input "Include All" at bounding box center [488, 152] width 6 height 6
radio input "true"
click at [441, 180] on span at bounding box center [444, 182] width 6 height 6
click at [441, 180] on input "checkbox" at bounding box center [449, 182] width 17 height 8
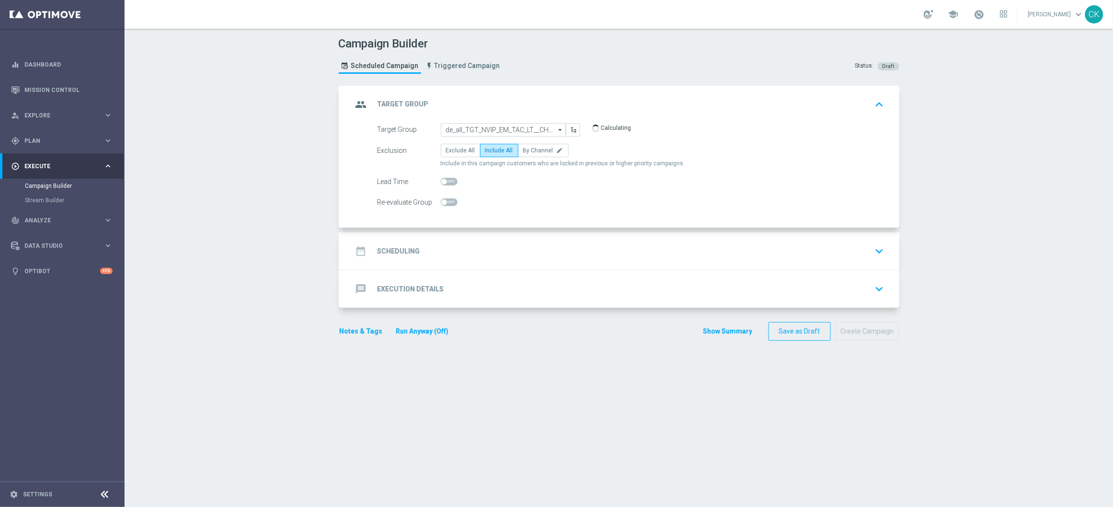
checkbox input "true"
click at [399, 247] on h2 "Scheduling" at bounding box center [398, 251] width 43 height 9
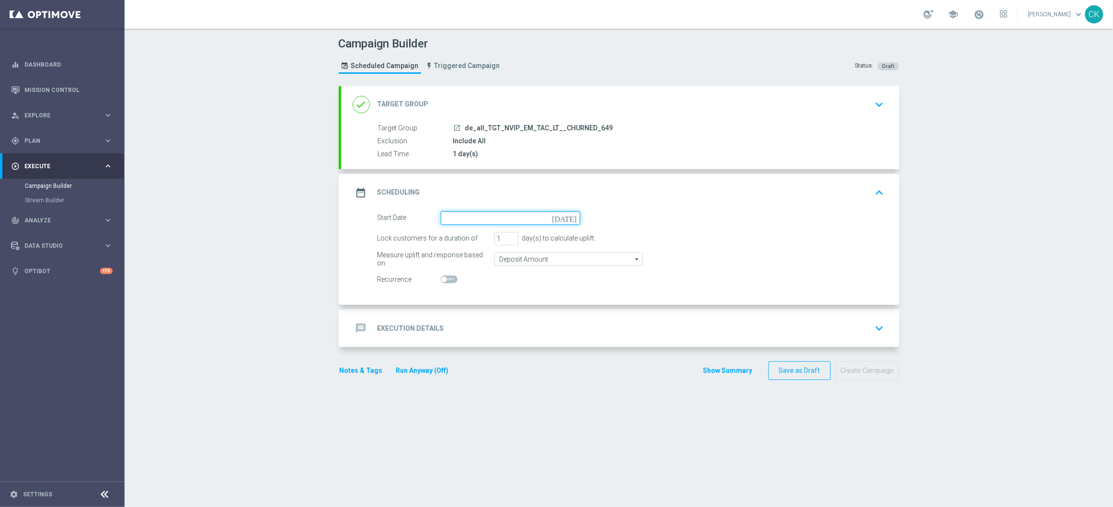
click at [456, 219] on input at bounding box center [510, 217] width 139 height 13
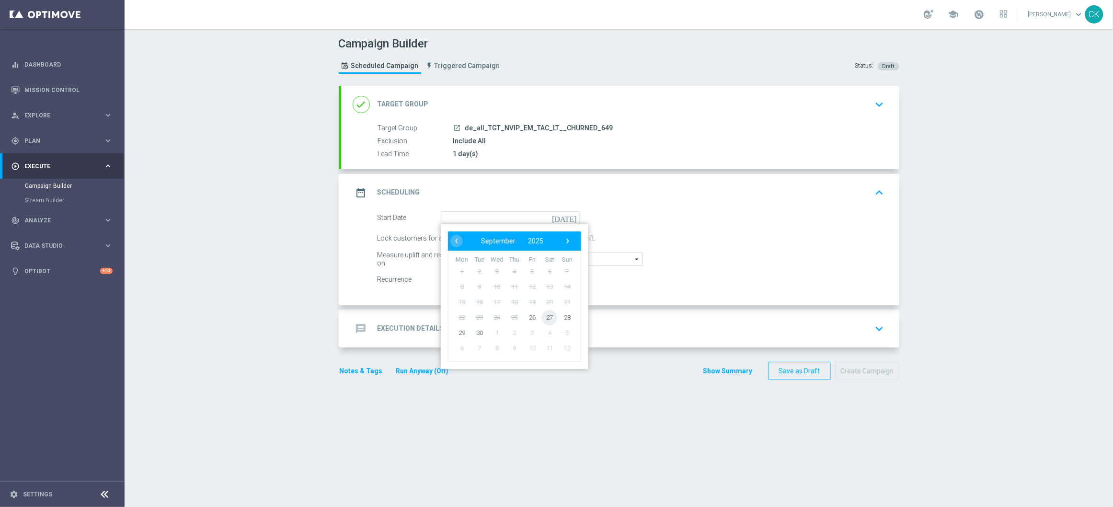
click at [544, 311] on span "27" at bounding box center [549, 316] width 15 height 15
type input "[DATE]"
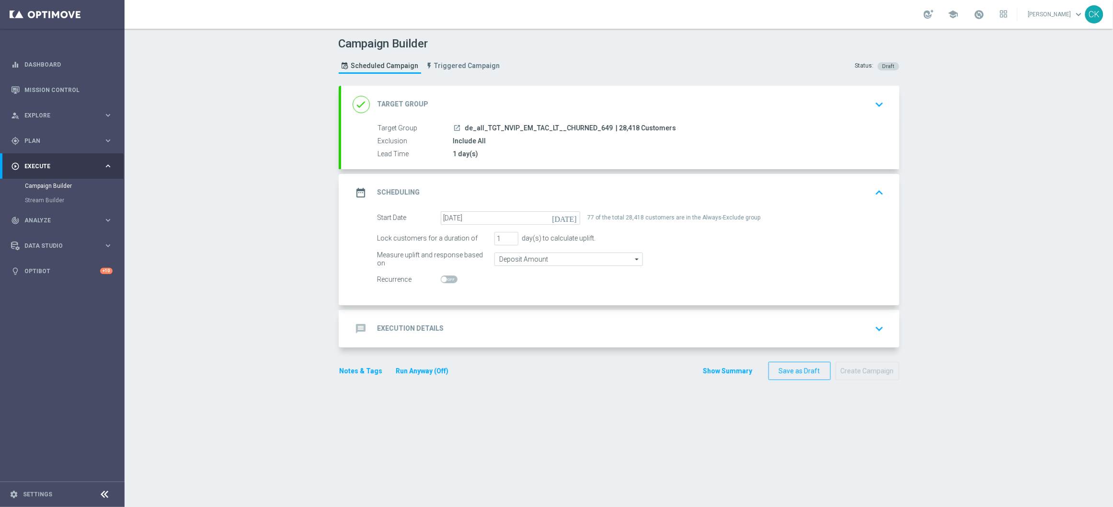
click at [392, 324] on h2 "Execution Details" at bounding box center [410, 328] width 67 height 9
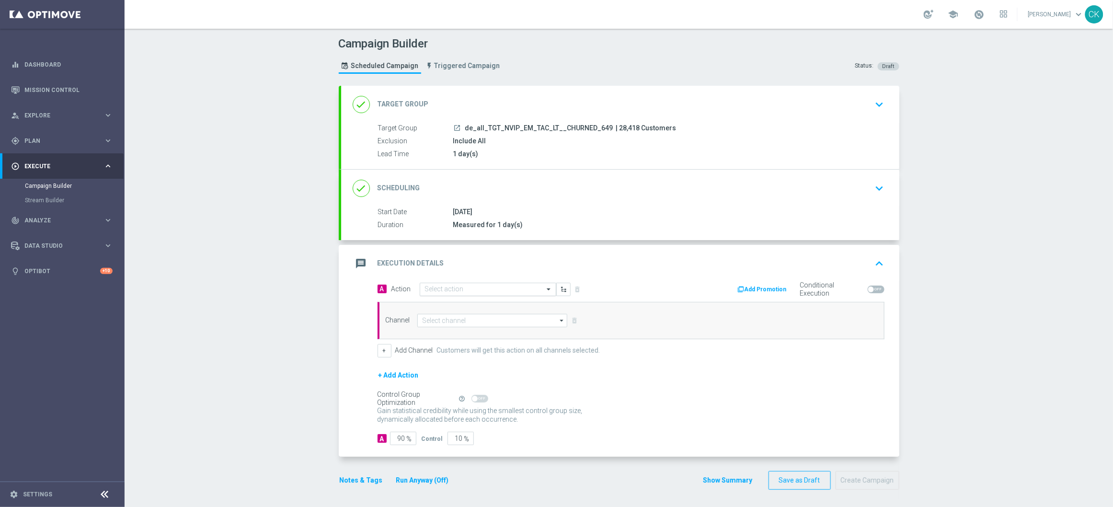
click at [466, 293] on input "text" at bounding box center [478, 289] width 107 height 8
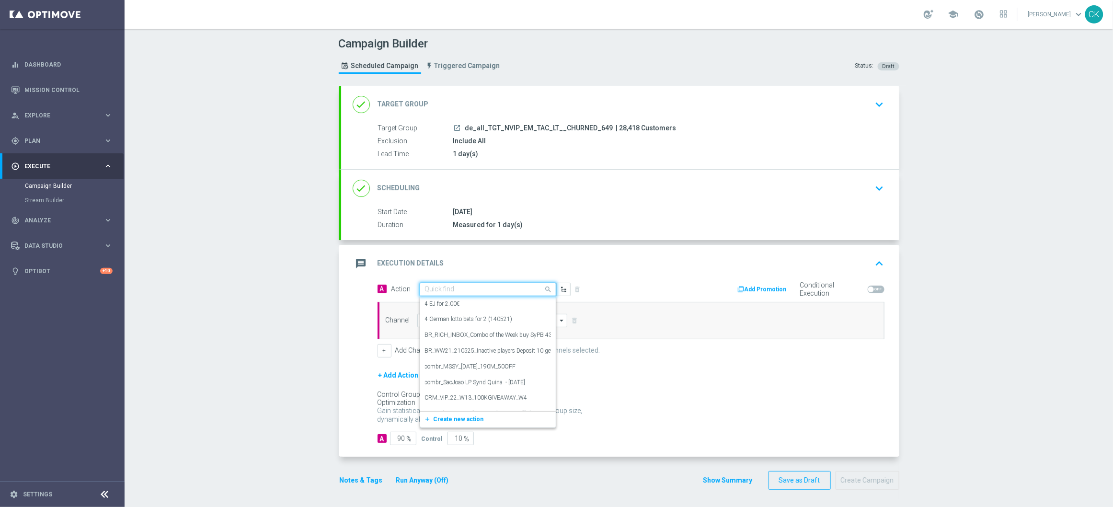
paste input "3 lines 649 inkl. S77 & S6 for 4.90€"
type input "3 lines 649 inkl. S77 & S6 for 4.90€"
click at [424, 318] on icon "add_new" at bounding box center [428, 319] width 9 height 7
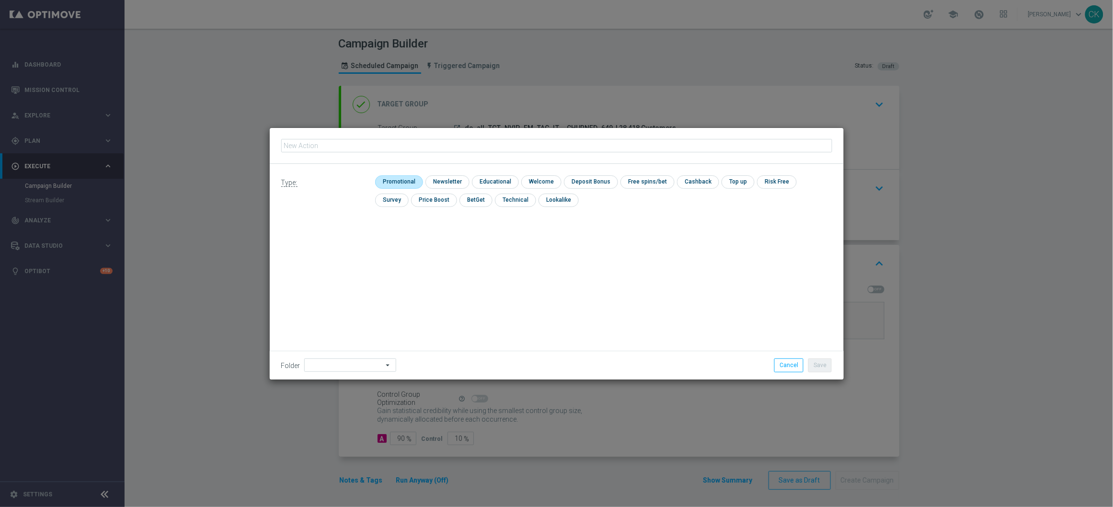
type input "3 lines 649 inkl. S77 & S6 for 4.90€"
click at [403, 178] on input "checkbox" at bounding box center [397, 181] width 45 height 13
checkbox input "true"
click at [334, 368] on input at bounding box center [350, 364] width 92 height 13
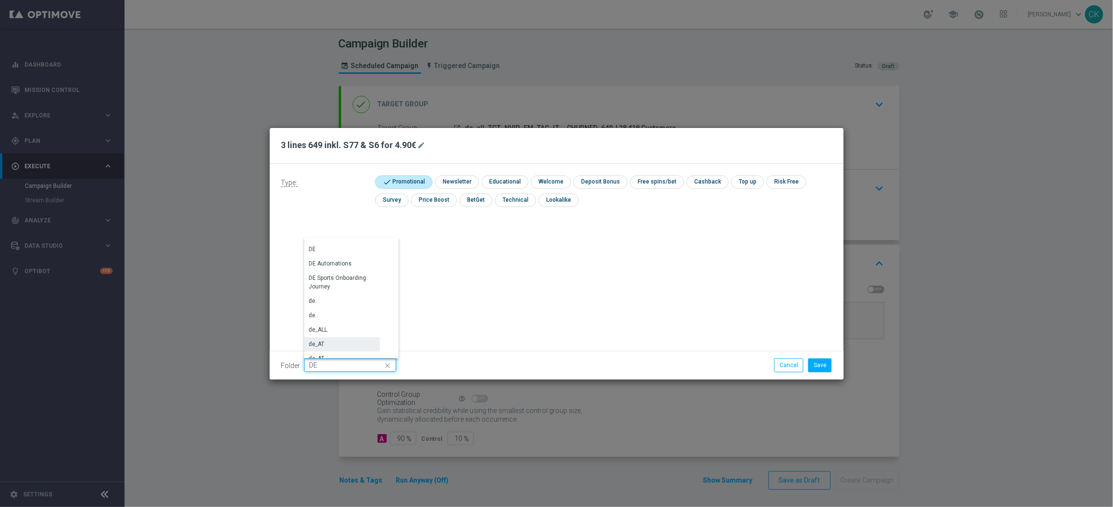
scroll to position [1000, 0]
click at [327, 253] on div "DE" at bounding box center [342, 250] width 76 height 13
type input "DE"
click at [624, 289] on div "Type: check Promotional check Newsletter check Educational check Welcome check …" at bounding box center [557, 272] width 574 height 216
click at [822, 367] on button "Save" at bounding box center [819, 364] width 23 height 13
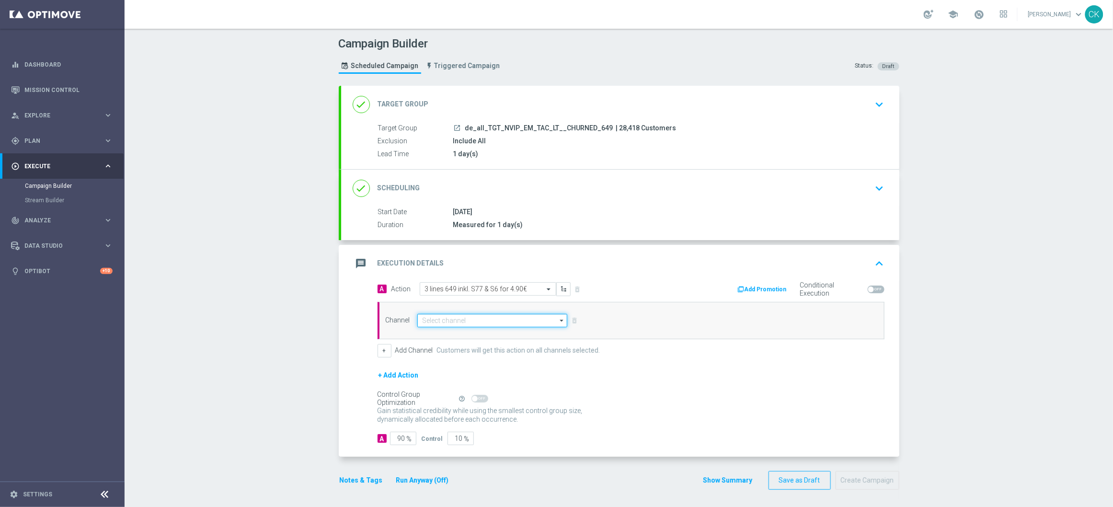
click at [461, 318] on input at bounding box center [492, 320] width 150 height 13
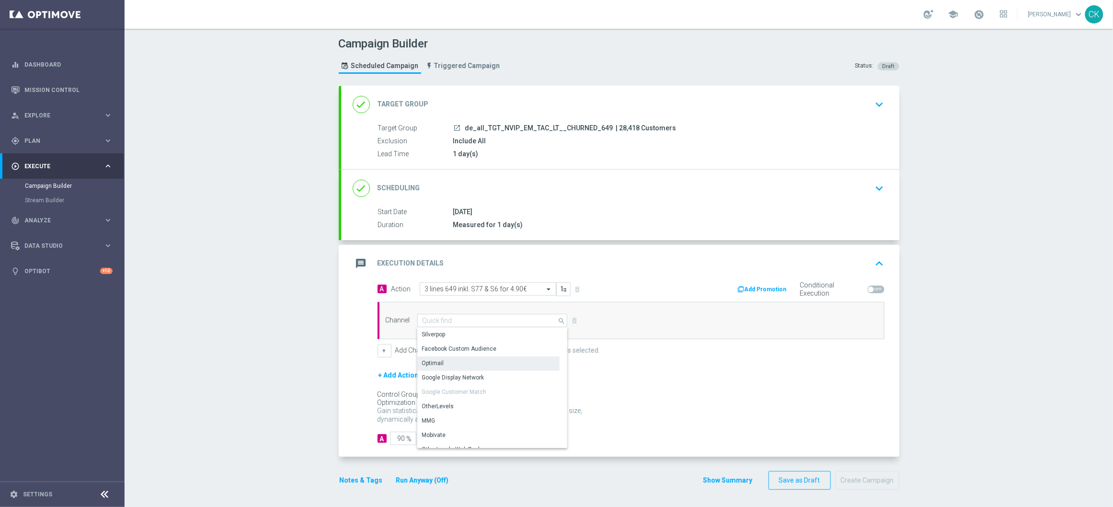
click at [459, 364] on div "Optimail" at bounding box center [488, 362] width 142 height 13
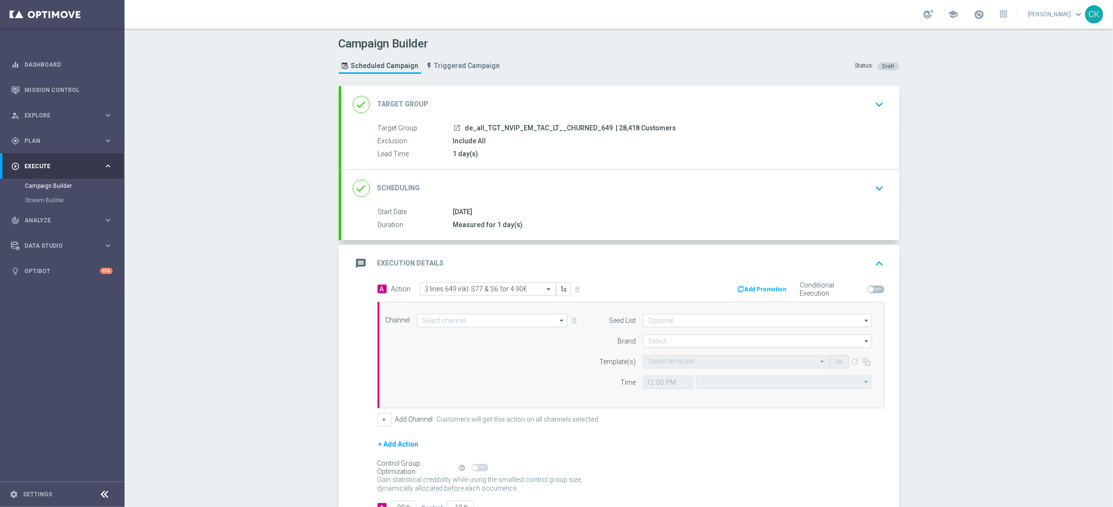
type input "Optimail"
type input "Coordinated Universal Time (UTC 00:00)"
click at [661, 343] on input at bounding box center [757, 340] width 229 height 13
click at [660, 373] on div "lottoland" at bounding box center [659, 369] width 23 height 9
type input "lottoland"
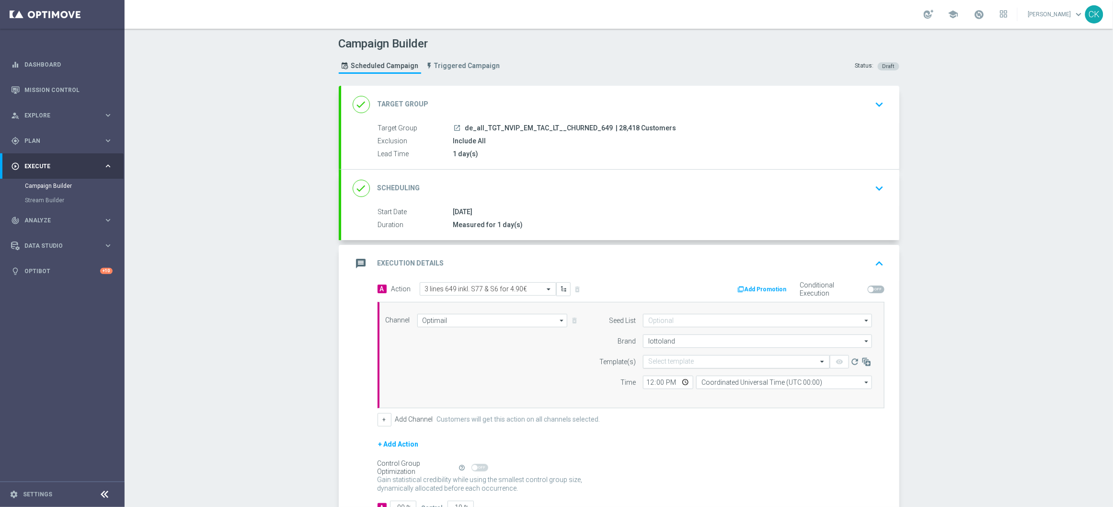
click at [656, 365] on input "text" at bounding box center [726, 362] width 157 height 8
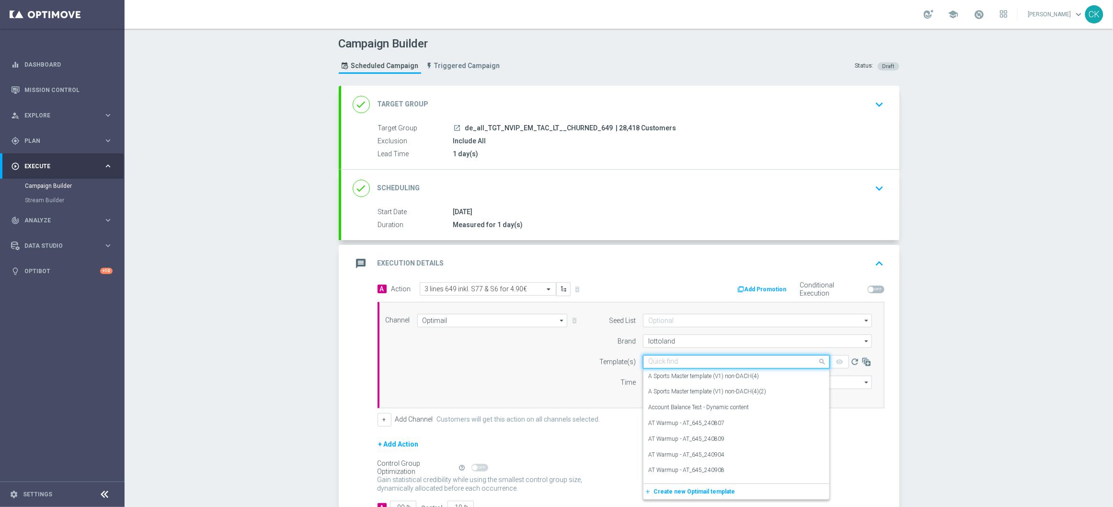
paste input "DE_ALL__649_CHURNED_250927__NVIP_EMA_TAC_LT"
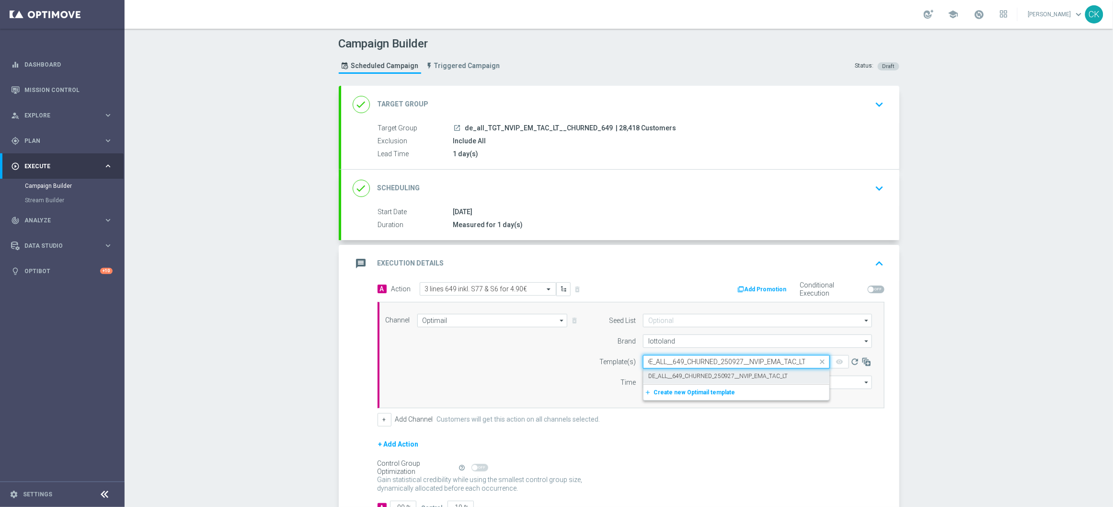
click at [657, 375] on label "DE_ALL__649_CHURNED_250927__NVIP_EMA_TAC_LT" at bounding box center [717, 376] width 139 height 8
type input "DE_ALL__649_CHURNED_250927__NVIP_EMA_TAC_LT"
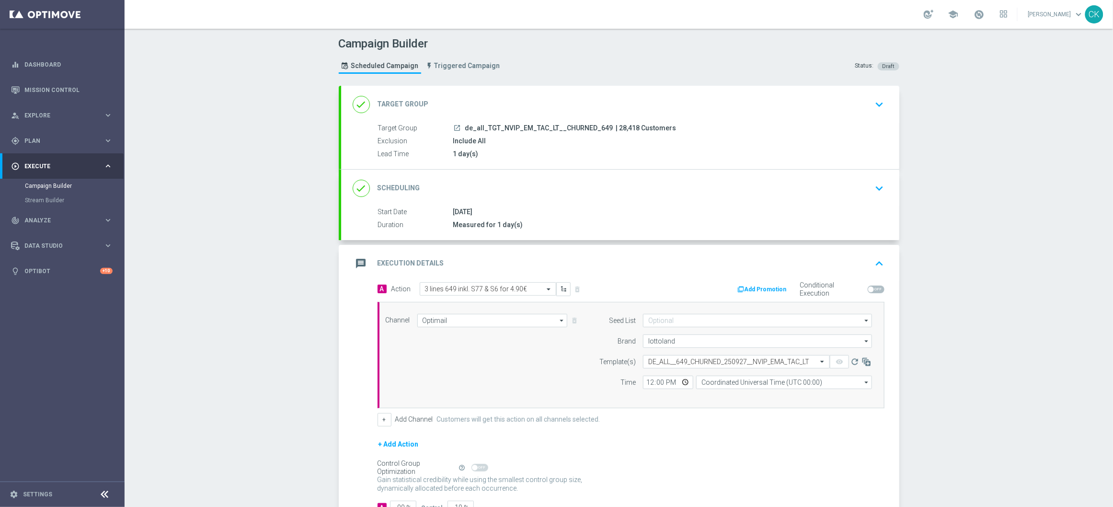
scroll to position [0, 0]
click at [645, 382] on input "12:00" at bounding box center [668, 381] width 50 height 13
type input "08:00"
click at [728, 381] on input "Coordinated Universal Time (UTC 00:00)" at bounding box center [784, 381] width 176 height 13
click at [729, 395] on div "Central European Time ([GEOGRAPHIC_DATA]) (UTC +02:00)" at bounding box center [779, 396] width 157 height 9
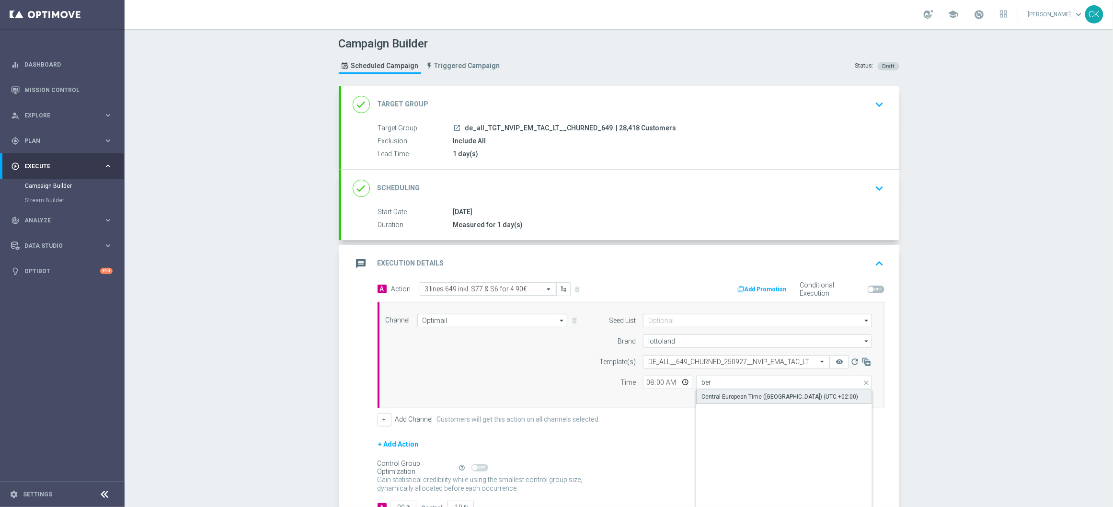
type input "Central European Time ([GEOGRAPHIC_DATA]) (UTC +02:00)"
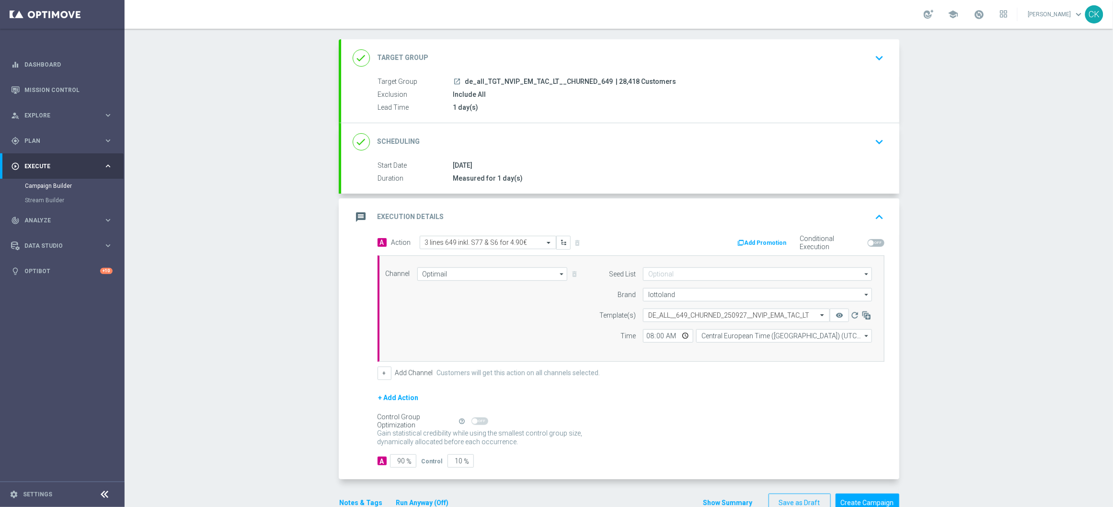
scroll to position [72, 0]
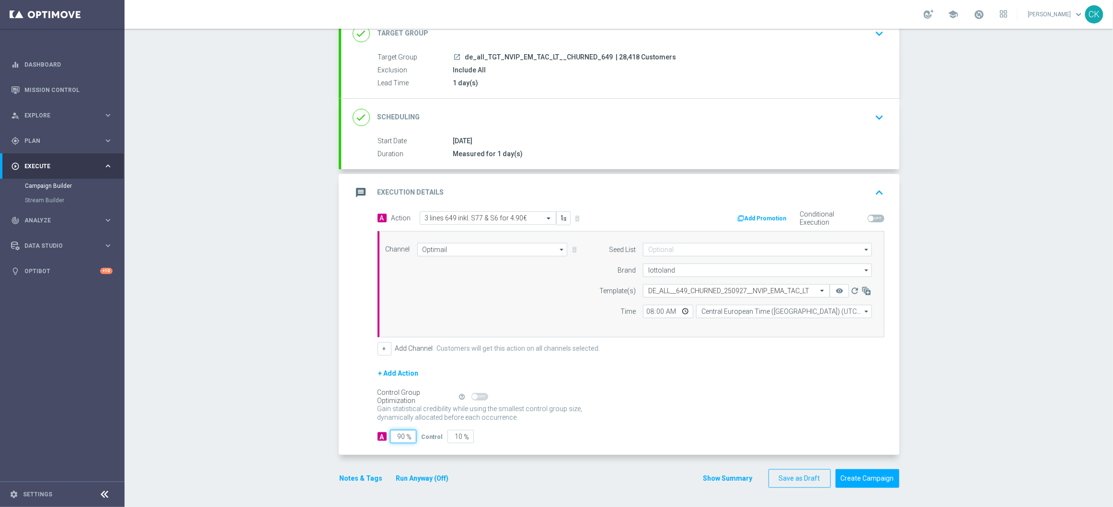
click at [400, 437] on input "90" at bounding box center [403, 436] width 26 height 13
type input "9"
type input "91"
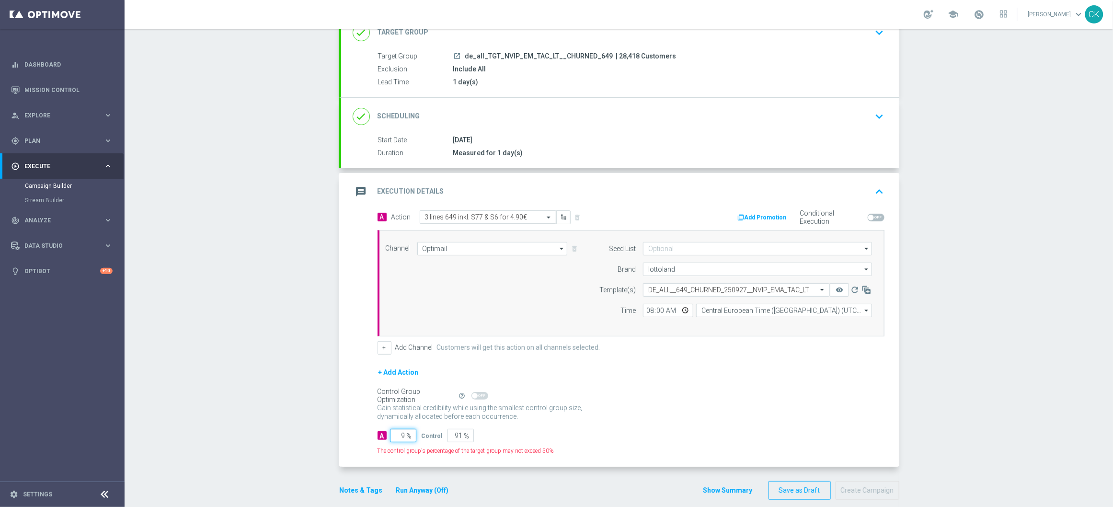
type input "98"
type input "2"
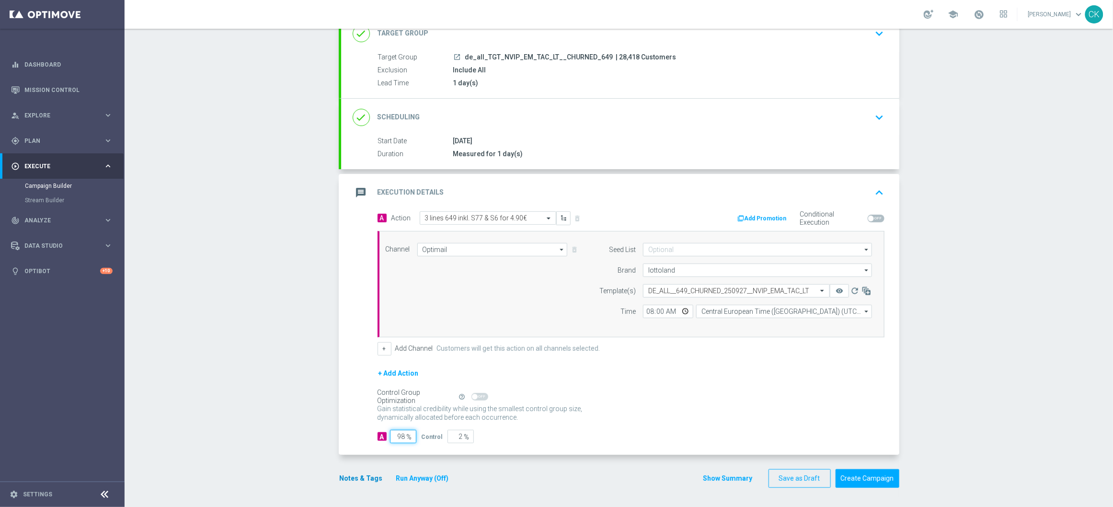
type input "98"
click at [346, 478] on button "Notes & Tags" at bounding box center [361, 478] width 45 height 12
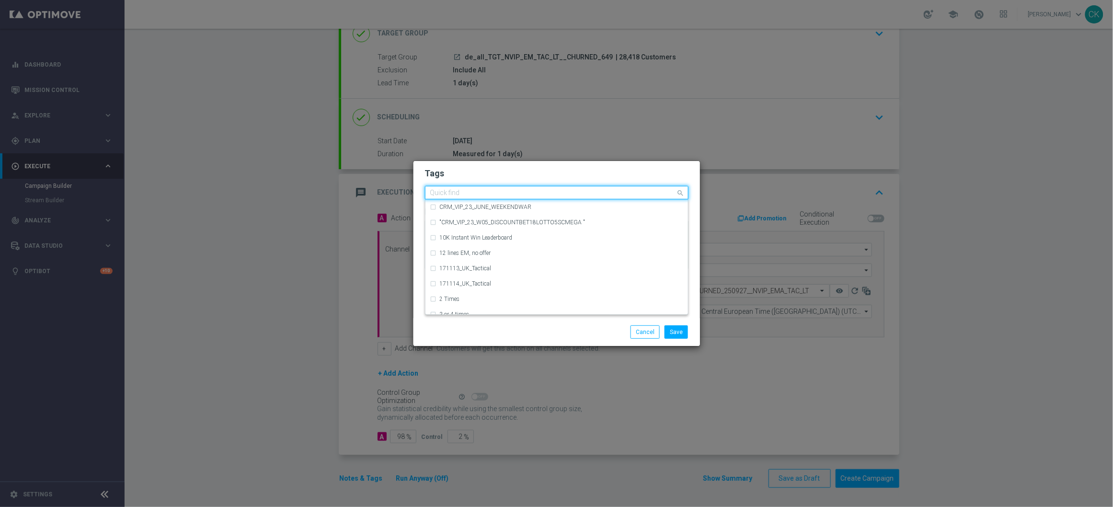
click at [480, 192] on input "text" at bounding box center [553, 193] width 246 height 8
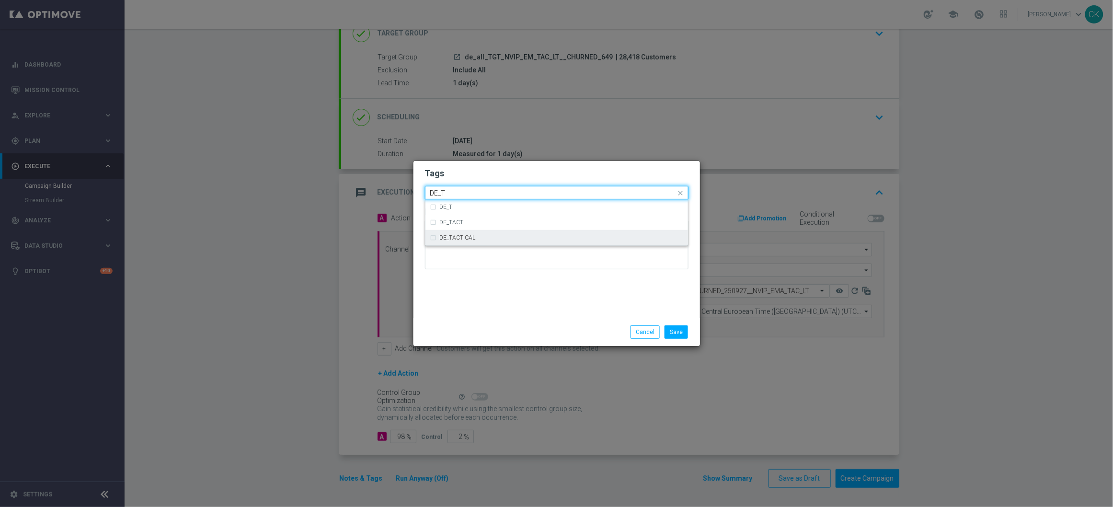
click at [496, 233] on div "DE_TACTICAL" at bounding box center [556, 237] width 253 height 15
type input "DE_T"
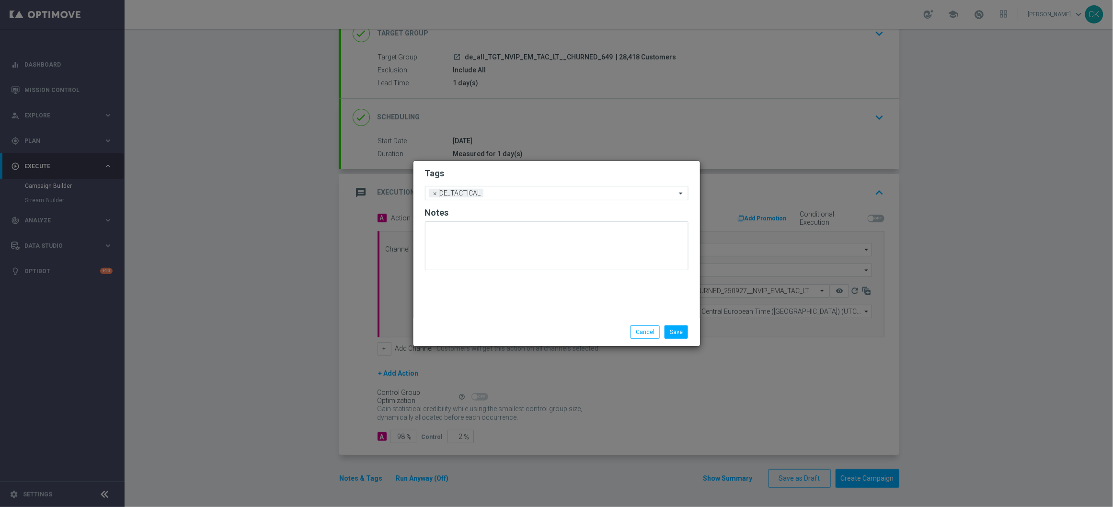
click at [496, 289] on div "Tags Add a new tag × DE_TACTICAL Notes" at bounding box center [556, 239] width 286 height 157
click at [680, 331] on button "Save" at bounding box center [675, 331] width 23 height 13
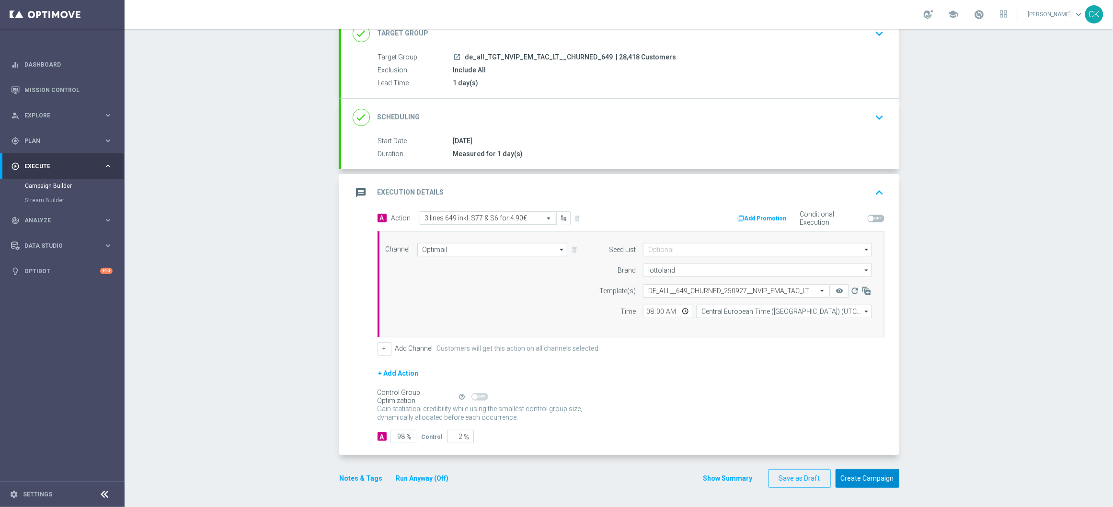
click at [864, 476] on button "Create Campaign" at bounding box center [867, 478] width 64 height 19
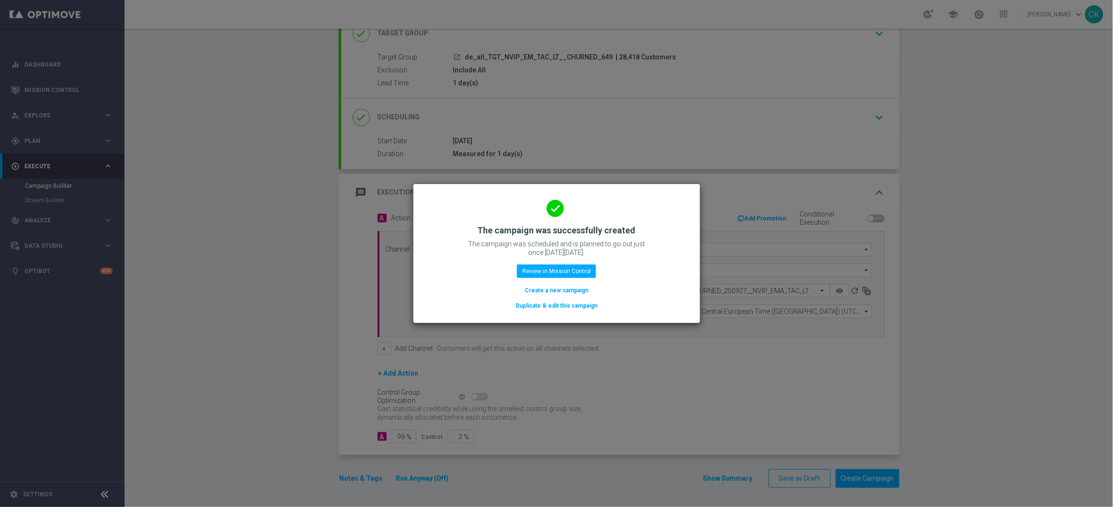
click at [537, 286] on button "Create a new campaign" at bounding box center [556, 290] width 66 height 11
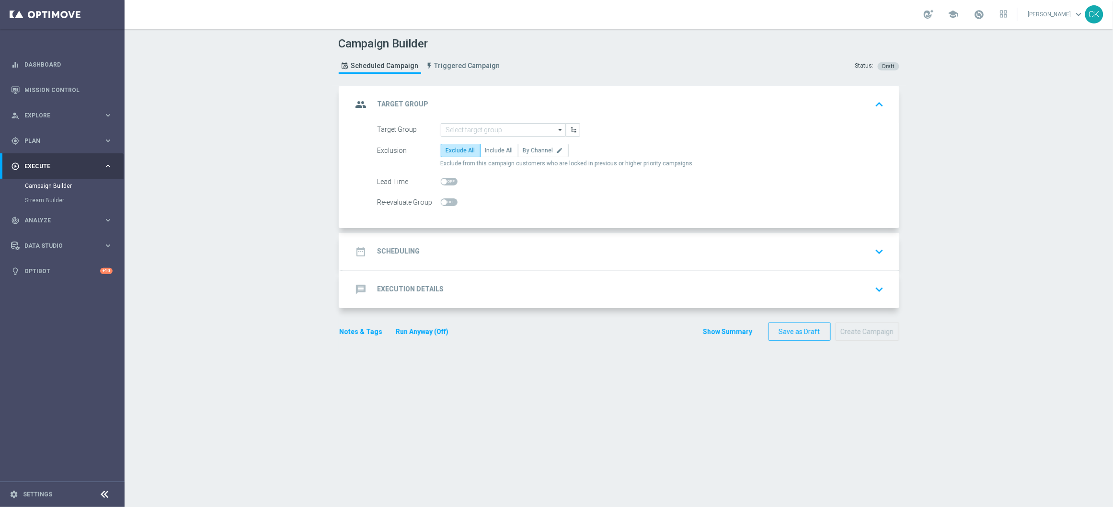
scroll to position [0, 0]
click at [507, 126] on input at bounding box center [503, 129] width 125 height 13
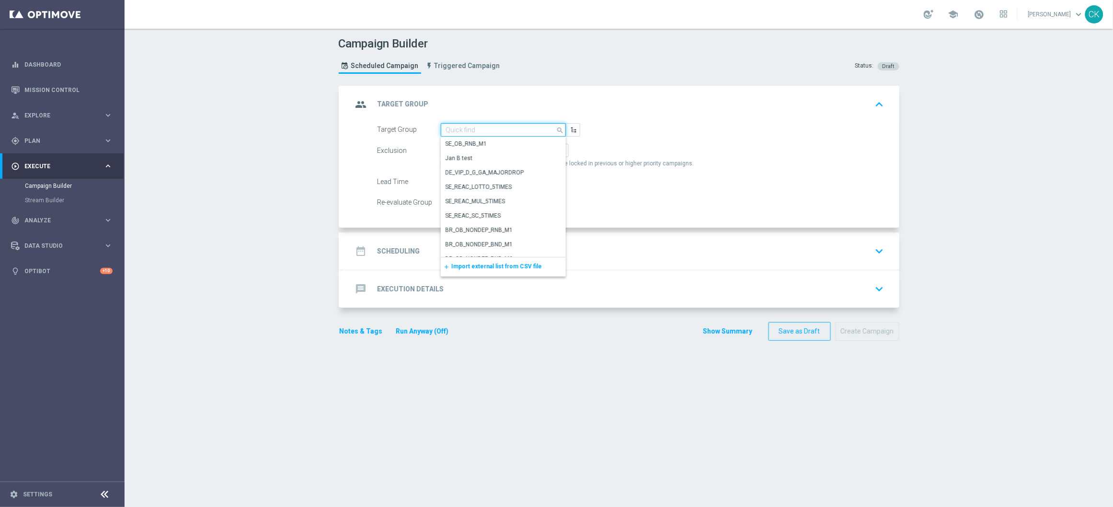
paste input "DE_ALL__LASTYEAR_LOTTO__NVIP_EMA_TAC_MIX"
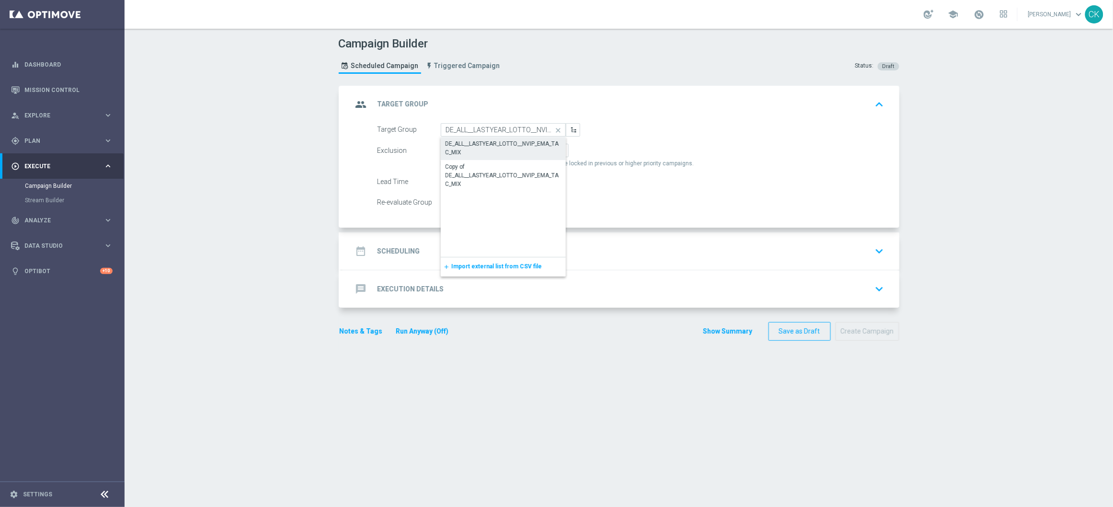
click at [500, 146] on div "DE_ALL__LASTYEAR_LOTTO__NVIP_EMA_TAC_MIX" at bounding box center [502, 147] width 115 height 17
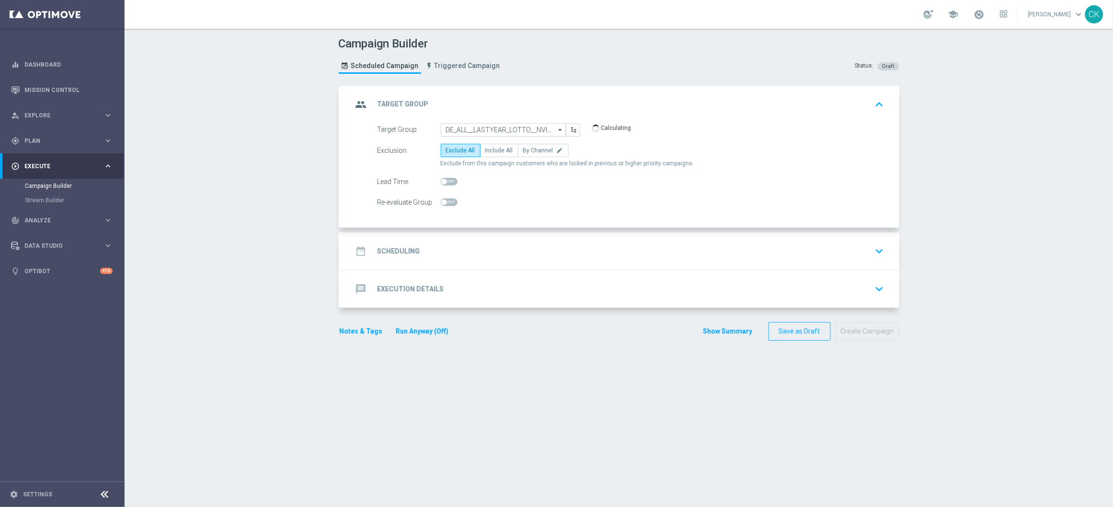
type input "DE_ALL__LASTYEAR_LOTTO__NVIP_EMA_TAC_MIX"
click at [499, 149] on span "Include All" at bounding box center [499, 150] width 28 height 7
click at [491, 149] on input "Include All" at bounding box center [488, 152] width 6 height 6
radio input "true"
click at [446, 178] on input "checkbox" at bounding box center [449, 182] width 17 height 8
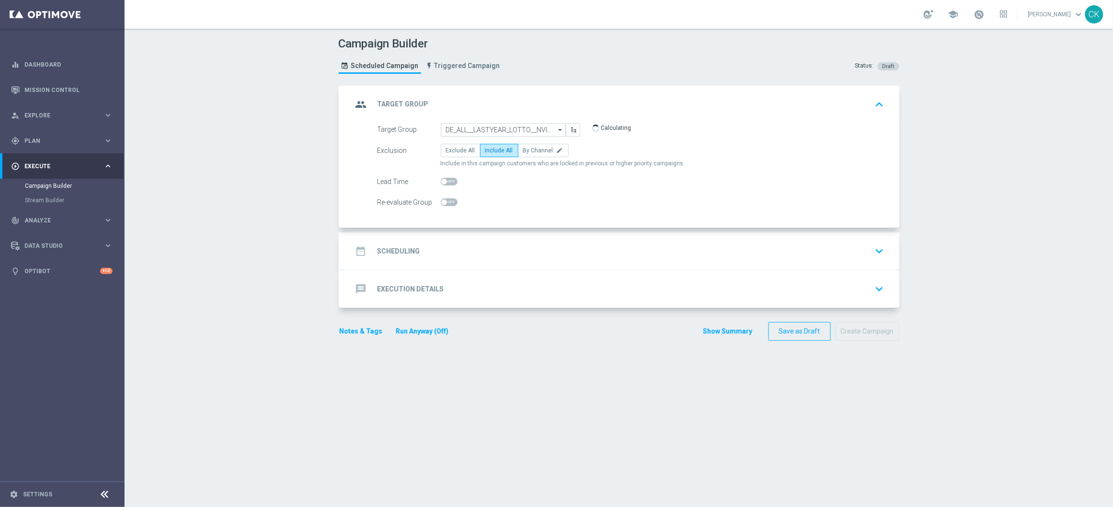
checkbox input "true"
click at [401, 252] on h2 "Scheduling" at bounding box center [398, 251] width 43 height 9
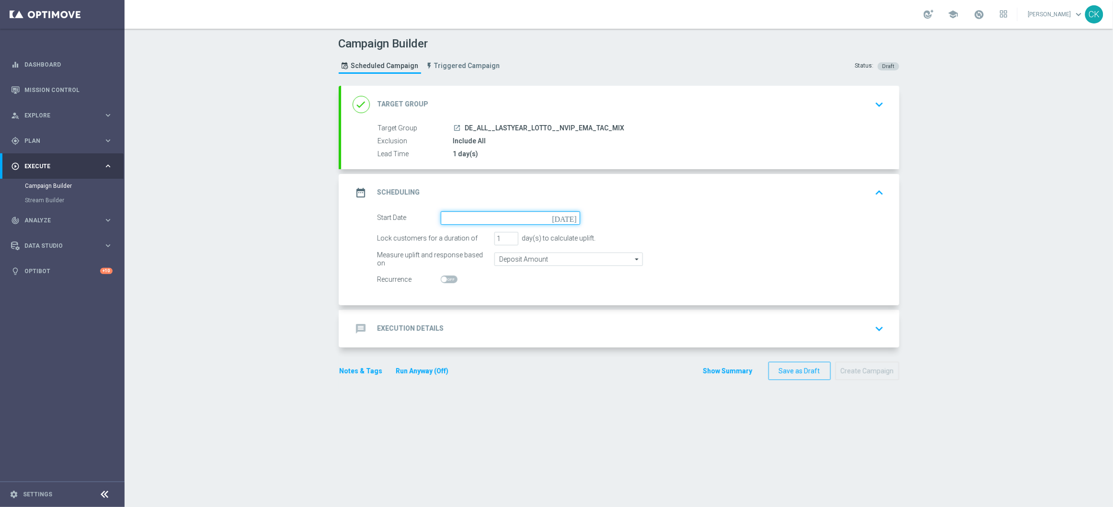
click at [483, 219] on input at bounding box center [510, 217] width 139 height 13
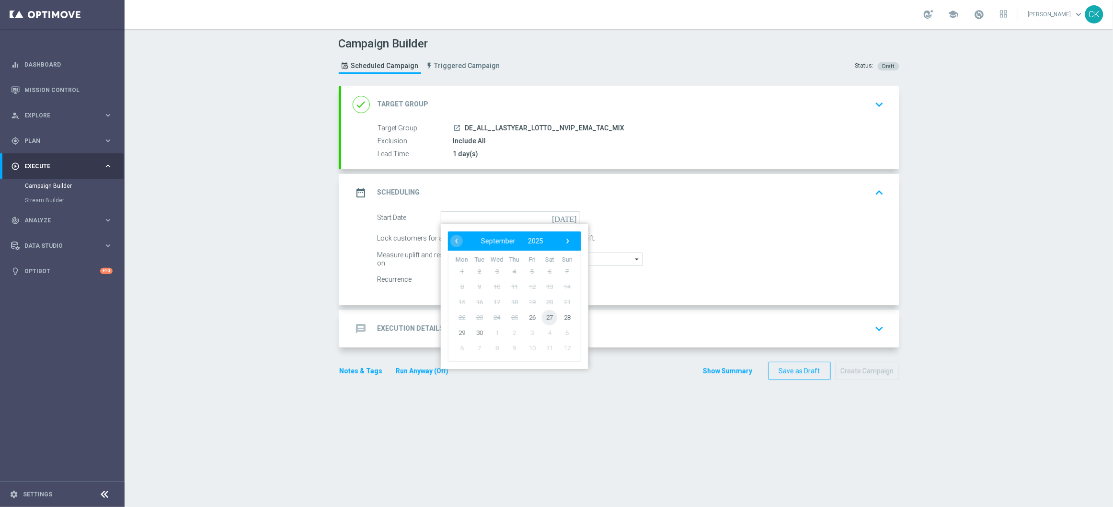
click at [543, 313] on span "27" at bounding box center [549, 316] width 15 height 15
type input "[DATE]"
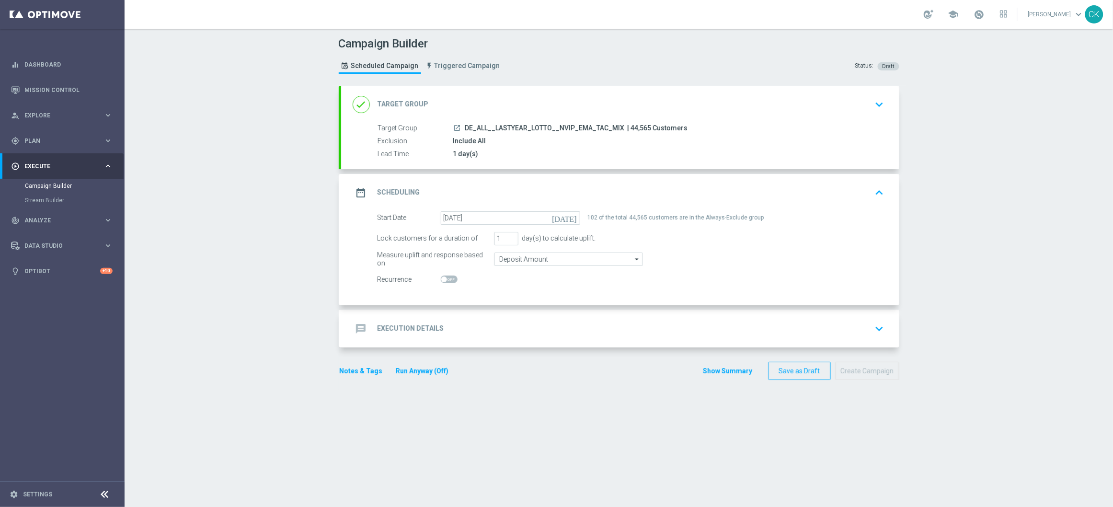
click at [406, 326] on h2 "Execution Details" at bounding box center [410, 328] width 67 height 9
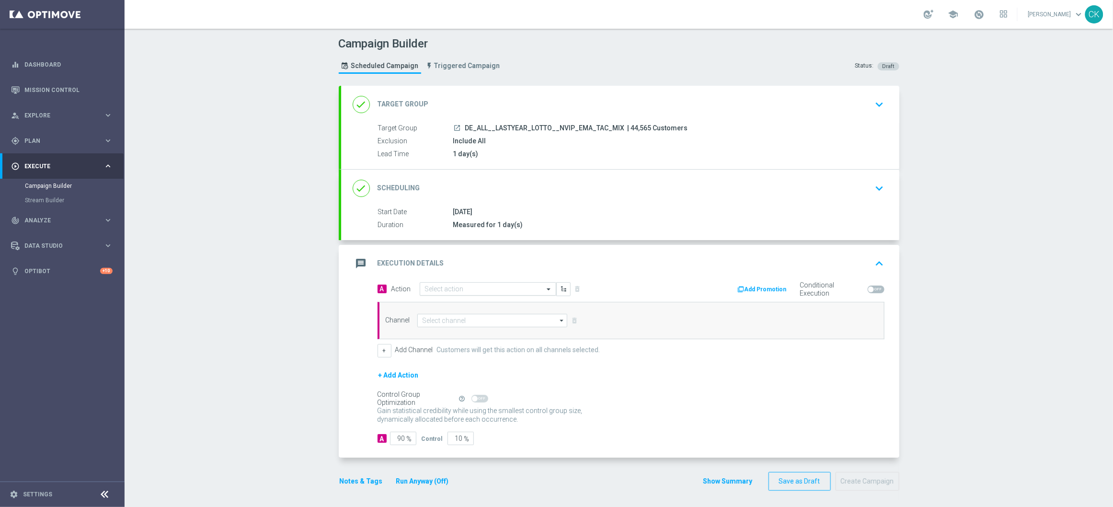
click at [503, 286] on input "text" at bounding box center [478, 289] width 107 height 8
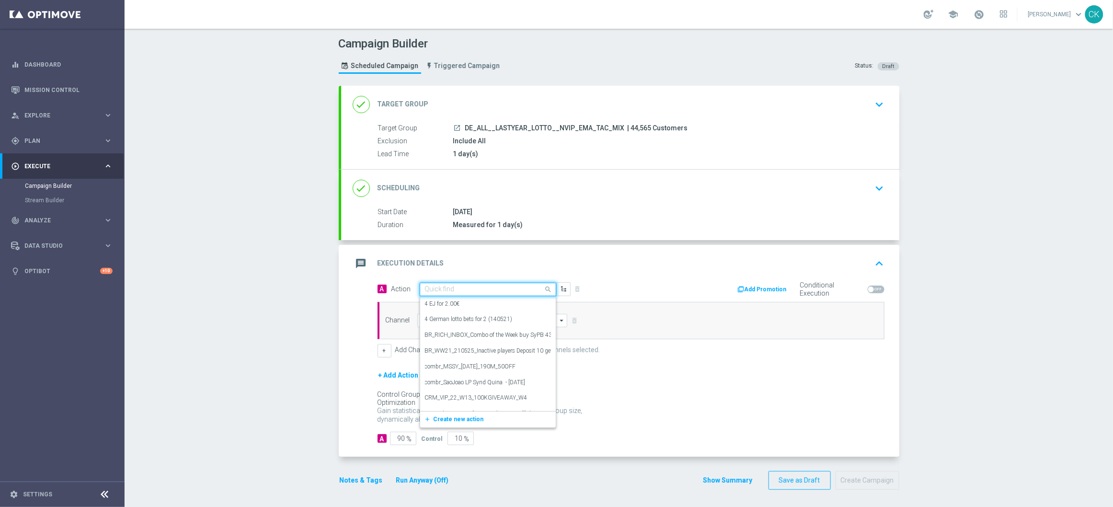
paste input "3 lines 649 inkl. S77 & S6 for 4.90€"
type input "3 lines 649 inkl. S77 & S6 for 4.90€"
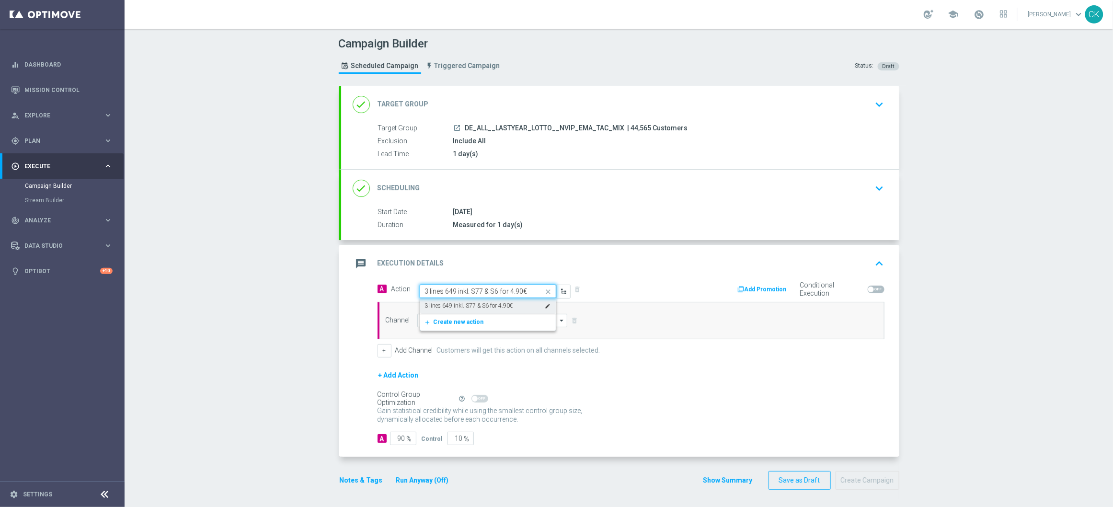
click at [487, 301] on div "3 lines 649 inkl. S77 & S6 for 4.90€ edit" at bounding box center [488, 306] width 126 height 16
click at [469, 319] on input at bounding box center [492, 320] width 150 height 13
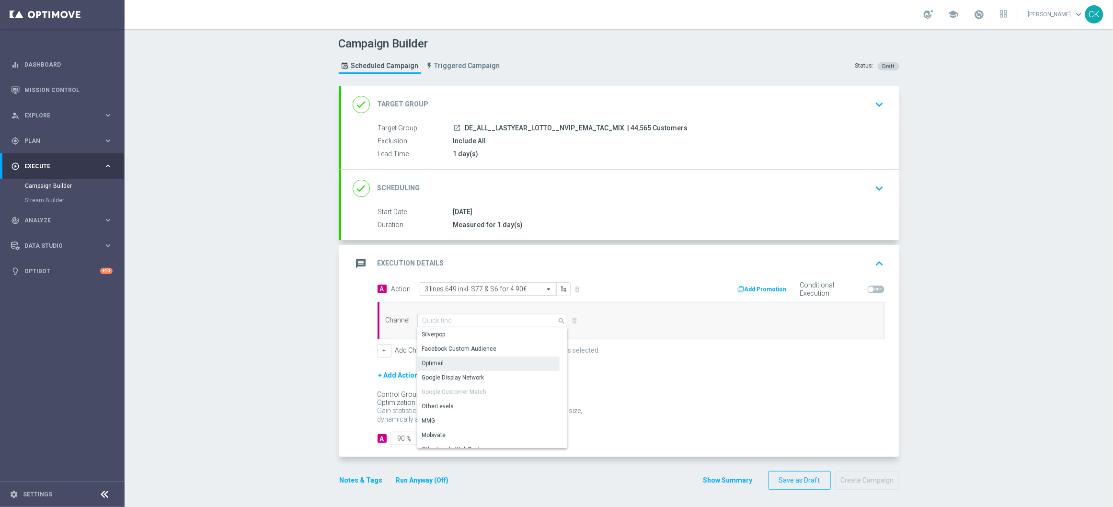
click at [460, 365] on div "Optimail" at bounding box center [488, 362] width 142 height 13
type input "Optimail"
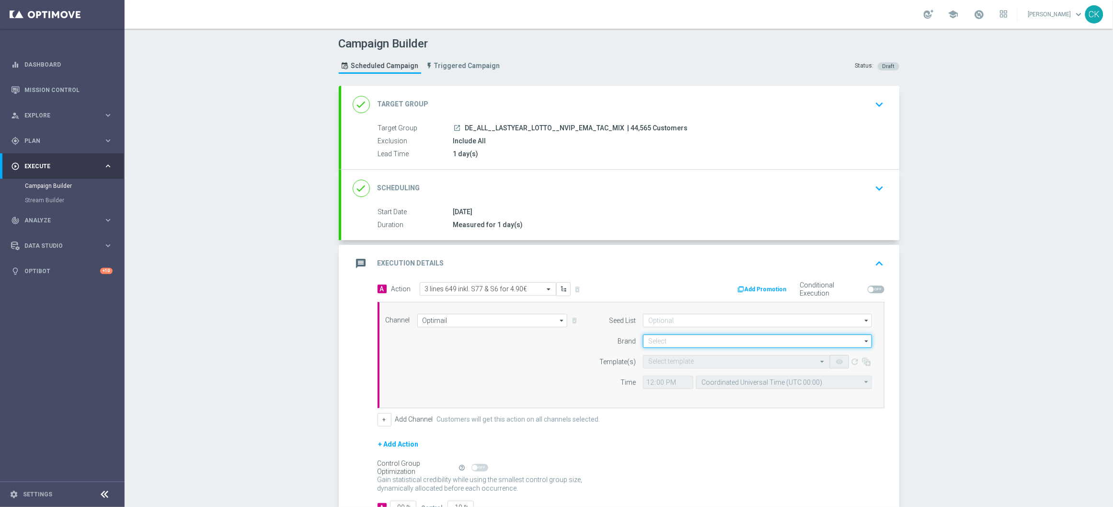
click at [692, 335] on input at bounding box center [757, 340] width 229 height 13
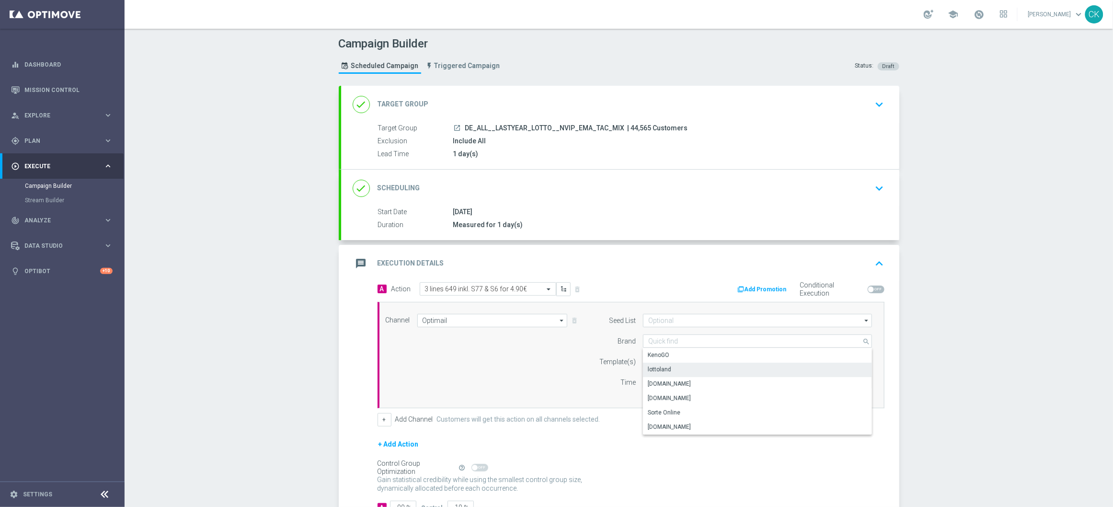
click at [673, 367] on div "lottoland" at bounding box center [757, 369] width 229 height 13
type input "lottoland"
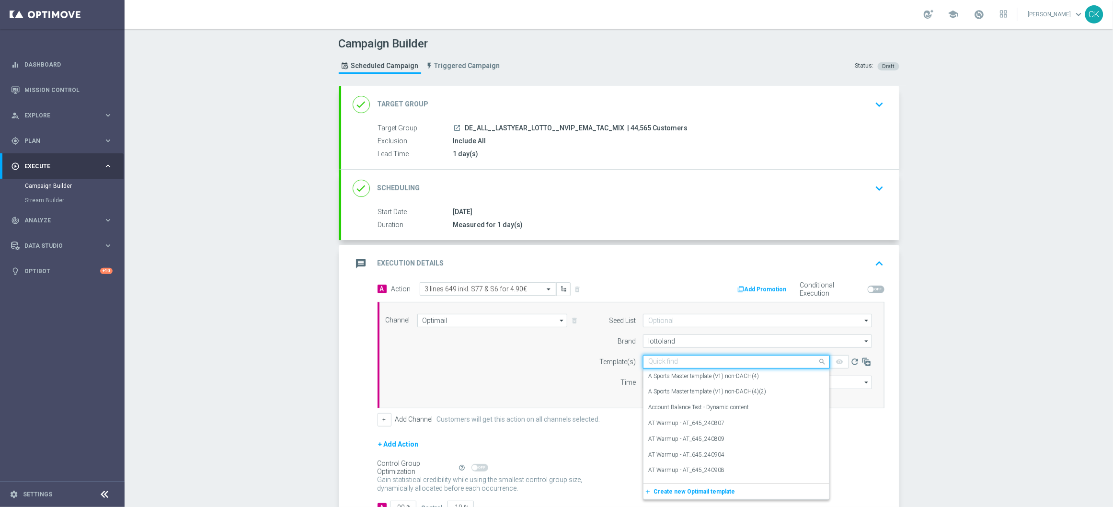
click at [670, 361] on input "text" at bounding box center [726, 362] width 157 height 8
paste input "DE_ALL__649_CHURNED_250927__NVIP_EMA_TAC_LT"
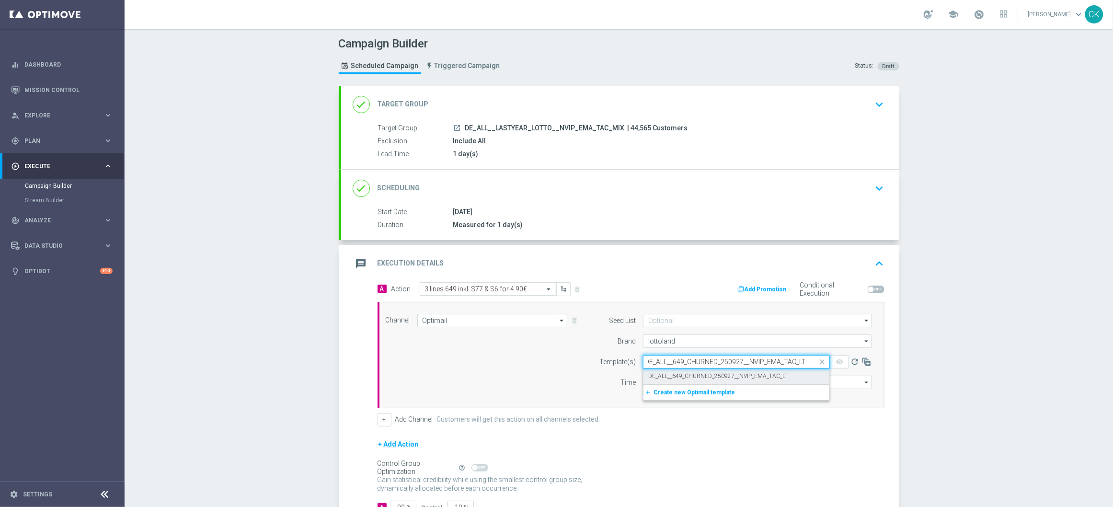
click at [674, 374] on label "DE_ALL__649_CHURNED_250927__NVIP_EMA_TAC_LT" at bounding box center [717, 376] width 139 height 8
type input "DE_ALL__649_CHURNED_250927__NVIP_EMA_TAC_LT"
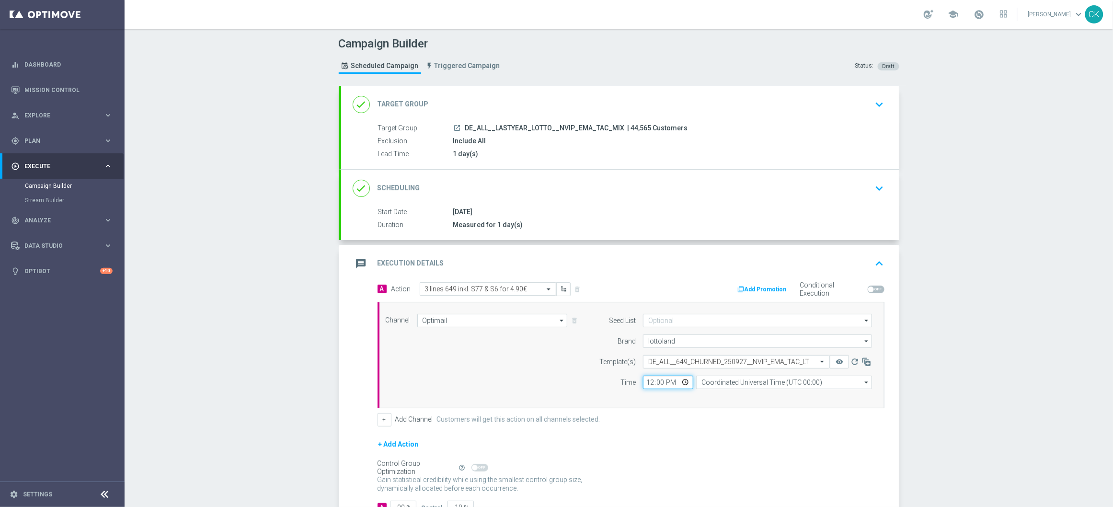
click at [645, 383] on input "12:00" at bounding box center [668, 381] width 50 height 13
type input "08:00"
click at [700, 404] on div "Channel Optimail Optimail arrow_drop_down Drag here to set row groups Drag here…" at bounding box center [630, 355] width 507 height 106
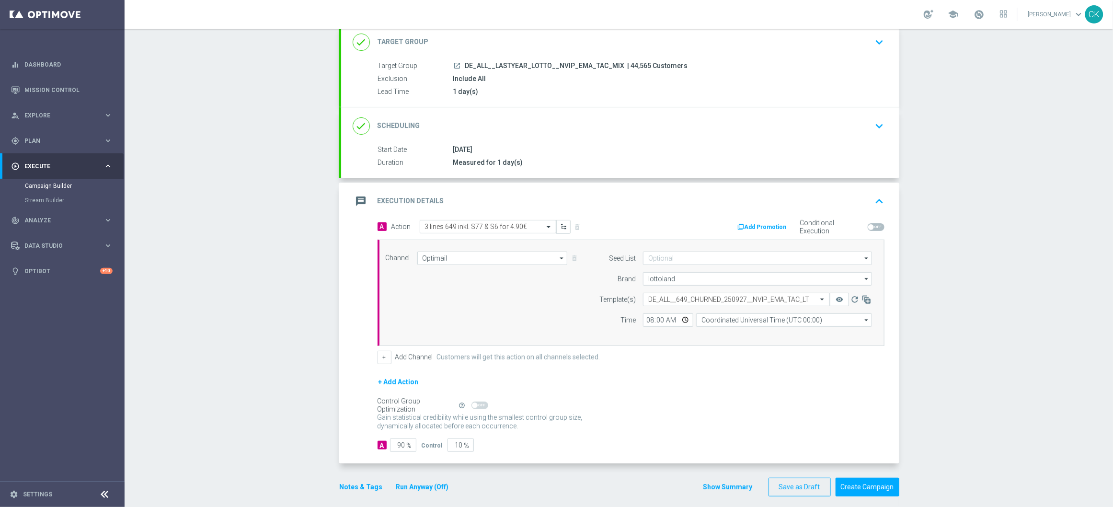
scroll to position [68, 0]
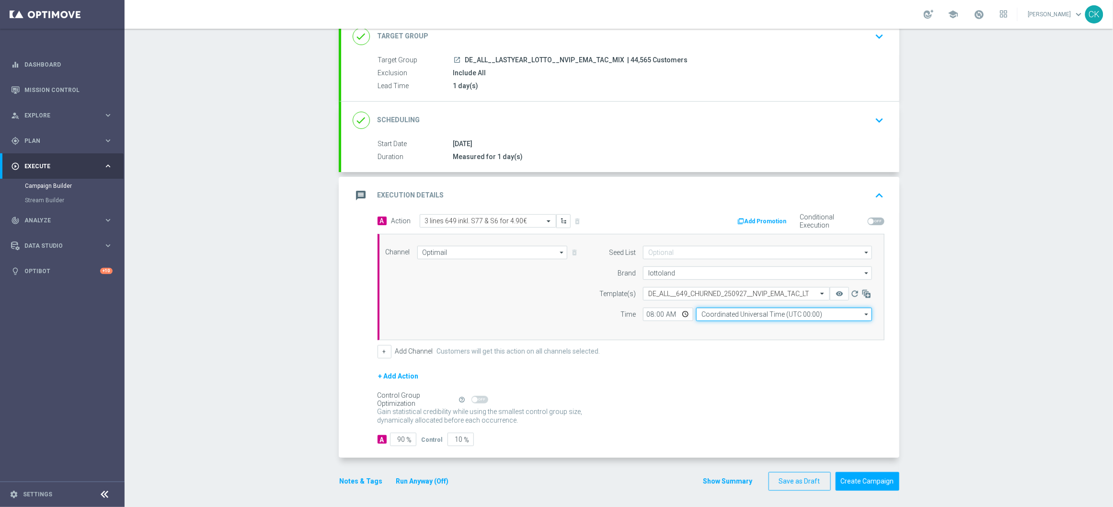
click at [780, 316] on input "Coordinated Universal Time (UTC 00:00)" at bounding box center [784, 313] width 176 height 13
click at [801, 330] on div "Central European Time ([GEOGRAPHIC_DATA]) (UTC +02:00)" at bounding box center [779, 328] width 157 height 9
type input "Central European Time ([GEOGRAPHIC_DATA]) (UTC +02:00)"
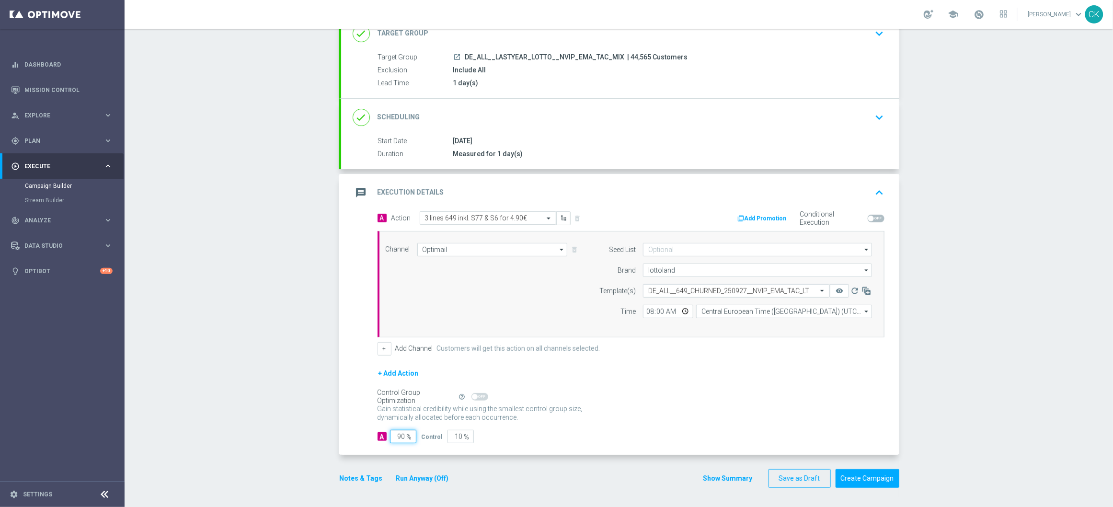
click at [400, 437] on input "90" at bounding box center [403, 436] width 26 height 13
type input "9"
type input "91"
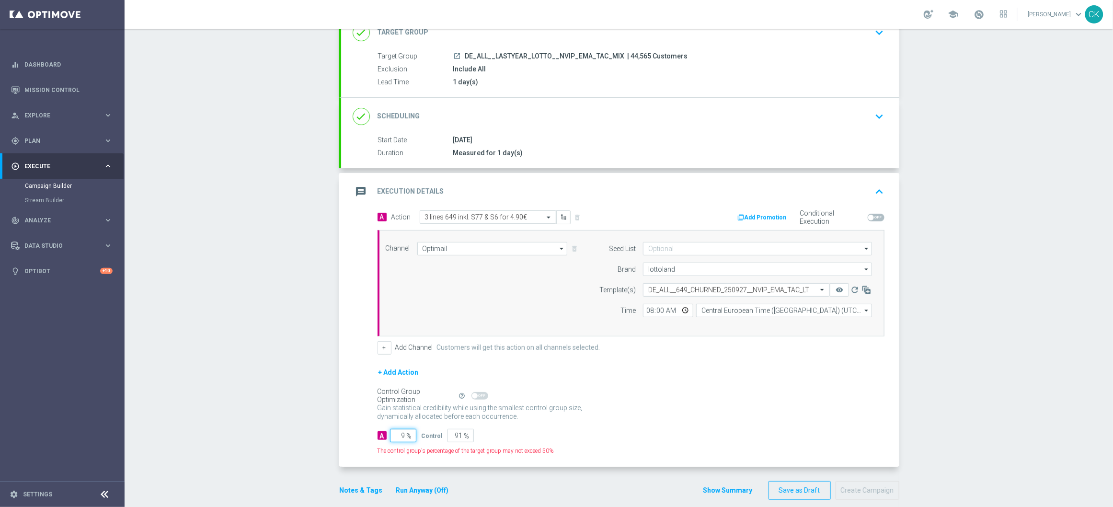
type input "98"
type input "2"
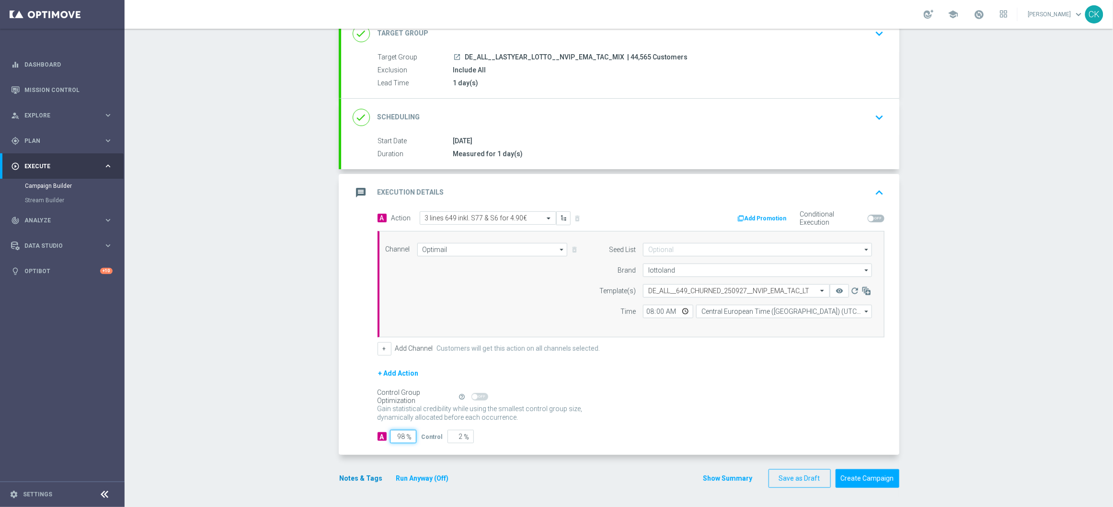
type input "98"
click at [352, 477] on button "Notes & Tags" at bounding box center [361, 478] width 45 height 12
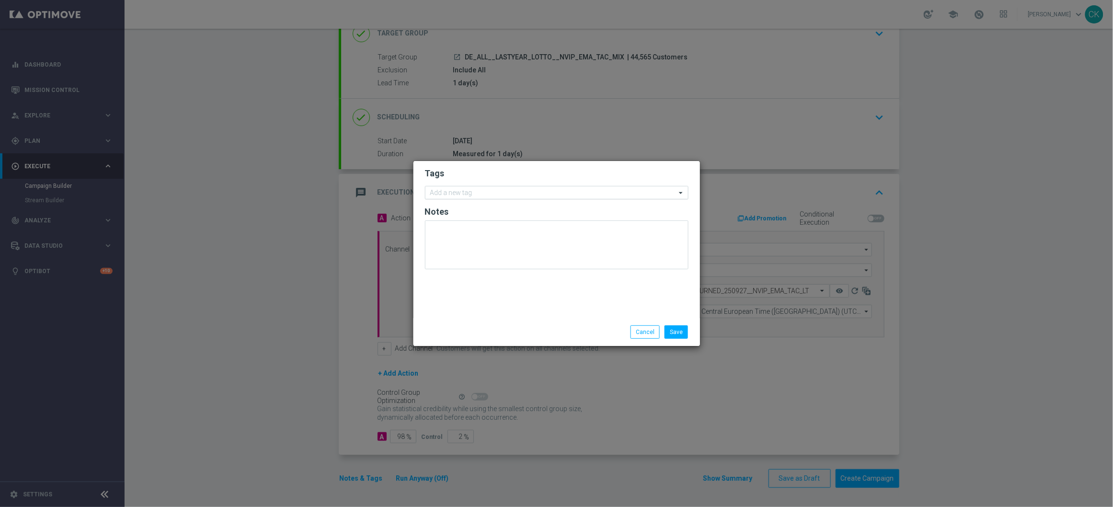
click at [488, 193] on input "text" at bounding box center [553, 193] width 246 height 8
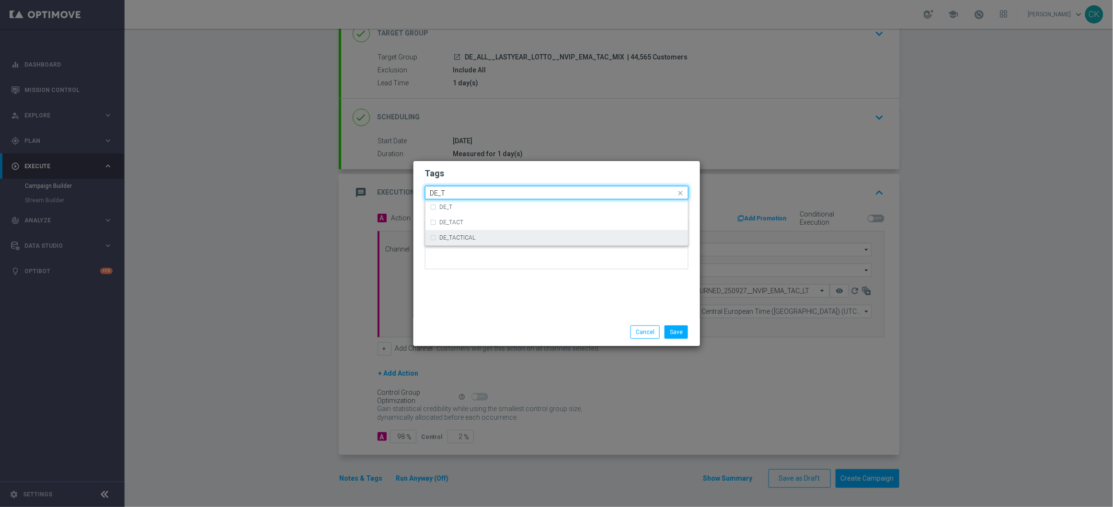
click at [467, 241] on div "DE_TACTICAL" at bounding box center [556, 237] width 253 height 15
type input "DE_T"
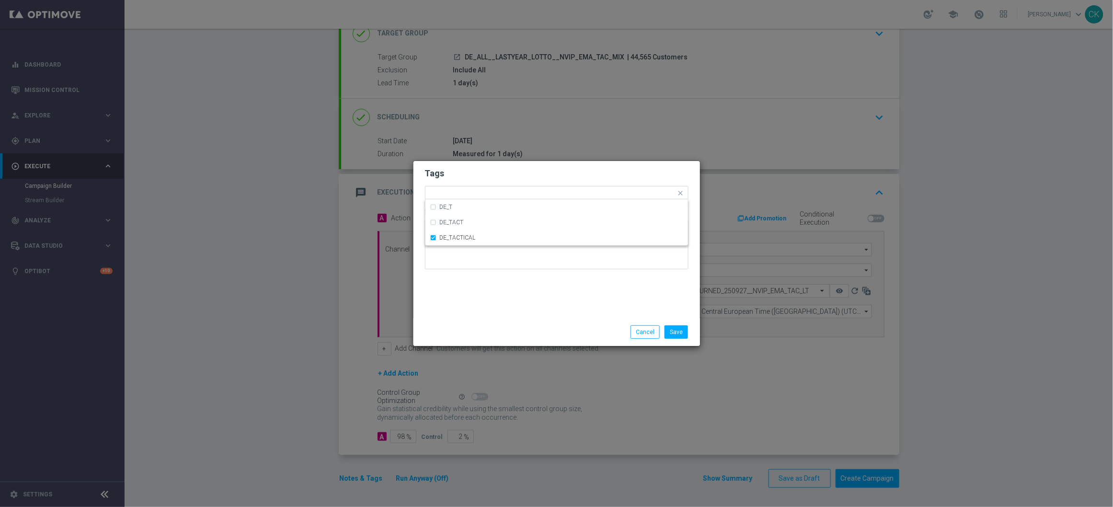
click at [471, 352] on modal-container "Tags Quick find × DE_TACTICAL DE_T DE_TACT DE_TACTICAL Notes Save Cancel" at bounding box center [556, 253] width 1113 height 507
click at [679, 330] on button "Save" at bounding box center [675, 331] width 23 height 13
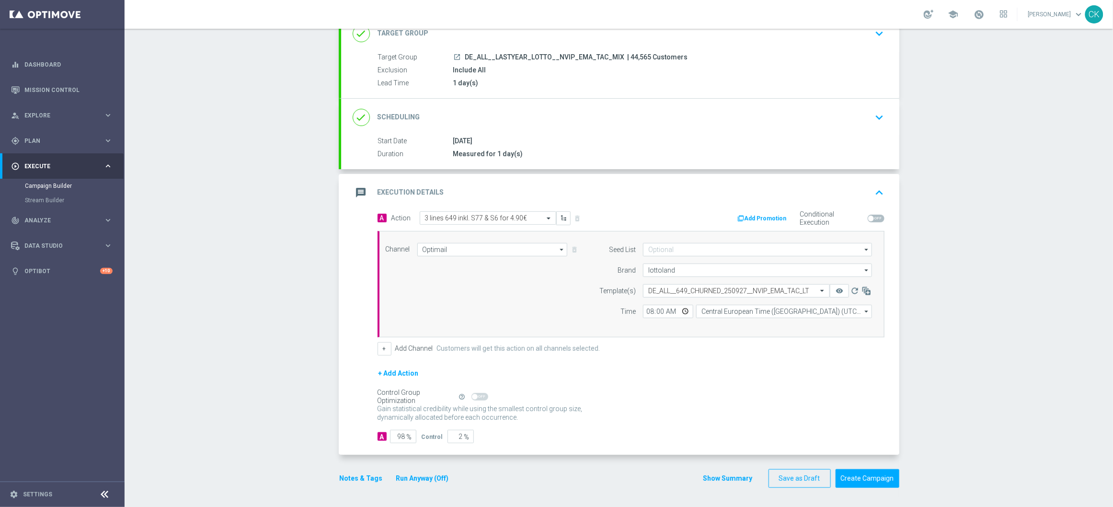
click at [351, 480] on button "Notes & Tags" at bounding box center [361, 478] width 45 height 12
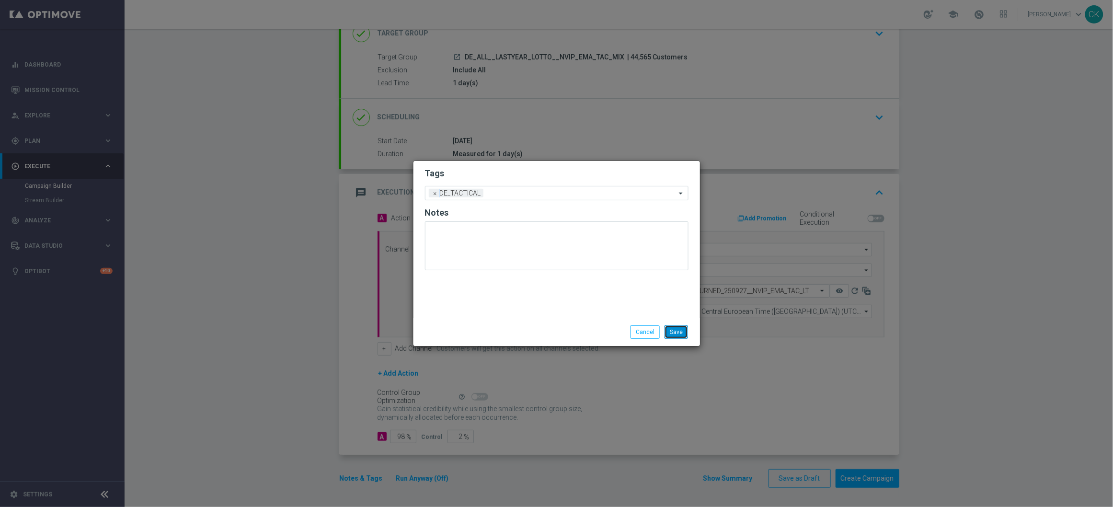
click at [679, 333] on button "Save" at bounding box center [675, 331] width 23 height 13
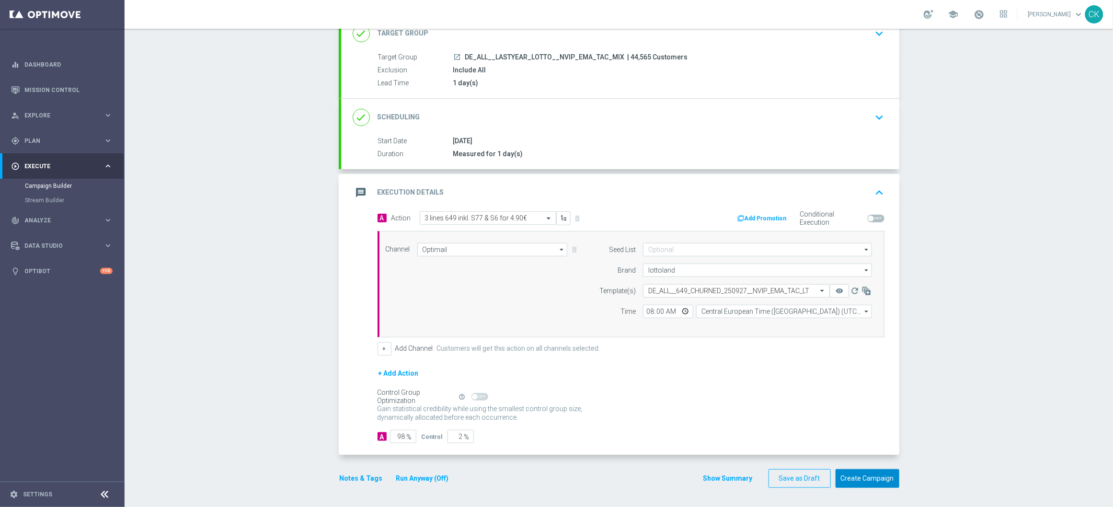
click at [863, 482] on button "Create Campaign" at bounding box center [867, 478] width 64 height 19
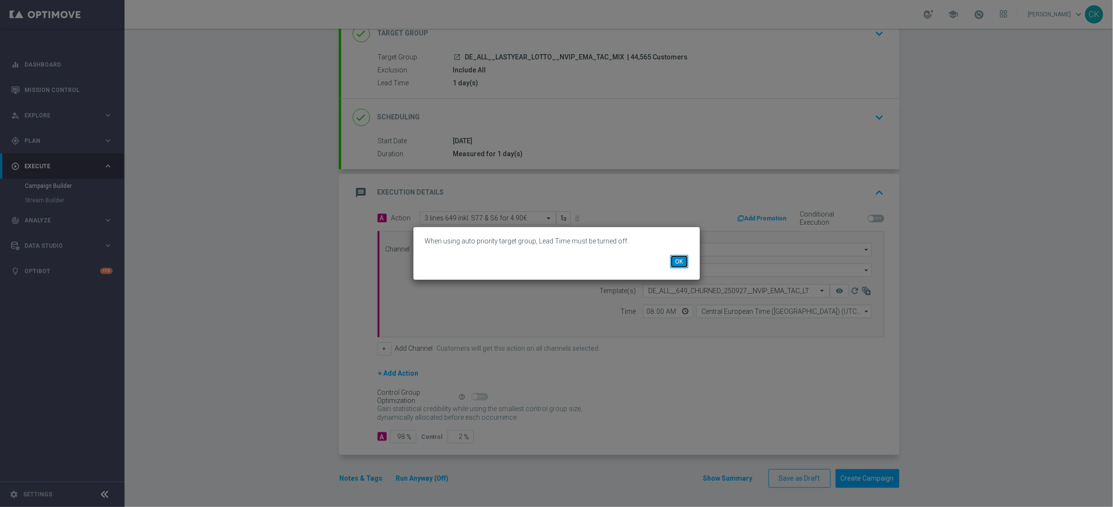
click at [682, 265] on button "OK" at bounding box center [679, 261] width 18 height 13
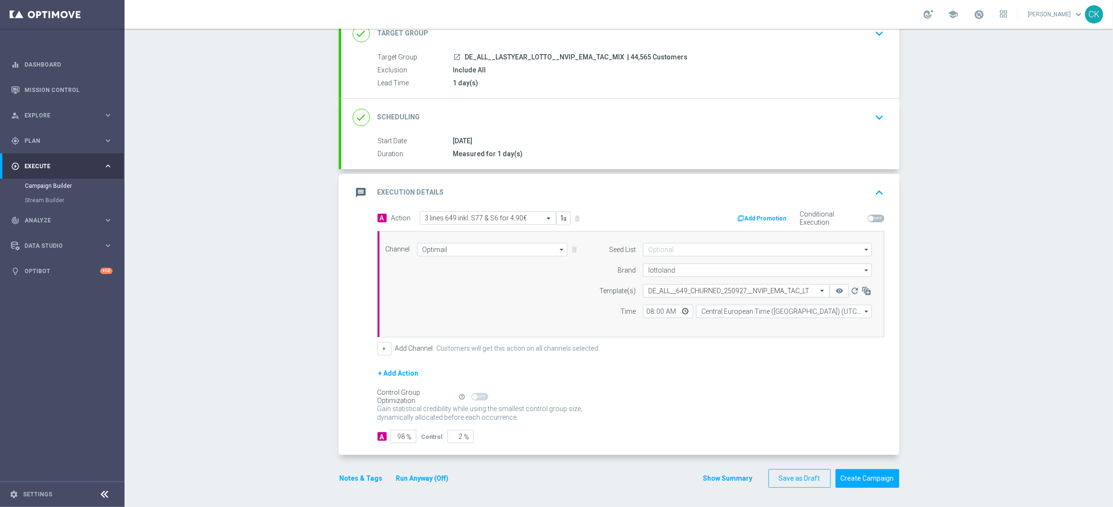
scroll to position [0, 0]
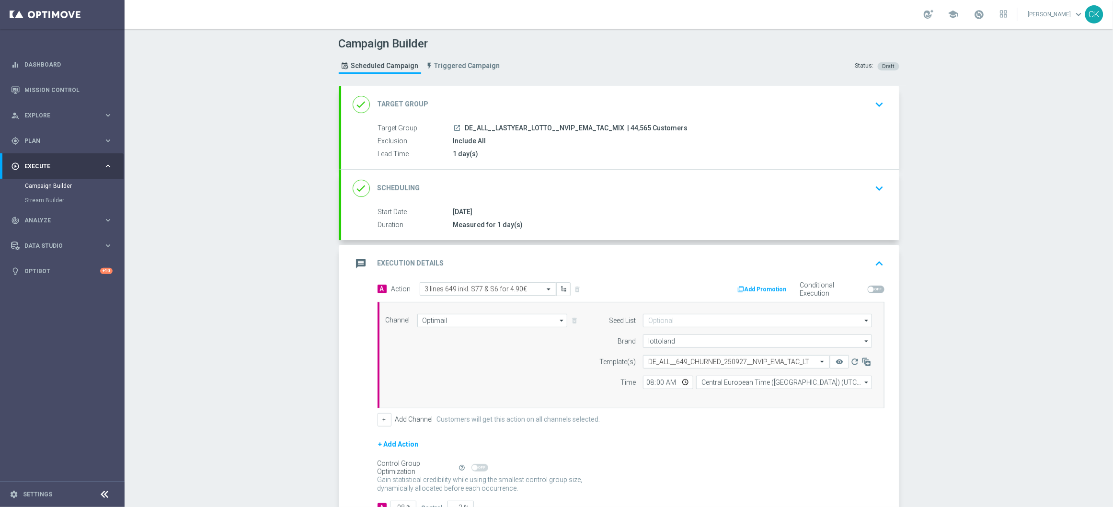
click at [477, 87] on div "done Target Group keyboard_arrow_down" at bounding box center [620, 104] width 558 height 37
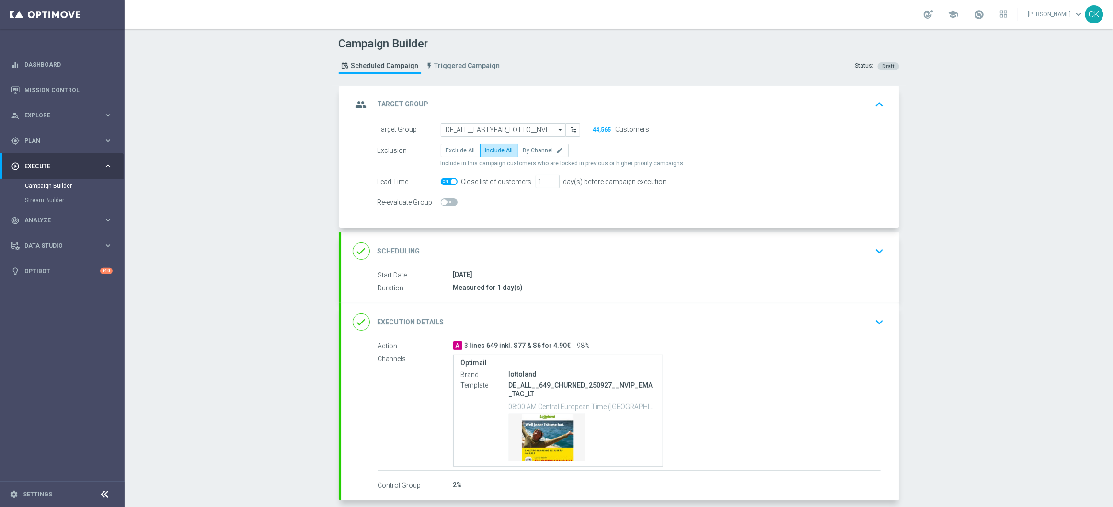
click at [451, 181] on span at bounding box center [454, 182] width 6 height 6
click at [447, 181] on input "checkbox" at bounding box center [449, 182] width 17 height 8
checkbox input "false"
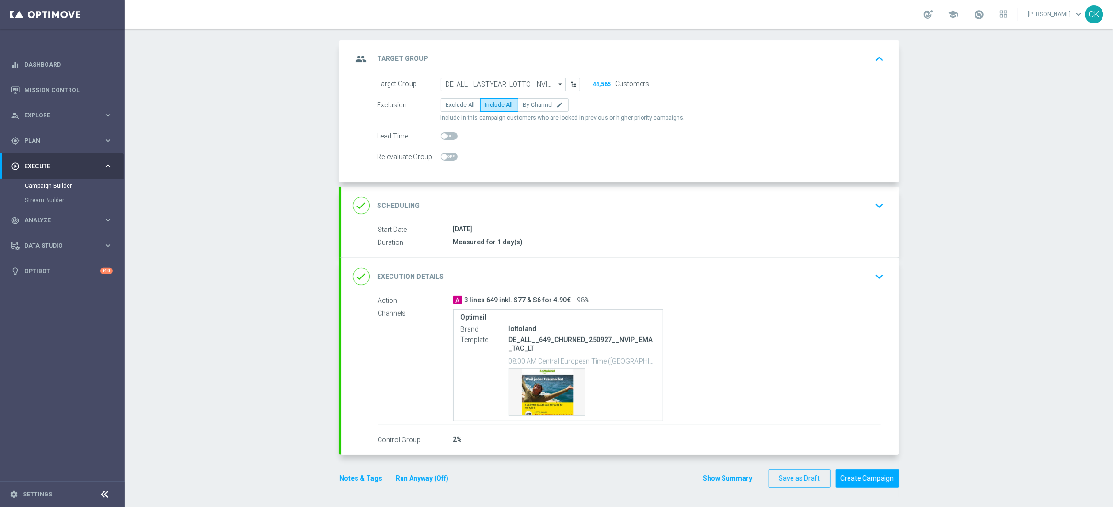
click at [419, 475] on button "Run Anyway (Off)" at bounding box center [422, 478] width 55 height 12
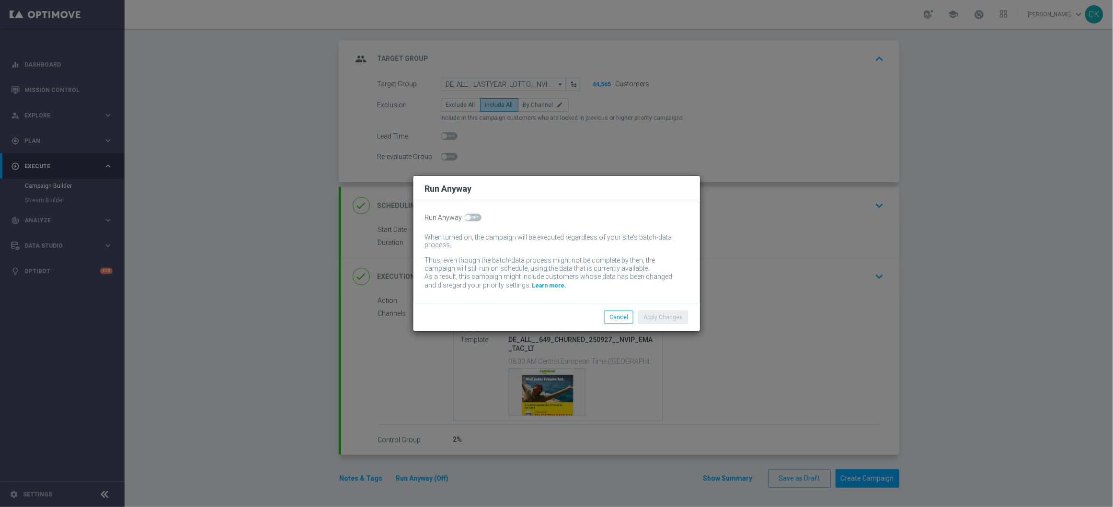
click at [472, 215] on span at bounding box center [473, 218] width 17 height 8
click at [472, 215] on input "checkbox" at bounding box center [473, 218] width 17 height 8
checkbox input "true"
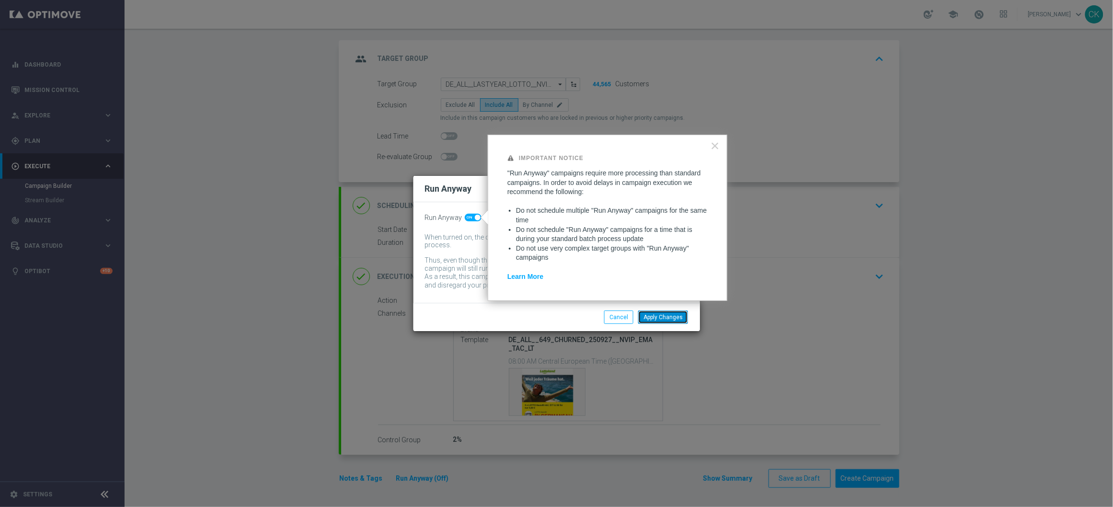
click at [665, 322] on button "Apply Changes" at bounding box center [663, 316] width 50 height 13
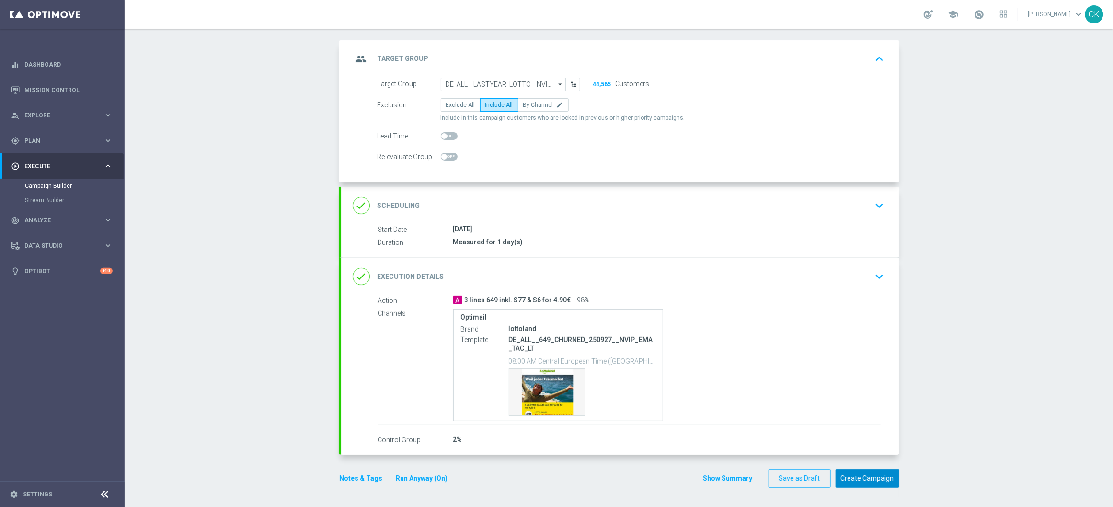
click at [872, 478] on button "Create Campaign" at bounding box center [867, 478] width 64 height 19
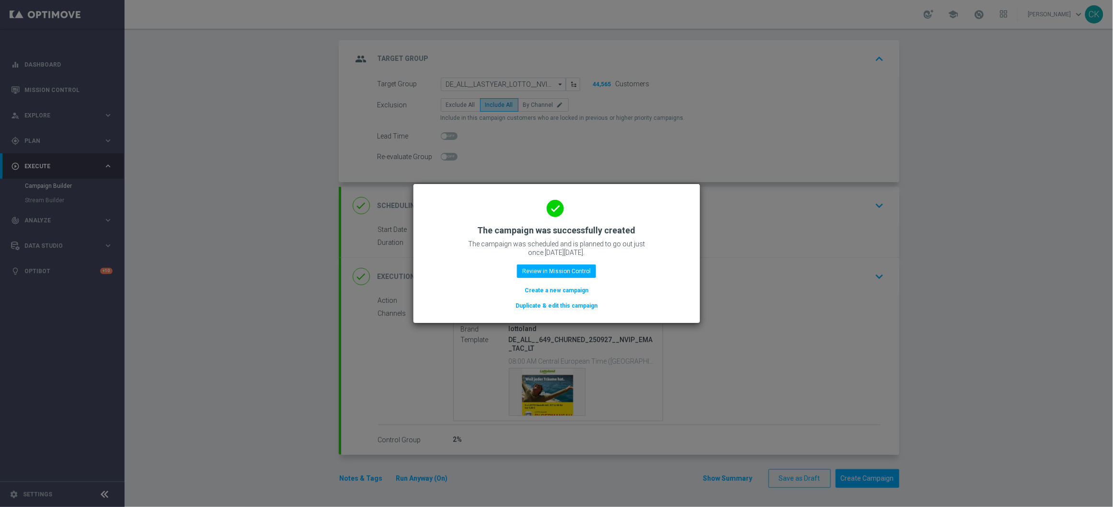
click at [552, 291] on button "Create a new campaign" at bounding box center [556, 290] width 66 height 11
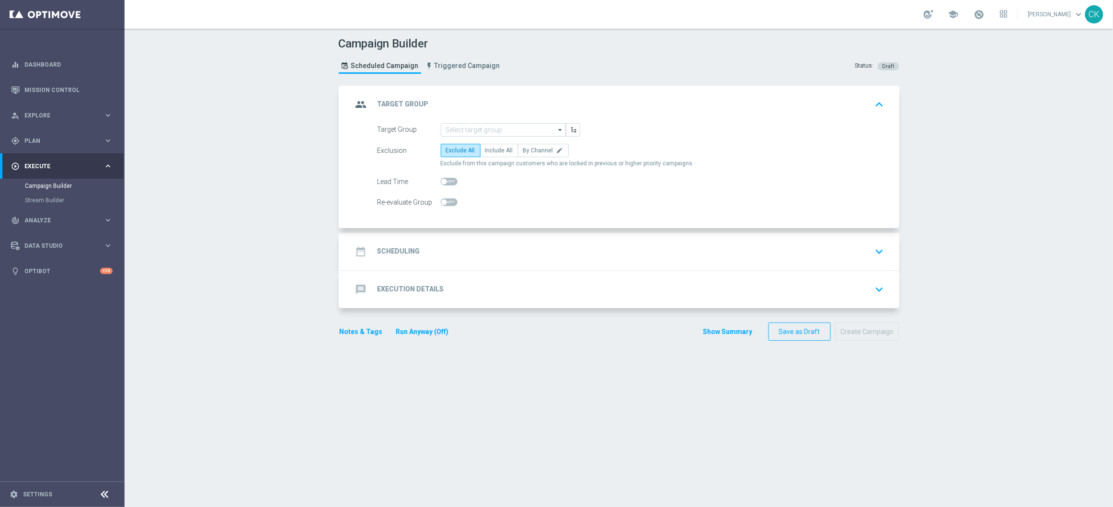
scroll to position [0, 0]
click at [487, 130] on input at bounding box center [503, 129] width 125 height 13
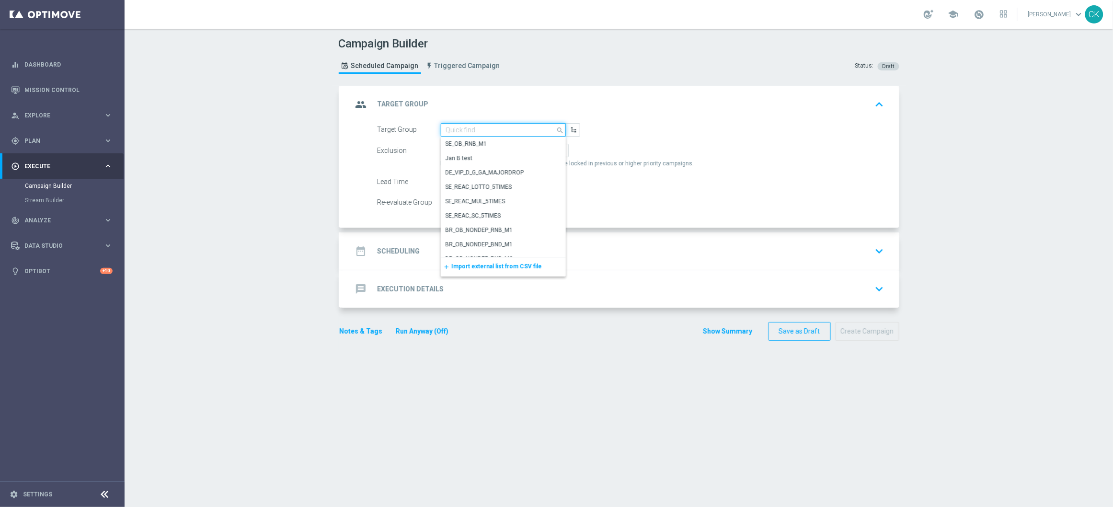
paste input "de_all_TGT_NVIP_SMS_TAC_MIX__ACTIVE_CHURNED_7to90d"
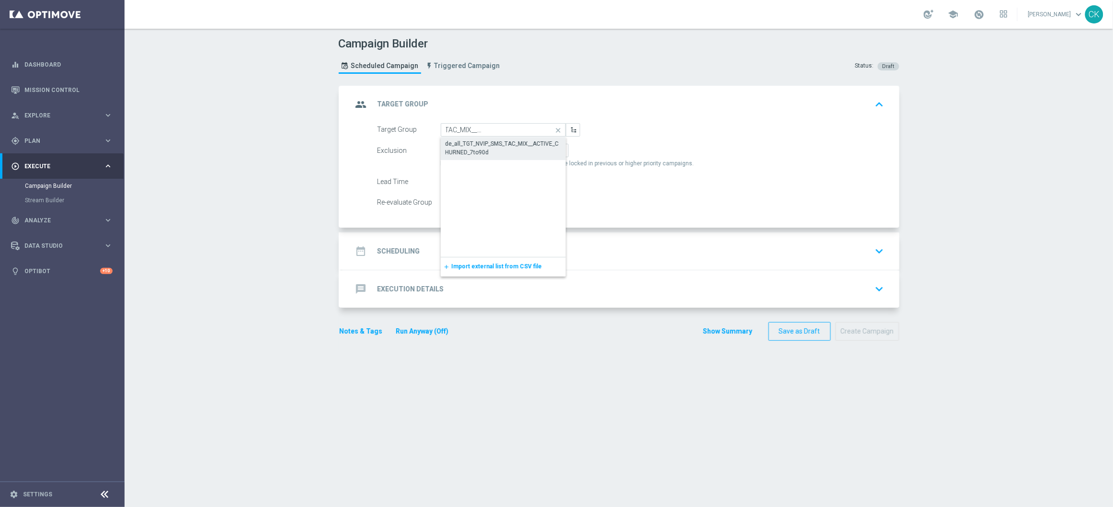
click at [482, 146] on div "de_all_TGT_NVIP_SMS_TAC_MIX__ACTIVE_CHURNED_7to90d" at bounding box center [502, 147] width 115 height 17
type input "de_all_TGT_NVIP_SMS_TAC_MIX__ACTIVE_CHURNED_7to90d"
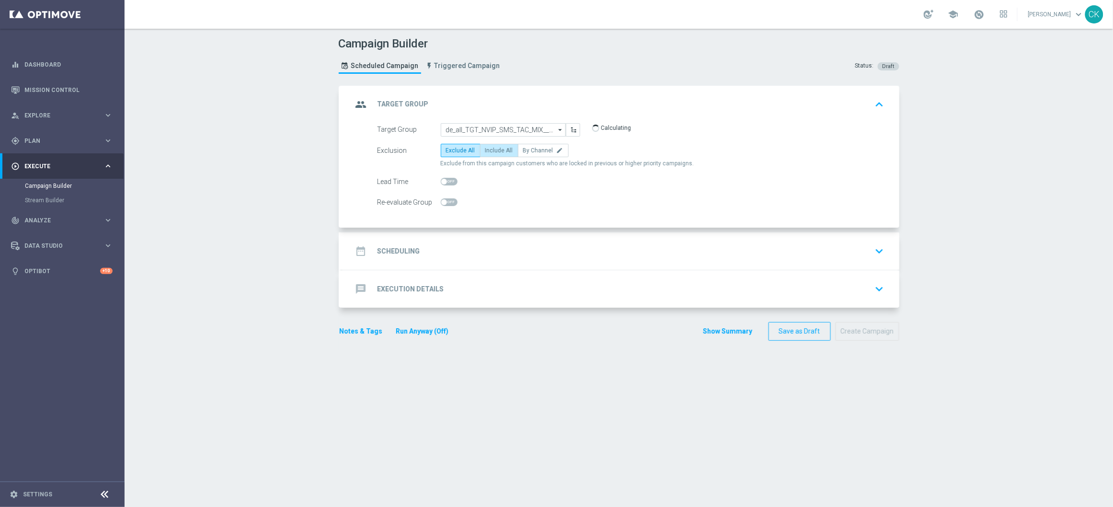
click at [494, 149] on span "Include All" at bounding box center [499, 150] width 28 height 7
click at [491, 149] on input "Include All" at bounding box center [488, 152] width 6 height 6
radio input "true"
click at [443, 181] on span at bounding box center [449, 182] width 17 height 8
click at [443, 181] on input "checkbox" at bounding box center [449, 182] width 17 height 8
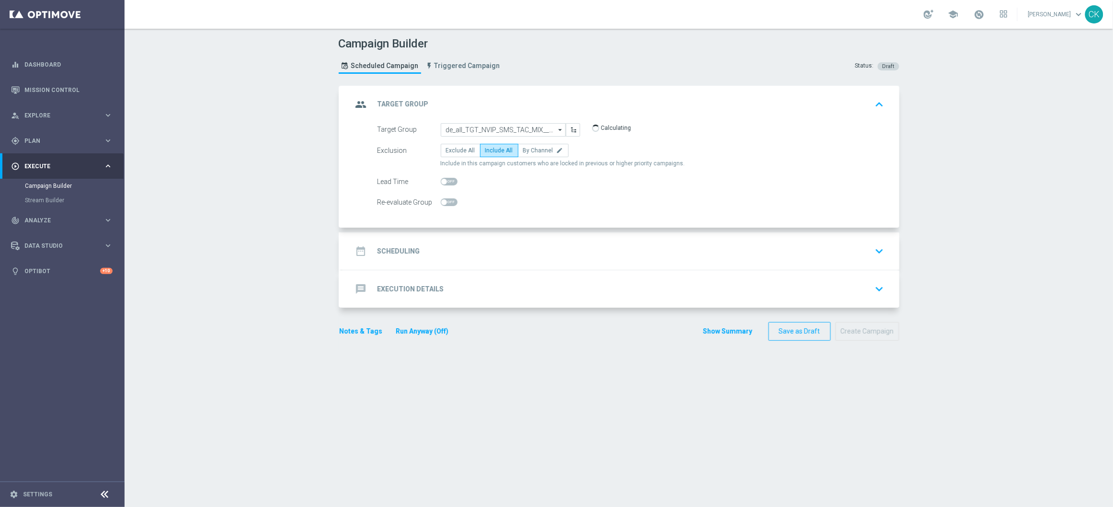
checkbox input "true"
click at [404, 250] on h2 "Scheduling" at bounding box center [398, 251] width 43 height 9
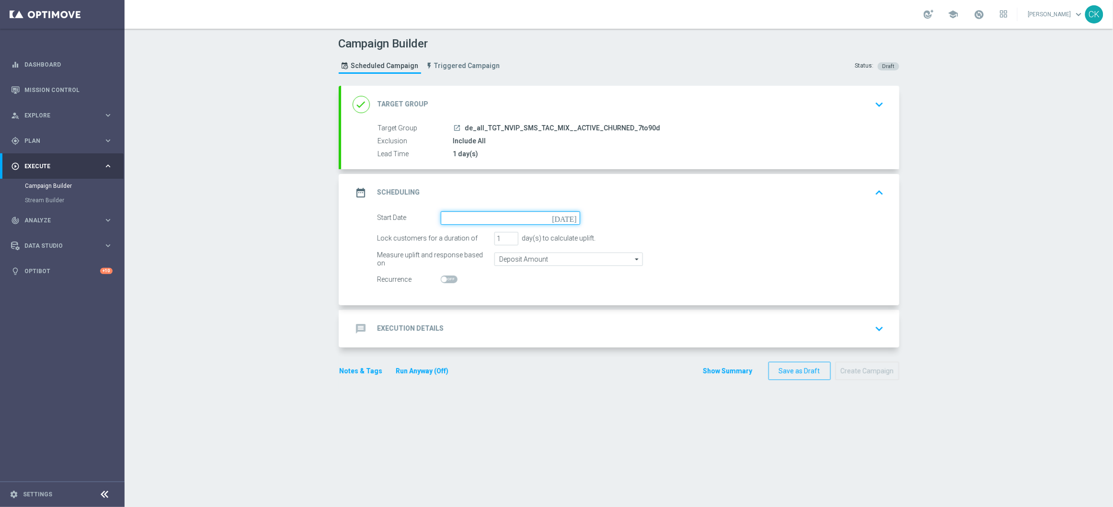
click at [474, 220] on input at bounding box center [510, 217] width 139 height 13
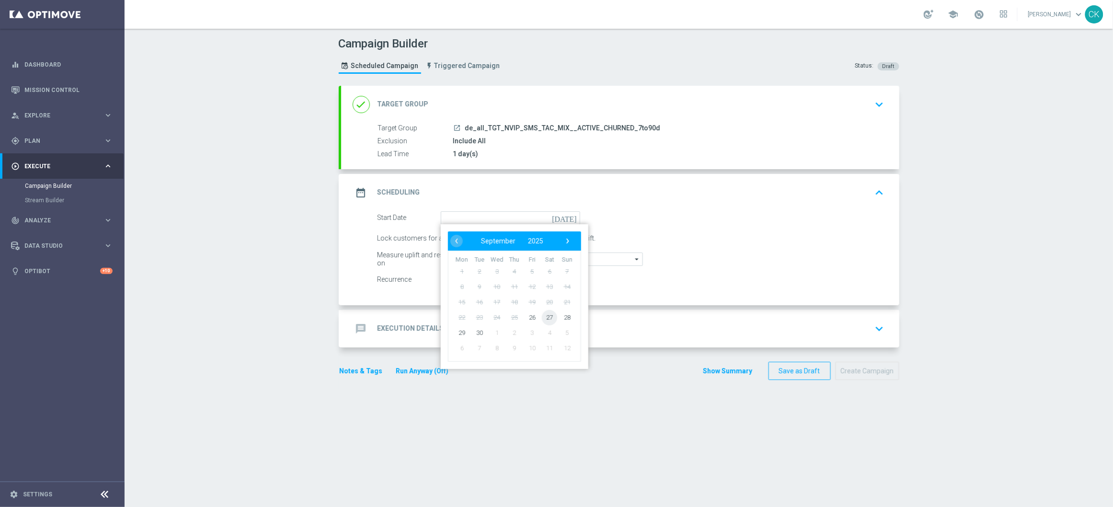
click at [546, 314] on span "27" at bounding box center [549, 316] width 15 height 15
type input "[DATE]"
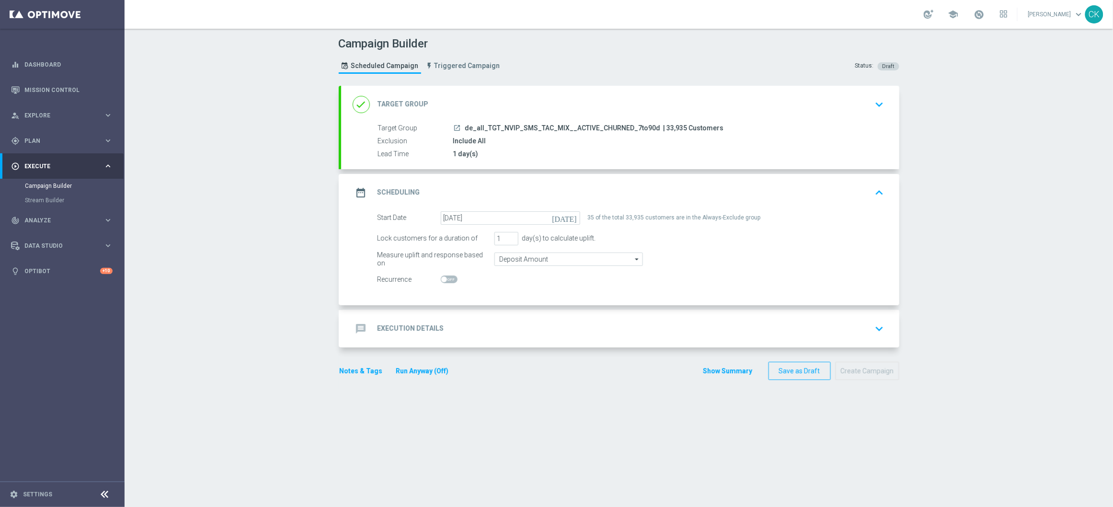
click at [401, 332] on h2 "Execution Details" at bounding box center [410, 328] width 67 height 9
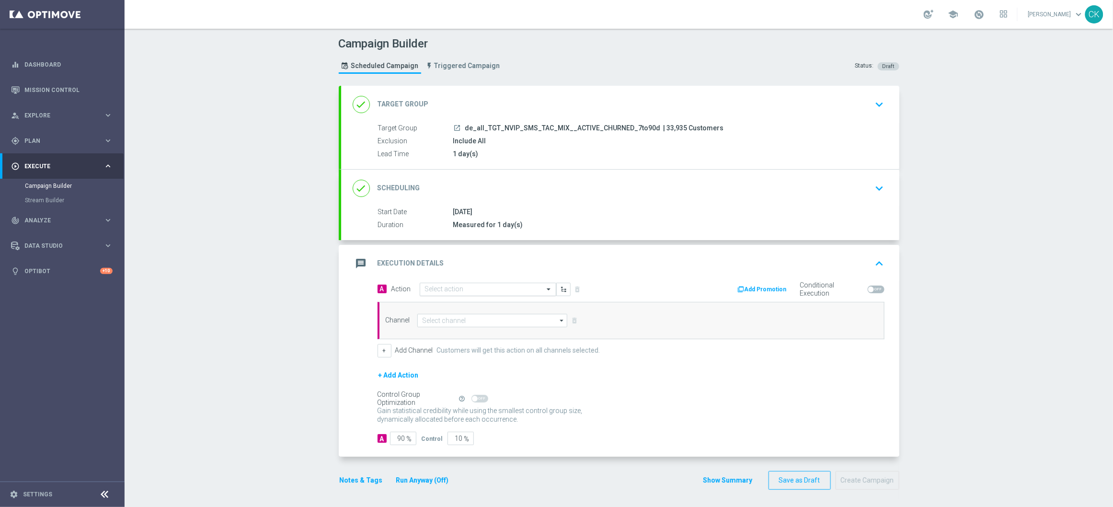
click at [469, 293] on input "text" at bounding box center [478, 289] width 107 height 8
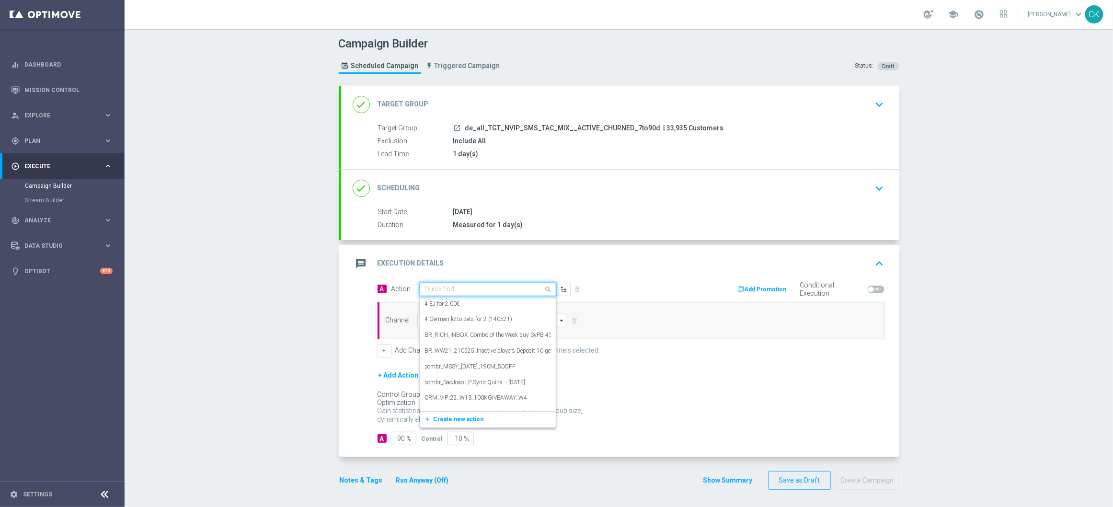
paste input "Oktoberfest Promotion - 649-Themed"
type input "Oktoberfest Promotion - 649-Themed"
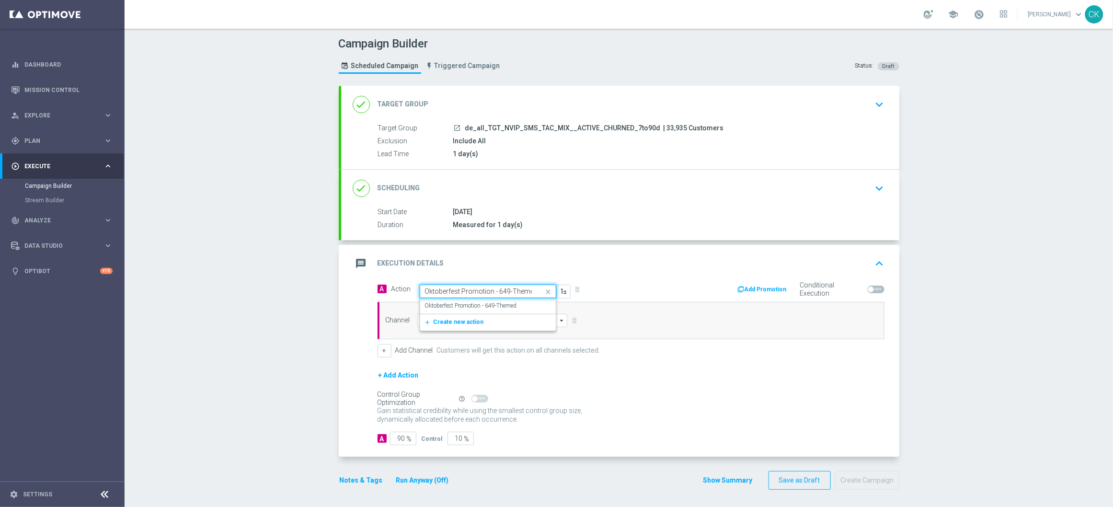
scroll to position [0, 3]
click at [469, 305] on label "Oktoberfest Promotion - 649-Themed" at bounding box center [471, 306] width 92 height 8
click at [467, 318] on input at bounding box center [492, 320] width 150 height 13
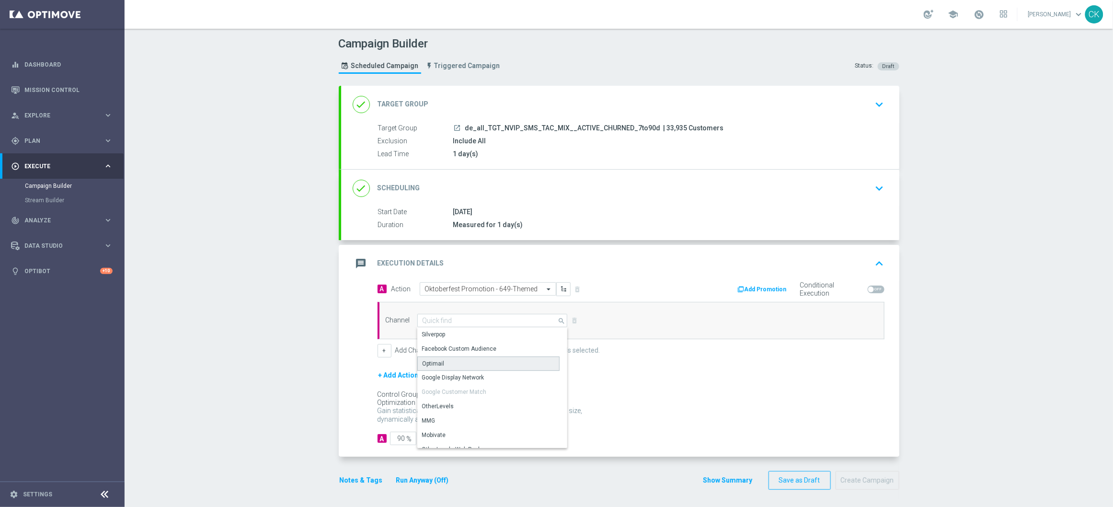
click at [459, 364] on div "Optimail" at bounding box center [488, 363] width 142 height 14
type input "Optimail"
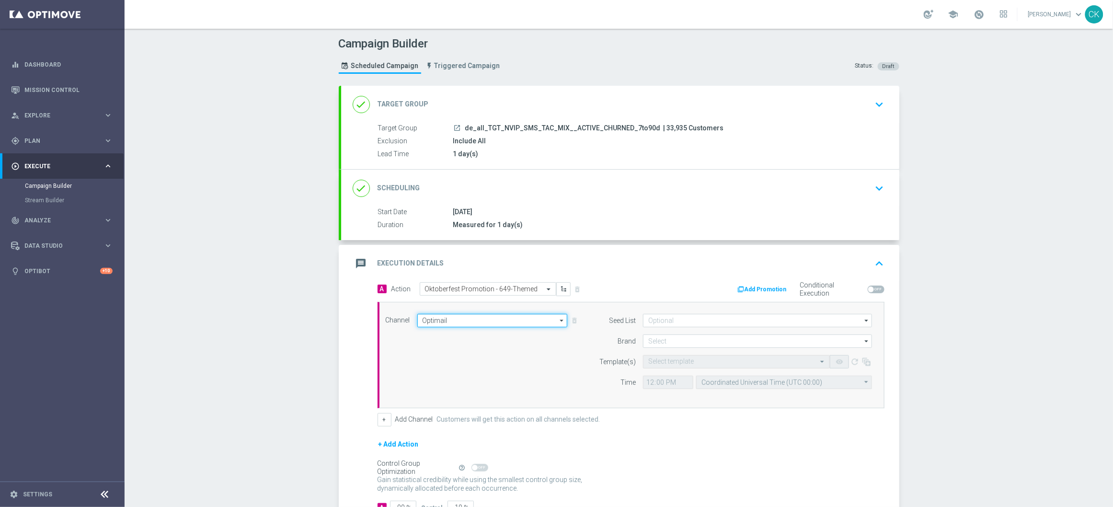
click at [495, 322] on input "Optimail" at bounding box center [492, 320] width 150 height 13
click at [467, 378] on div "Vonage" at bounding box center [488, 372] width 142 height 13
type input "Vonage"
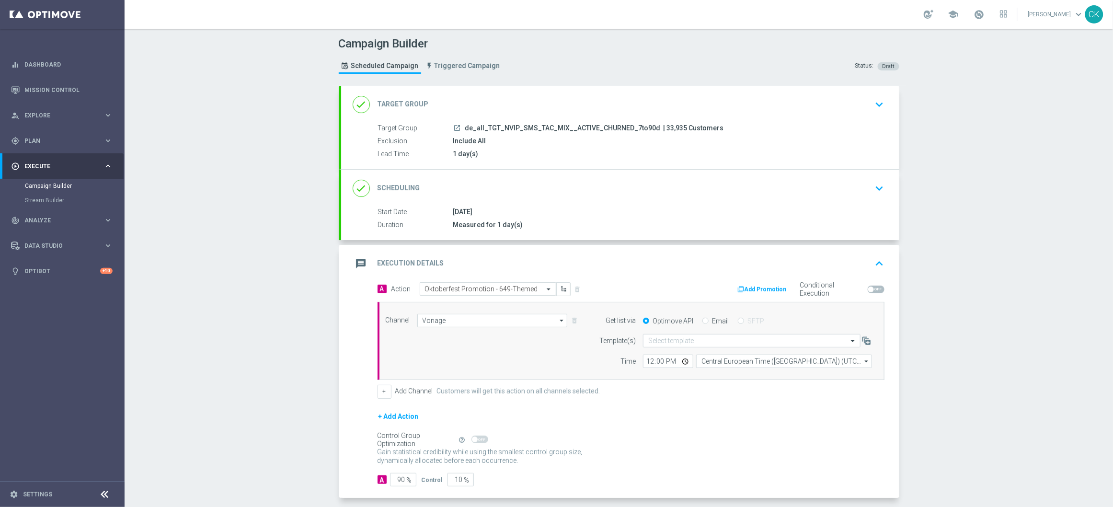
click at [476, 367] on div "Channel Vonage Vonage arrow_drop_down Drag here to set row groups Drag here to …" at bounding box center [628, 341] width 501 height 55
click at [694, 345] on input "text" at bounding box center [742, 341] width 188 height 8
click at [557, 317] on icon "arrow_drop_down" at bounding box center [562, 320] width 10 height 12
click at [446, 367] on div "Vonage" at bounding box center [488, 366] width 142 height 13
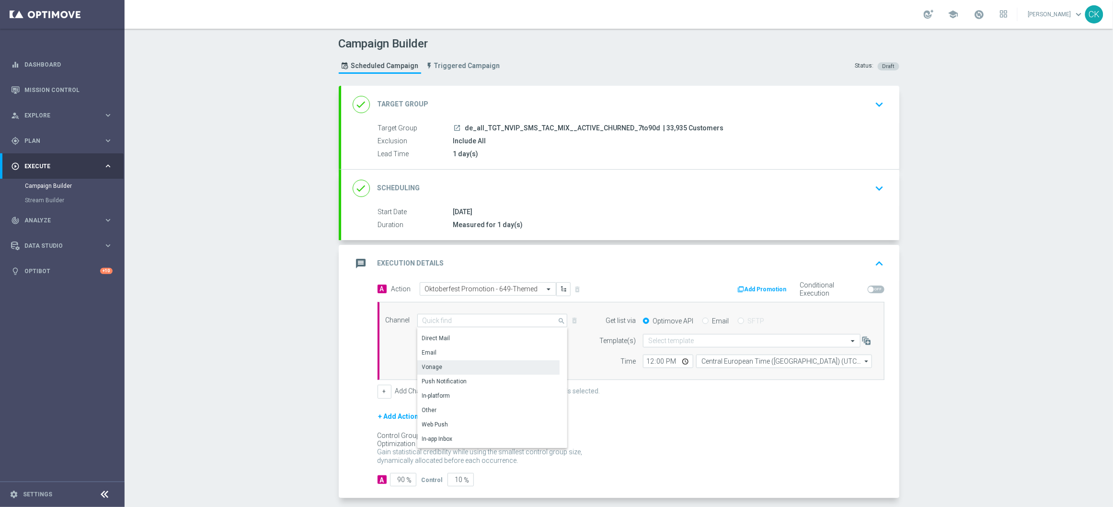
type input "Vonage"
click at [676, 340] on input "text" at bounding box center [742, 341] width 188 height 8
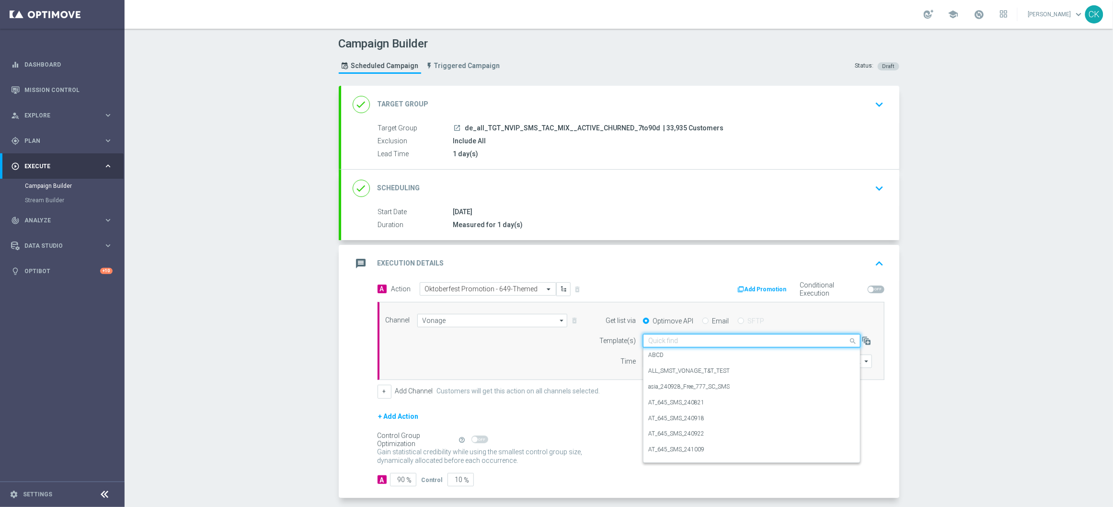
paste input "DE_ALL__OKT_649_250927__NVIP_SMS_TAC_MIX"
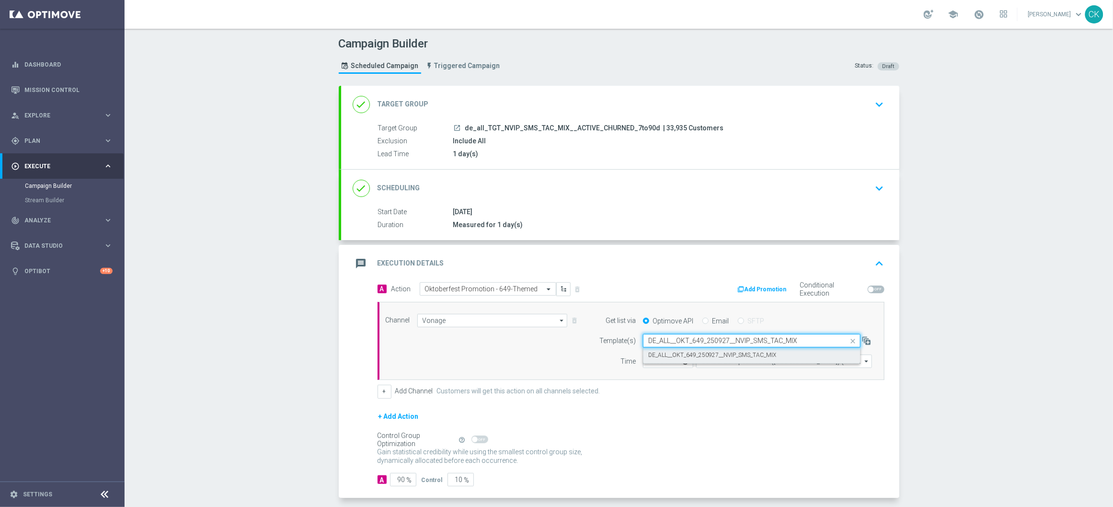
click at [671, 355] on label "DE_ALL__OKT_649_250927__NVIP_SMS_TAC_MIX" at bounding box center [712, 355] width 128 height 8
type input "DE_ALL__OKT_649_250927__NVIP_SMS_TAC_MIX"
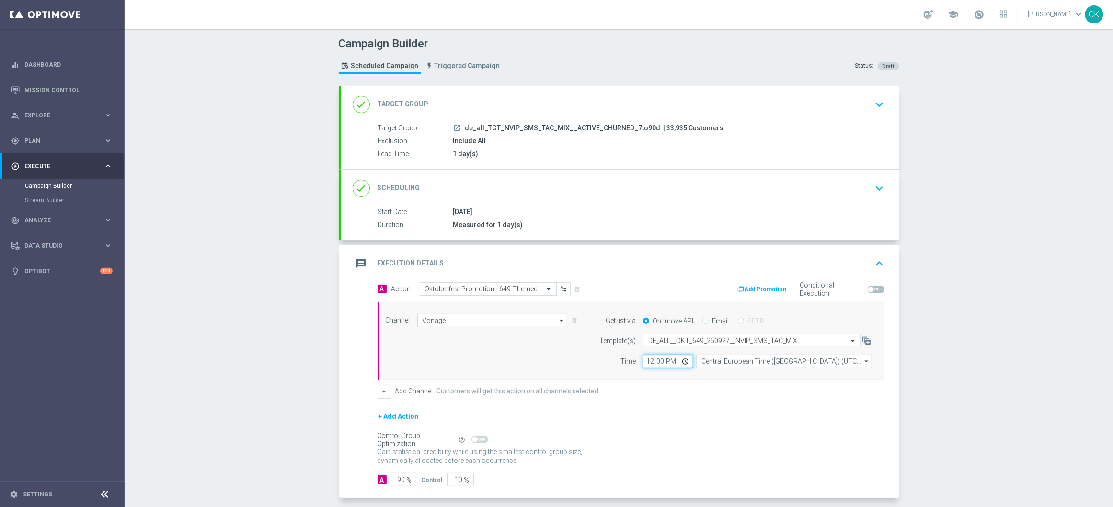
click at [647, 362] on input "12:00" at bounding box center [668, 360] width 50 height 13
type input "14:00"
click at [652, 393] on div "+ Add Channel Customers will get this action on all channels selected." at bounding box center [630, 391] width 507 height 13
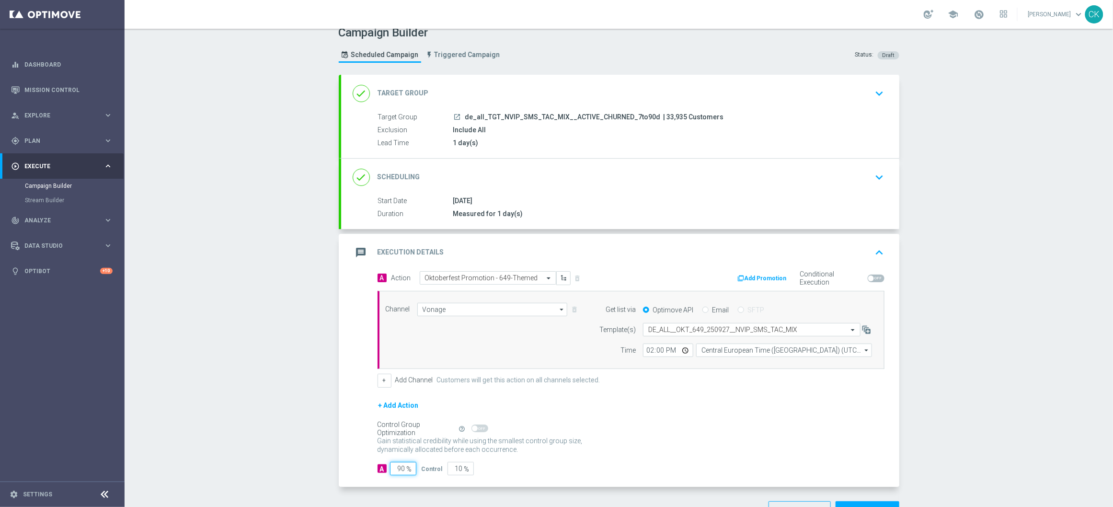
click at [402, 471] on input "90" at bounding box center [403, 468] width 26 height 13
type input "9"
type input "91"
type input "98"
type input "2"
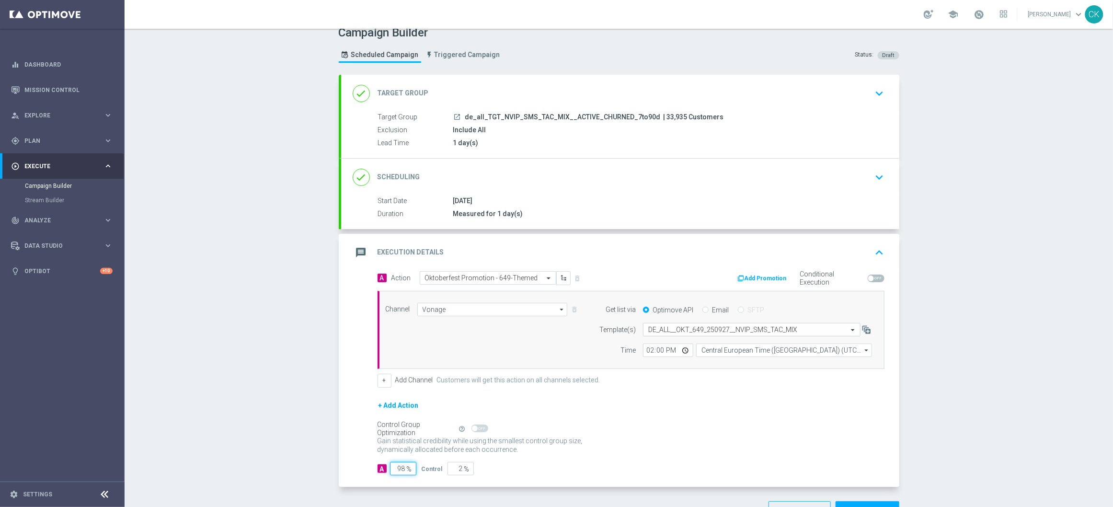
type input "98"
click at [360, 479] on div "A Action Select action Oktoberfest Promotion - 649-Themed delete_forever Add Pr…" at bounding box center [620, 379] width 558 height 216
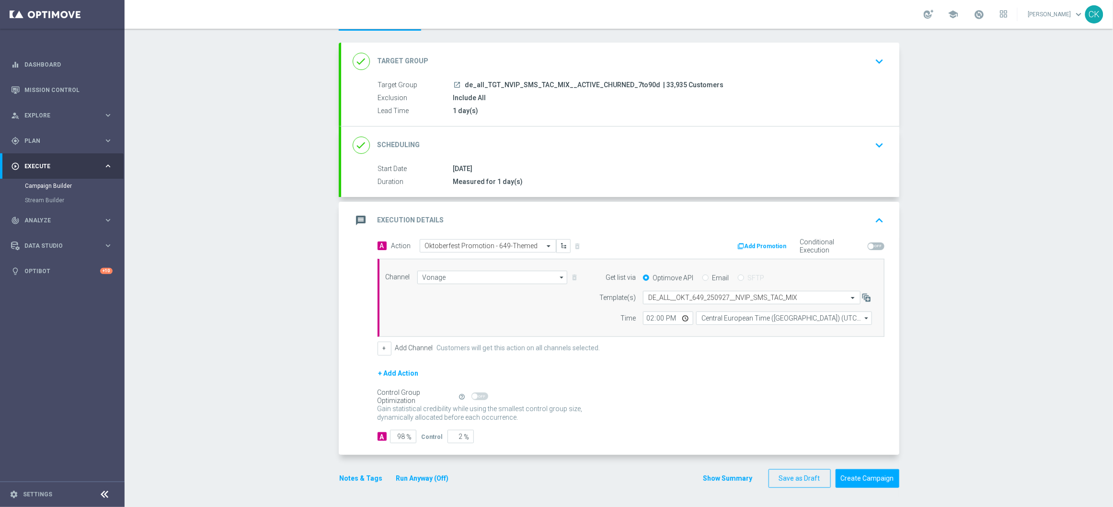
click at [363, 475] on button "Notes & Tags" at bounding box center [361, 478] width 45 height 12
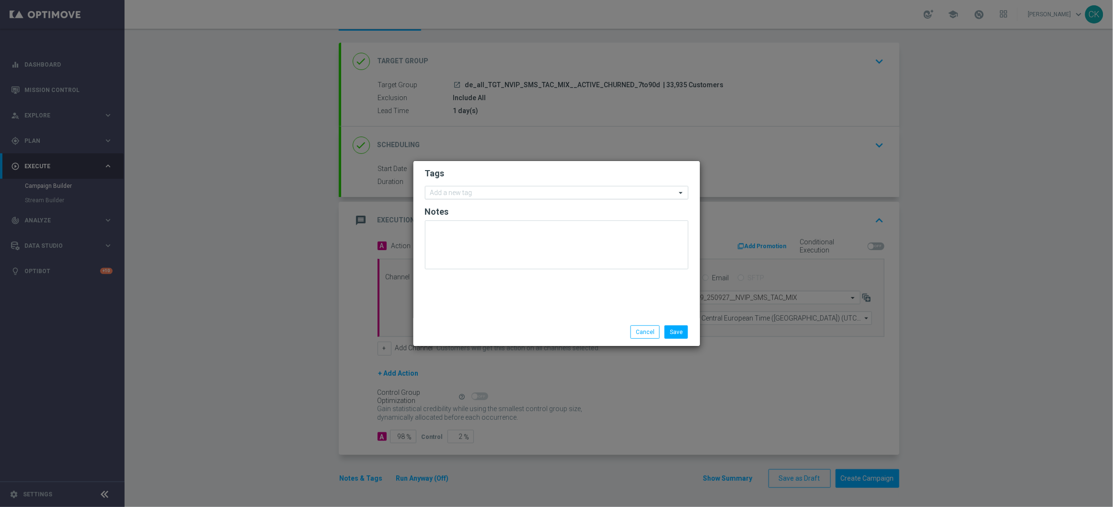
click at [466, 193] on input "text" at bounding box center [553, 193] width 246 height 8
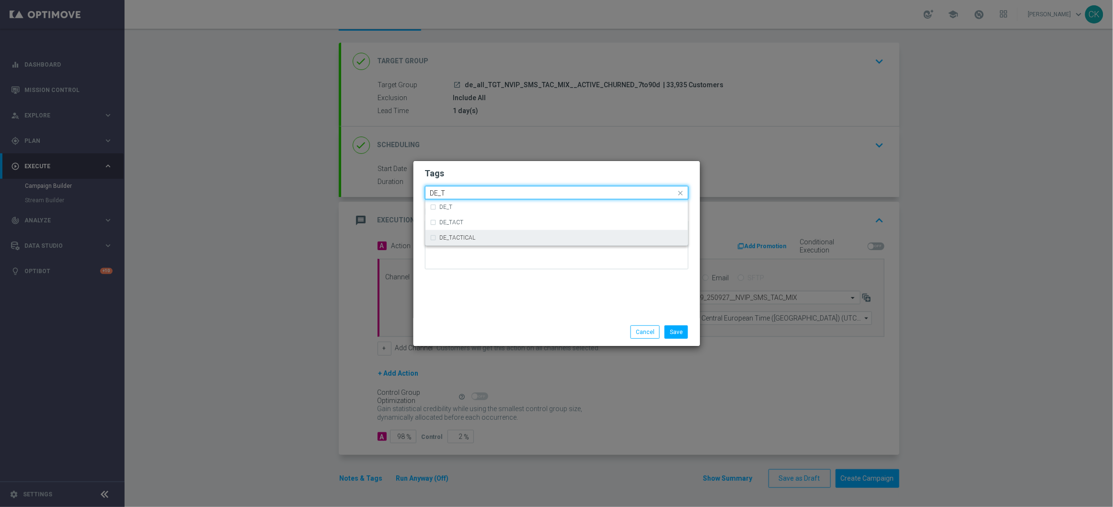
click at [480, 239] on div "DE_TACTICAL" at bounding box center [561, 238] width 243 height 6
type input "DE_T"
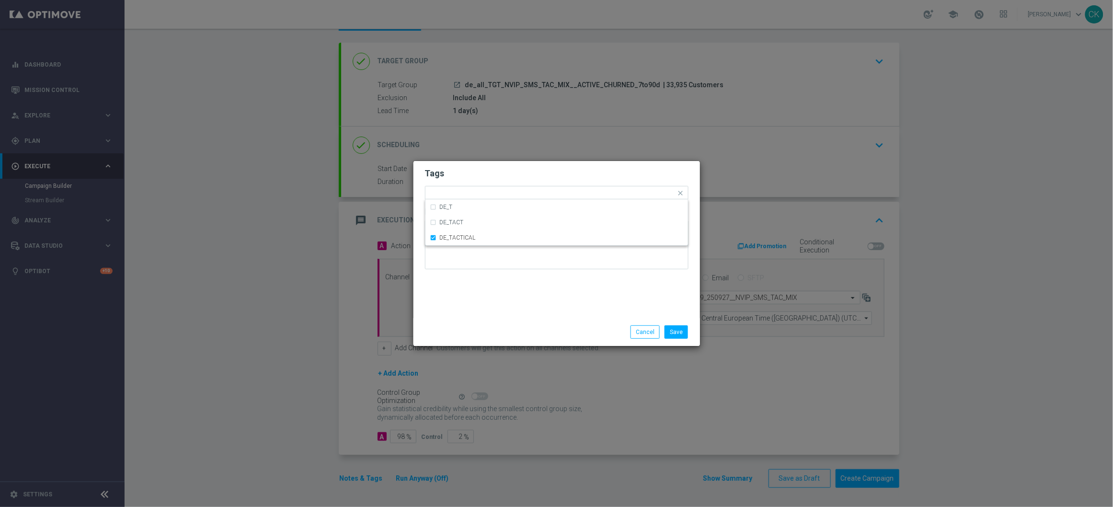
click at [480, 299] on div "Tags Quick find × DE_TACTICAL DE_T DE_TACT DE_TACTICAL Notes" at bounding box center [556, 239] width 286 height 157
click at [680, 335] on button "Save" at bounding box center [675, 331] width 23 height 13
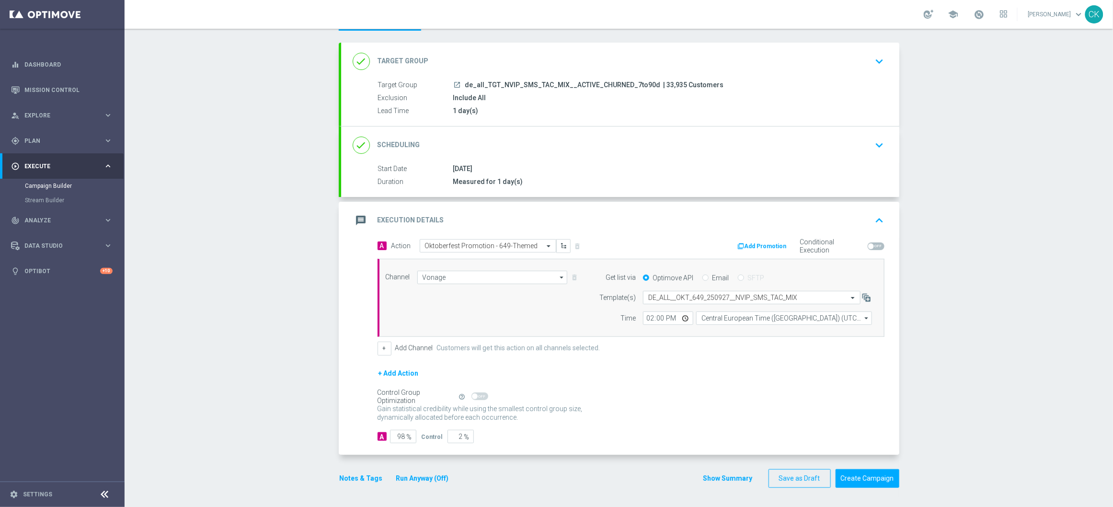
click at [344, 479] on button "Notes & Tags" at bounding box center [361, 478] width 45 height 12
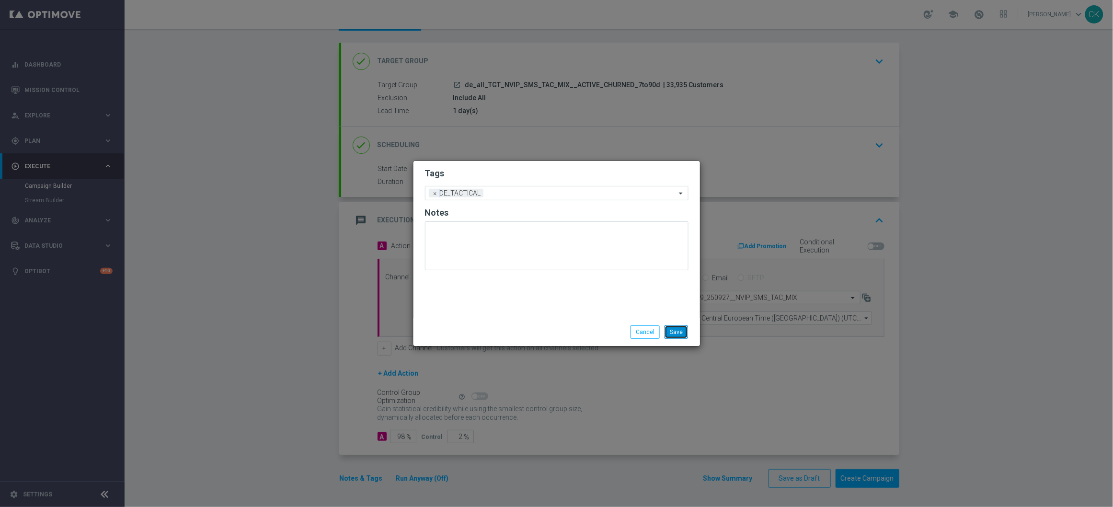
click at [678, 336] on button "Save" at bounding box center [675, 331] width 23 height 13
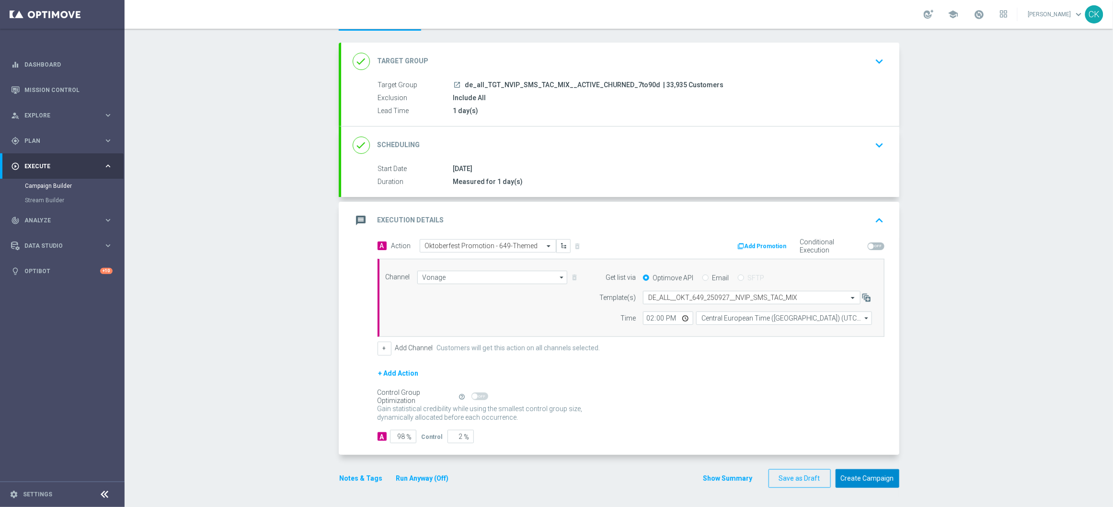
click at [857, 473] on button "Create Campaign" at bounding box center [867, 478] width 64 height 19
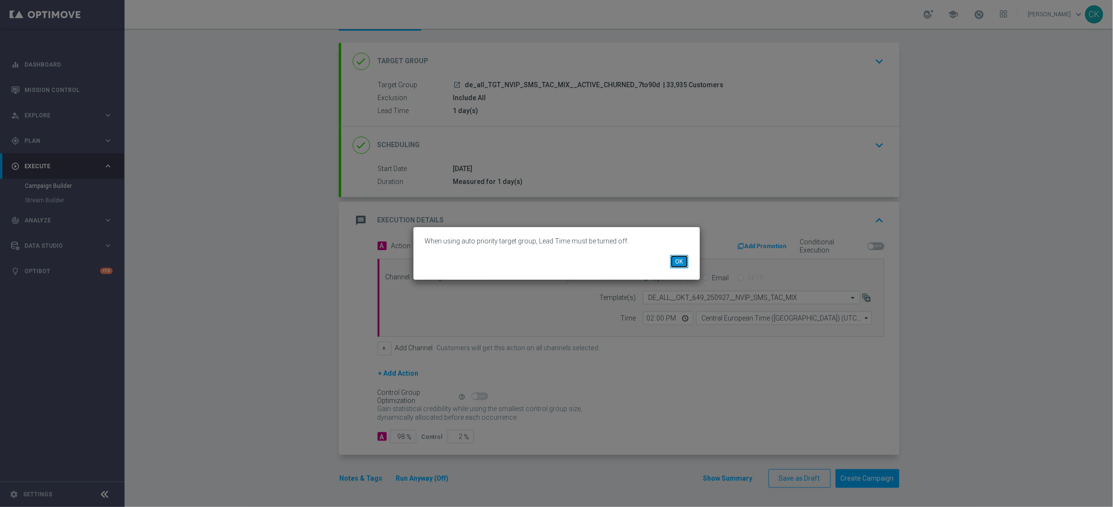
click at [676, 259] on button "OK" at bounding box center [679, 261] width 18 height 13
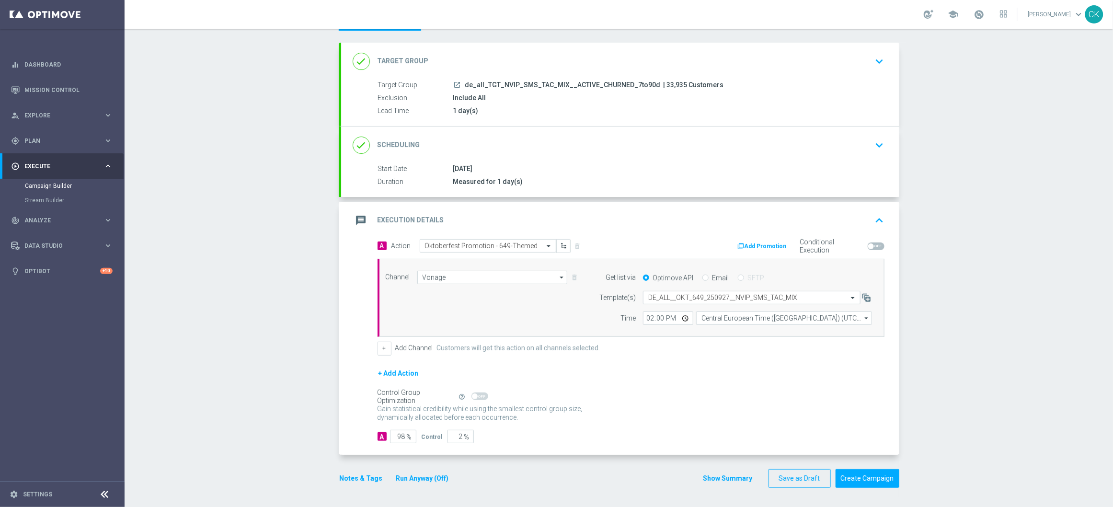
click at [464, 56] on div "done Target Group keyboard_arrow_down" at bounding box center [619, 61] width 535 height 18
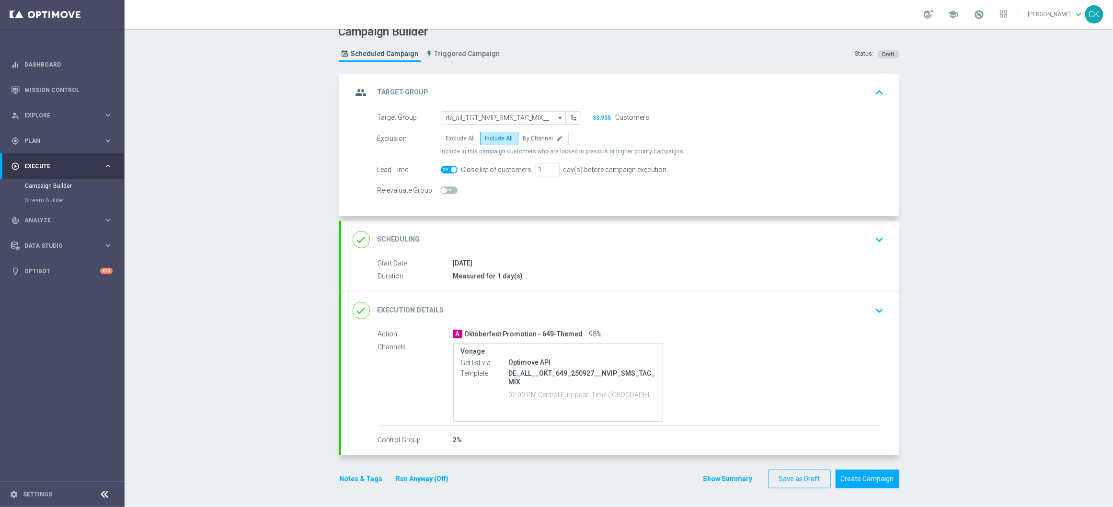
scroll to position [12, 0]
click at [451, 169] on span at bounding box center [454, 170] width 6 height 6
click at [450, 169] on input "checkbox" at bounding box center [449, 170] width 17 height 8
checkbox input "false"
click at [862, 485] on button "Create Campaign" at bounding box center [867, 478] width 64 height 19
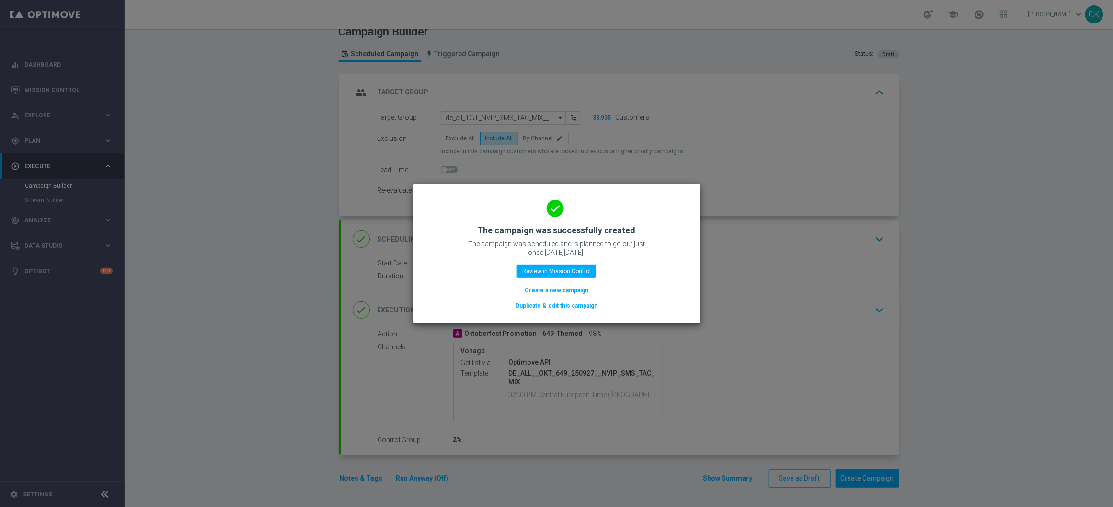
click at [547, 293] on button "Create a new campaign" at bounding box center [556, 290] width 66 height 11
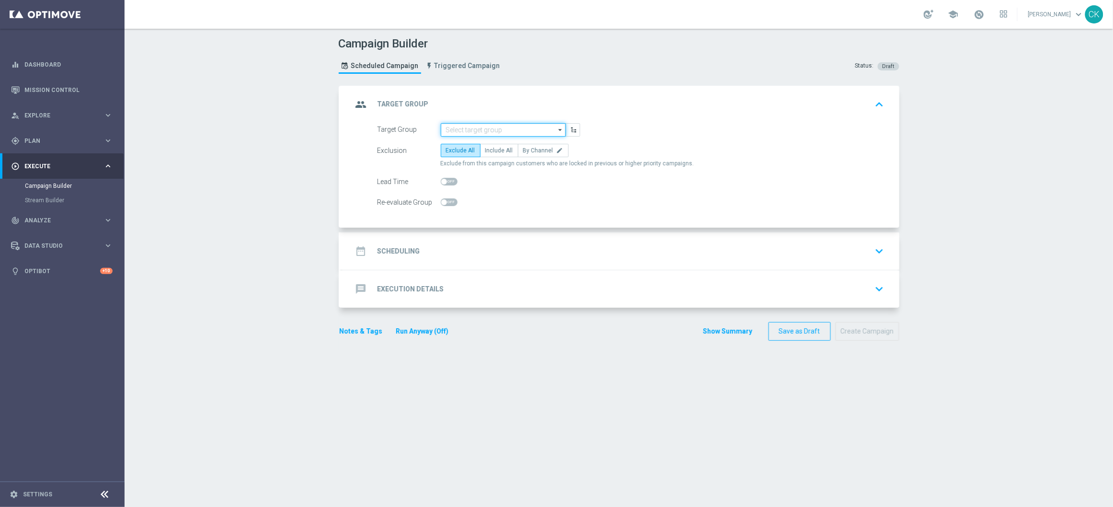
click at [492, 126] on input at bounding box center [503, 129] width 125 height 13
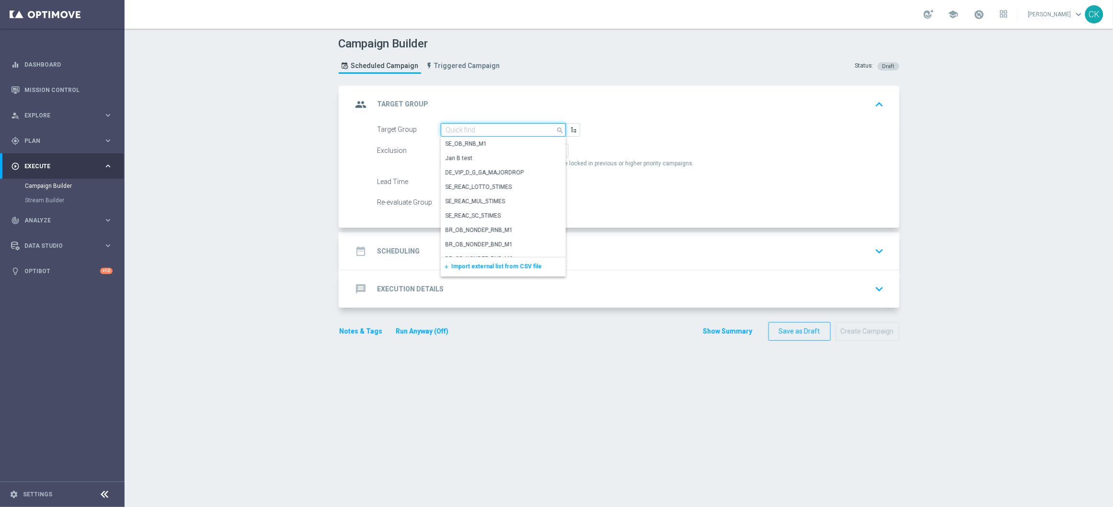
paste input "de_AT_TGT_NVIP_EM_TAC_MIX__ACTIVE_ALL_HIGHJACKPOT"
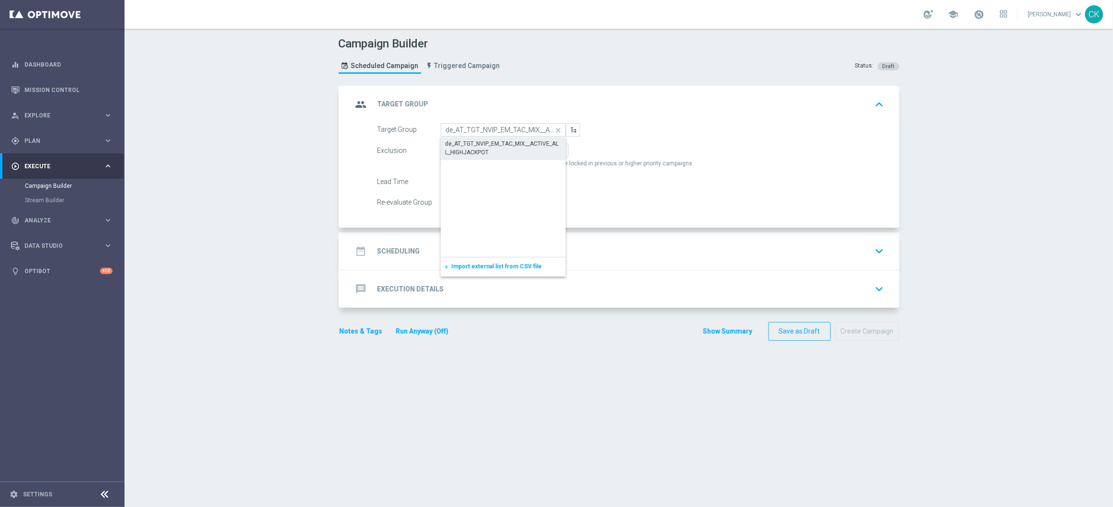
click at [492, 145] on div "de_AT_TGT_NVIP_EM_TAC_MIX__ACTIVE_ALL_HIGHJACKPOT" at bounding box center [502, 147] width 115 height 17
type input "de_AT_TGT_NVIP_EM_TAC_MIX__ACTIVE_ALL_HIGHJACKPOT"
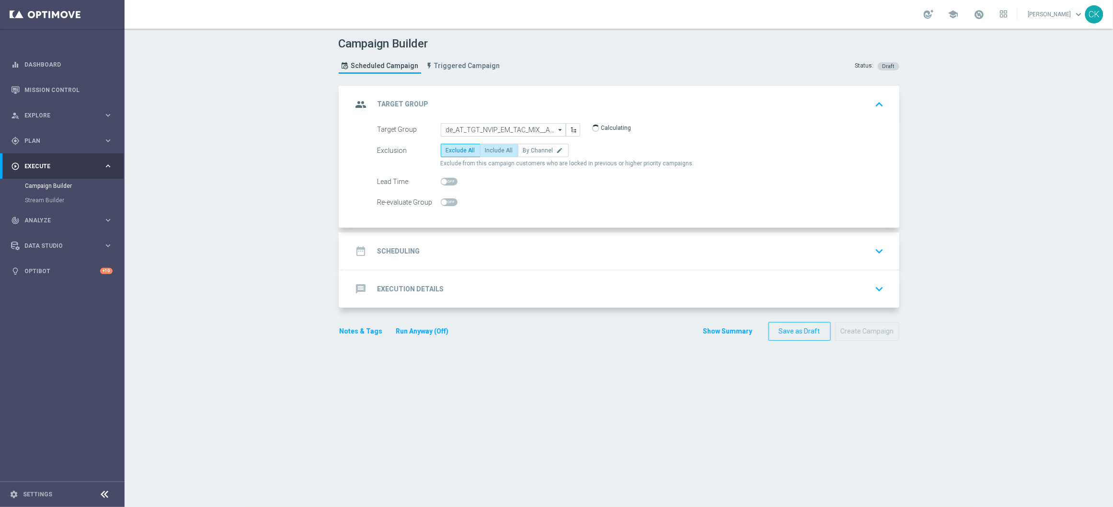
click at [503, 145] on label "Include All" at bounding box center [499, 150] width 38 height 13
click at [491, 149] on input "Include All" at bounding box center [488, 152] width 6 height 6
radio input "true"
click at [444, 178] on span at bounding box center [449, 182] width 17 height 8
click at [444, 178] on input "checkbox" at bounding box center [449, 182] width 17 height 8
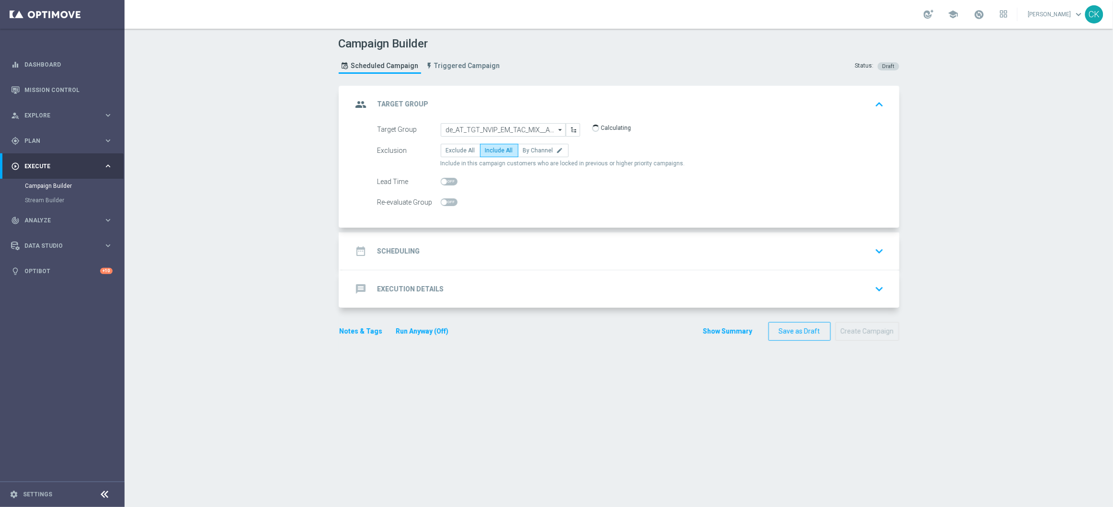
checkbox input "true"
click at [400, 251] on h2 "Scheduling" at bounding box center [398, 251] width 43 height 9
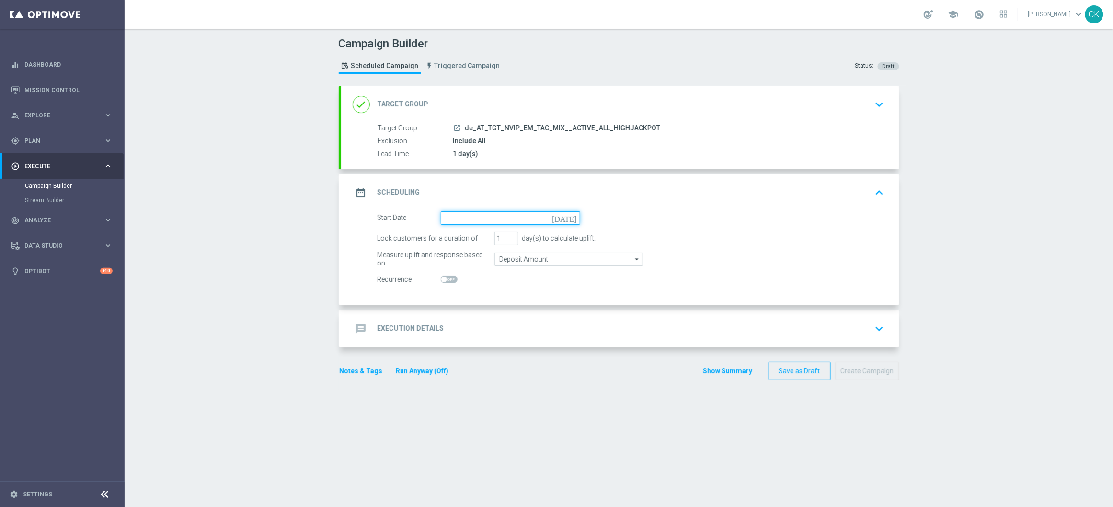
click at [476, 216] on input at bounding box center [510, 217] width 139 height 13
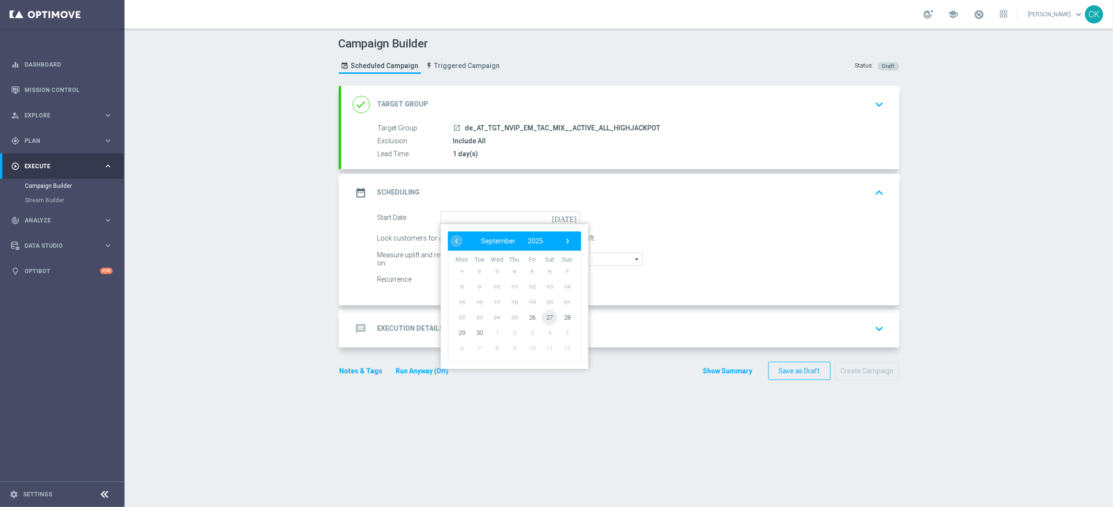
click at [546, 315] on span "27" at bounding box center [549, 316] width 15 height 15
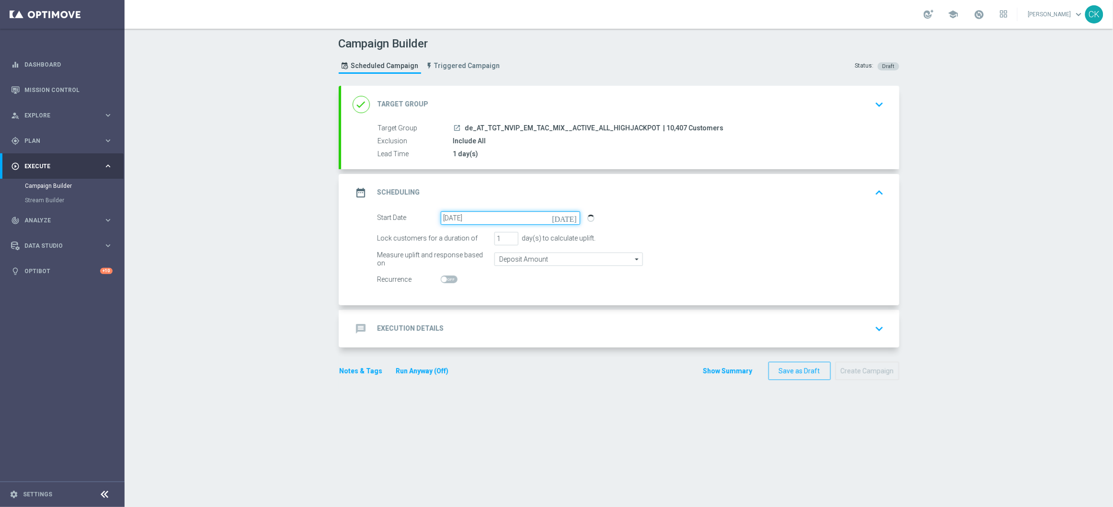
click at [560, 218] on input "[DATE]" at bounding box center [510, 217] width 139 height 13
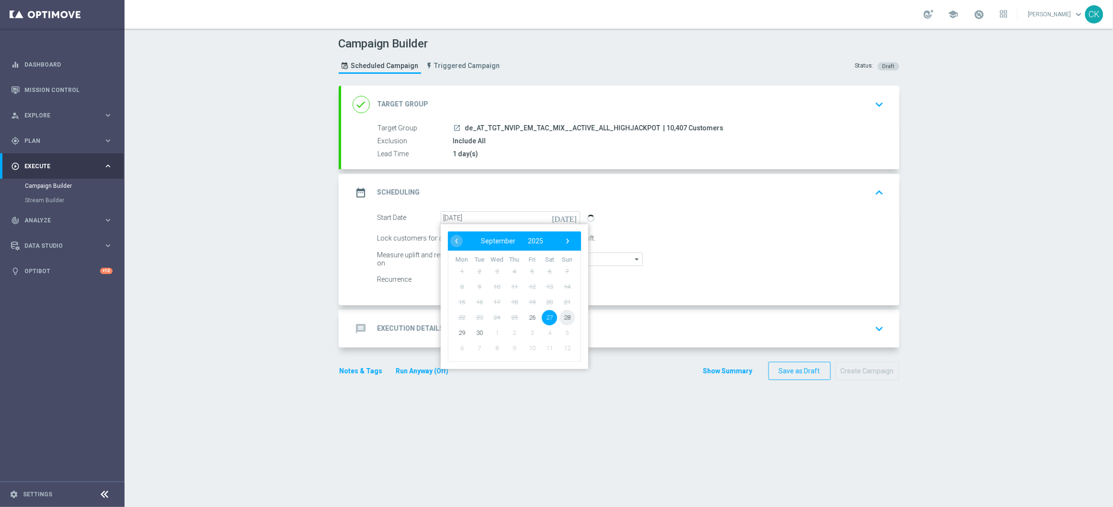
click at [566, 315] on span "28" at bounding box center [566, 316] width 15 height 15
type input "[DATE]"
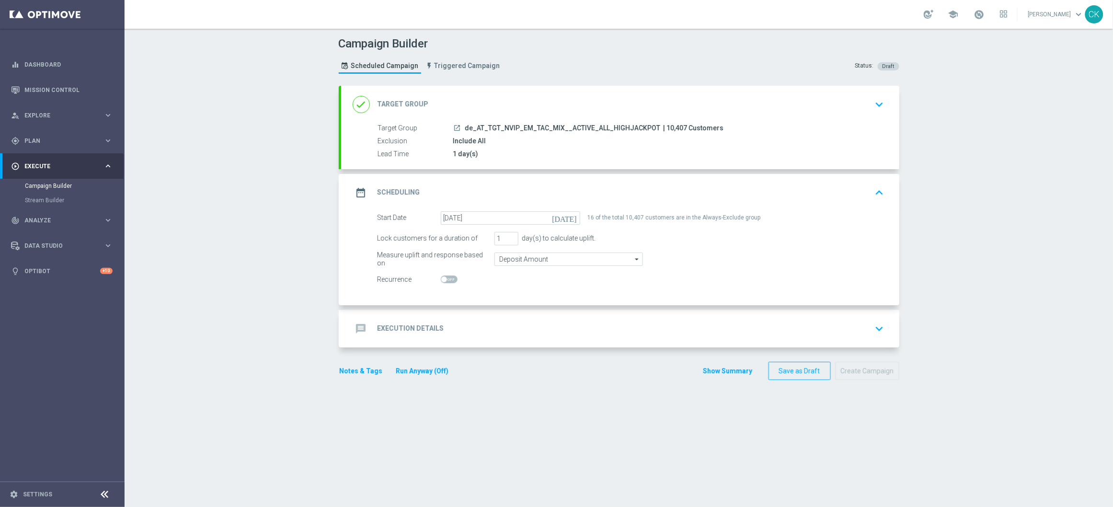
click at [397, 325] on h2 "Execution Details" at bounding box center [410, 328] width 67 height 9
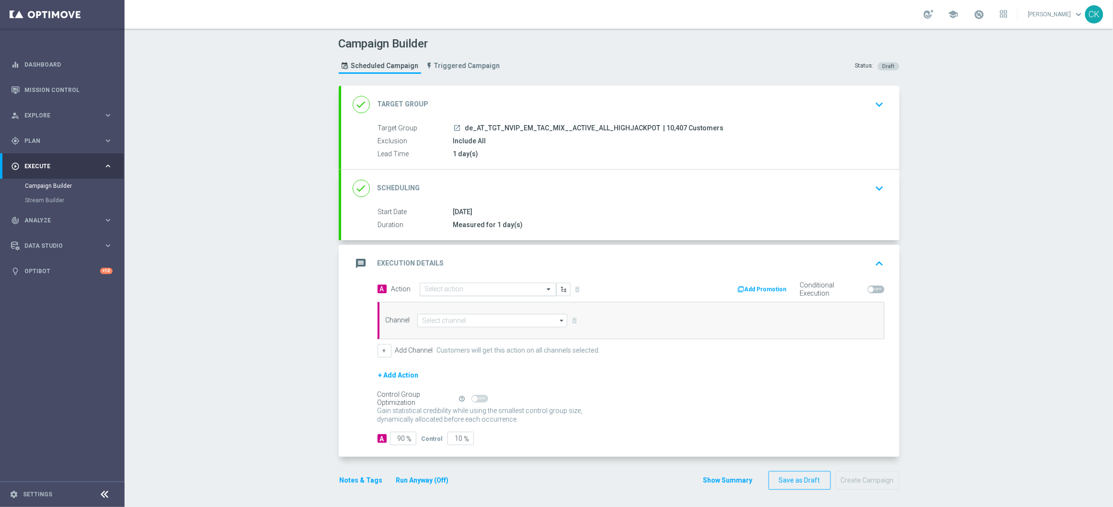
click at [455, 285] on div "Select action" at bounding box center [482, 289] width 124 height 8
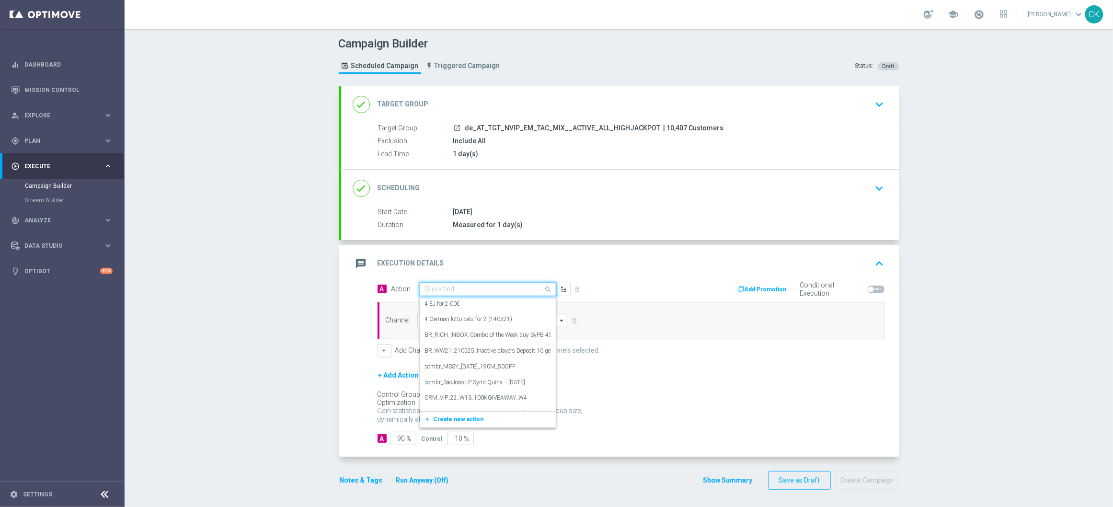
paste input "Oktoberfest Promotion - AT Lotto-themed"
type input "Oktoberfest Promotion - AT Lotto-themed"
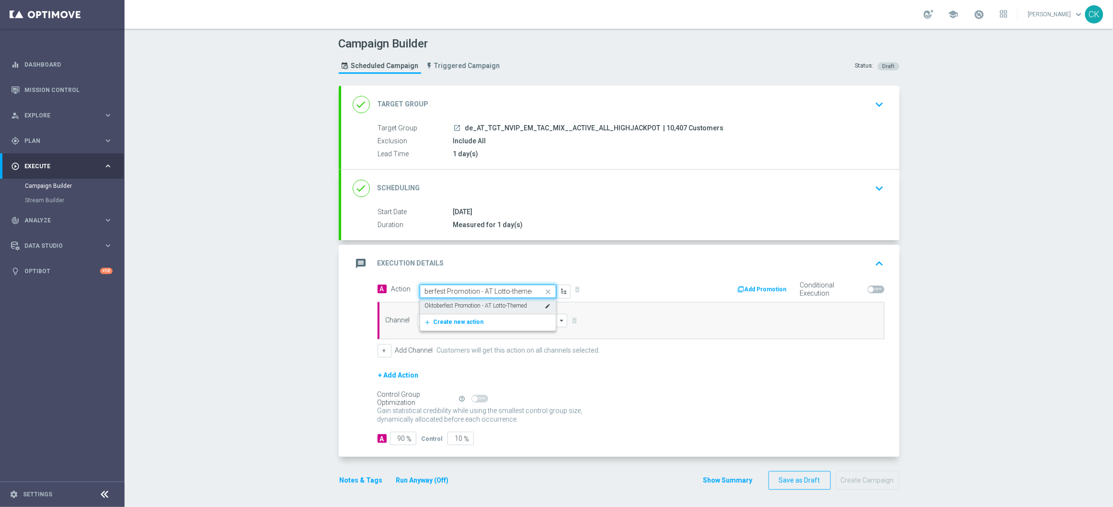
click at [452, 302] on label "Oktoberfest Promotion - AT Lotto-Themed" at bounding box center [476, 306] width 102 height 8
click at [449, 325] on input at bounding box center [492, 320] width 150 height 13
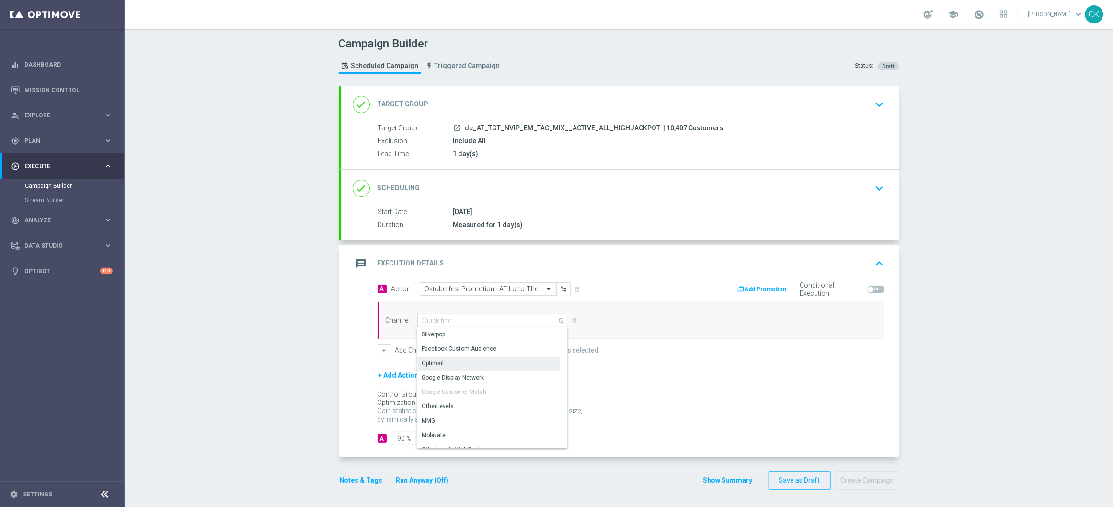
click at [457, 359] on div "Optimail" at bounding box center [488, 362] width 142 height 13
type input "Optimail"
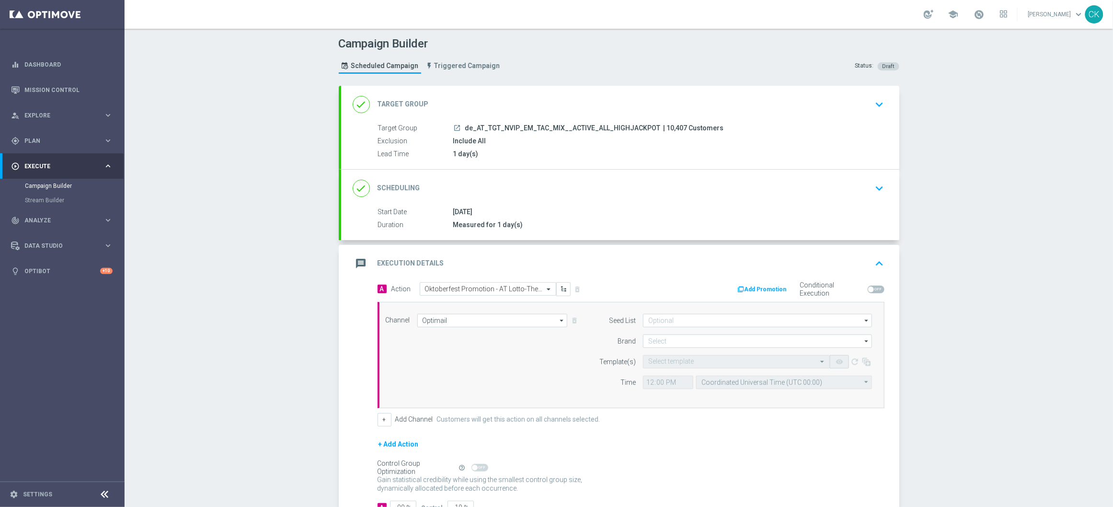
scroll to position [72, 0]
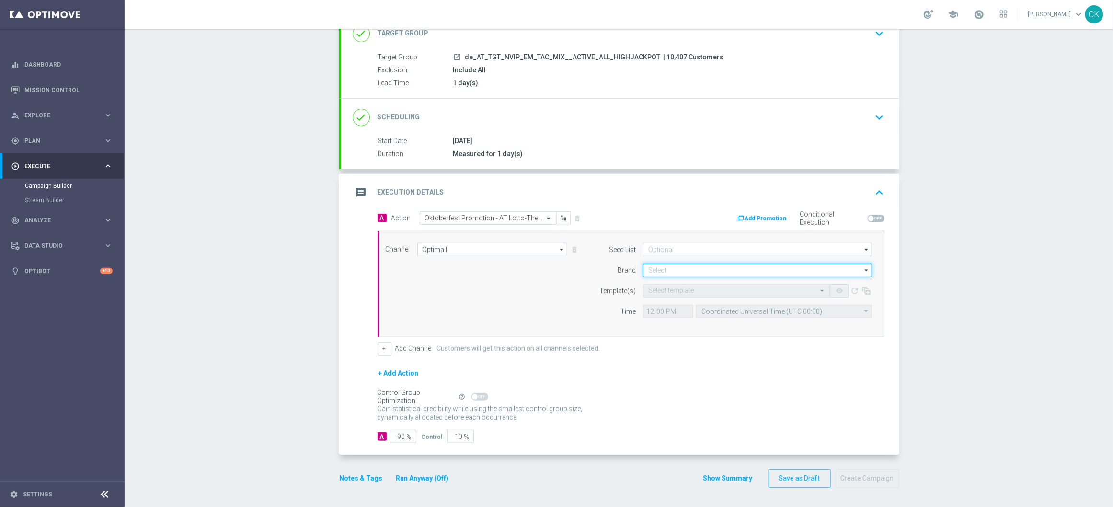
click at [677, 271] on input at bounding box center [757, 269] width 229 height 13
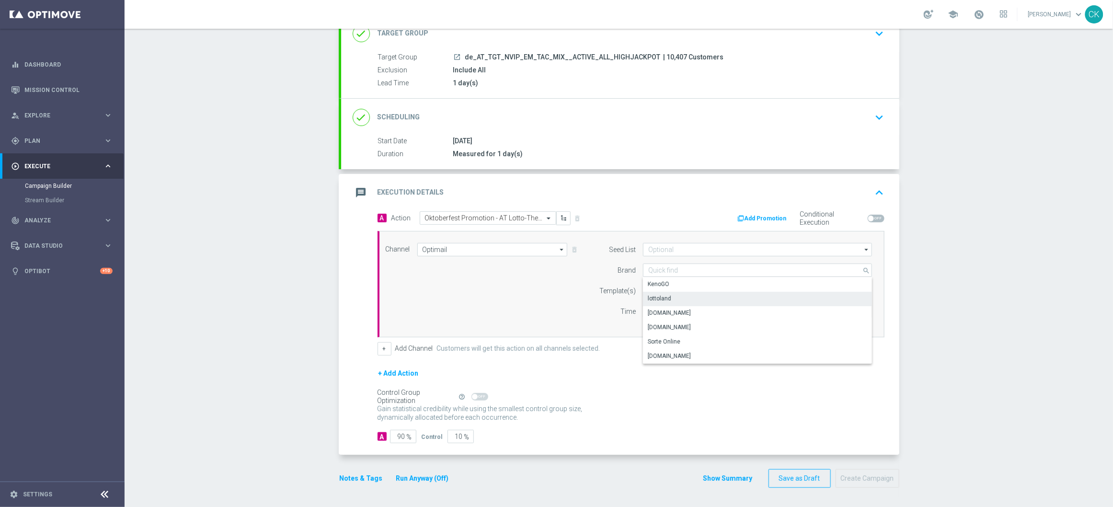
click at [677, 299] on div "lottoland" at bounding box center [757, 298] width 229 height 13
type input "lottoland"
click at [676, 290] on input "text" at bounding box center [726, 291] width 157 height 8
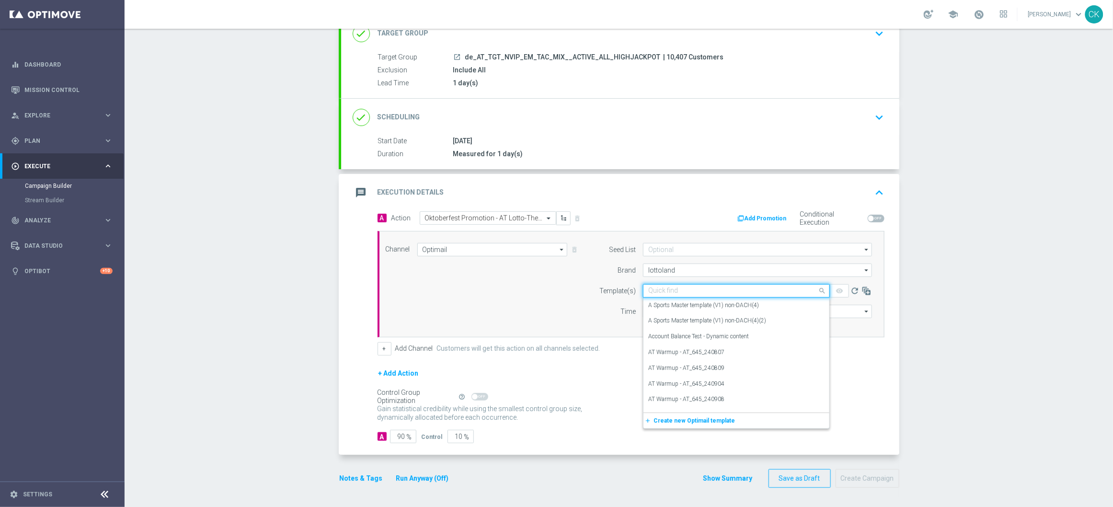
paste input "AT__OKT_645_250928__NVIP_EMA_TAC_MIX"
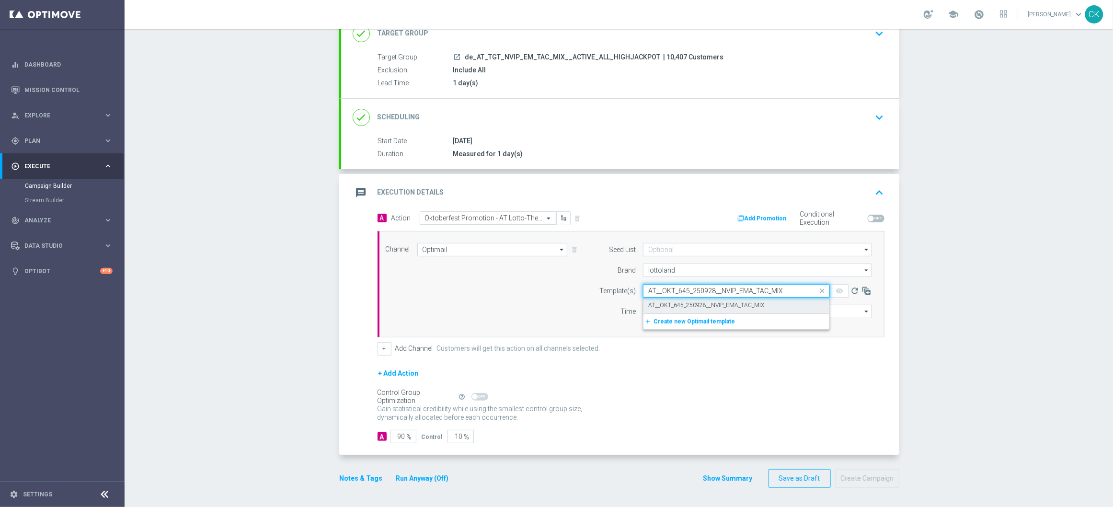
click at [680, 302] on label "AT__OKT_645_250928__NVIP_EMA_TAC_MIX" at bounding box center [706, 305] width 116 height 8
type input "AT__OKT_645_250928__NVIP_EMA_TAC_MIX"
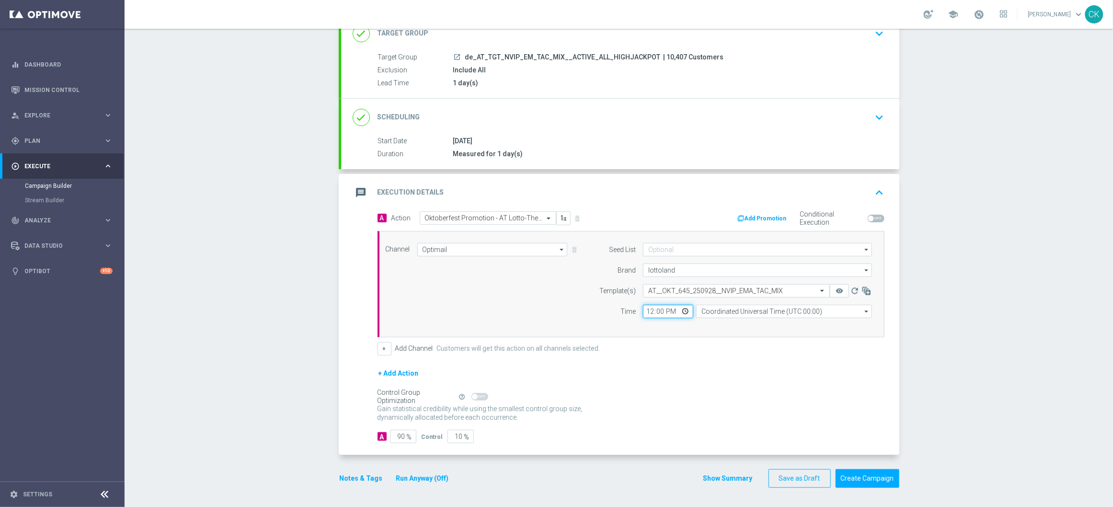
click at [644, 308] on input "12:00" at bounding box center [668, 311] width 50 height 13
type input "08:00"
click at [792, 309] on input "Coordinated Universal Time (UTC 00:00)" at bounding box center [784, 311] width 176 height 13
click at [791, 323] on div "Central European Time ([GEOGRAPHIC_DATA]) (UTC +02:00)" at bounding box center [779, 325] width 157 height 9
type input "Central European Time ([GEOGRAPHIC_DATA]) (UTC +02:00)"
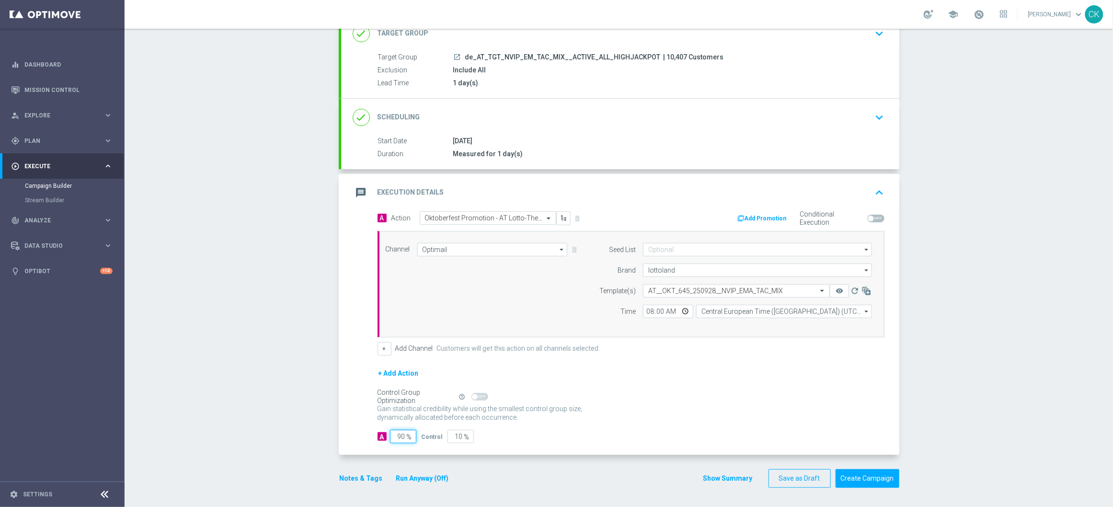
click at [401, 436] on input "90" at bounding box center [403, 436] width 26 height 13
type input "9"
type input "91"
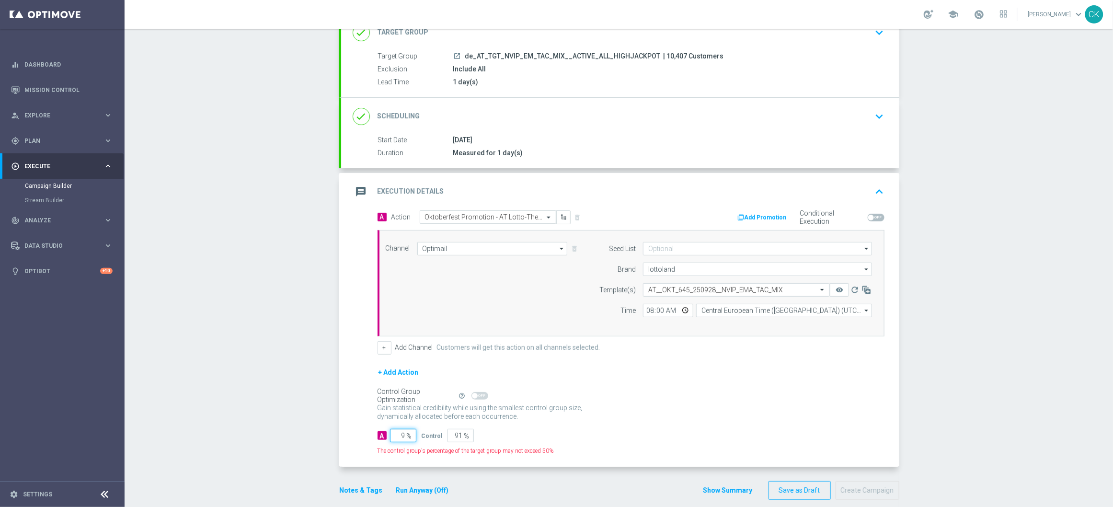
type input "98"
type input "2"
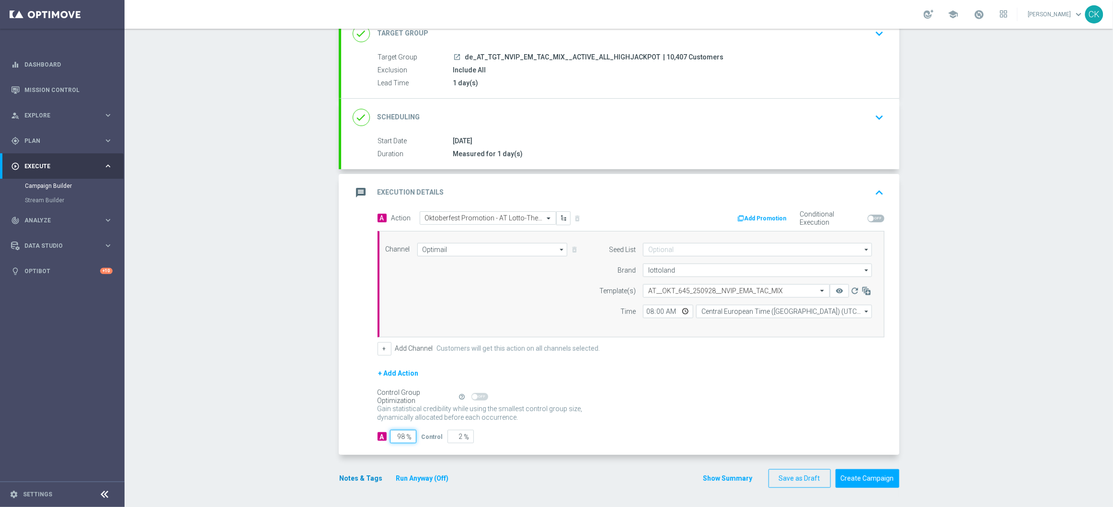
type input "98"
click at [349, 478] on button "Notes & Tags" at bounding box center [361, 478] width 45 height 12
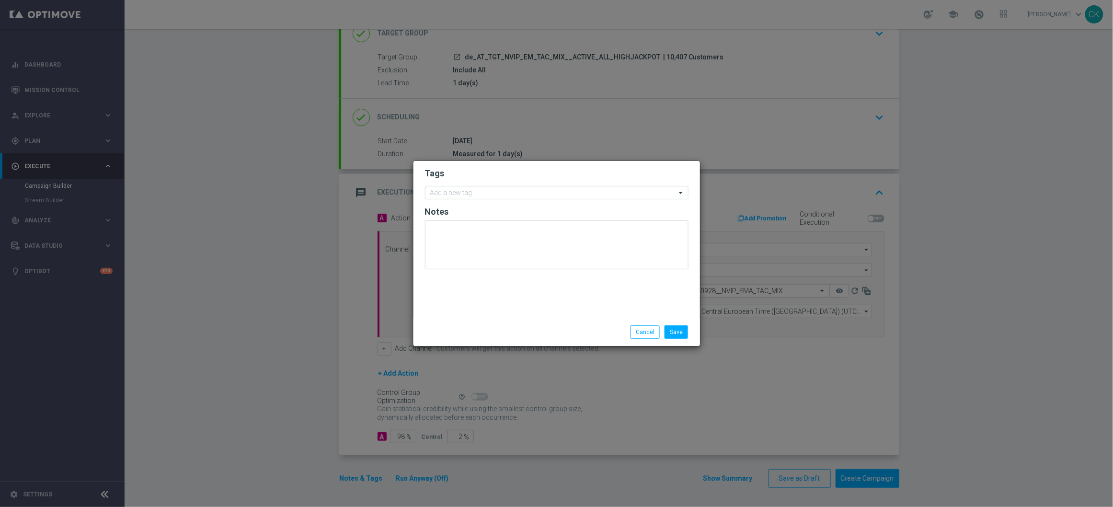
click at [447, 186] on ng-select "Add a new tag" at bounding box center [556, 192] width 263 height 13
click at [447, 191] on input "text" at bounding box center [553, 193] width 246 height 8
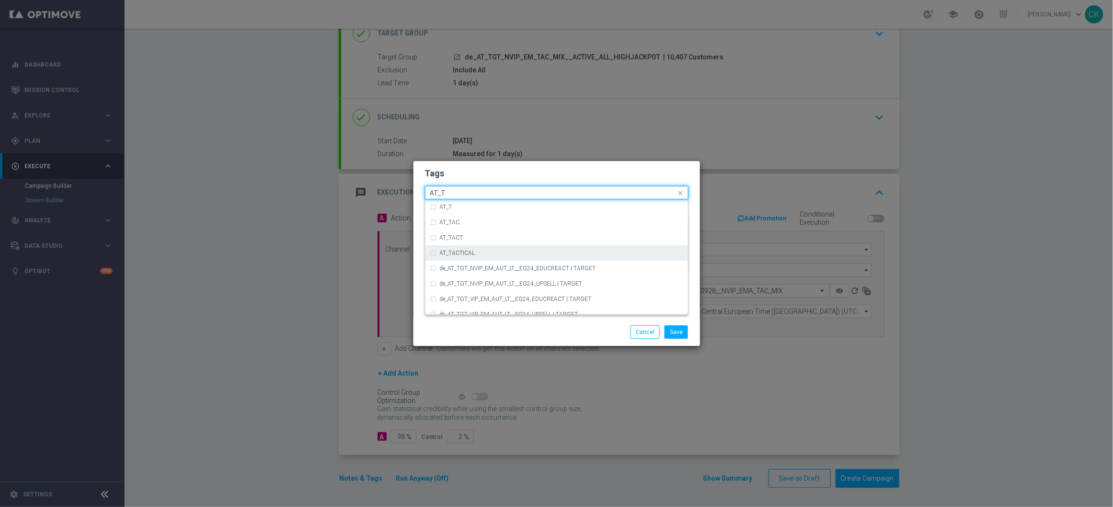
click at [449, 253] on label "AT_TACTICAL" at bounding box center [457, 253] width 35 height 6
type input "AT_T"
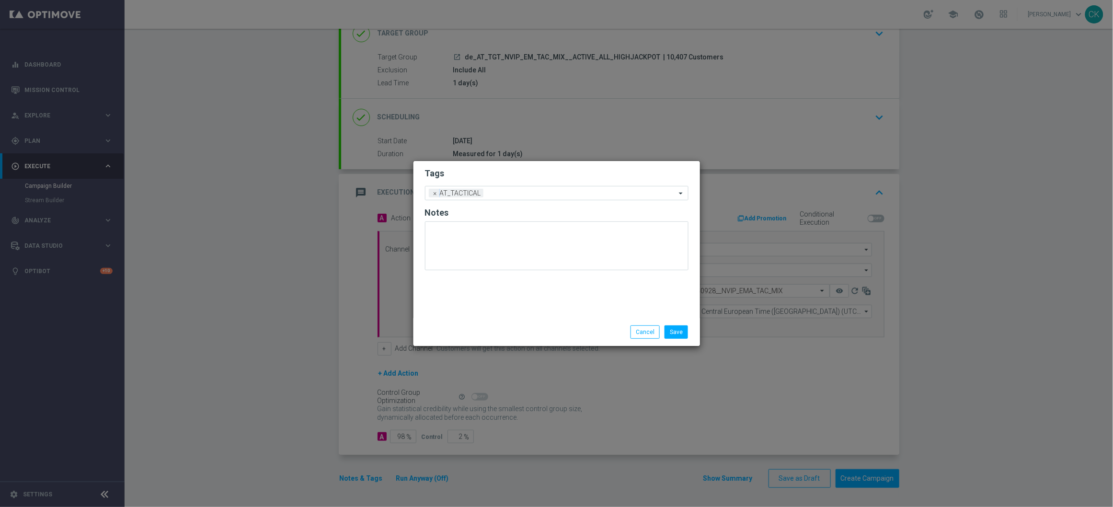
click at [519, 322] on div "Save Cancel" at bounding box center [556, 332] width 286 height 28
click at [682, 328] on button "Save" at bounding box center [675, 331] width 23 height 13
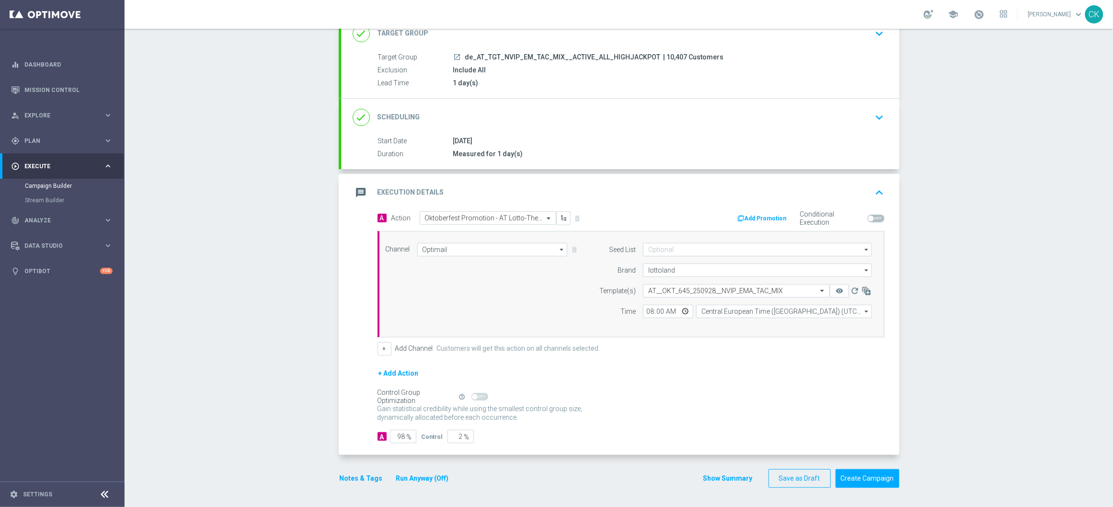
click at [348, 475] on button "Notes & Tags" at bounding box center [361, 478] width 45 height 12
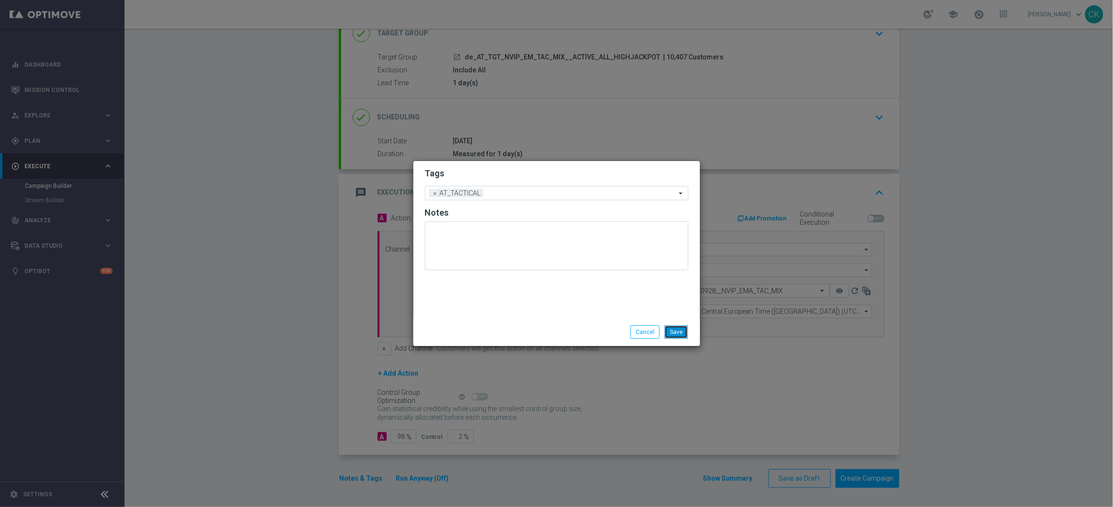
click at [676, 333] on button "Save" at bounding box center [675, 331] width 23 height 13
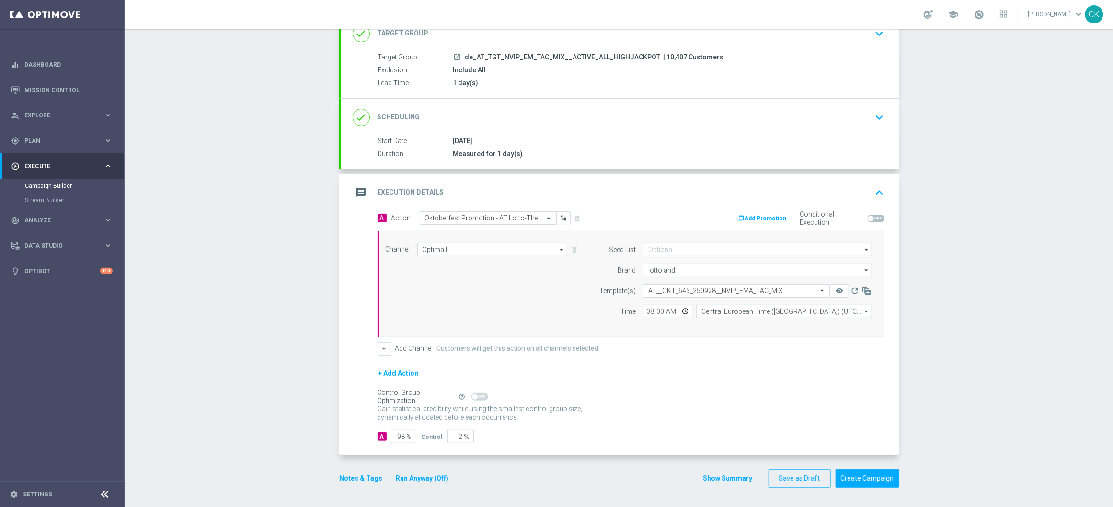
click at [351, 476] on button "Notes & Tags" at bounding box center [361, 478] width 45 height 12
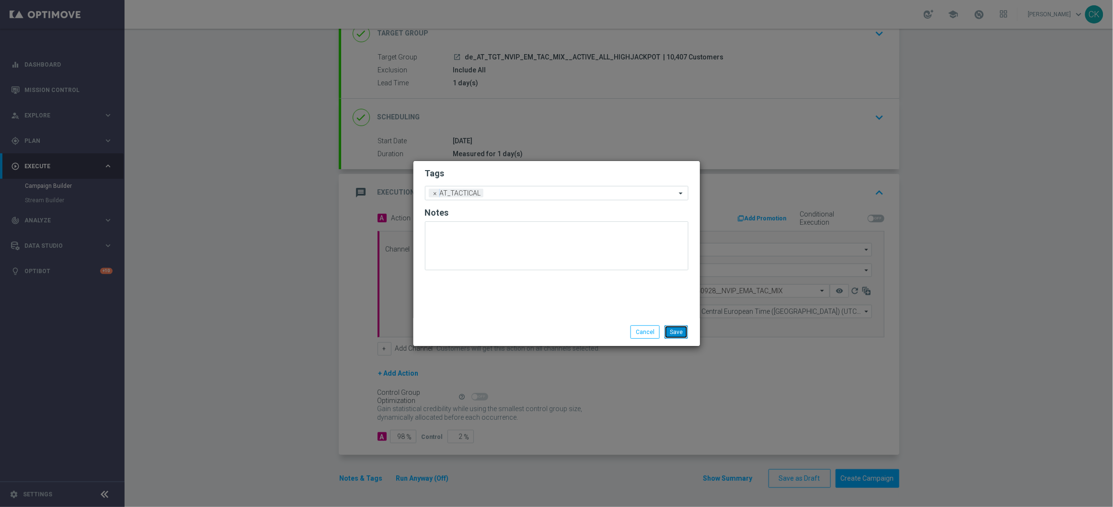
click at [683, 331] on button "Save" at bounding box center [675, 331] width 23 height 13
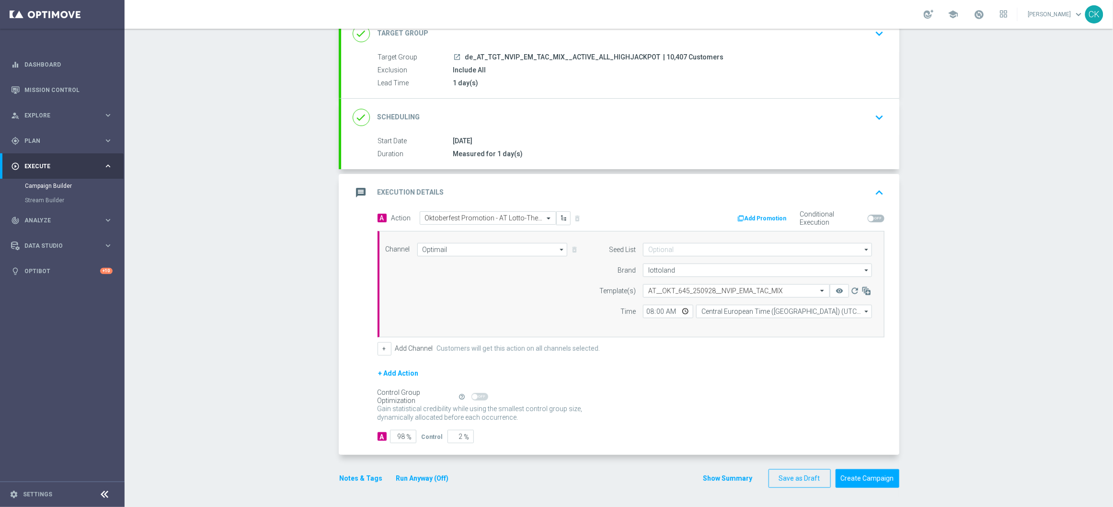
click at [349, 481] on button "Notes & Tags" at bounding box center [361, 478] width 45 height 12
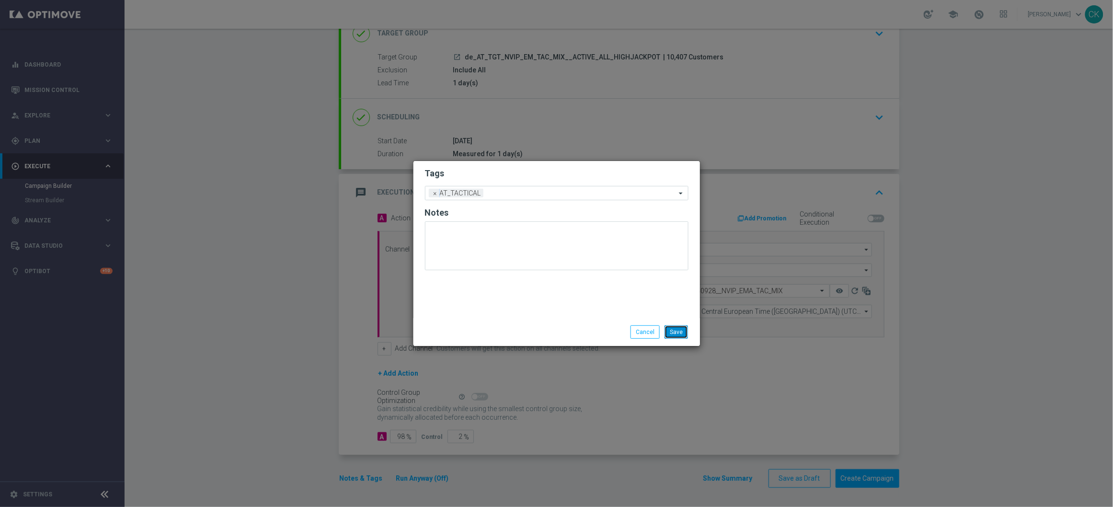
click at [677, 330] on button "Save" at bounding box center [675, 331] width 23 height 13
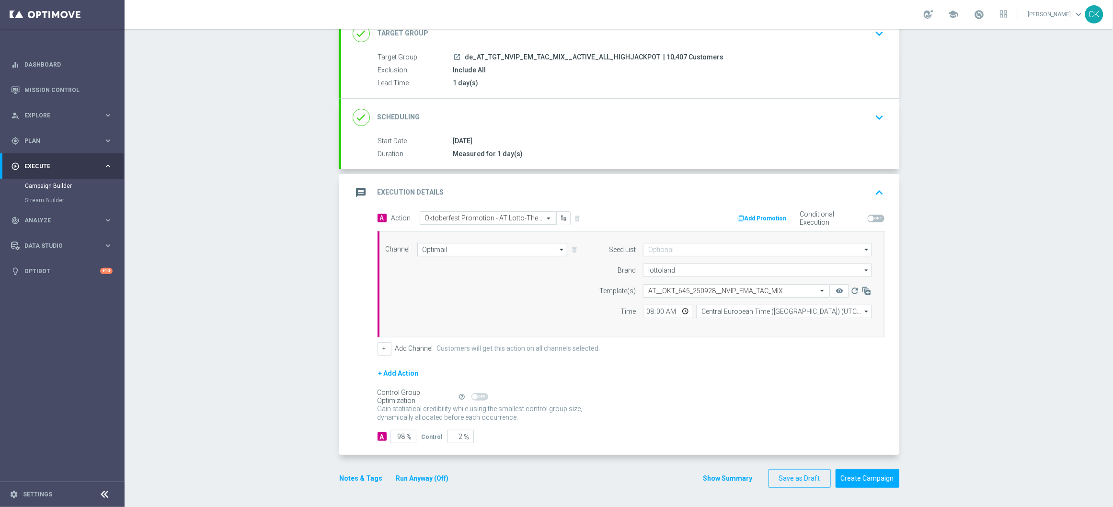
click at [345, 477] on button "Notes & Tags" at bounding box center [361, 478] width 45 height 12
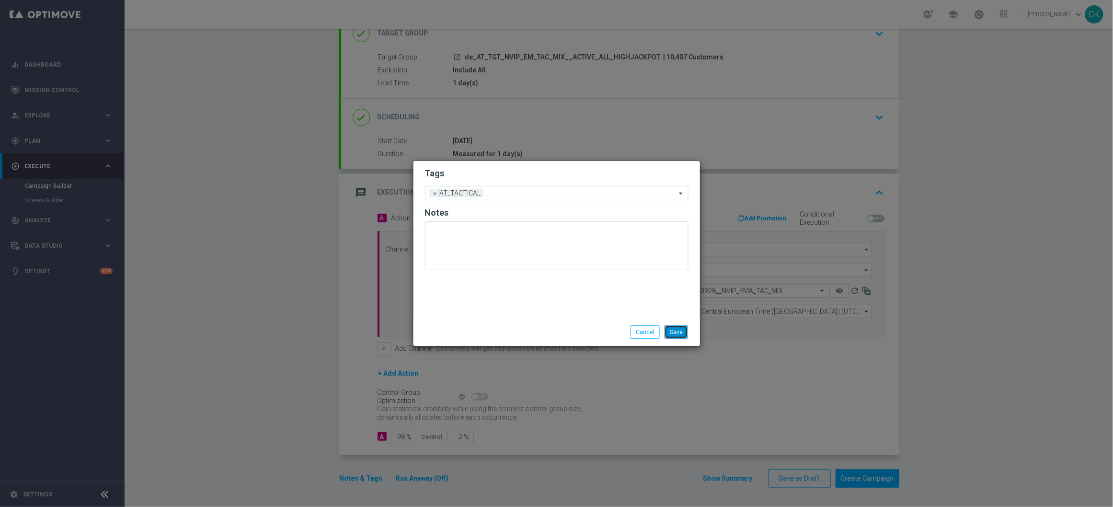
click at [675, 331] on button "Save" at bounding box center [675, 331] width 23 height 13
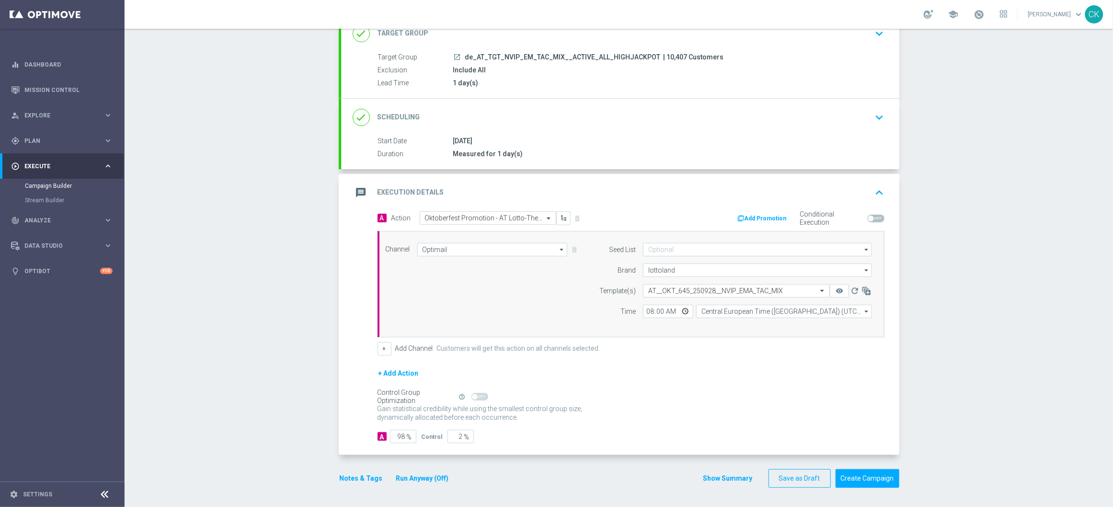
click at [356, 476] on button "Notes & Tags" at bounding box center [361, 478] width 45 height 12
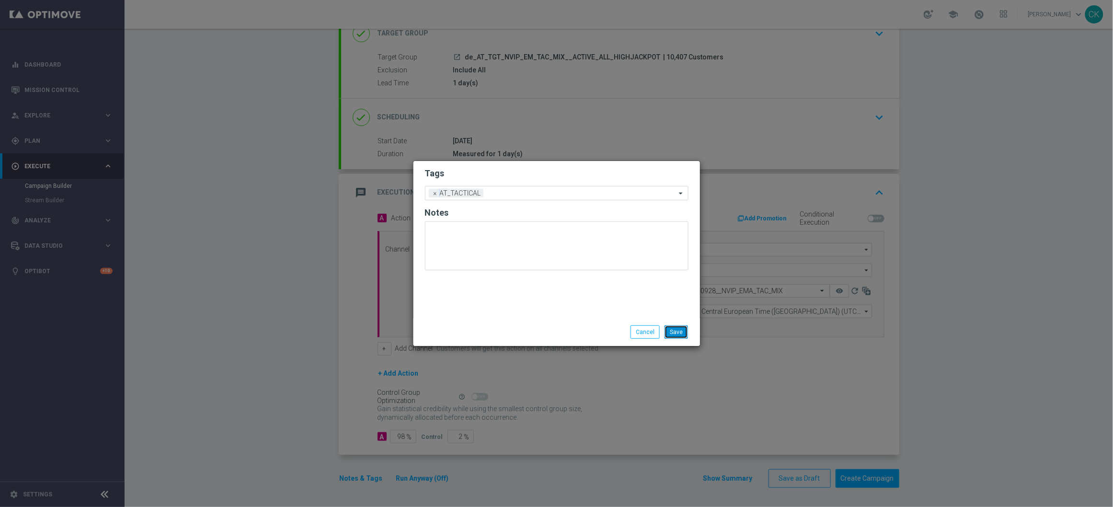
click at [685, 330] on button "Save" at bounding box center [675, 331] width 23 height 13
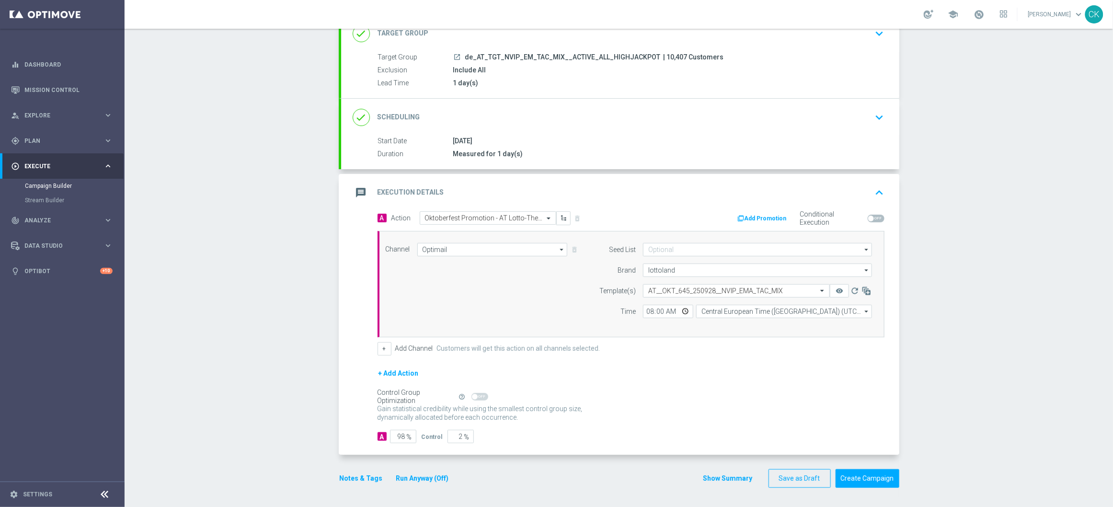
click at [358, 476] on button "Notes & Tags" at bounding box center [361, 478] width 45 height 12
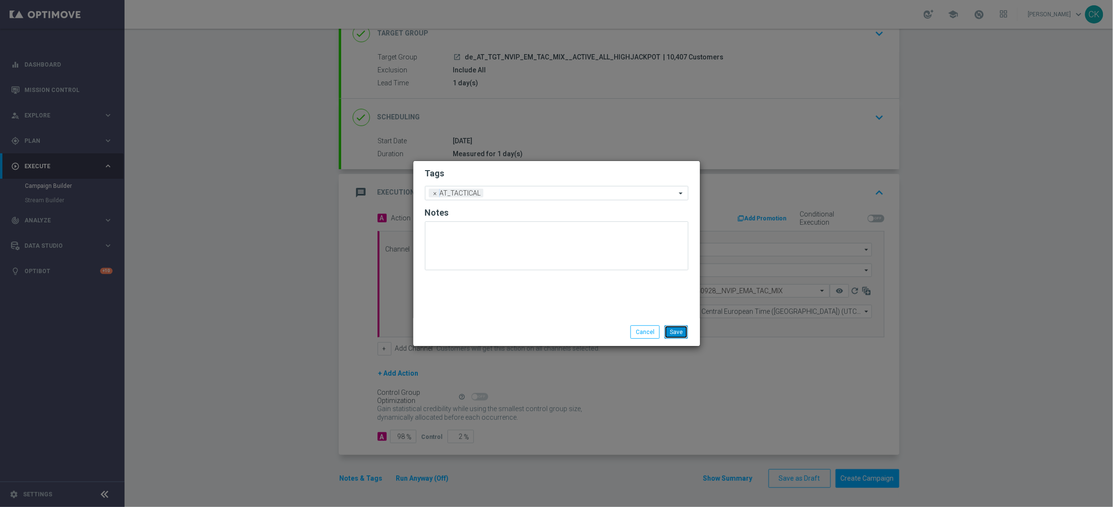
click at [677, 331] on button "Save" at bounding box center [675, 331] width 23 height 13
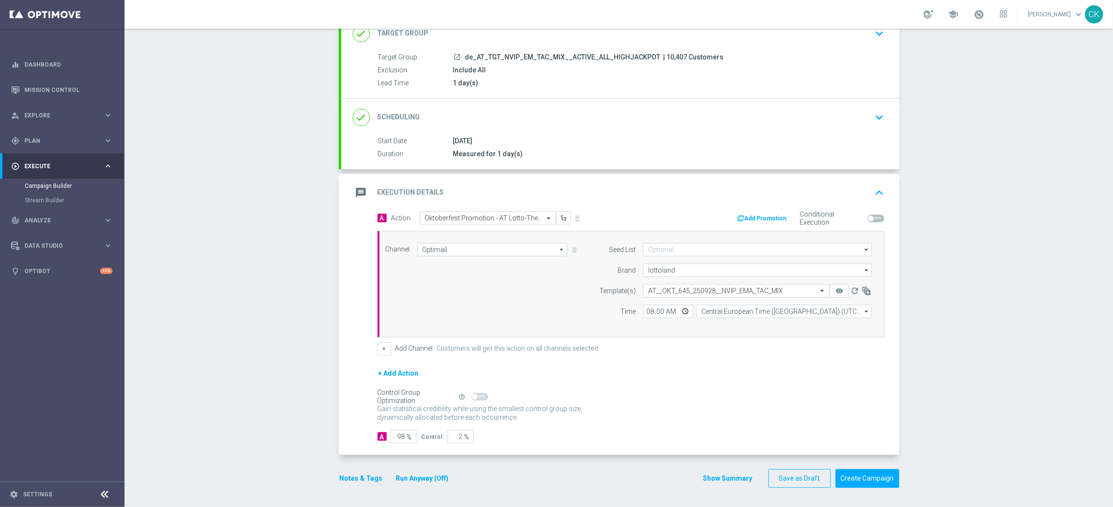
click at [344, 477] on button "Notes & Tags" at bounding box center [361, 478] width 45 height 12
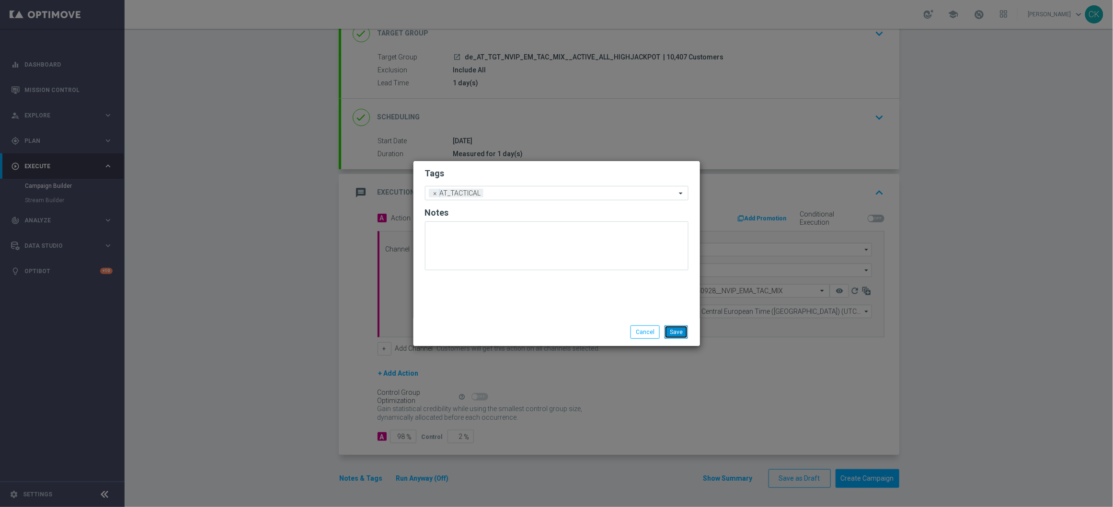
click at [682, 334] on button "Save" at bounding box center [675, 331] width 23 height 13
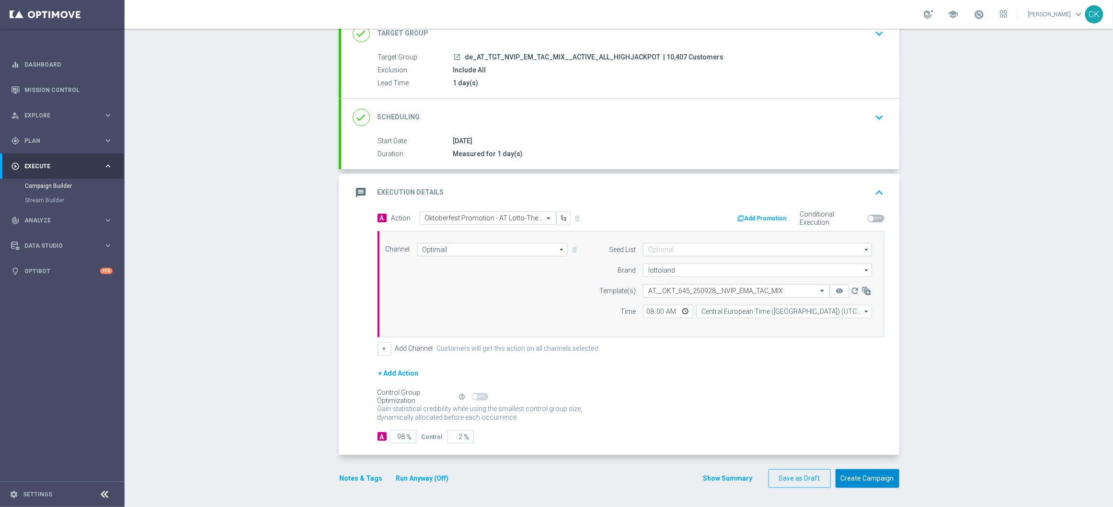
click at [862, 476] on button "Create Campaign" at bounding box center [867, 478] width 64 height 19
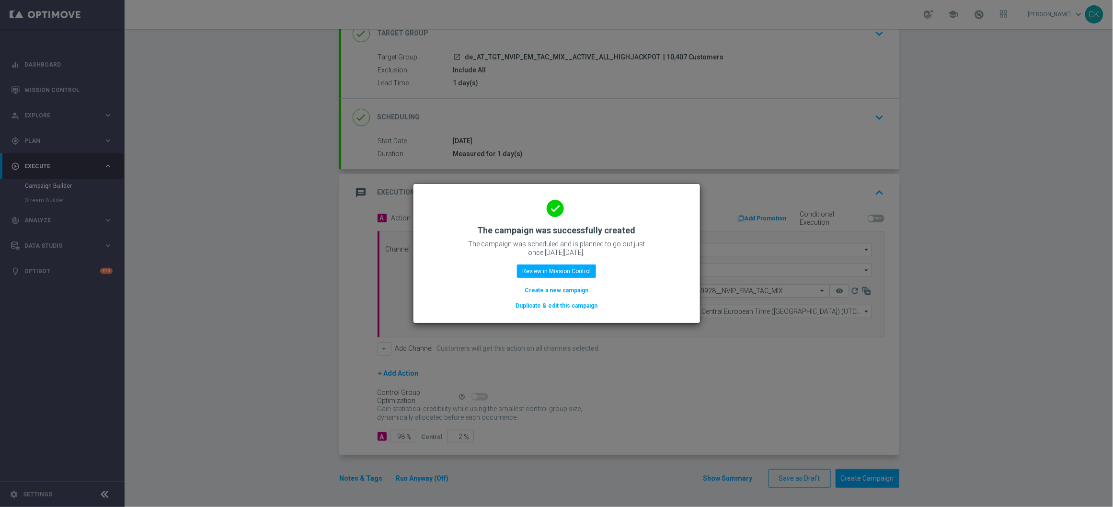
click at [548, 291] on button "Create a new campaign" at bounding box center [556, 290] width 66 height 11
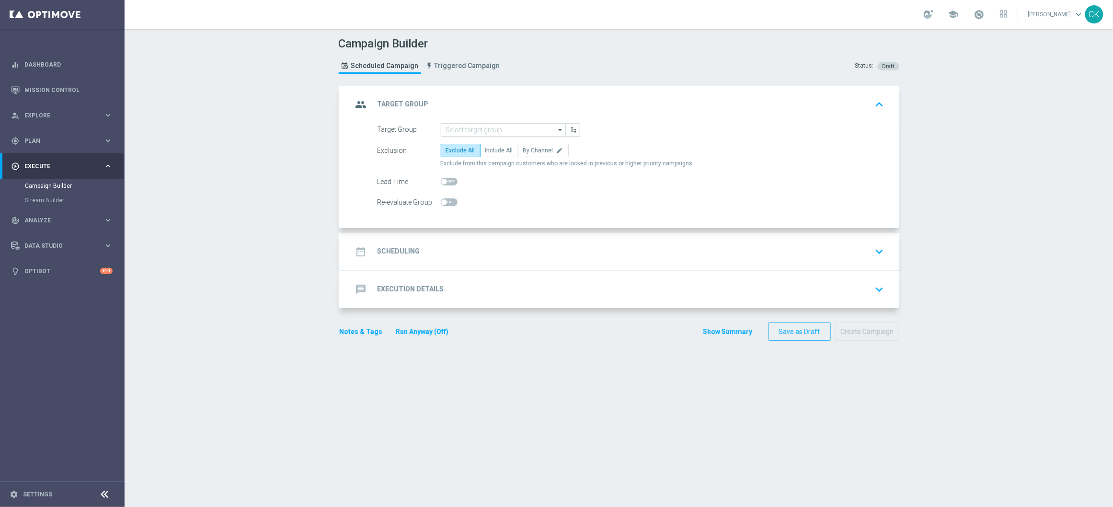
scroll to position [0, 0]
click at [517, 127] on input at bounding box center [503, 129] width 125 height 13
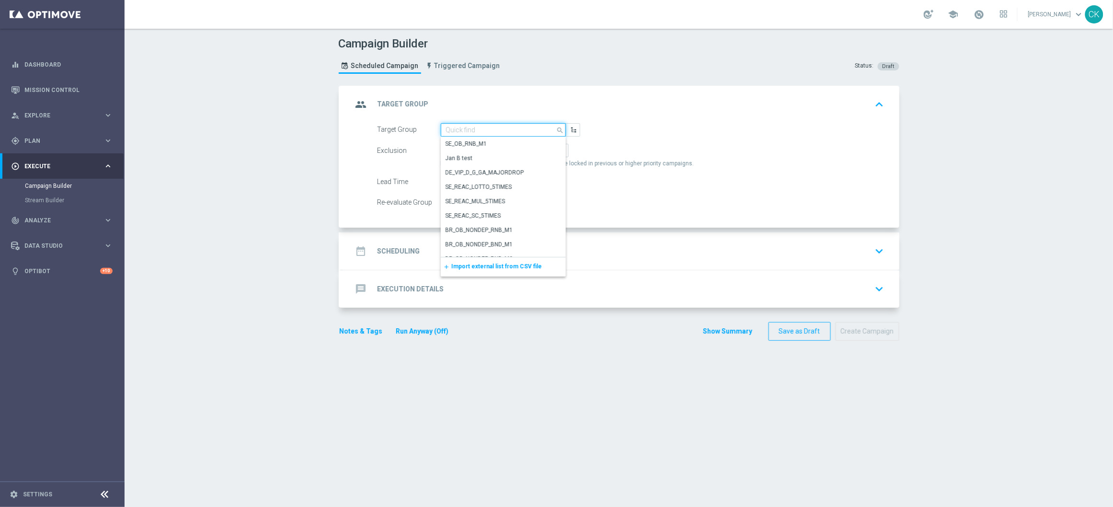
paste input "de_AT_TGT_NVIP_EM_TAC_LT__REACTIVATED_645"
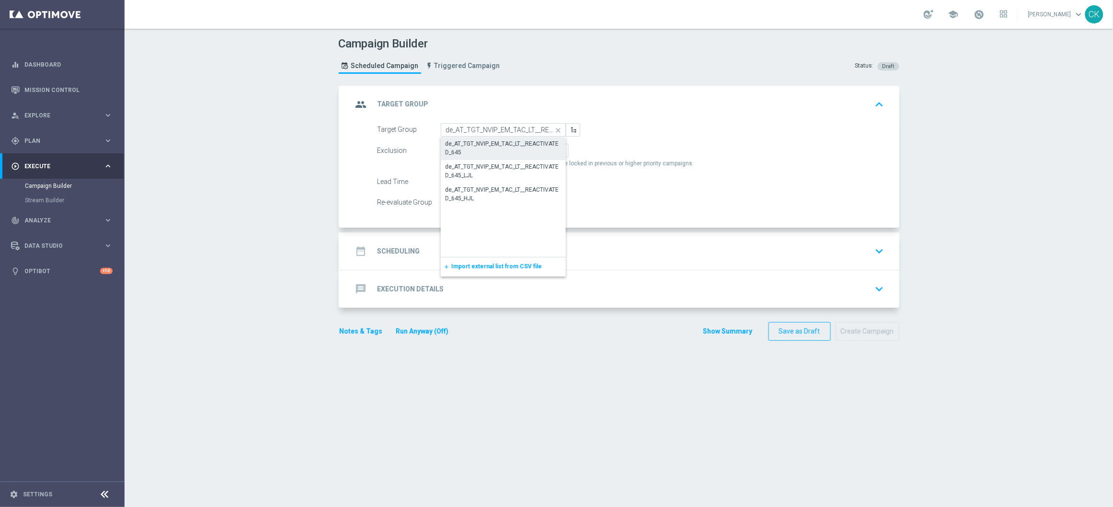
click at [504, 147] on div "de_AT_TGT_NVIP_EM_TAC_LT__REACTIVATED_645" at bounding box center [502, 147] width 115 height 17
type input "de_AT_TGT_NVIP_EM_TAC_LT__REACTIVATED_645"
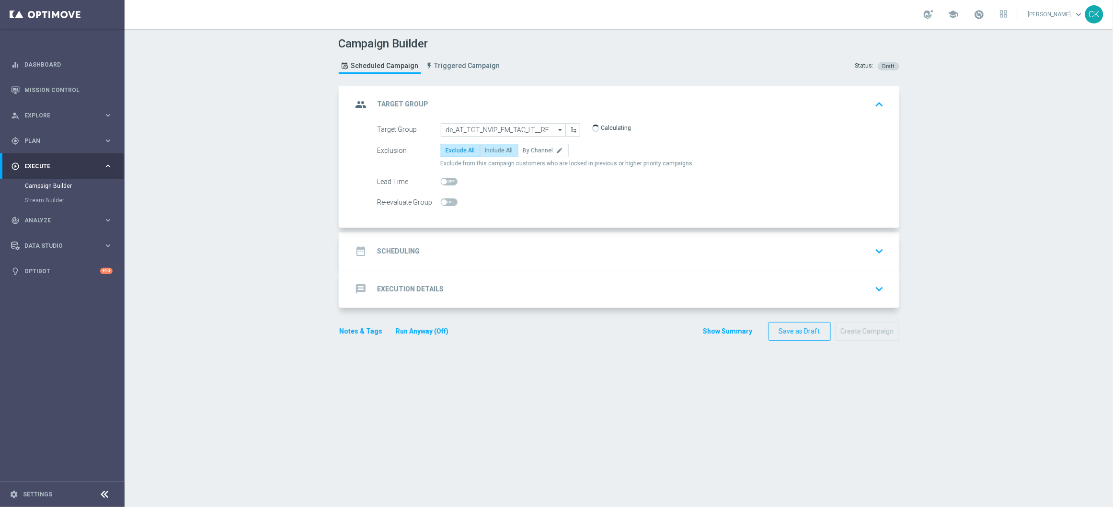
click at [503, 147] on span "Include All" at bounding box center [499, 150] width 28 height 7
click at [491, 149] on input "Include All" at bounding box center [488, 152] width 6 height 6
radio input "true"
click at [444, 178] on span at bounding box center [449, 182] width 17 height 8
click at [444, 178] on input "checkbox" at bounding box center [449, 182] width 17 height 8
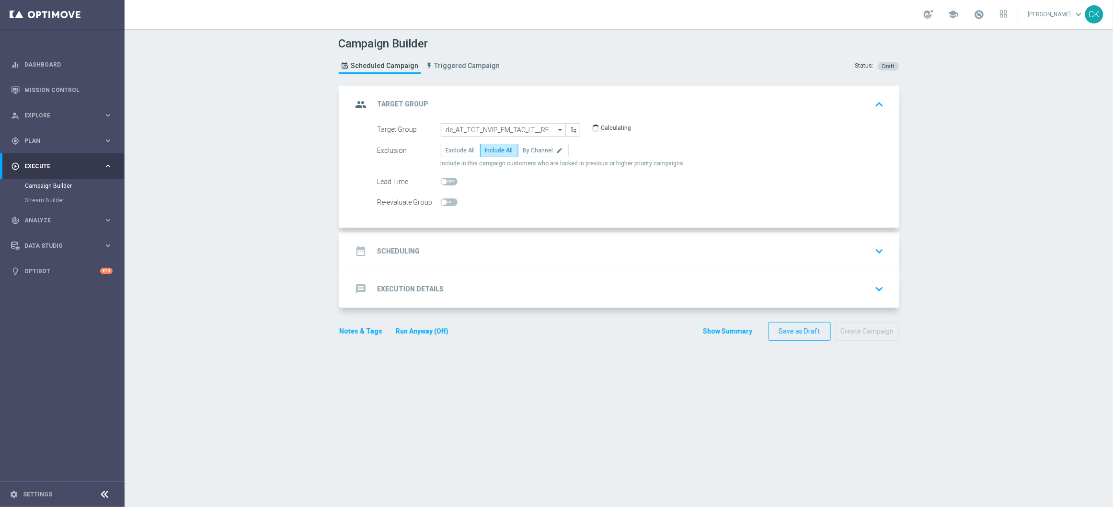
checkbox input "true"
click at [399, 249] on h2 "Scheduling" at bounding box center [398, 251] width 43 height 9
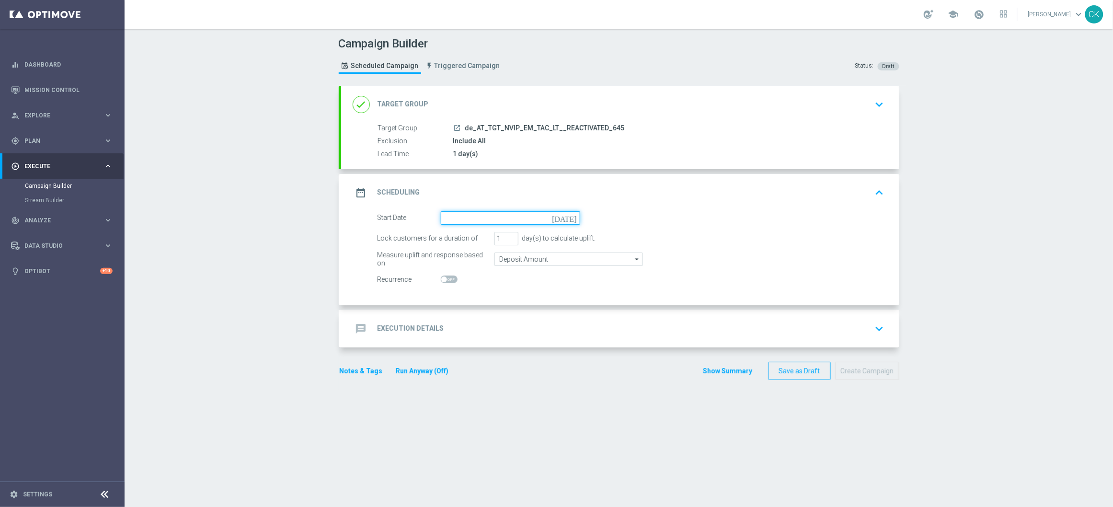
click at [466, 218] on input at bounding box center [510, 217] width 139 height 13
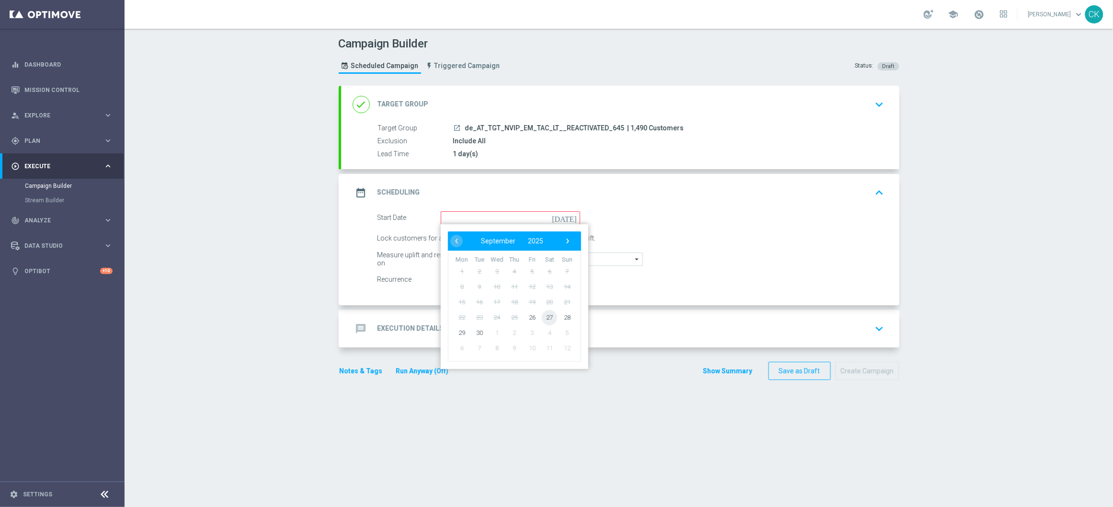
click at [542, 318] on span "27" at bounding box center [549, 316] width 15 height 15
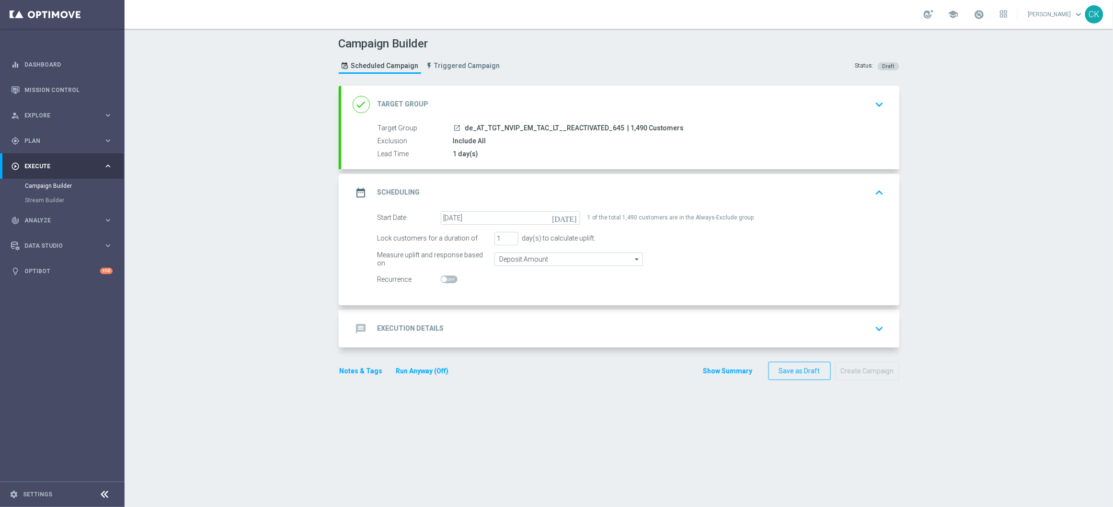
click at [394, 330] on h2 "Execution Details" at bounding box center [410, 328] width 67 height 9
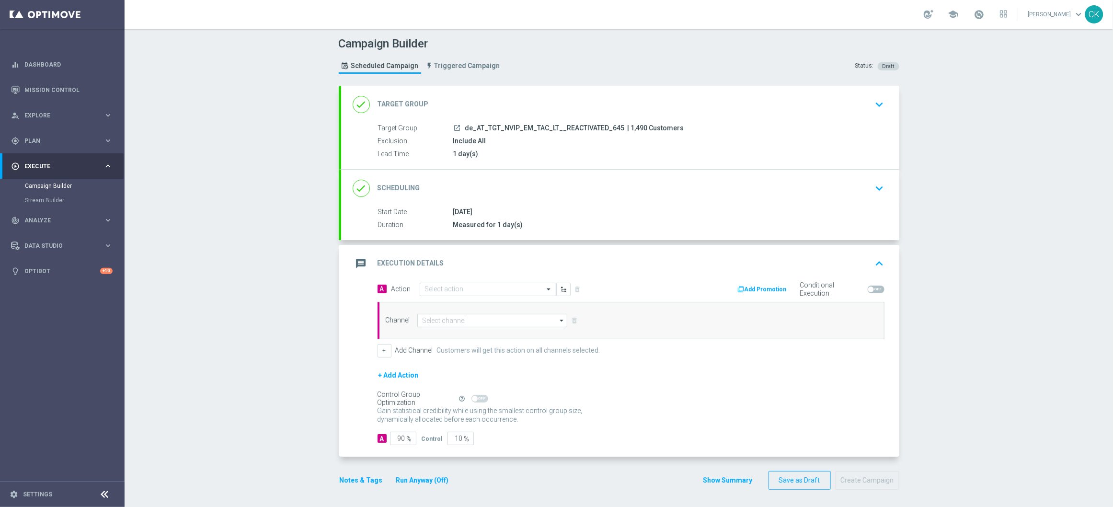
click at [525, 203] on div "done Scheduling keyboard_arrow_down" at bounding box center [620, 188] width 558 height 37
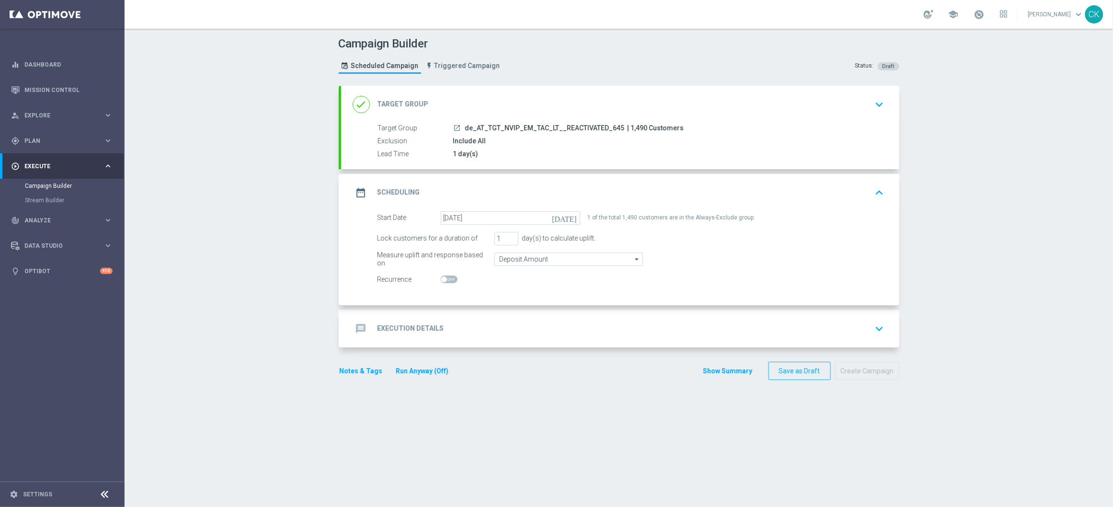
click at [569, 219] on icon "[DATE]" at bounding box center [566, 216] width 28 height 11
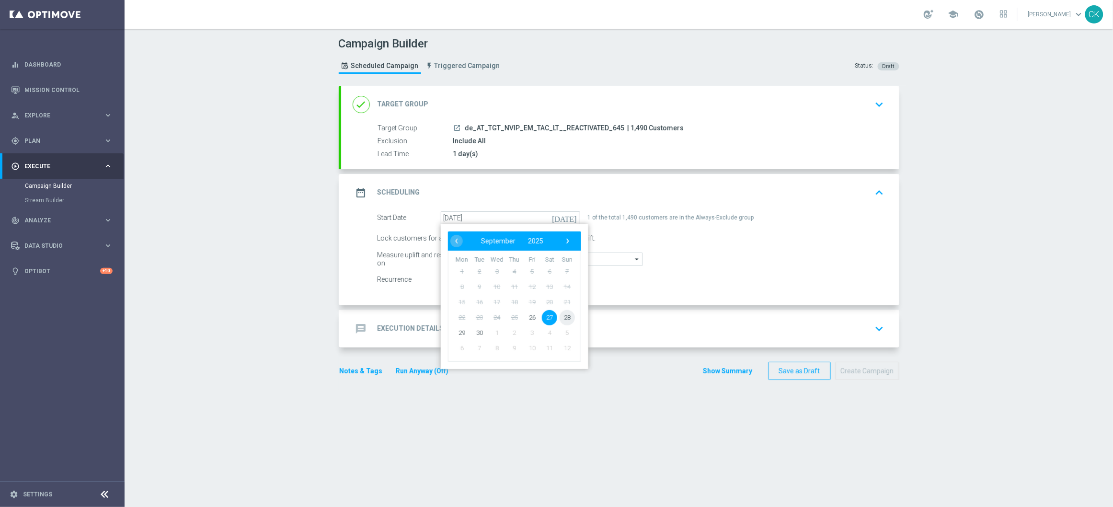
click at [564, 319] on span "28" at bounding box center [566, 316] width 15 height 15
type input "[DATE]"
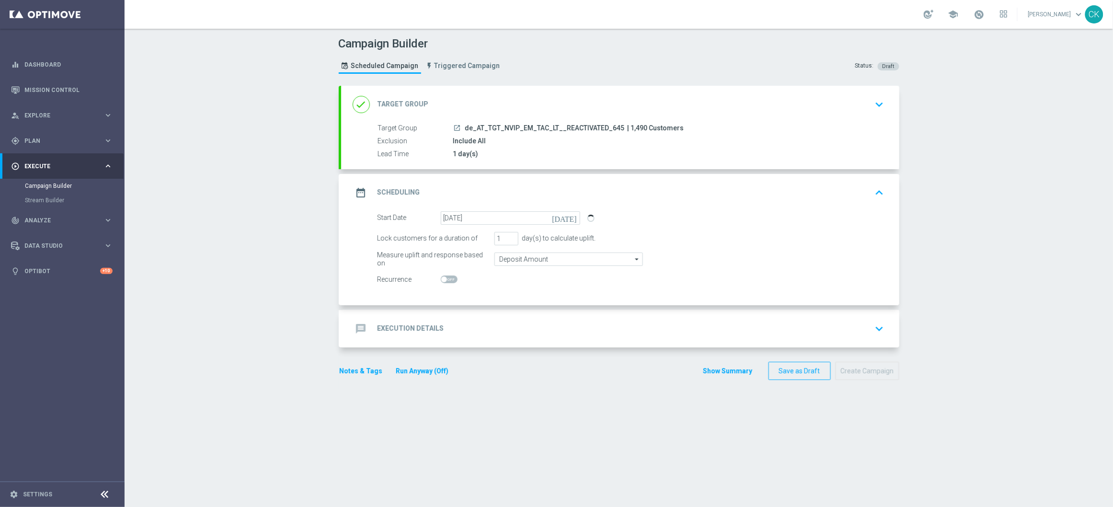
click at [396, 327] on h2 "Execution Details" at bounding box center [410, 328] width 67 height 9
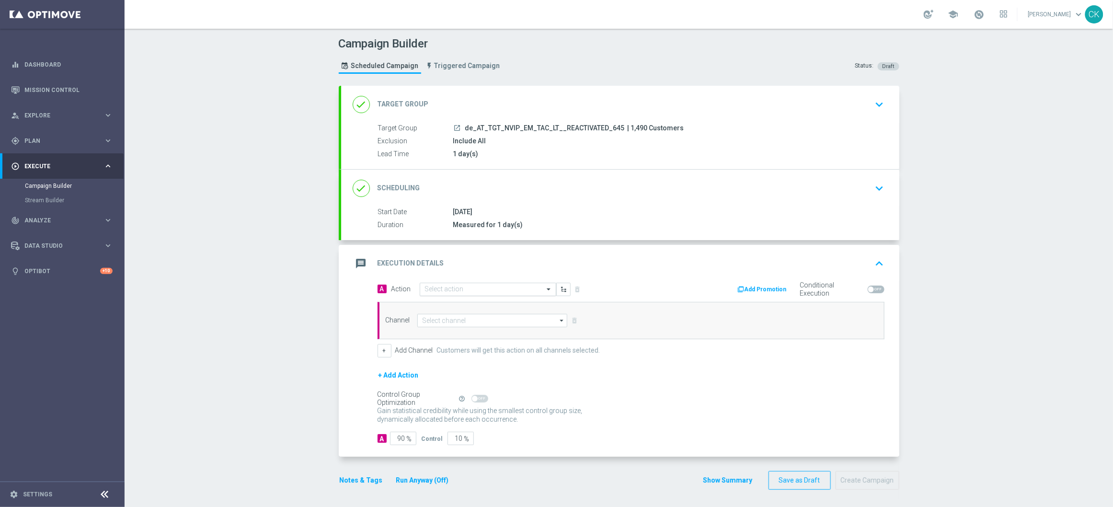
click at [466, 285] on input "text" at bounding box center [478, 289] width 107 height 8
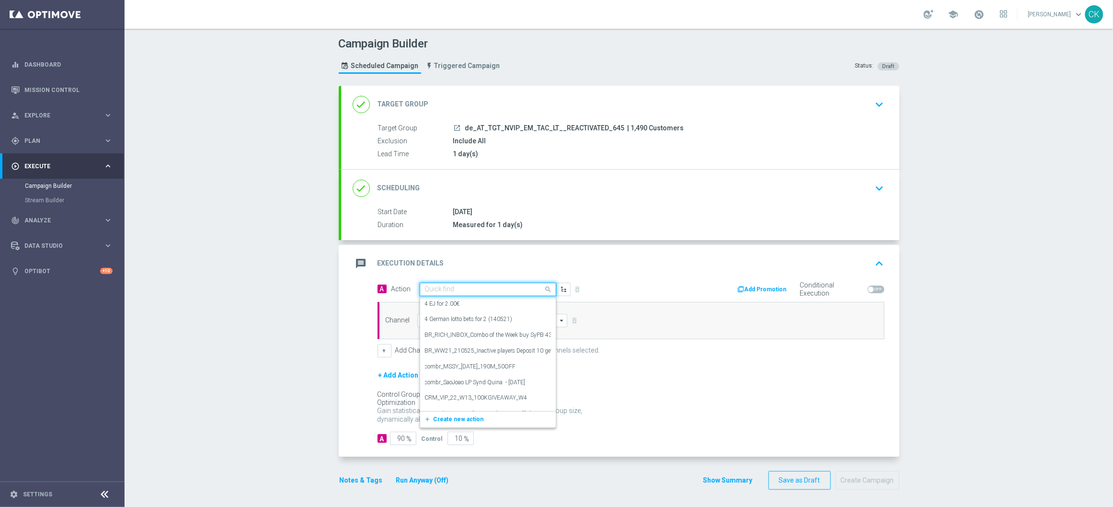
paste input "6 lines AT [GEOGRAPHIC_DATA] inkl. Lotto+ for 9.90€"
type input "6 lines AT [GEOGRAPHIC_DATA] inkl. Lotto+ for 9.90€"
click at [424, 318] on icon "add_new" at bounding box center [428, 319] width 9 height 7
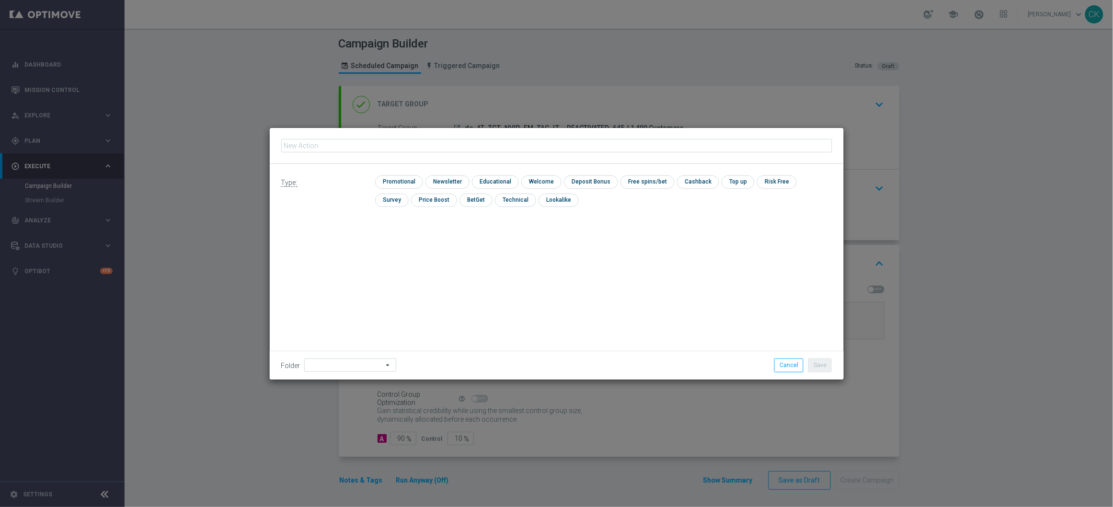
type input "6 lines AT [GEOGRAPHIC_DATA] inkl. Lotto+ for 9.90€"
click at [387, 180] on input "checkbox" at bounding box center [397, 181] width 45 height 13
checkbox input "true"
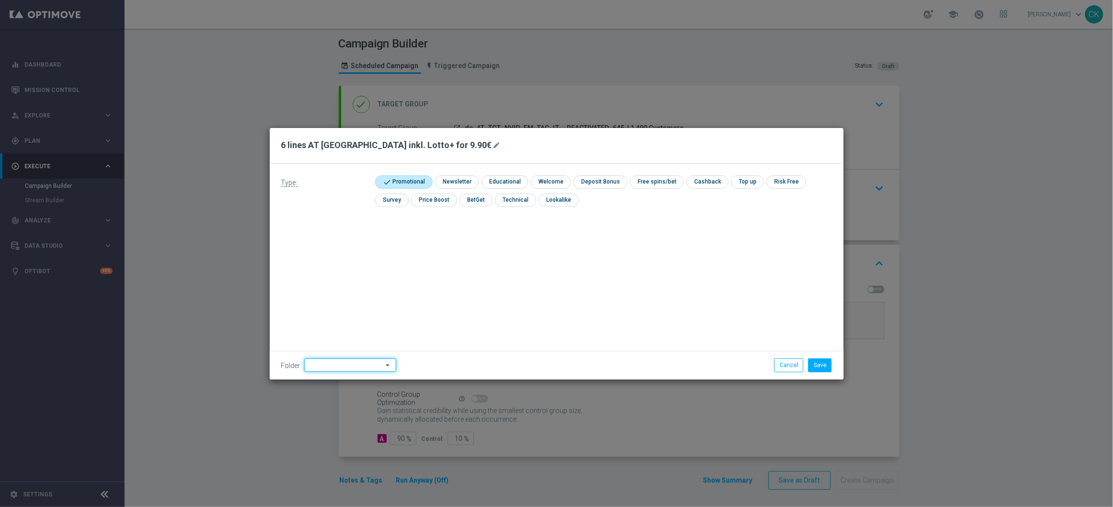
click at [329, 367] on input at bounding box center [350, 364] width 92 height 13
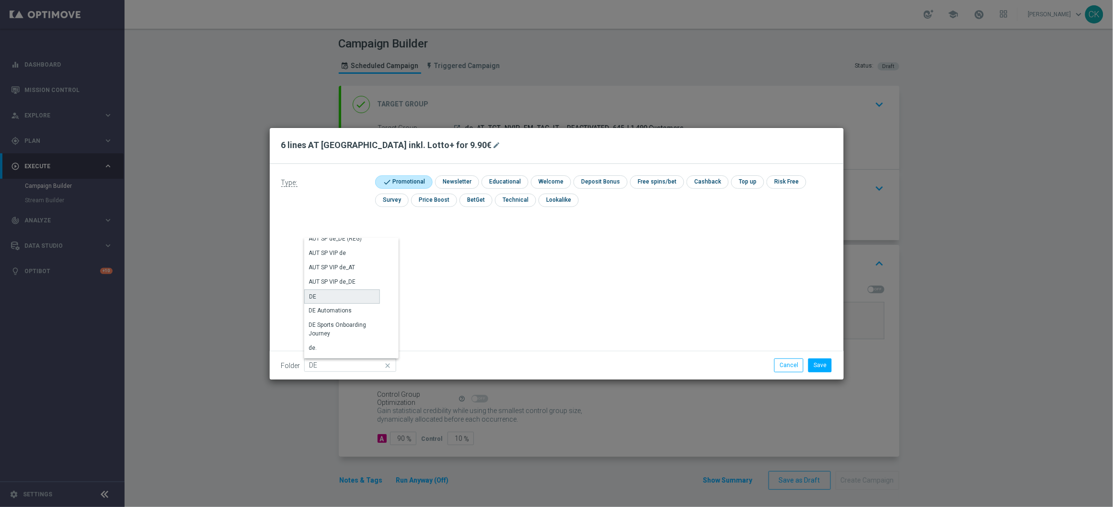
click at [324, 295] on div "DE" at bounding box center [342, 296] width 76 height 14
type input "DE"
click at [426, 300] on div "Type: check Promotional check Newsletter check Educational check Welcome check …" at bounding box center [557, 272] width 574 height 216
click at [816, 364] on button "Save" at bounding box center [819, 364] width 23 height 13
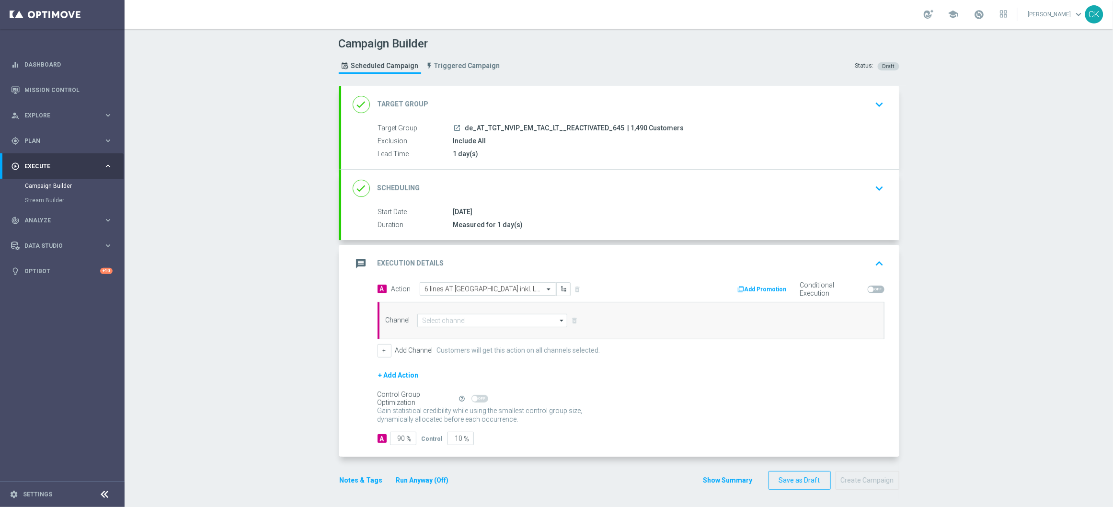
scroll to position [0, 0]
click at [557, 318] on icon "arrow_drop_down" at bounding box center [562, 320] width 10 height 12
click at [438, 361] on div "Optimail" at bounding box center [488, 362] width 142 height 13
type input "Optimail"
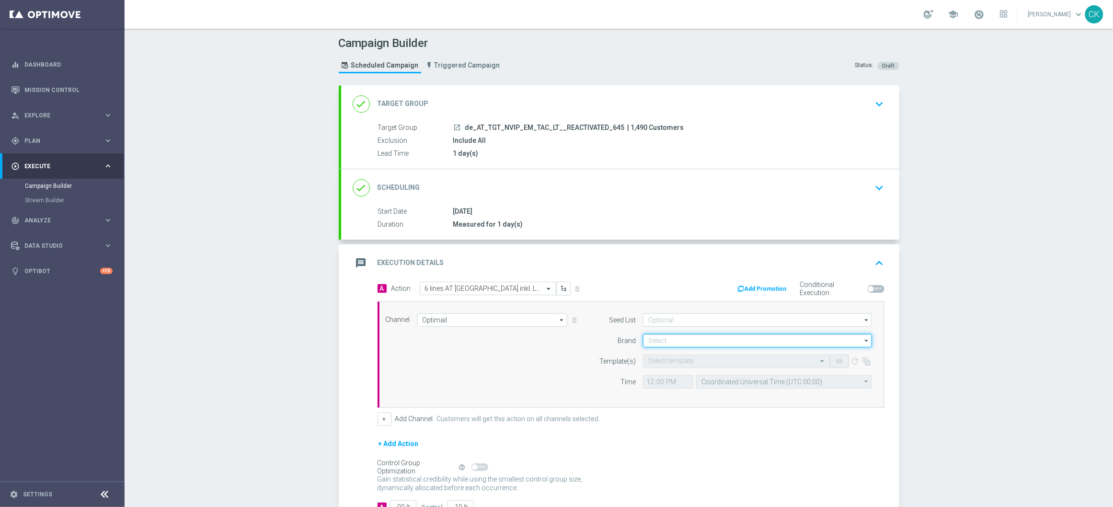
click at [660, 344] on input at bounding box center [757, 340] width 229 height 13
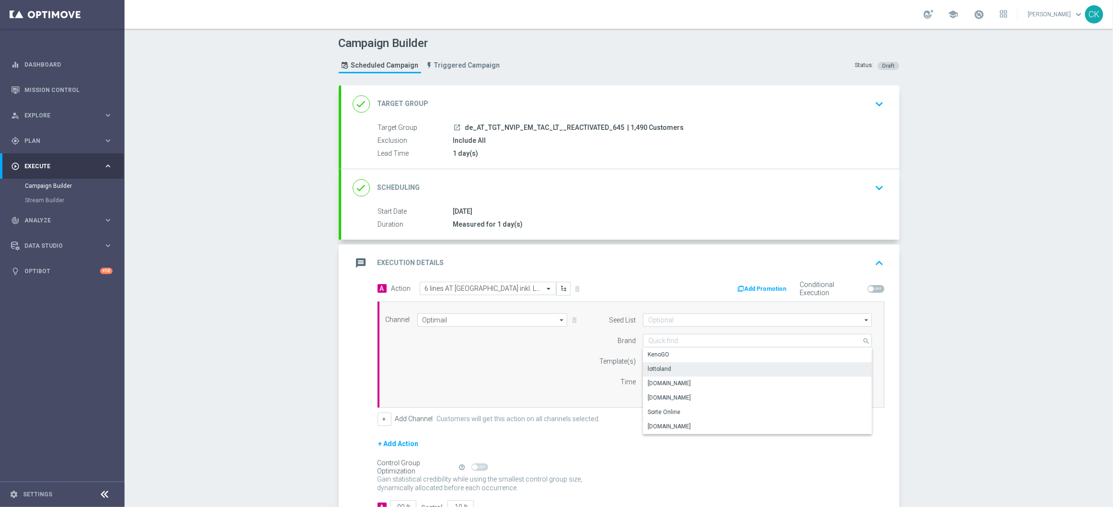
click at [662, 366] on div "lottoland" at bounding box center [659, 368] width 23 height 9
type input "lottoland"
click at [661, 363] on input "text" at bounding box center [726, 361] width 157 height 8
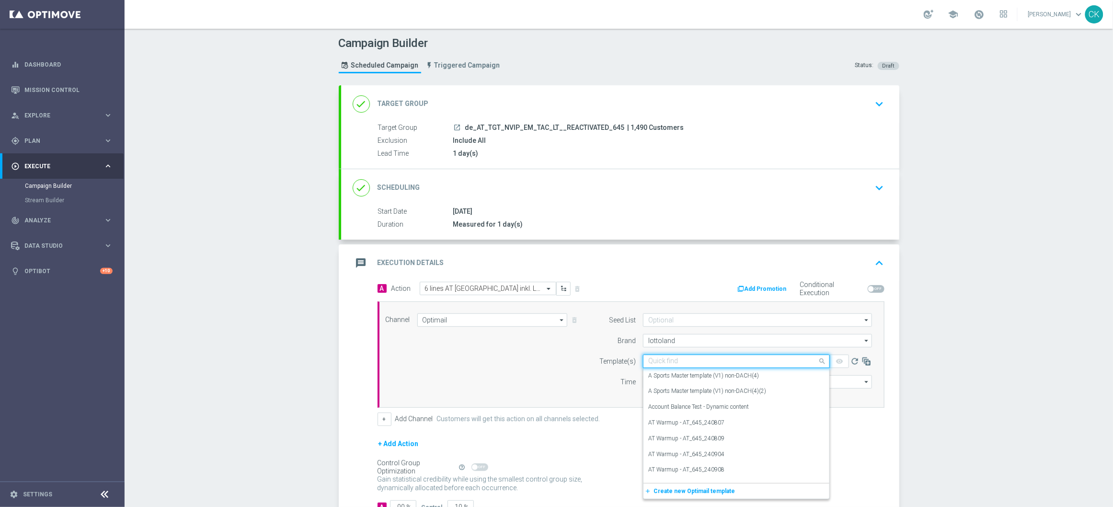
paste input "AT__645_REACT_250928__NVIP_EMA_TAC_LT"
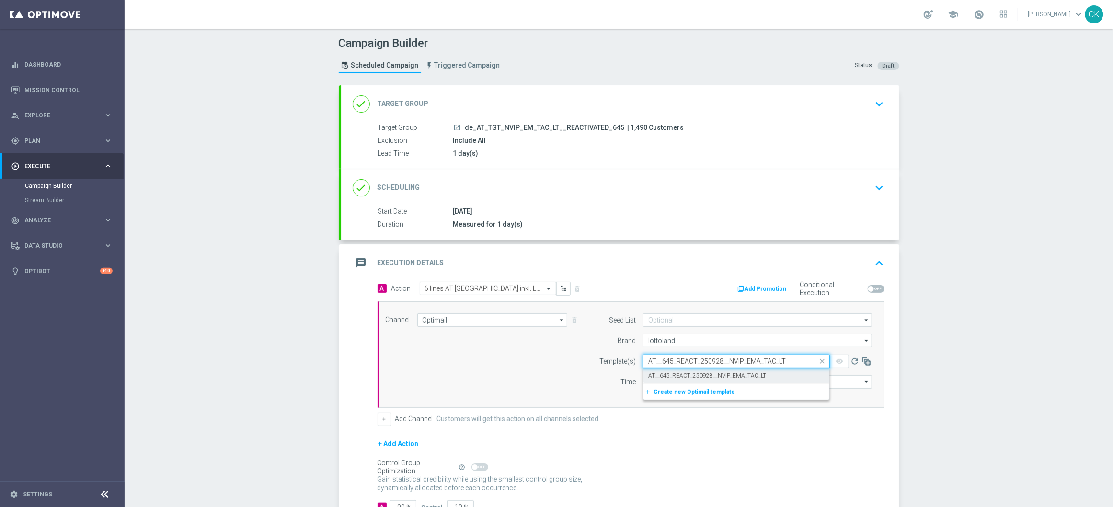
click at [649, 375] on label "AT__645_REACT_250928__NVIP_EMA_TAC_LT" at bounding box center [707, 376] width 118 height 8
type input "AT__645_REACT_250928__NVIP_EMA_TAC_LT"
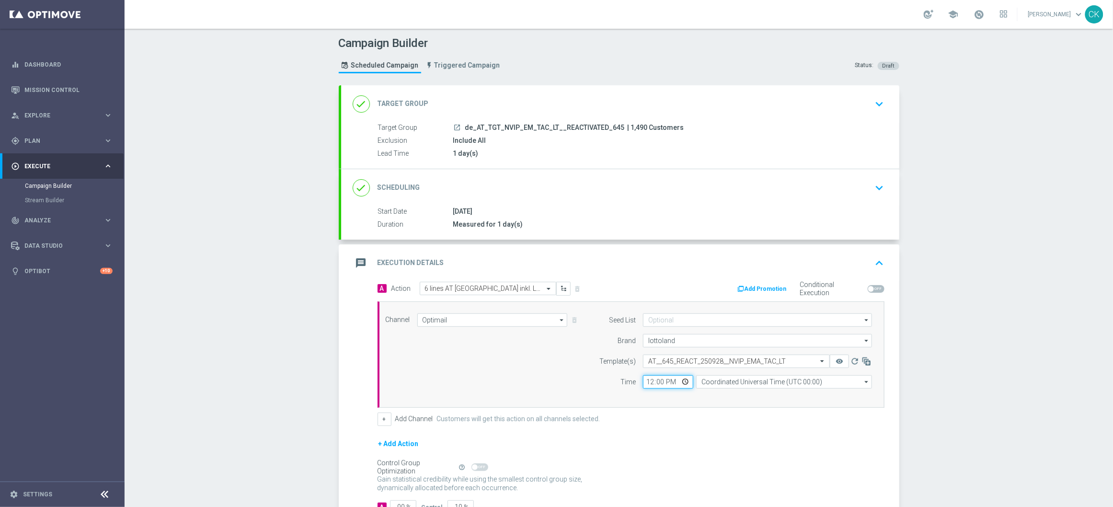
click at [647, 382] on input "12:00" at bounding box center [668, 381] width 50 height 13
type input "08:00"
click at [736, 377] on input "Coordinated Universal Time (UTC 00:00)" at bounding box center [784, 381] width 176 height 13
click at [763, 393] on div "Central European Time ([GEOGRAPHIC_DATA]) (UTC +02:00)" at bounding box center [779, 395] width 157 height 9
type input "Central European Time ([GEOGRAPHIC_DATA]) (UTC +02:00)"
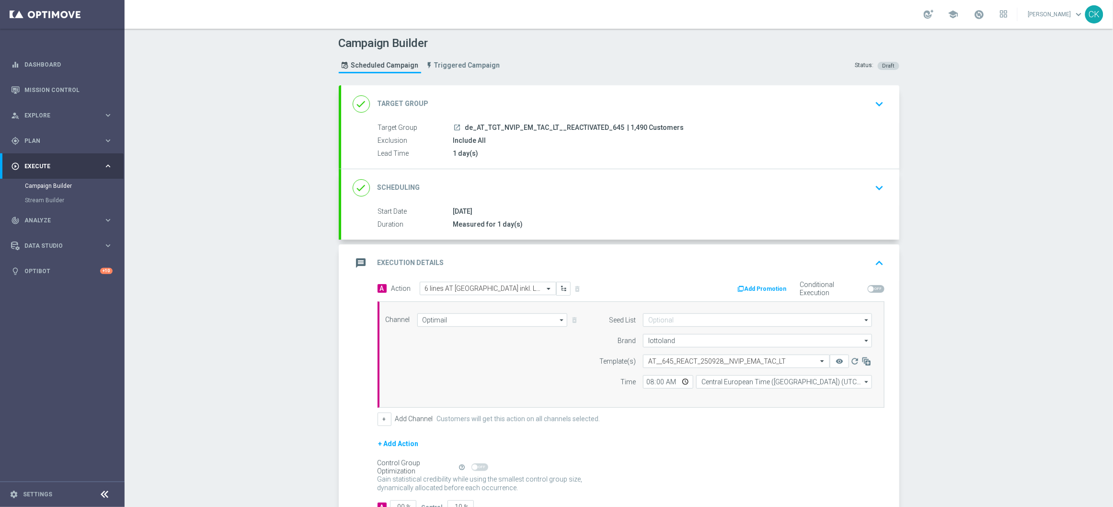
scroll to position [72, 0]
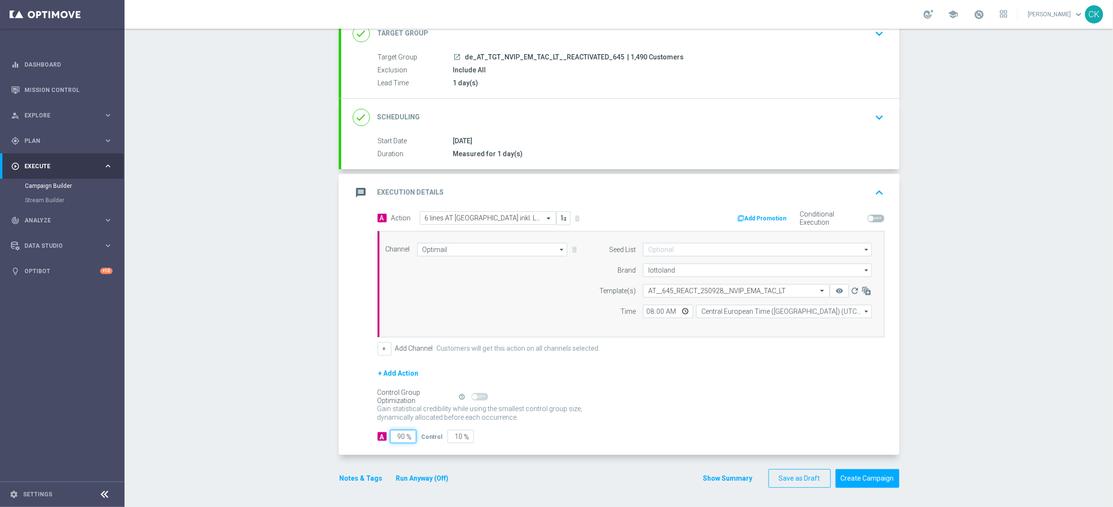
click at [401, 436] on input "90" at bounding box center [403, 436] width 26 height 13
type input "9"
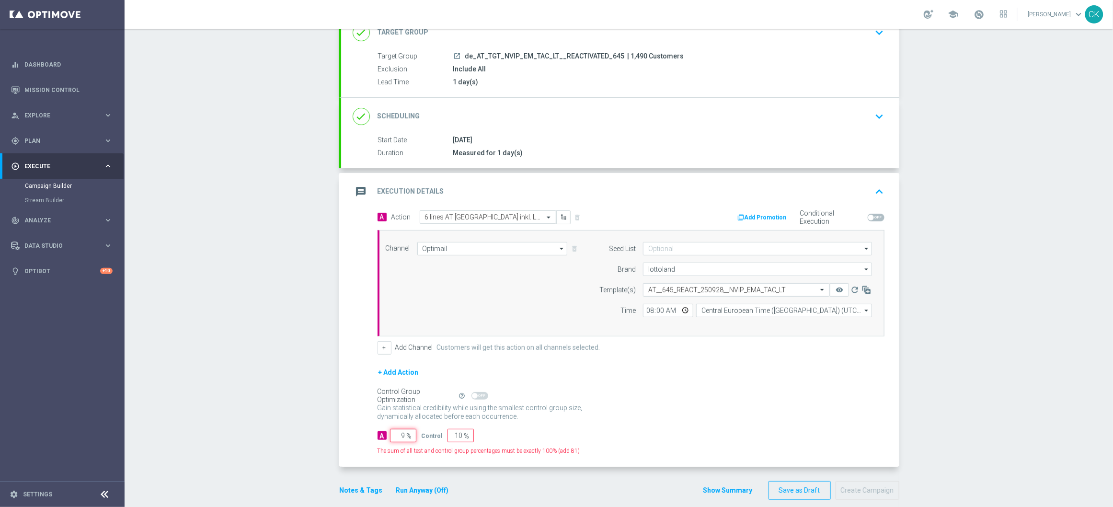
type input "91"
type input "98"
type input "2"
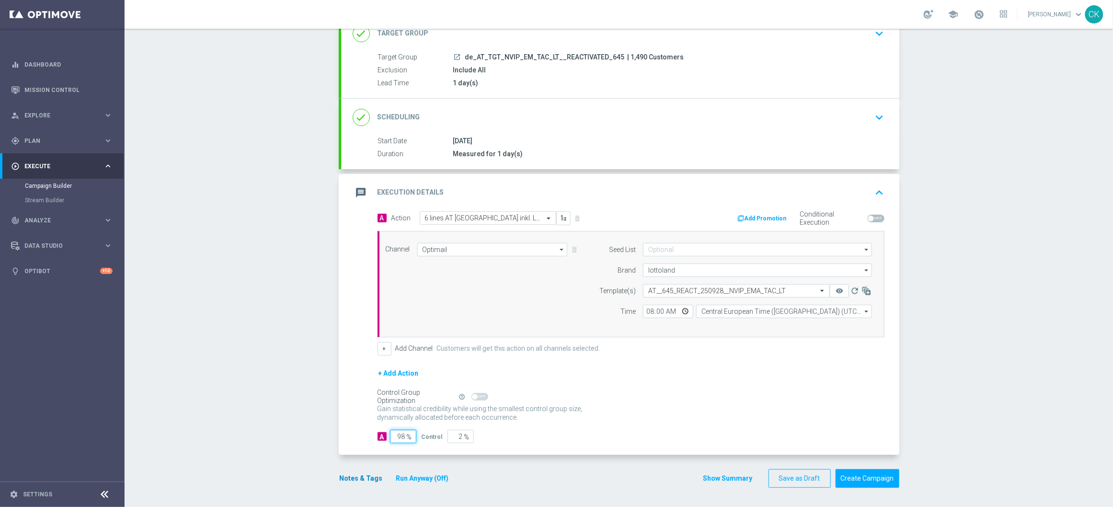
type input "98"
click at [350, 476] on button "Notes & Tags" at bounding box center [361, 478] width 45 height 12
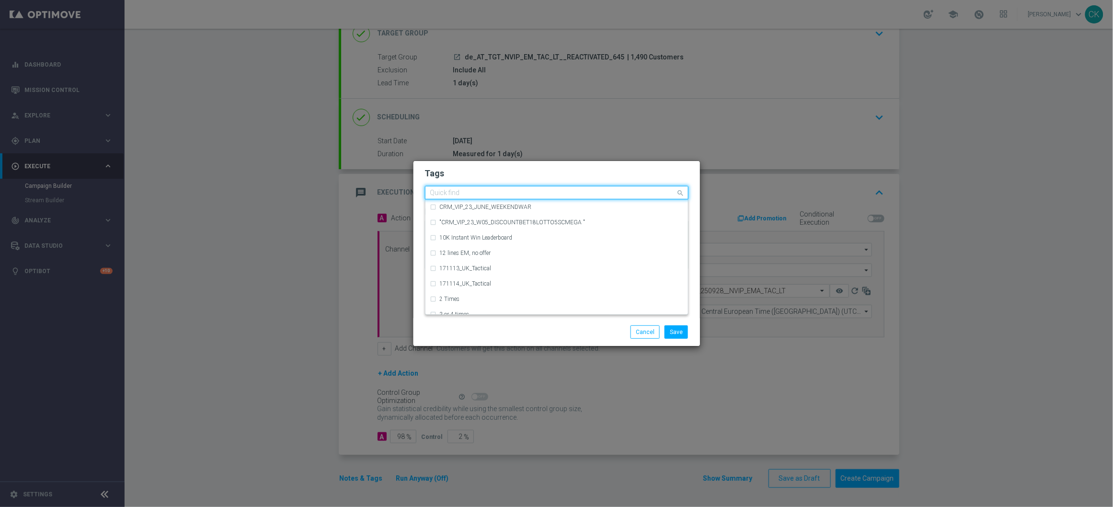
click at [514, 189] on input "text" at bounding box center [553, 193] width 246 height 8
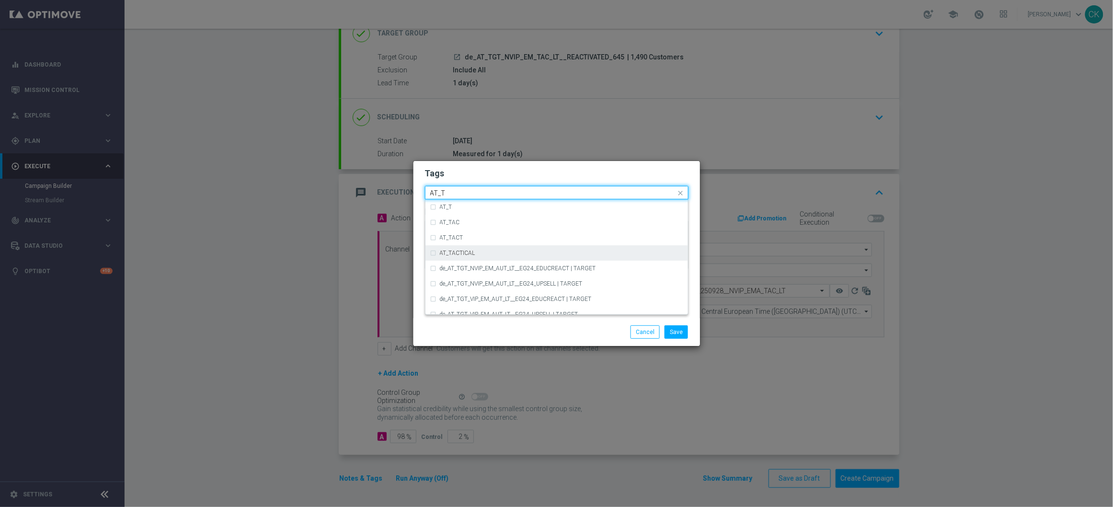
click at [502, 250] on div "AT_TACTICAL" at bounding box center [561, 253] width 243 height 6
type input "AT_T"
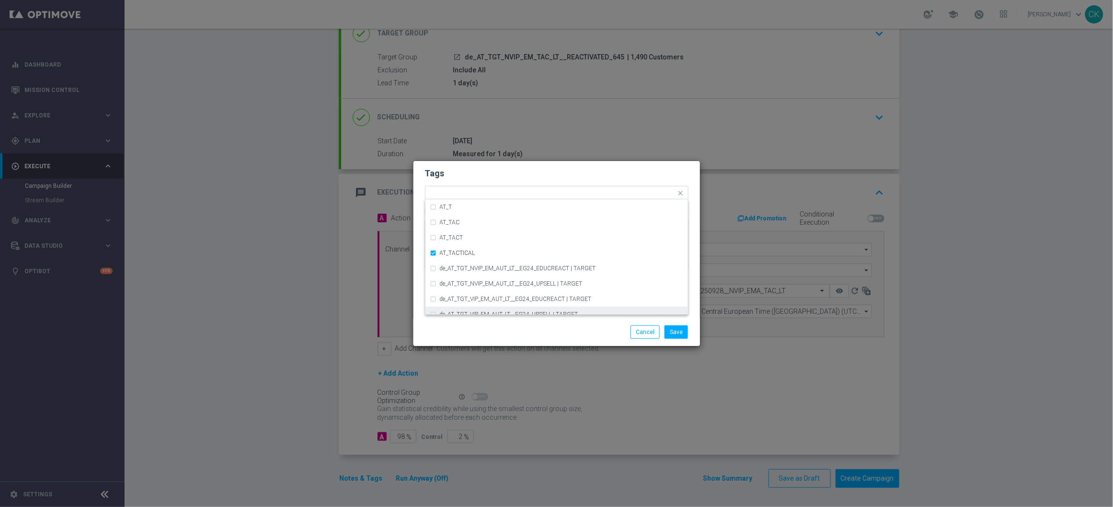
click at [497, 325] on div at bounding box center [464, 325] width 92 height 0
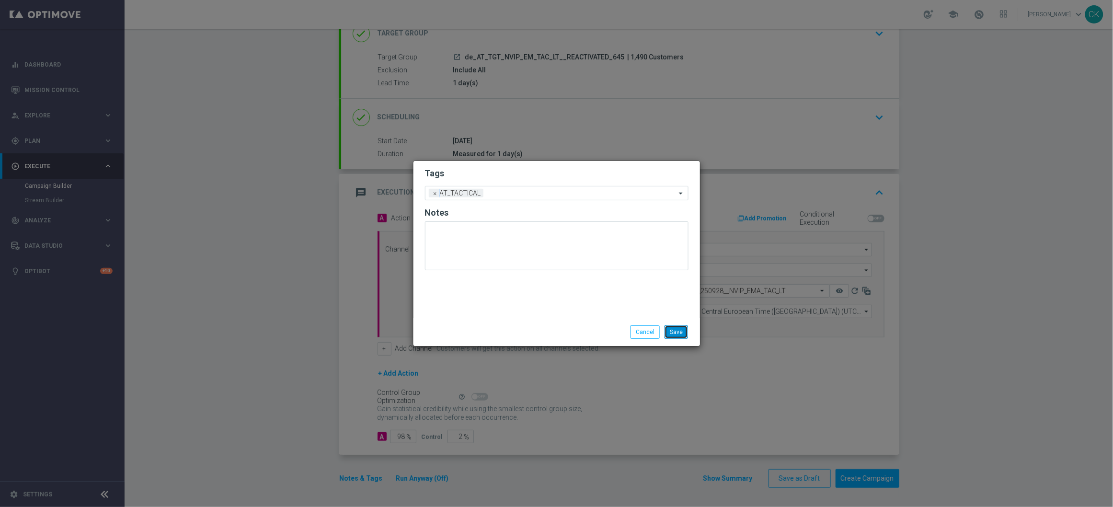
click at [682, 331] on button "Save" at bounding box center [675, 331] width 23 height 13
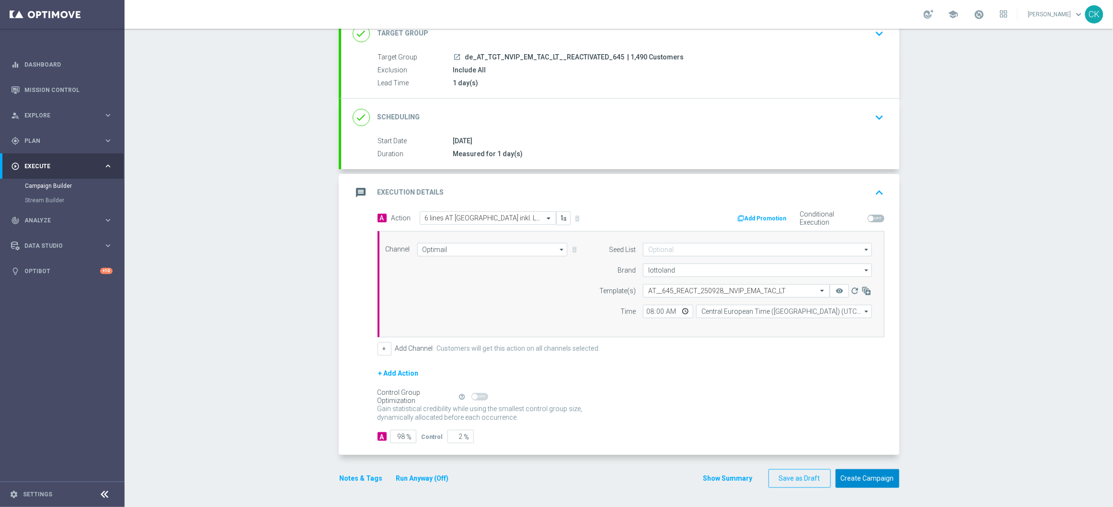
click at [850, 482] on button "Create Campaign" at bounding box center [867, 478] width 64 height 19
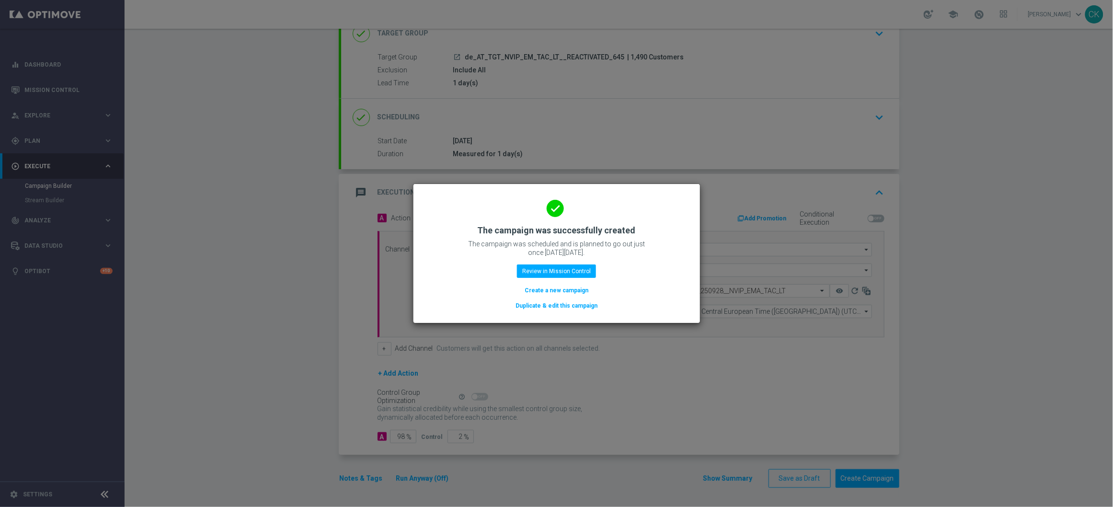
click at [547, 290] on button "Create a new campaign" at bounding box center [556, 290] width 66 height 11
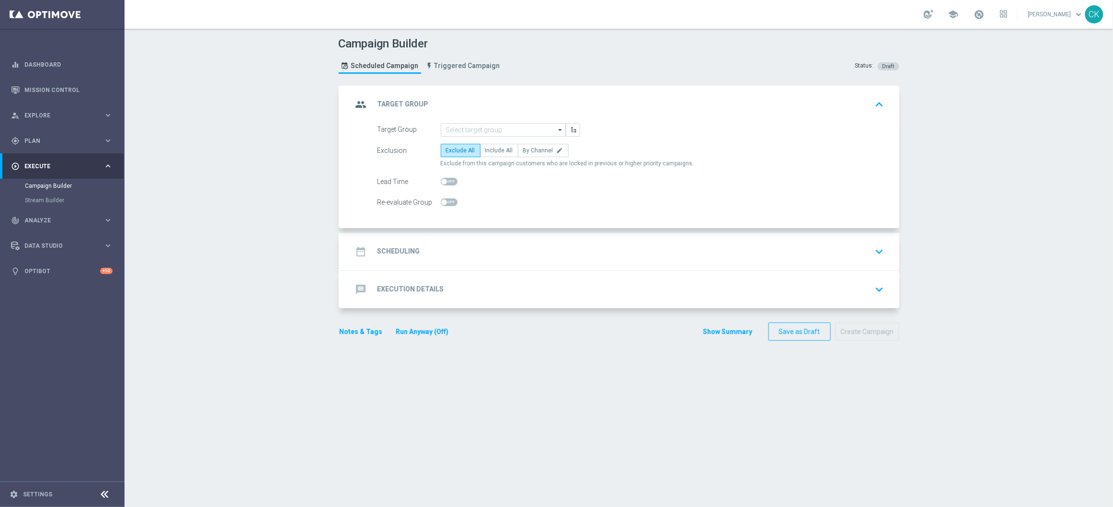
scroll to position [0, 0]
click at [466, 125] on input at bounding box center [503, 129] width 125 height 13
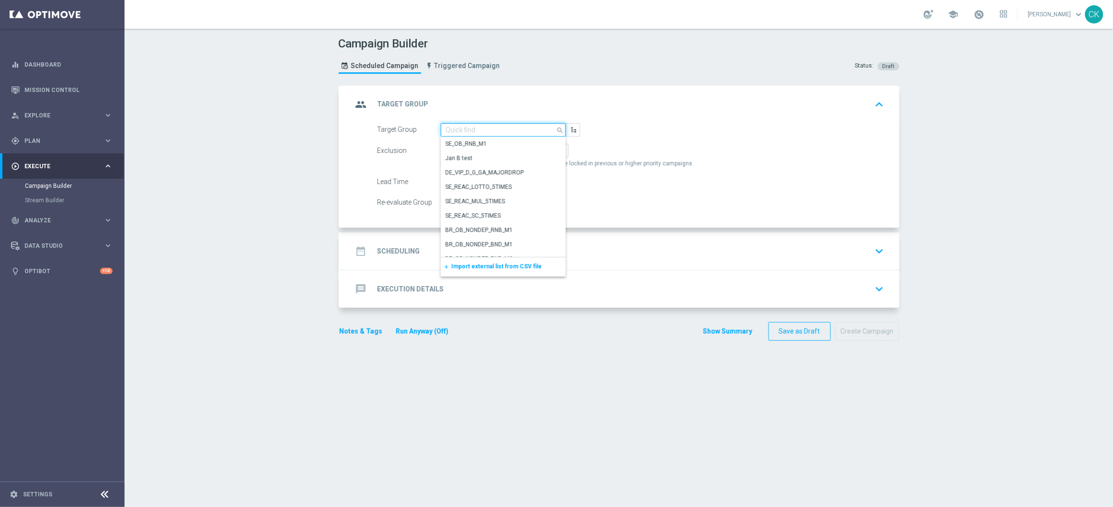
paste input "de_AT_TGT_NVIP_EM_TAC_LT__CHURNED_645"
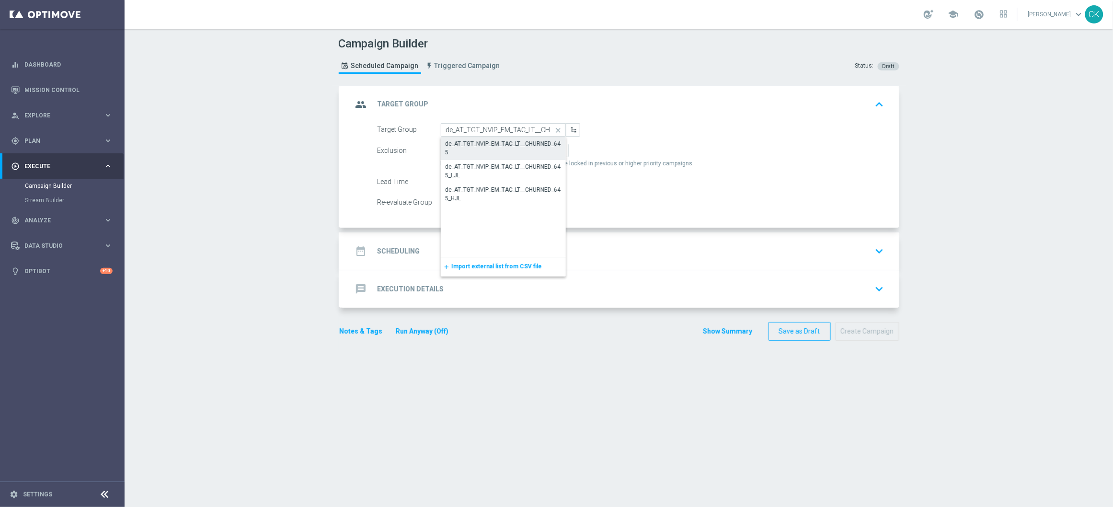
click at [470, 141] on div "de_AT_TGT_NVIP_EM_TAC_LT__CHURNED_645" at bounding box center [502, 147] width 115 height 17
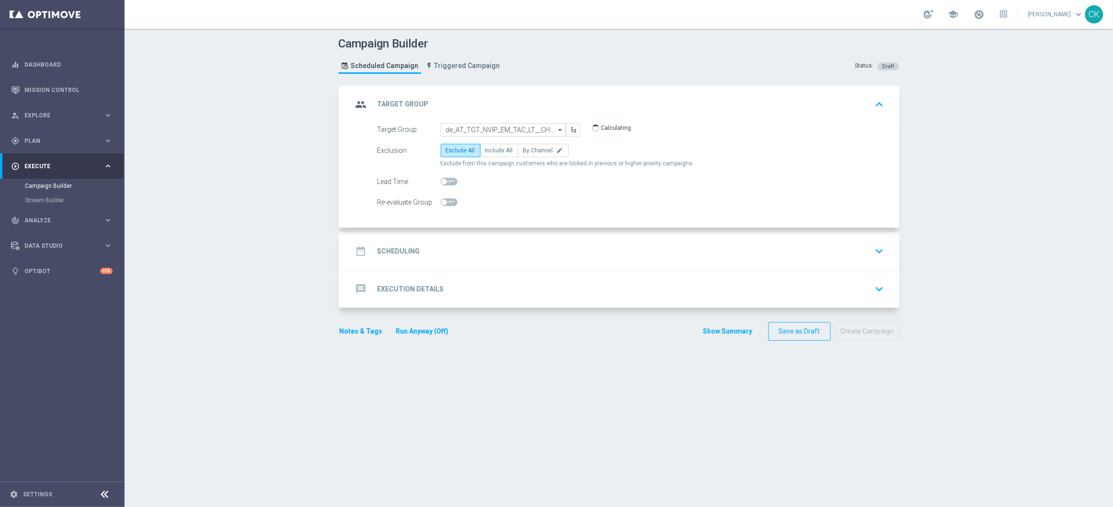
type input "de_AT_TGT_NVIP_EM_TAC_LT__CHURNED_645"
click at [493, 151] on span "Include All" at bounding box center [499, 150] width 28 height 7
click at [491, 151] on input "Include All" at bounding box center [488, 152] width 6 height 6
radio input "true"
click at [441, 180] on span at bounding box center [444, 182] width 6 height 6
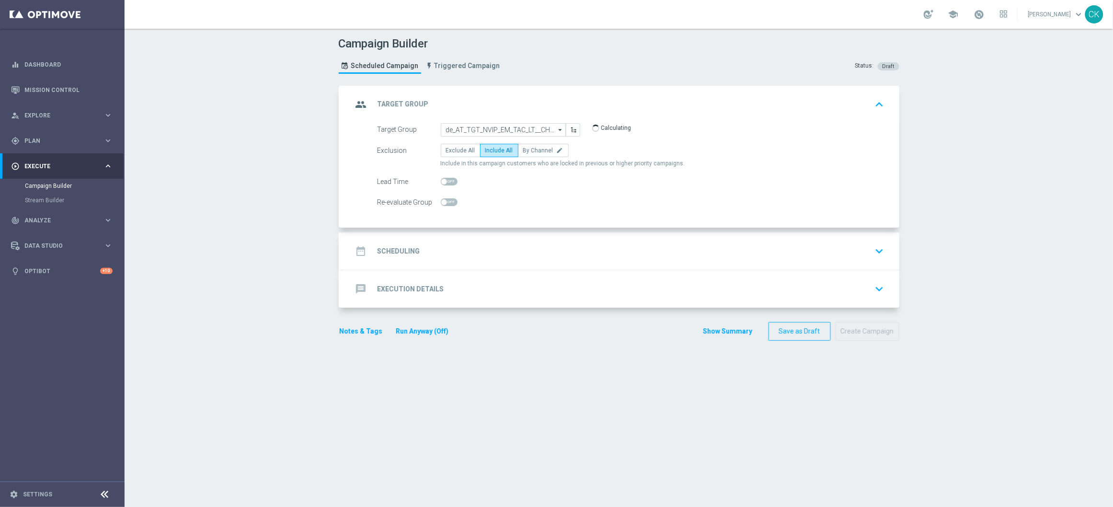
click at [441, 180] on input "checkbox" at bounding box center [449, 182] width 17 height 8
checkbox input "true"
click at [393, 250] on h2 "Scheduling" at bounding box center [398, 251] width 43 height 9
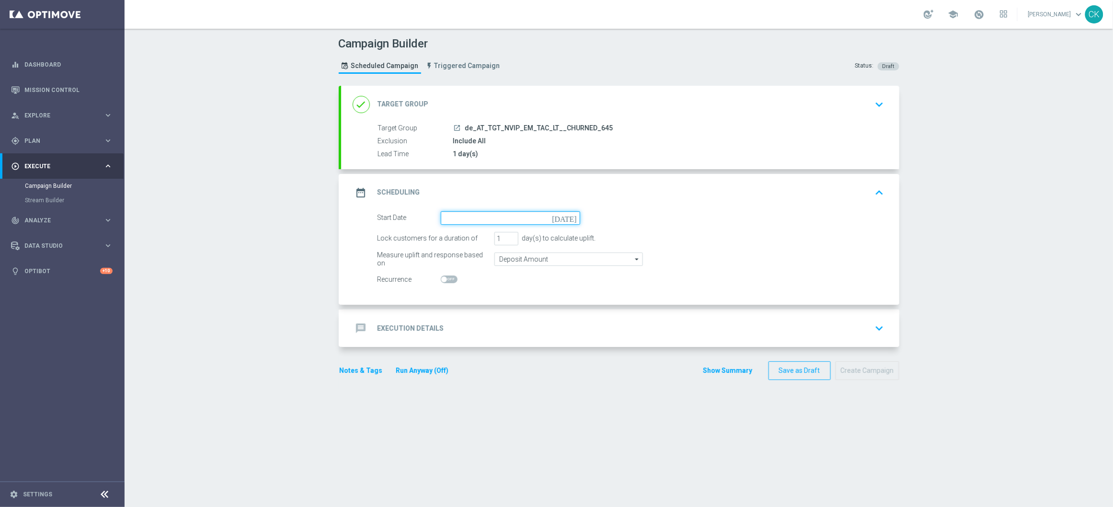
click at [494, 217] on input at bounding box center [510, 217] width 139 height 13
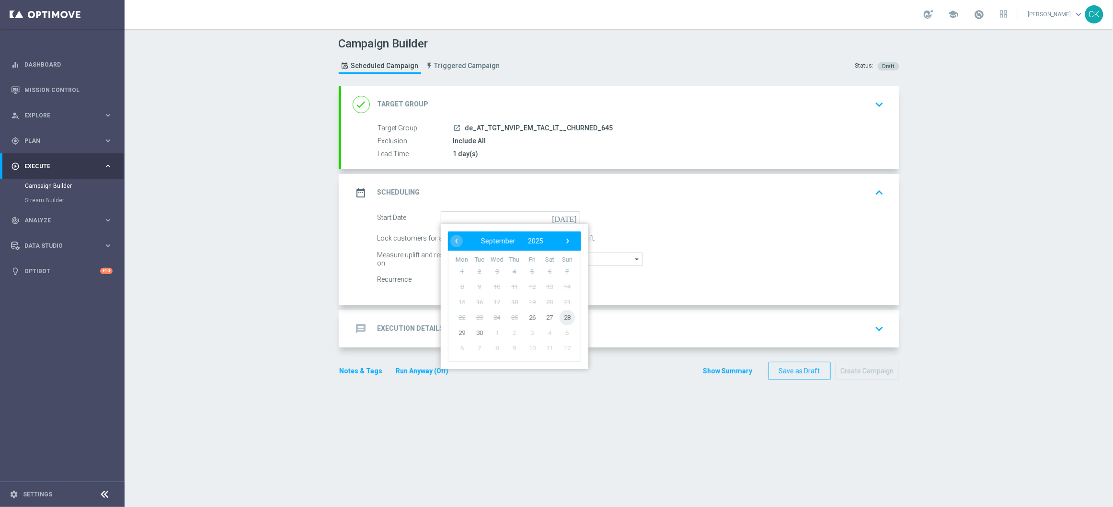
drag, startPoint x: 554, startPoint y: 313, endPoint x: 568, endPoint y: 313, distance: 13.9
click at [568, 313] on span "28" at bounding box center [566, 316] width 15 height 15
type input "[DATE]"
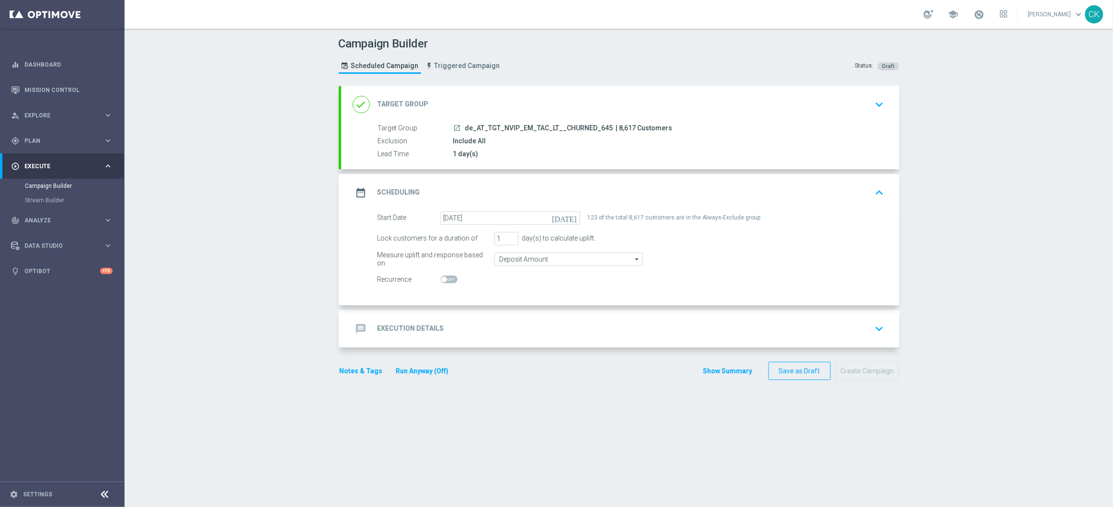
click at [403, 326] on h2 "Execution Details" at bounding box center [410, 328] width 67 height 9
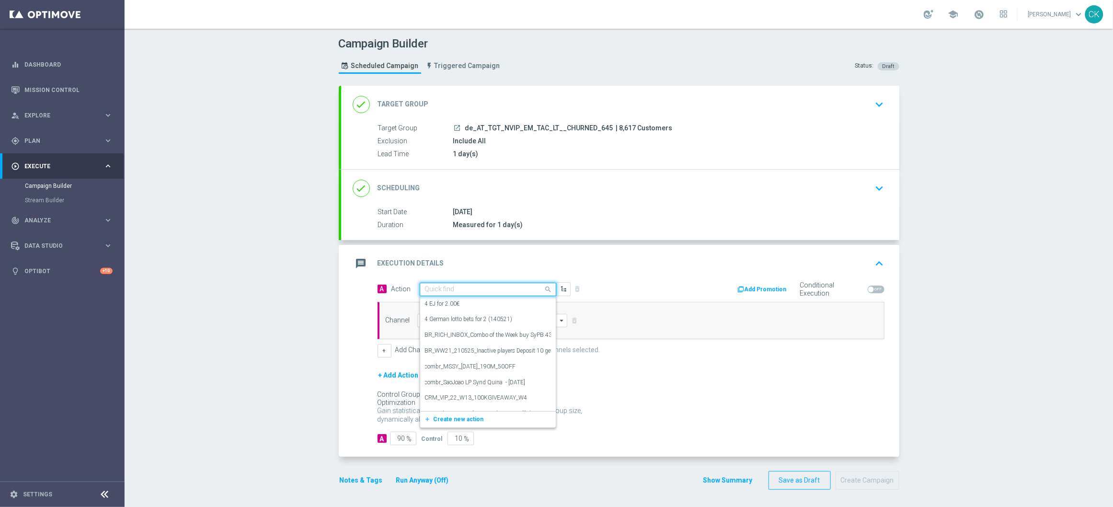
click at [476, 286] on input "text" at bounding box center [478, 289] width 107 height 8
paste input "3 lines AT [GEOGRAPHIC_DATA] inkl. Lotto+ for 4.90€"
type input "3 lines AT [GEOGRAPHIC_DATA] inkl. Lotto+ for 4.90€"
click at [424, 317] on icon "add_new" at bounding box center [428, 319] width 9 height 7
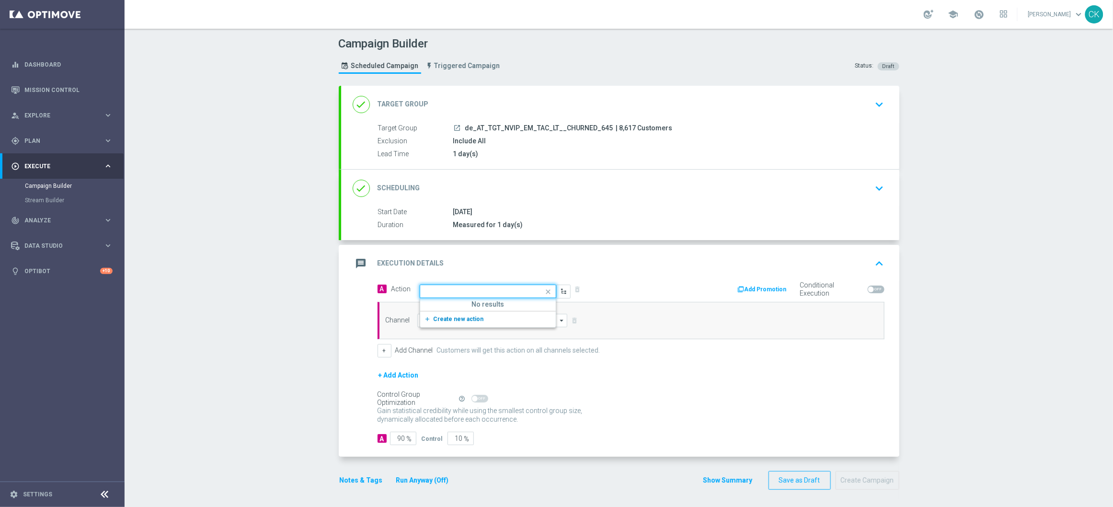
scroll to position [0, 0]
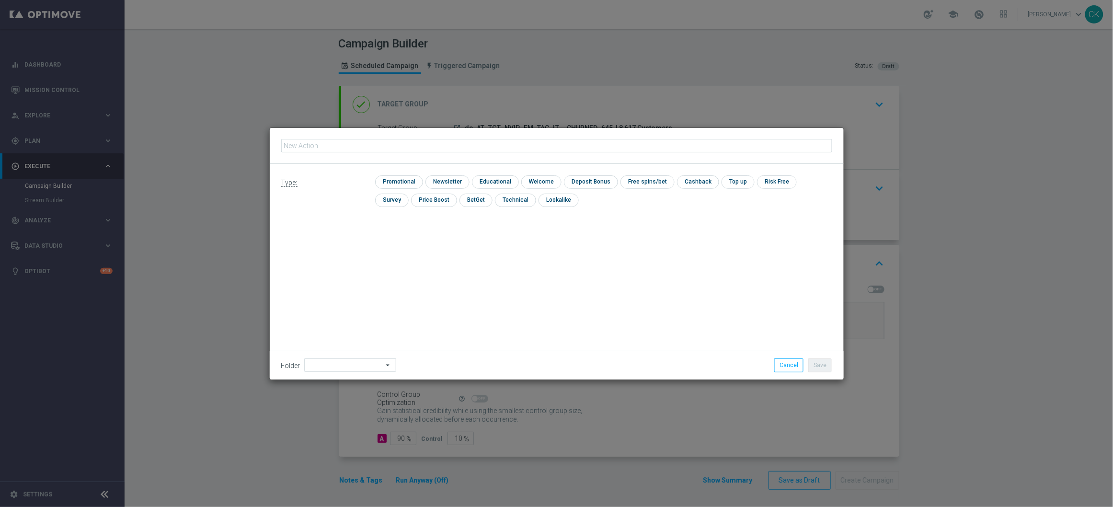
type input "3 lines AT [GEOGRAPHIC_DATA] inkl. Lotto+ for 4.90€"
click at [405, 183] on input "checkbox" at bounding box center [397, 181] width 45 height 13
checkbox input "true"
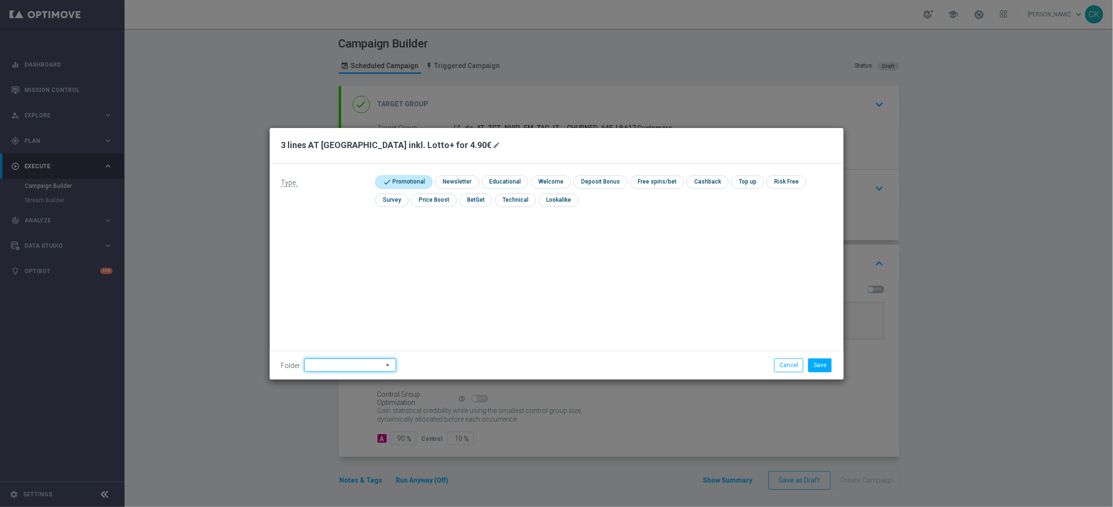
click at [338, 364] on input at bounding box center [350, 364] width 92 height 13
type input "AT_T"
click at [384, 362] on icon "close" at bounding box center [389, 365] width 10 height 13
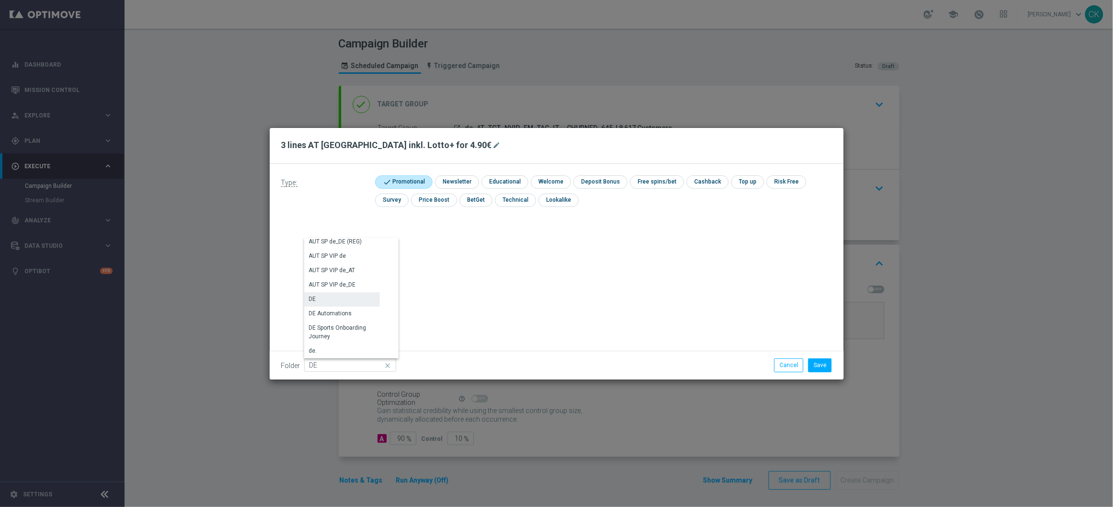
click at [341, 296] on div "DE" at bounding box center [342, 298] width 76 height 13
type input "DE"
click at [453, 304] on div "Type: check Promotional check Newsletter check Educational check Welcome check …" at bounding box center [557, 272] width 574 height 216
click at [817, 365] on button "Save" at bounding box center [819, 364] width 23 height 13
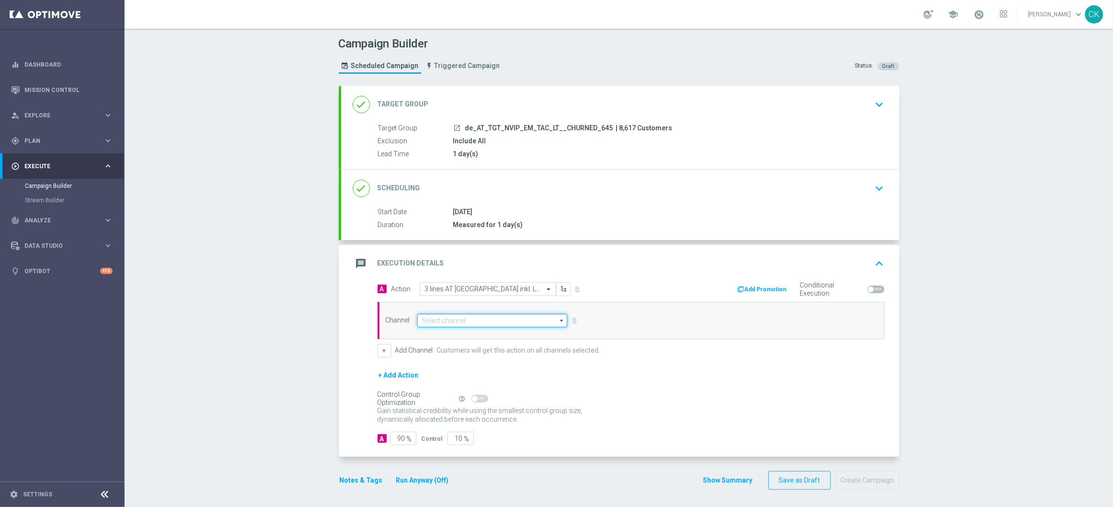
click at [456, 321] on input at bounding box center [492, 320] width 150 height 13
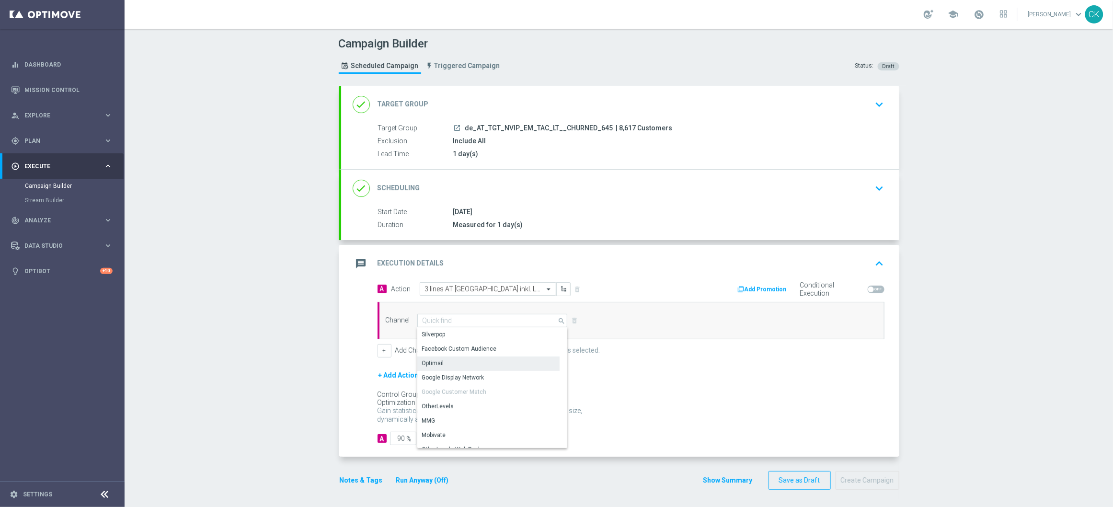
click at [448, 366] on div "Optimail" at bounding box center [488, 362] width 142 height 13
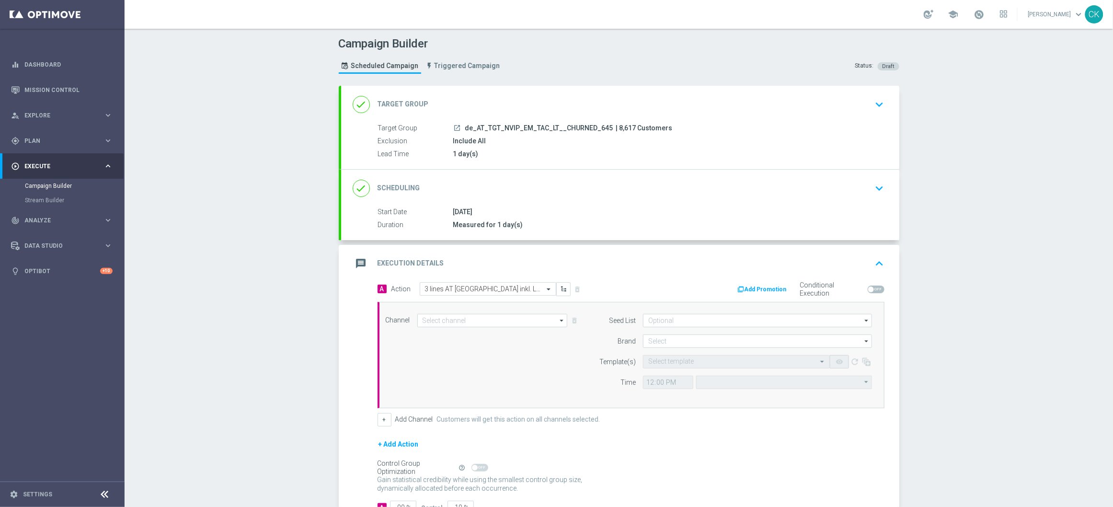
type input "Optimail"
type input "Coordinated Universal Time (UTC 00:00)"
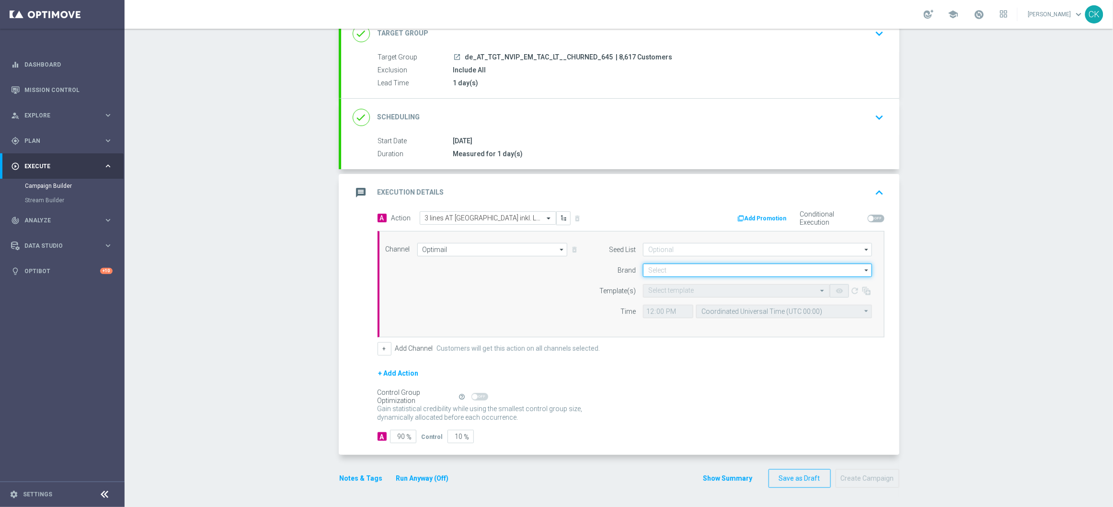
click at [659, 263] on input at bounding box center [757, 269] width 229 height 13
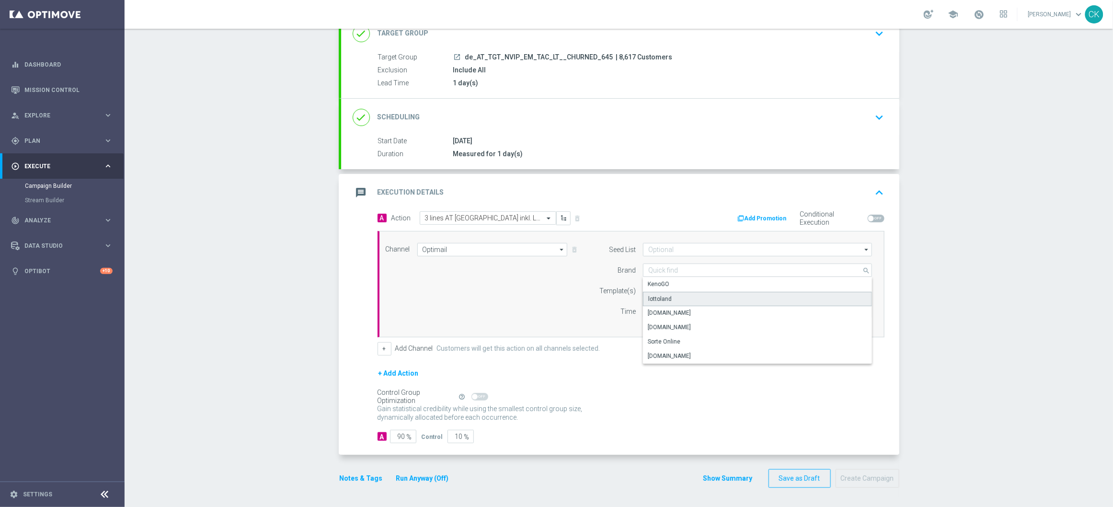
click at [675, 300] on div "lottoland" at bounding box center [757, 299] width 229 height 14
type input "lottoland"
click at [663, 295] on div "Select template" at bounding box center [736, 290] width 187 height 13
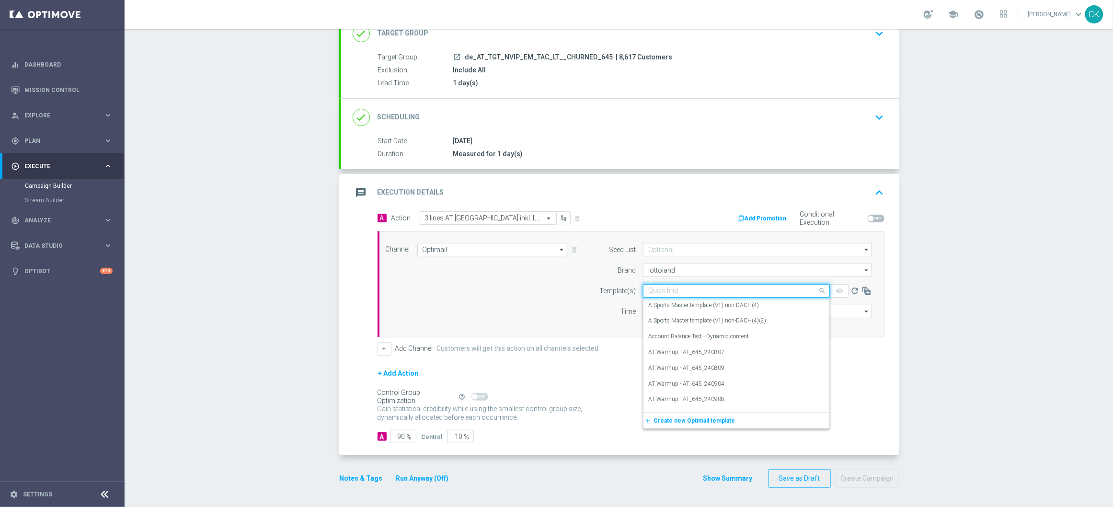
paste input "AT__645_CHURNED_250928__NVIP_EMA_TAC_LT"
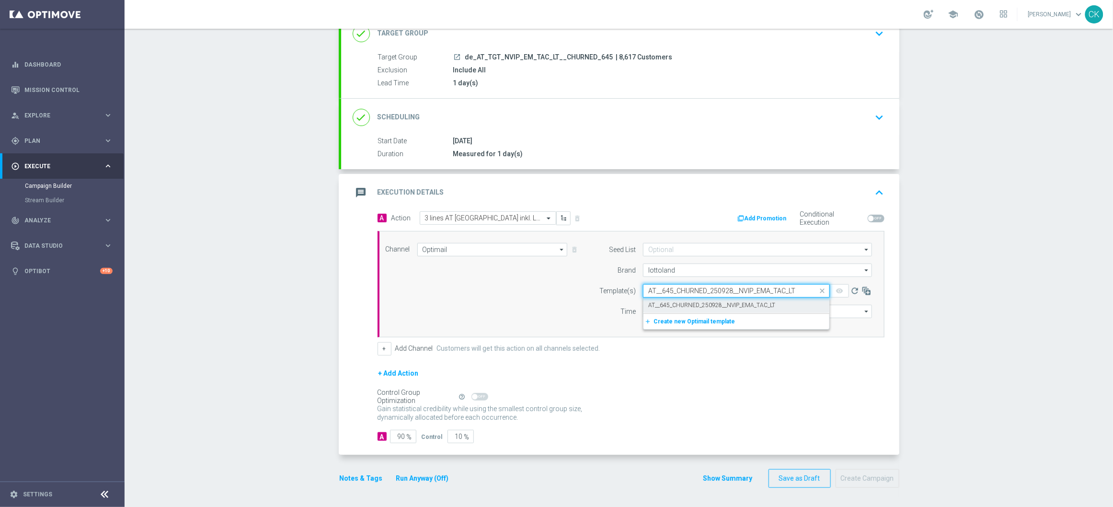
click at [662, 306] on label "AT__645_CHURNED_250928__NVIP_EMA_TAC_LT" at bounding box center [711, 305] width 127 height 8
type input "AT__645_CHURNED_250928__NVIP_EMA_TAC_LT"
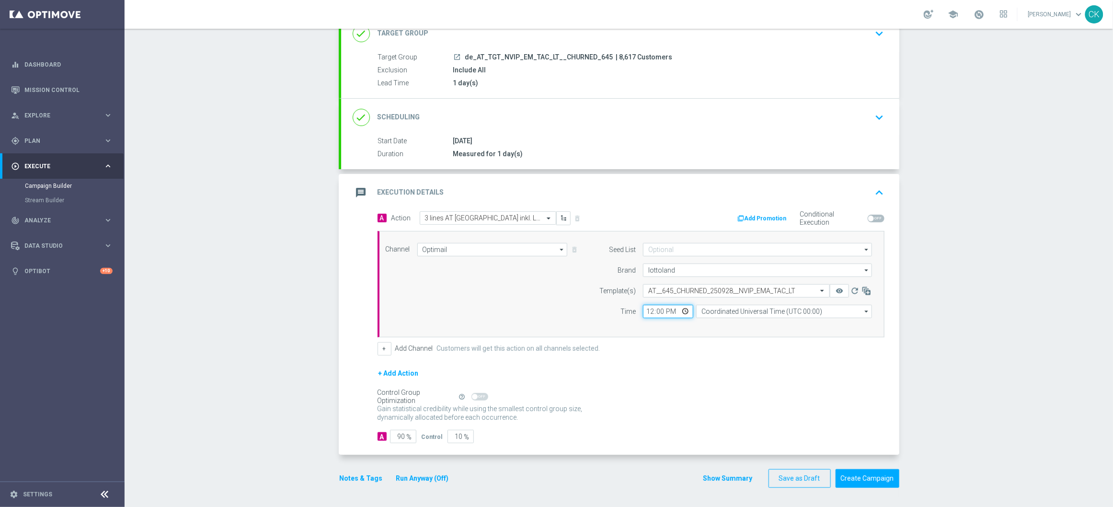
click at [644, 314] on input "12:00" at bounding box center [668, 311] width 50 height 13
click at [764, 312] on input "Coordinated Universal Time (UTC 00:00)" at bounding box center [784, 311] width 176 height 13
click at [756, 325] on div "Central European Time ([GEOGRAPHIC_DATA]) (UTC +02:00)" at bounding box center [779, 325] width 157 height 9
click at [401, 437] on input "90" at bounding box center [403, 436] width 26 height 13
click at [349, 476] on button "Notes & Tags" at bounding box center [361, 478] width 45 height 12
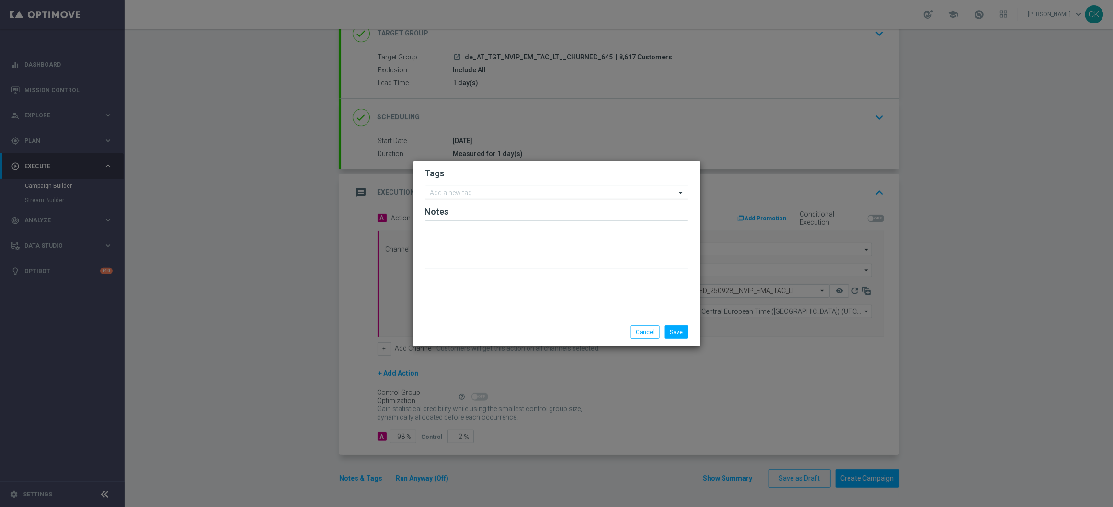
click at [453, 195] on input "text" at bounding box center [553, 193] width 246 height 8
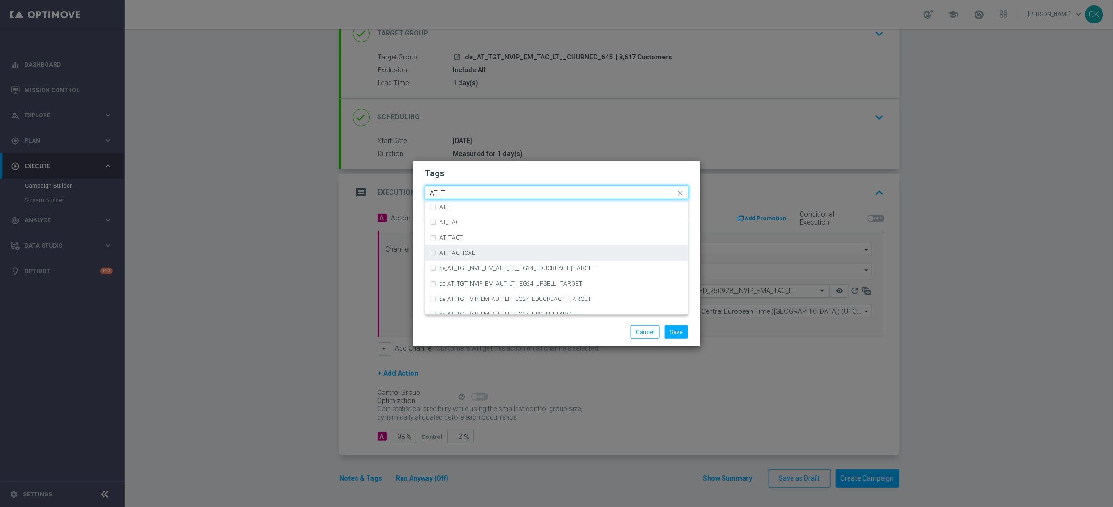
click at [465, 252] on label "AT_TACTICAL" at bounding box center [457, 253] width 35 height 6
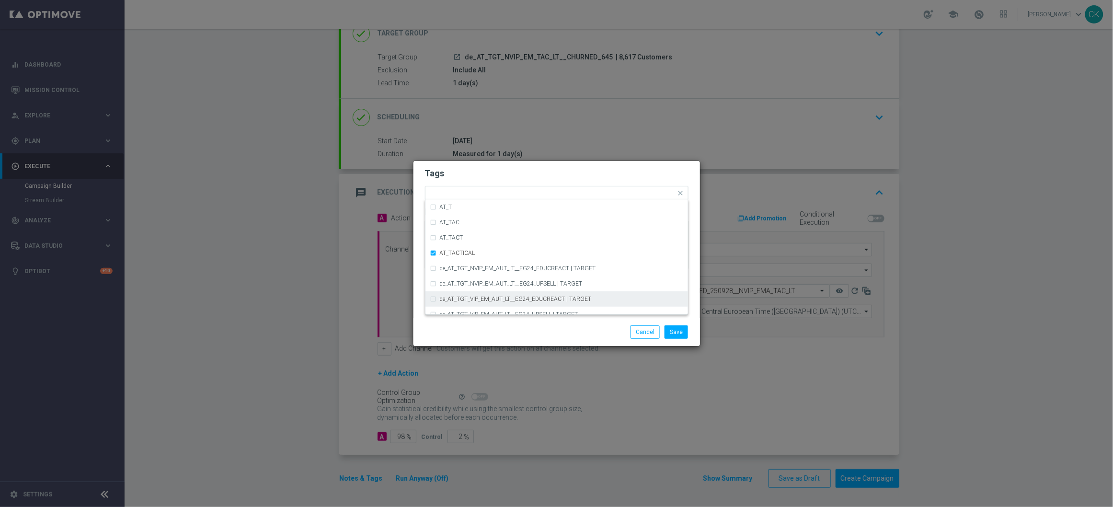
click at [480, 352] on modal-container "Tags Quick find × AT_TACTICAL AT_T AT_TAC AT_TACT AT_TACTICAL de_AT_TGT_NVIP_EM…" at bounding box center [556, 253] width 1113 height 507
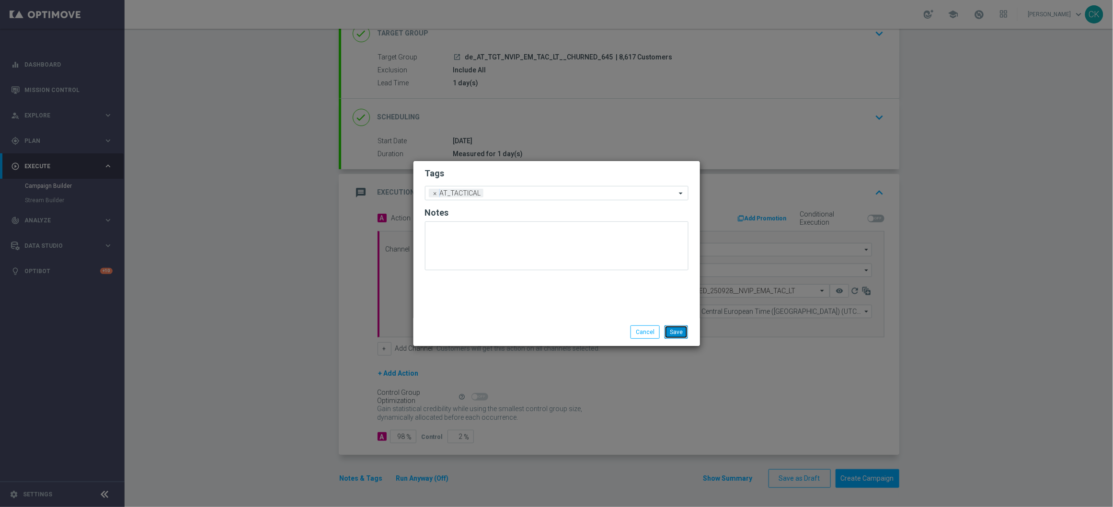
click at [681, 326] on button "Save" at bounding box center [675, 331] width 23 height 13
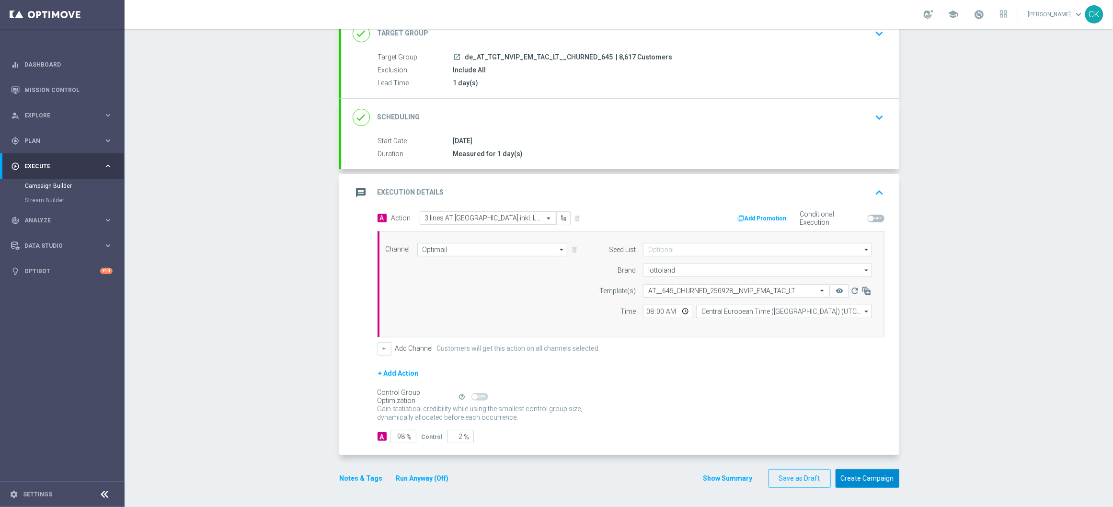
click at [851, 476] on button "Create Campaign" at bounding box center [867, 478] width 64 height 19
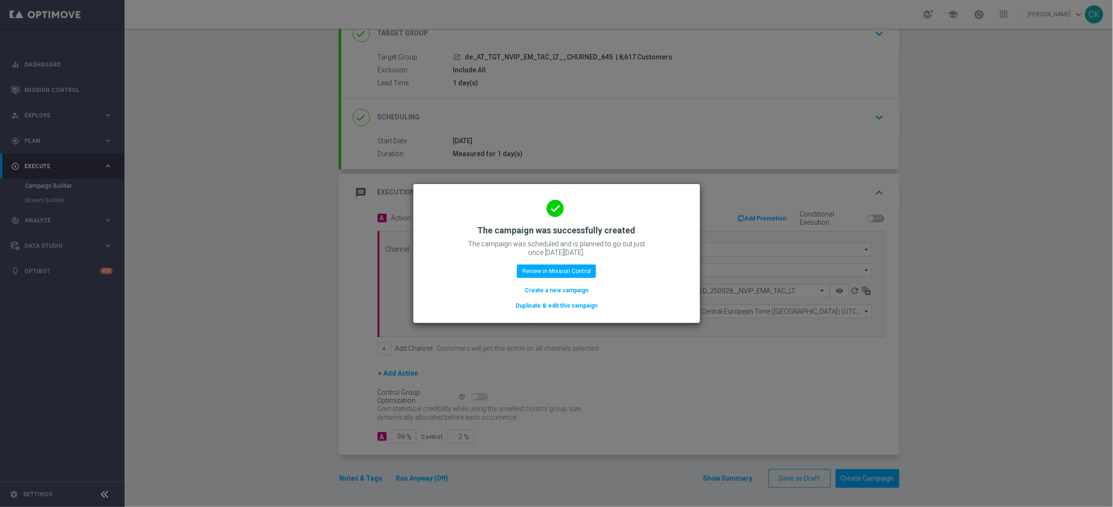
click at [543, 288] on button "Create a new campaign" at bounding box center [556, 290] width 66 height 11
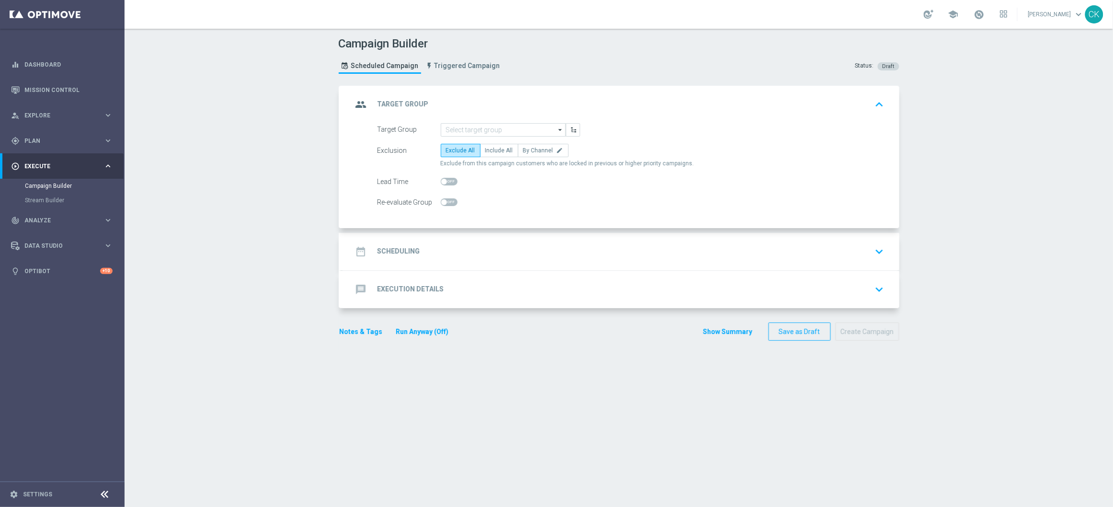
scroll to position [0, 0]
click at [486, 130] on input at bounding box center [503, 129] width 125 height 13
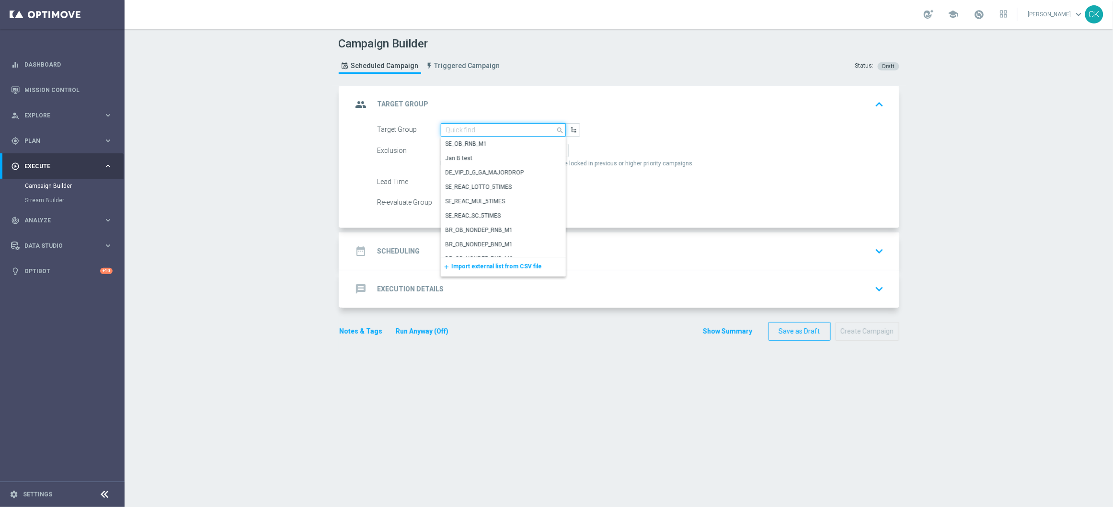
paste input "AT__LASTYEAR_LOTTO__NVIP_EMA_TAC_MIX"
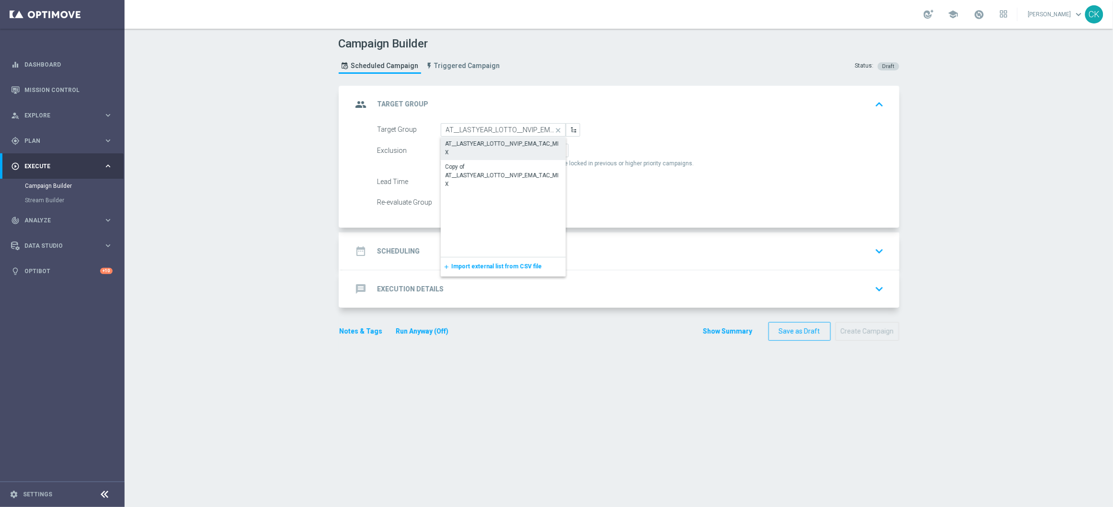
click at [490, 145] on div "AT__LASTYEAR_LOTTO__NVIP_EMA_TAC_MIX" at bounding box center [502, 147] width 115 height 17
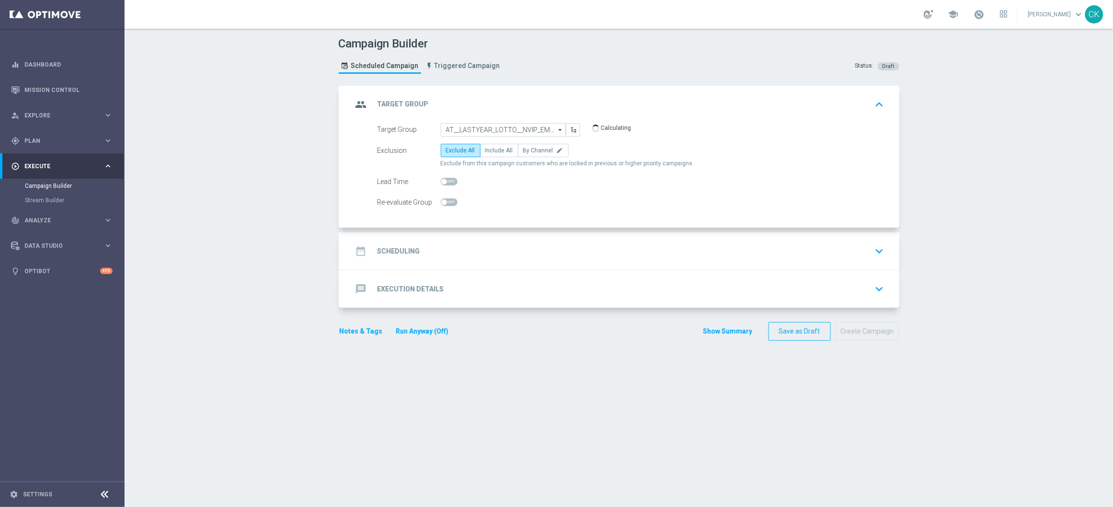
click at [490, 145] on label "Include All" at bounding box center [499, 150] width 38 height 13
click at [490, 149] on input "Include All" at bounding box center [488, 152] width 6 height 6
click at [441, 182] on span at bounding box center [444, 182] width 6 height 6
click at [441, 182] on input "checkbox" at bounding box center [449, 182] width 17 height 8
click at [395, 252] on h2 "Scheduling" at bounding box center [398, 251] width 43 height 9
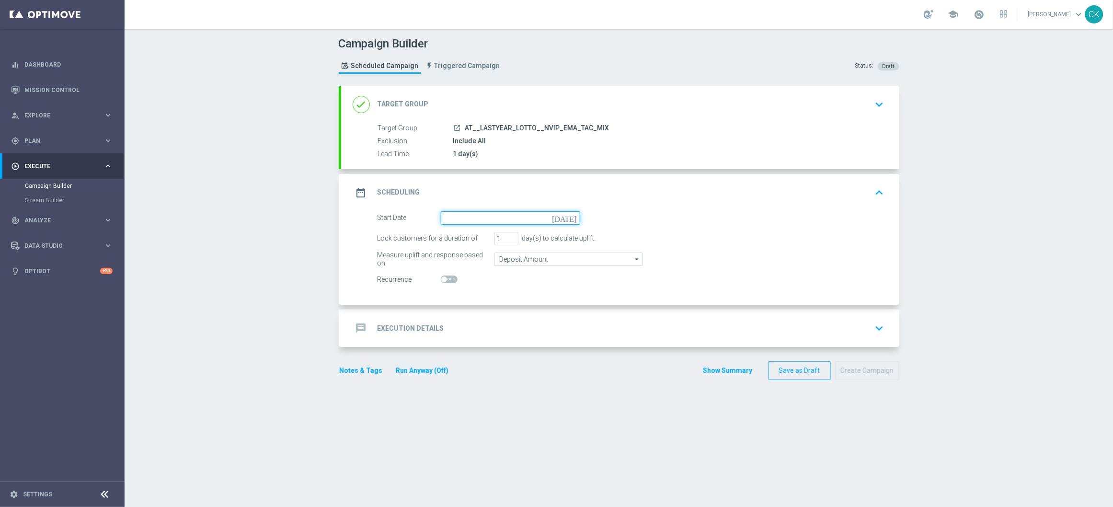
click at [481, 216] on input at bounding box center [510, 217] width 139 height 13
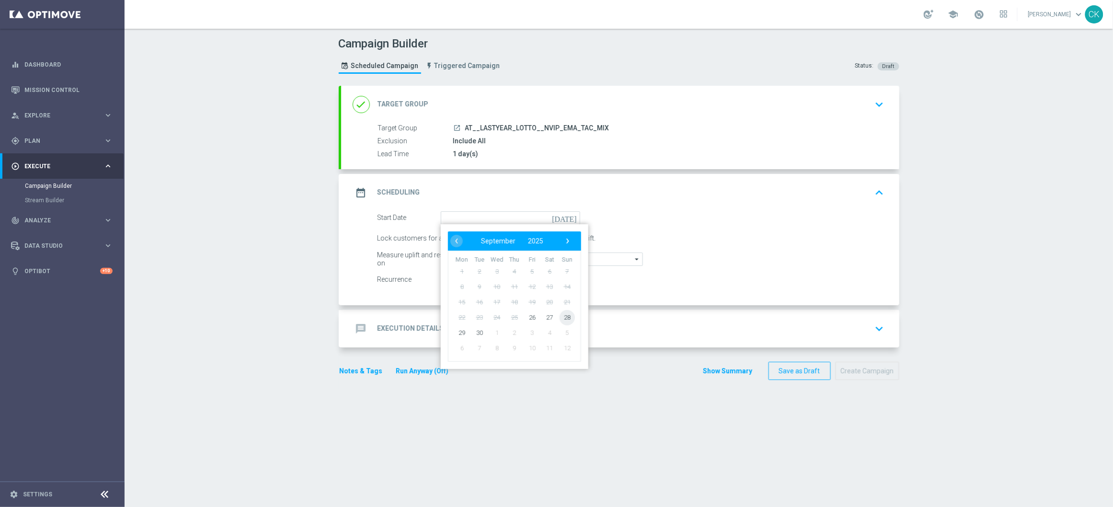
click at [563, 317] on span "28" at bounding box center [566, 316] width 15 height 15
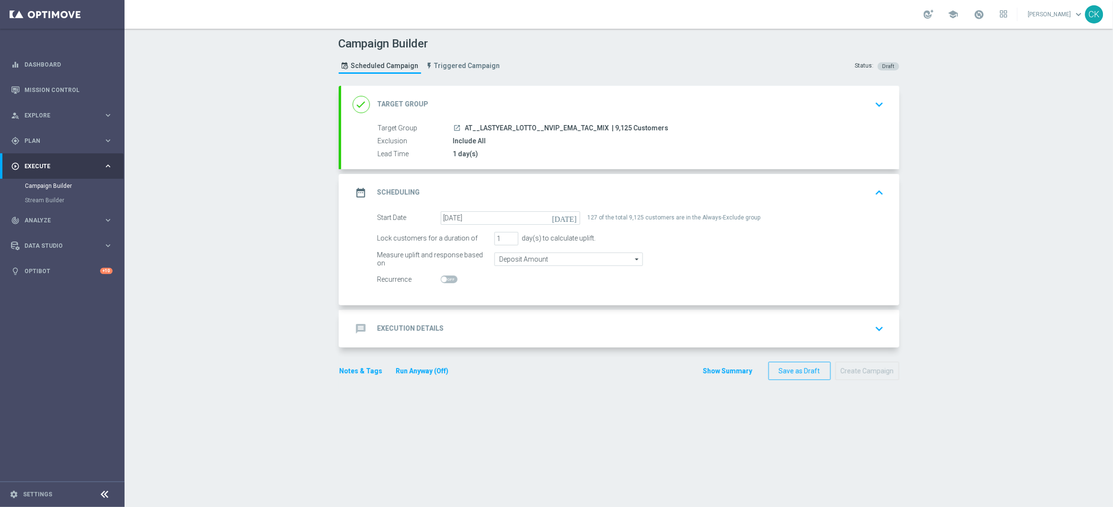
click at [399, 325] on h2 "Execution Details" at bounding box center [410, 328] width 67 height 9
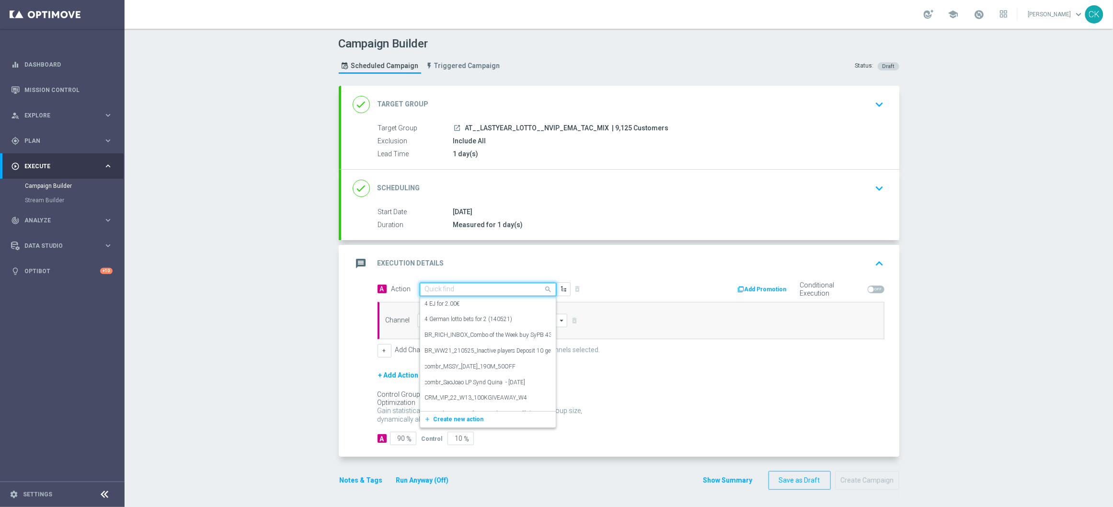
click at [471, 292] on input "text" at bounding box center [478, 289] width 107 height 8
paste input "3 lines AT [GEOGRAPHIC_DATA] inkl. Lotto+ for 4.90€"
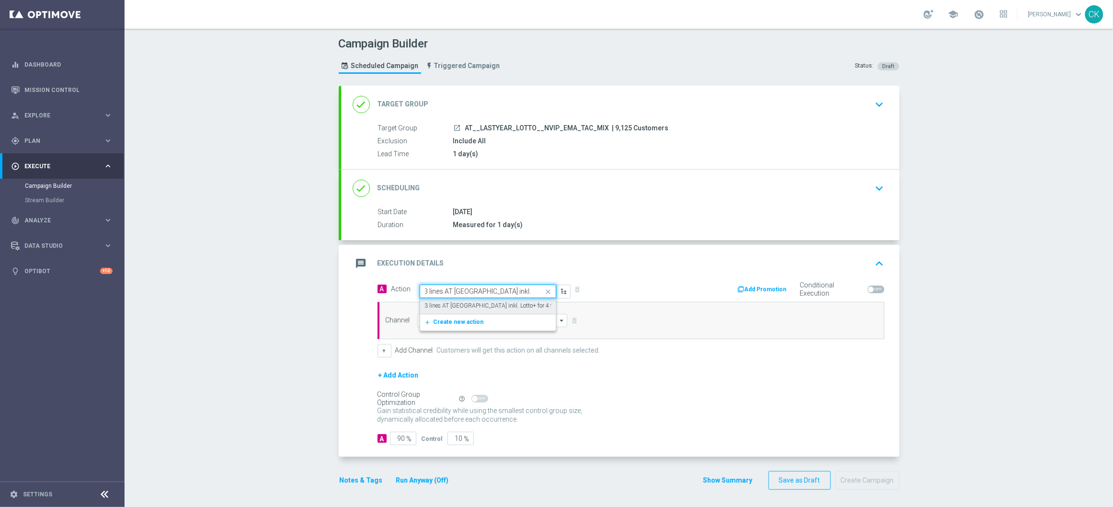
click at [462, 304] on label "3 lines AT [GEOGRAPHIC_DATA] inkl. Lotto+ for 4.90€" at bounding box center [493, 306] width 136 height 8
click at [443, 317] on input at bounding box center [492, 320] width 150 height 13
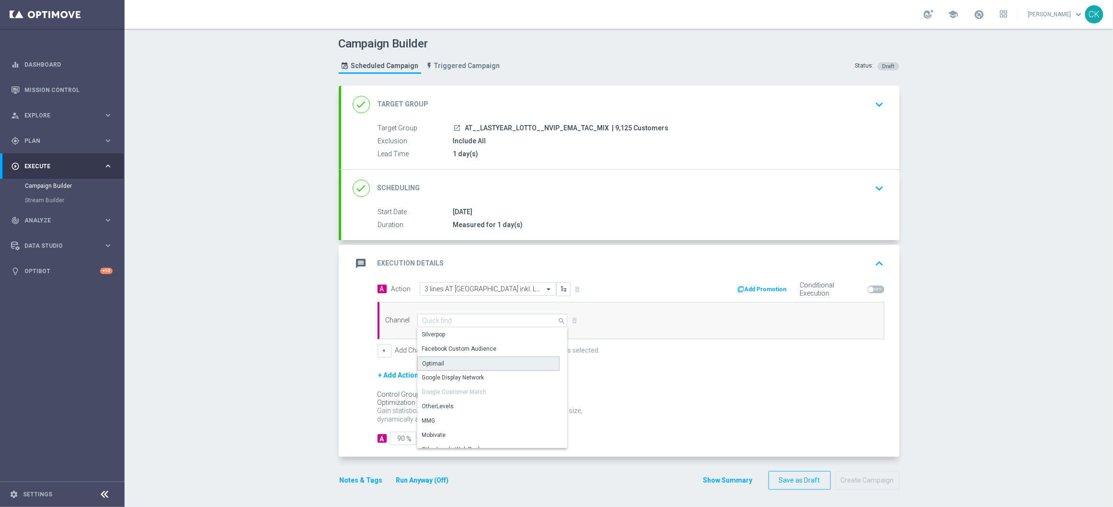
click at [442, 364] on div "Optimail" at bounding box center [488, 363] width 142 height 14
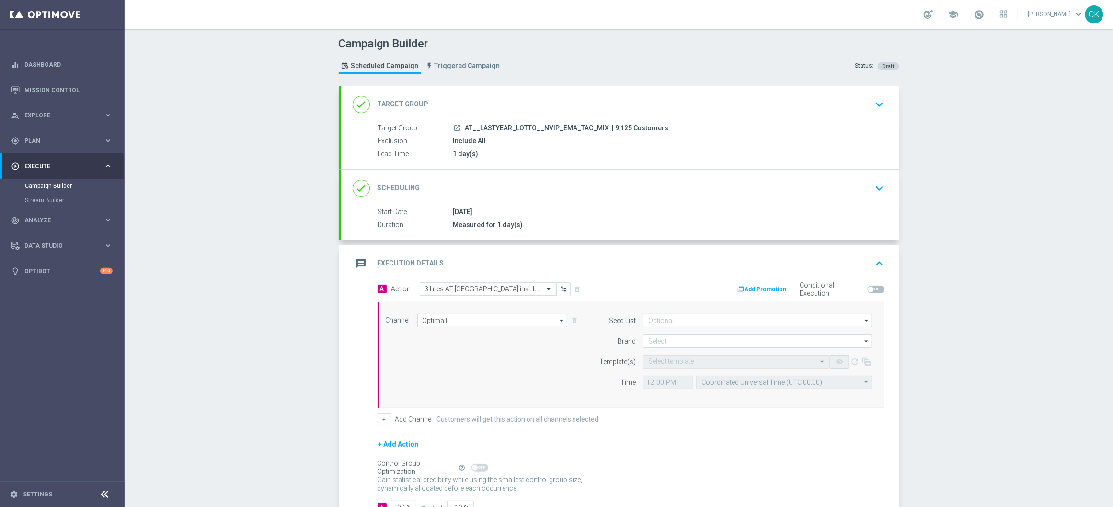
scroll to position [72, 0]
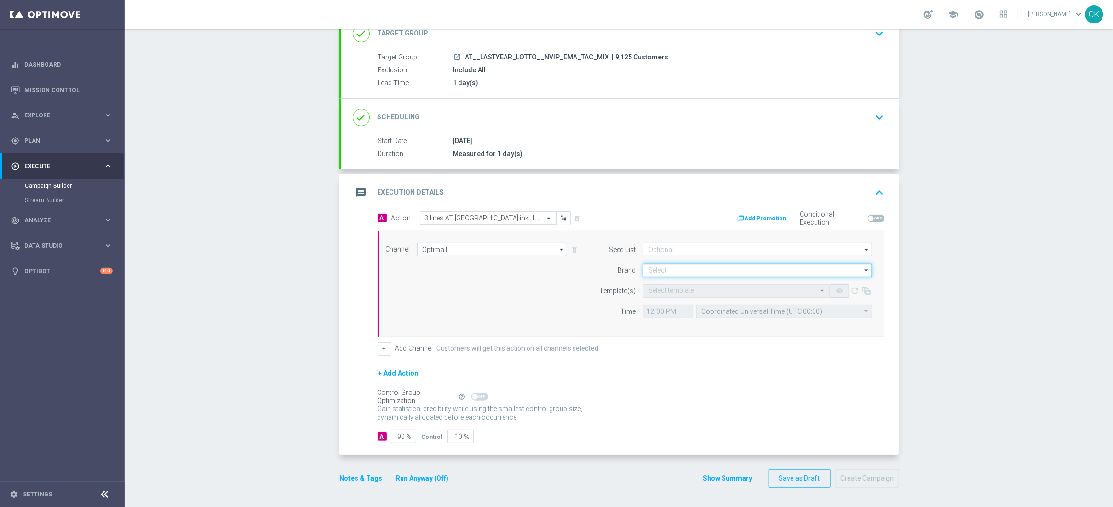
click at [672, 271] on input at bounding box center [757, 269] width 229 height 13
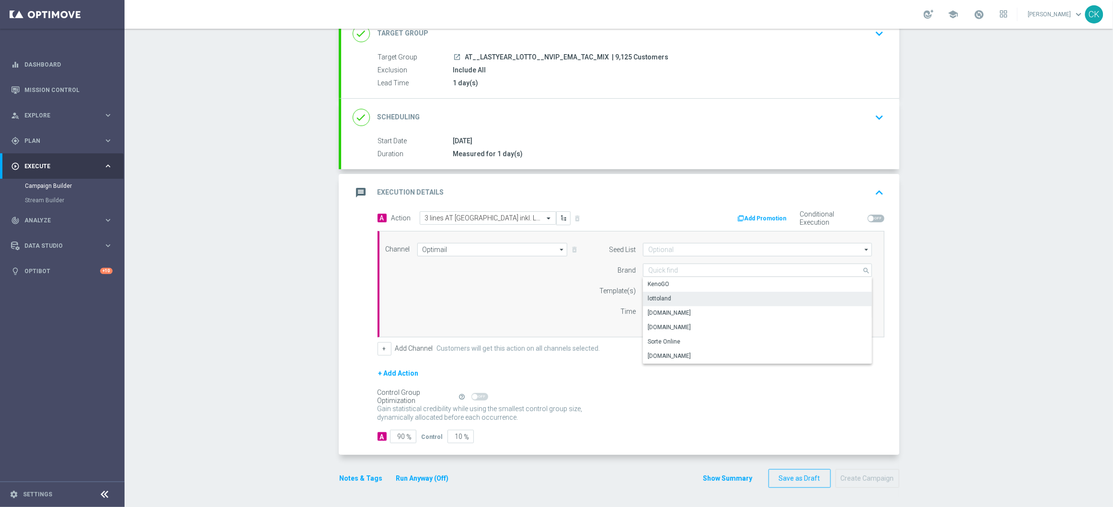
click at [670, 298] on div "lottoland" at bounding box center [757, 298] width 229 height 13
click at [670, 298] on form "Template(s) Select template remove_red_eye refresh Time 12:00 Coordinated Unive…" at bounding box center [733, 301] width 278 height 34
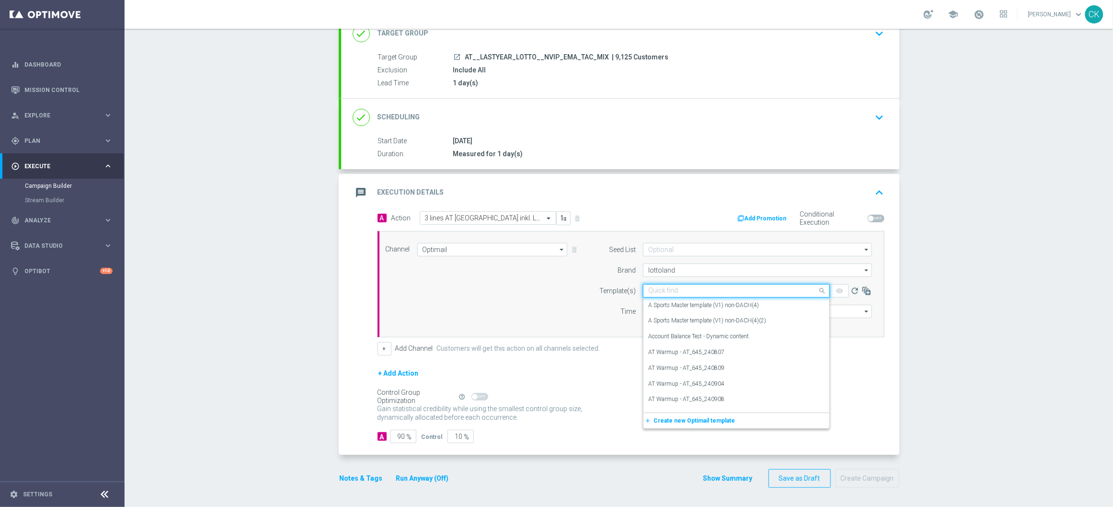
click at [657, 288] on input "text" at bounding box center [726, 291] width 157 height 8
paste input "AT__645_CHURNED_250928__NVIP_EMA_TAC_LT"
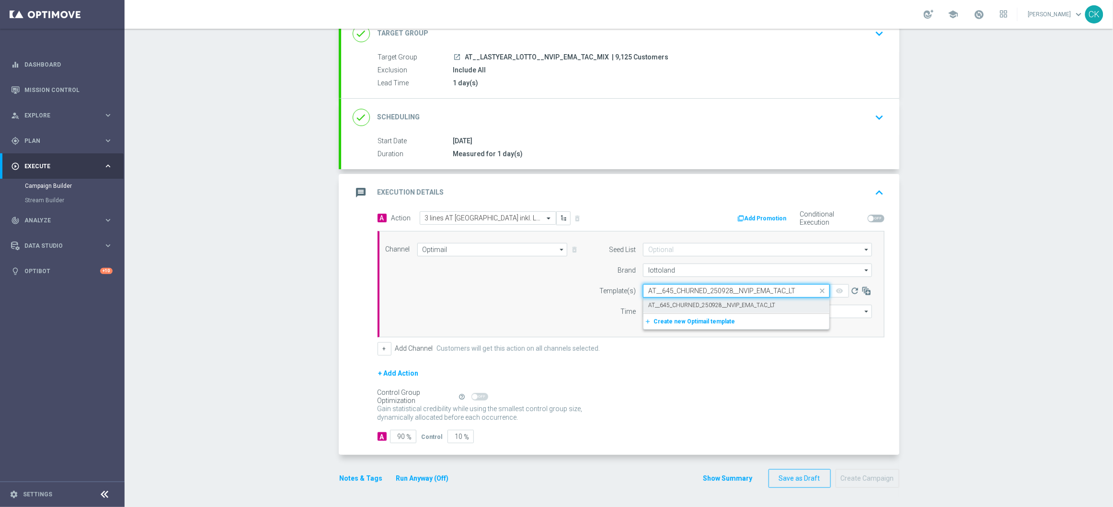
click at [656, 304] on label "AT__645_CHURNED_250928__NVIP_EMA_TAC_LT" at bounding box center [711, 305] width 127 height 8
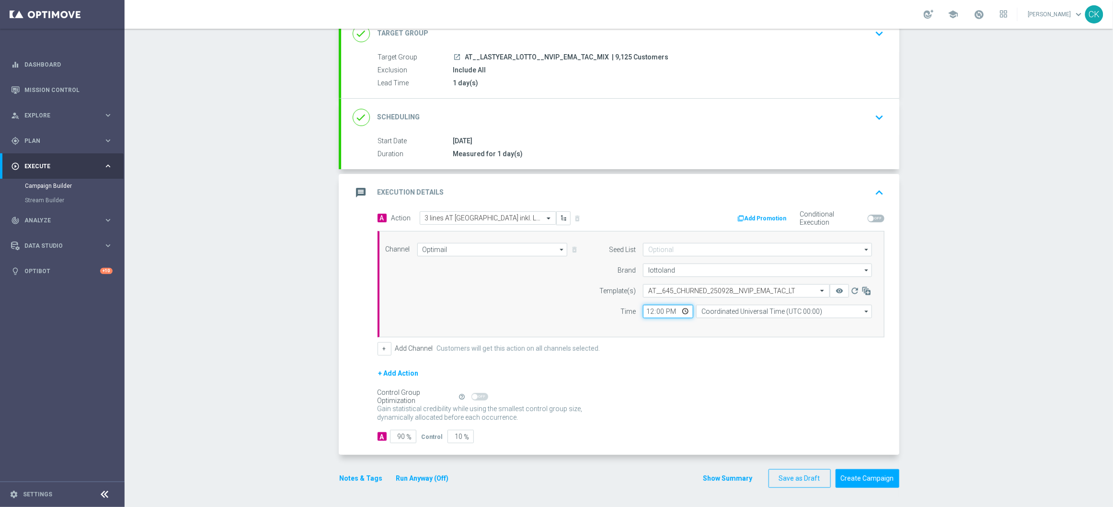
click at [643, 313] on input "12:00" at bounding box center [668, 311] width 50 height 13
click at [756, 311] on input "Coordinated Universal Time (UTC 00:00)" at bounding box center [784, 311] width 176 height 13
click at [762, 328] on div "Central European Time ([GEOGRAPHIC_DATA]) (UTC +02:00)" at bounding box center [779, 325] width 157 height 9
click at [400, 434] on input "90" at bounding box center [403, 436] width 26 height 13
click at [360, 477] on button "Notes & Tags" at bounding box center [361, 478] width 45 height 12
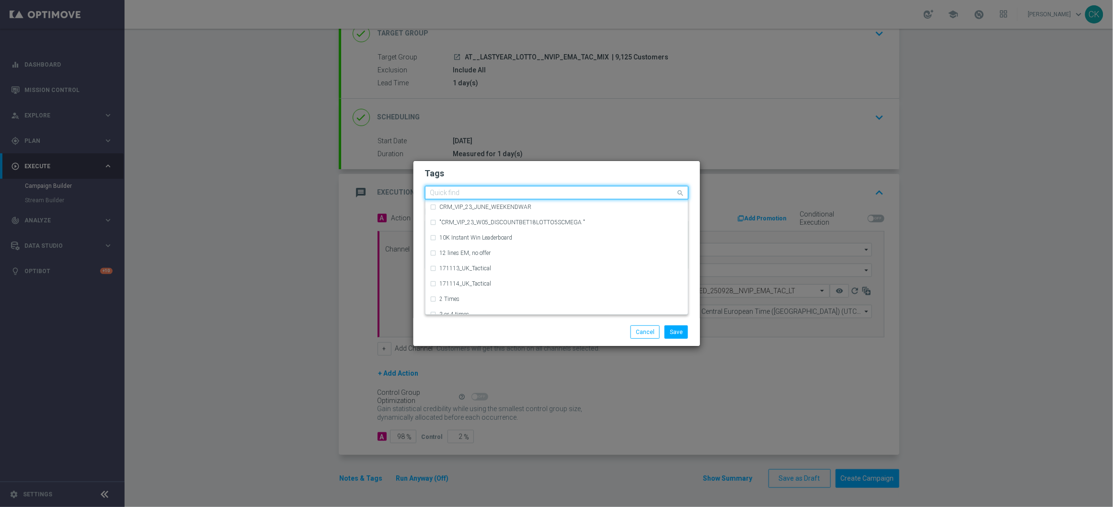
click at [468, 195] on input "text" at bounding box center [553, 193] width 246 height 8
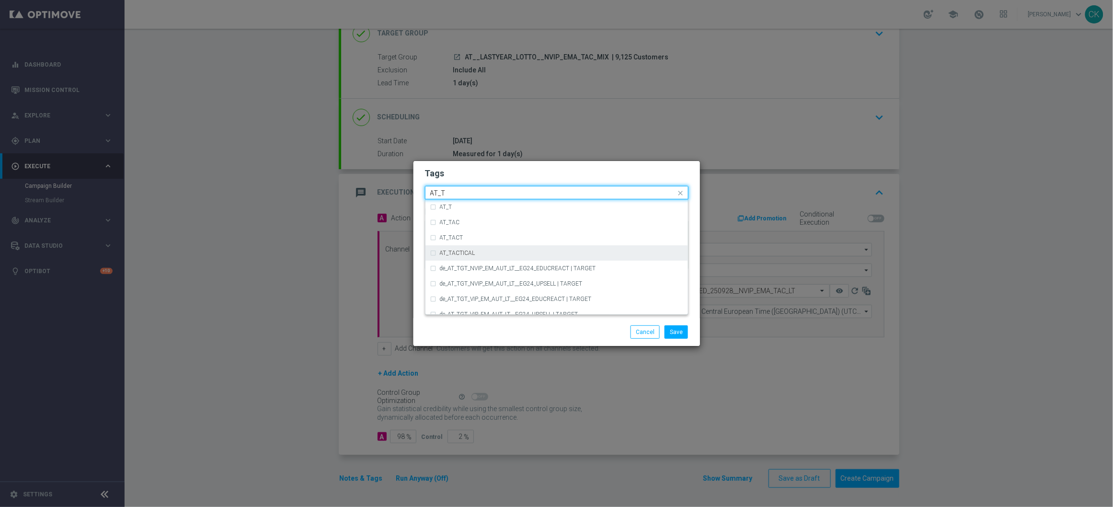
click at [478, 257] on div "AT_TACTICAL" at bounding box center [556, 252] width 253 height 15
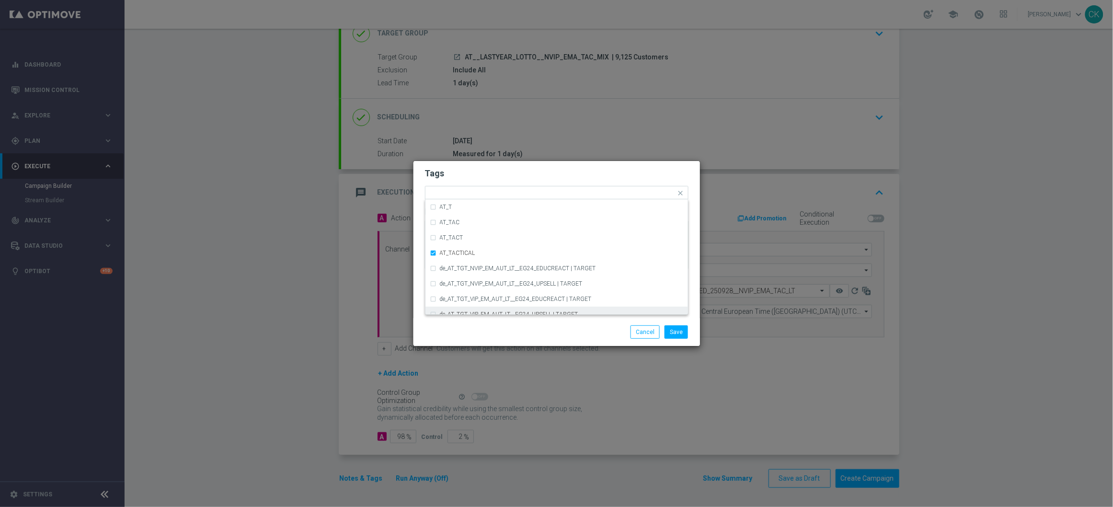
click at [481, 345] on div "Save Cancel" at bounding box center [556, 332] width 286 height 28
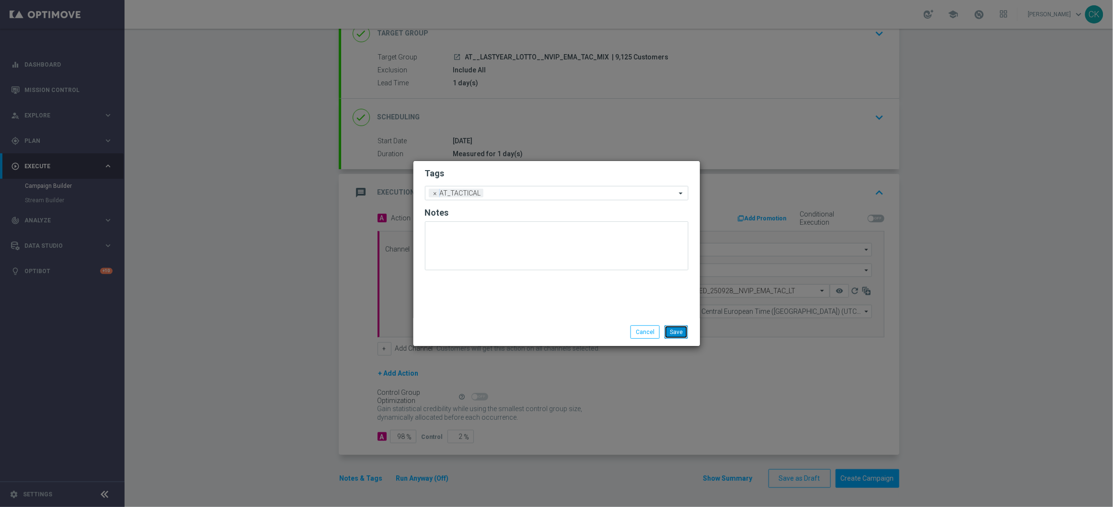
click at [682, 337] on button "Save" at bounding box center [675, 331] width 23 height 13
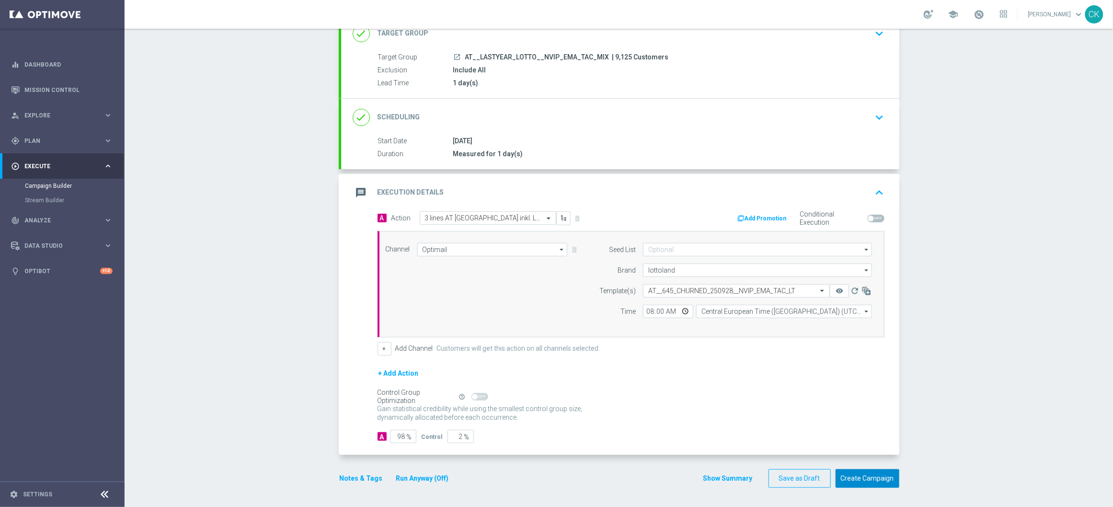
click at [864, 475] on button "Create Campaign" at bounding box center [867, 478] width 64 height 19
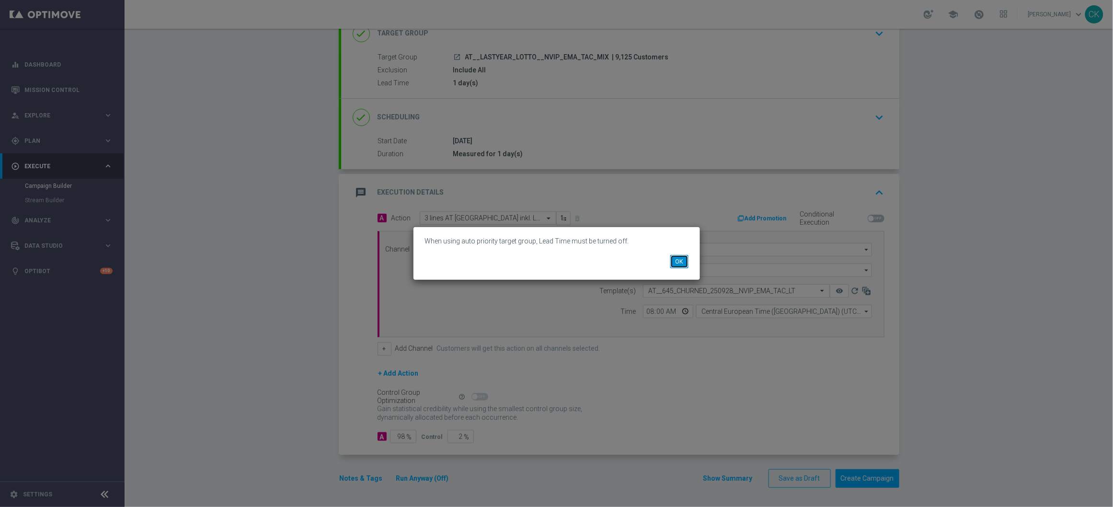
click at [682, 259] on button "OK" at bounding box center [679, 261] width 18 height 13
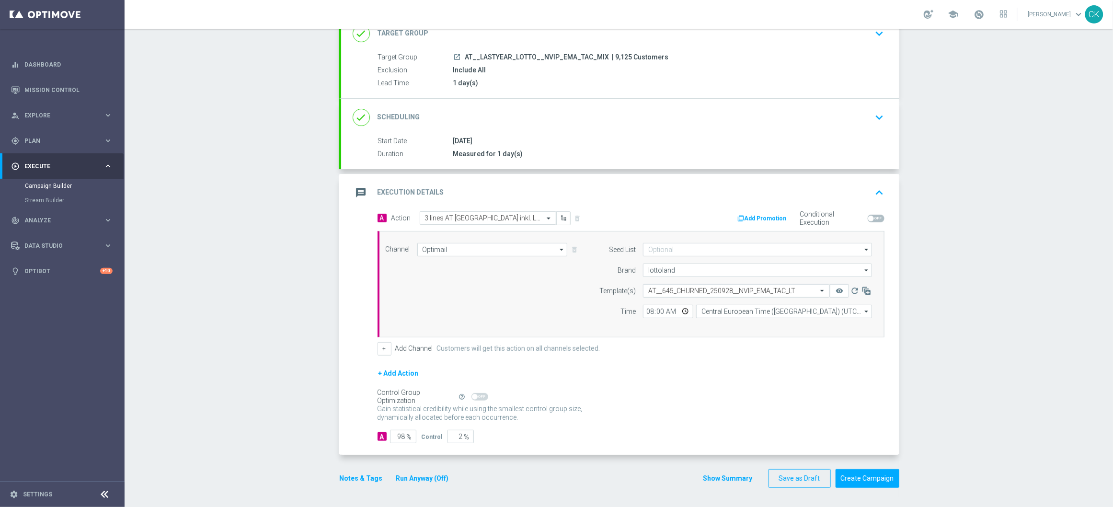
click at [513, 38] on div "done Target Group keyboard_arrow_down" at bounding box center [619, 33] width 535 height 18
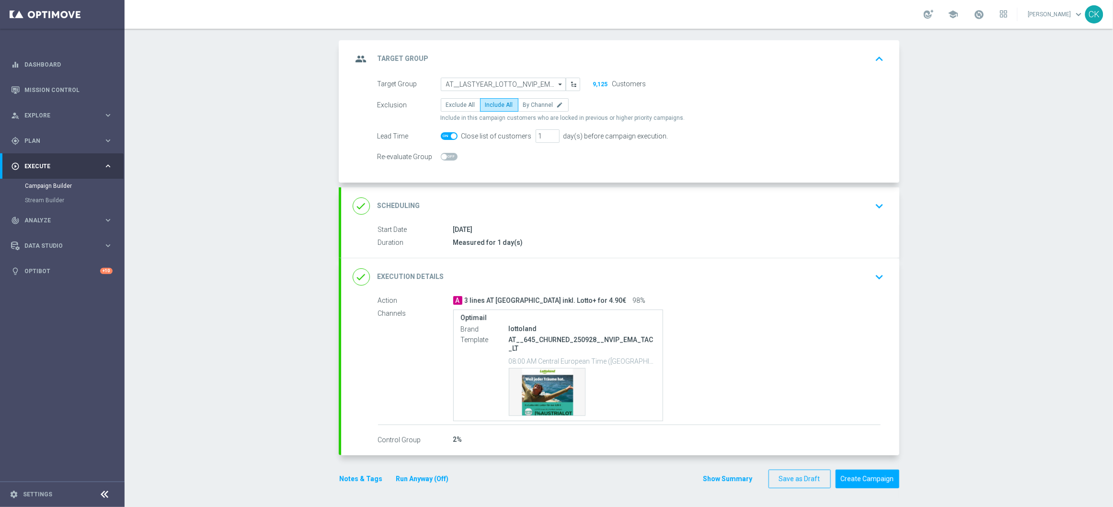
scroll to position [46, 0]
click at [441, 135] on span at bounding box center [449, 136] width 17 height 8
click at [441, 135] on input "checkbox" at bounding box center [449, 136] width 17 height 8
click at [429, 482] on button "Run Anyway (Off)" at bounding box center [422, 478] width 55 height 12
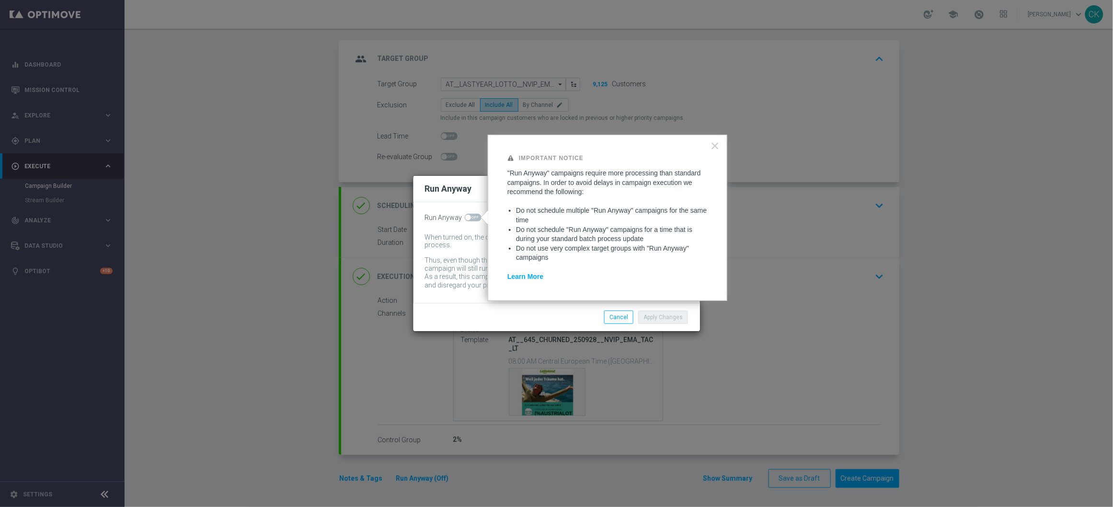
click at [471, 215] on span at bounding box center [473, 218] width 17 height 8
click at [471, 215] on input "checkbox" at bounding box center [473, 218] width 17 height 8
click at [663, 317] on button "Apply Changes" at bounding box center [663, 316] width 50 height 13
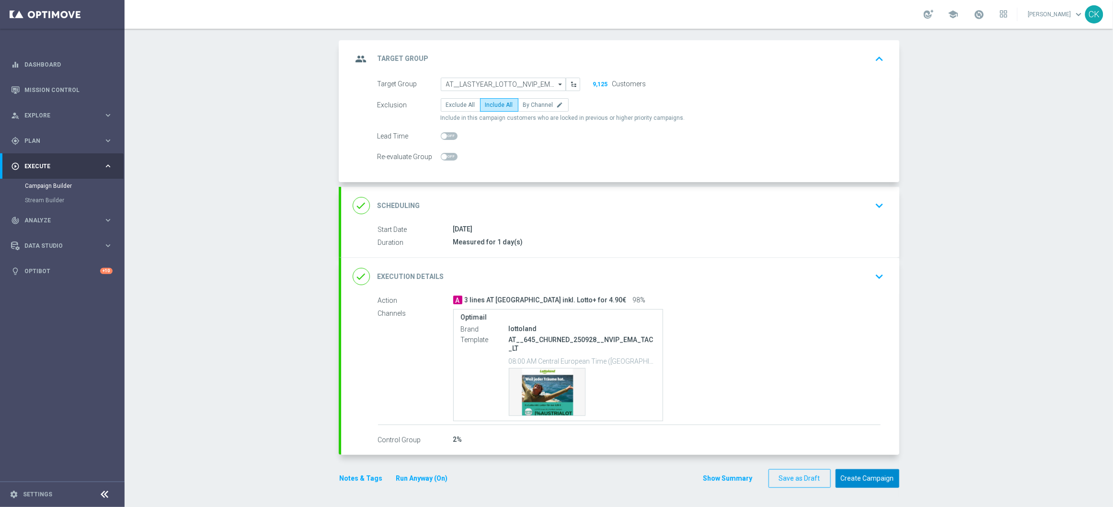
click at [858, 477] on button "Create Campaign" at bounding box center [867, 478] width 64 height 19
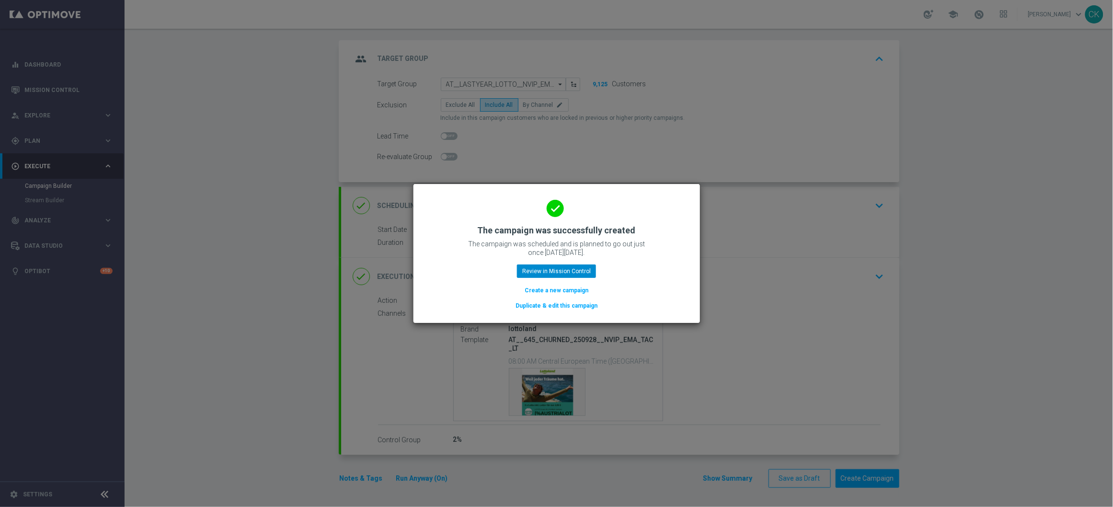
click at [565, 289] on button "Create a new campaign" at bounding box center [556, 290] width 66 height 11
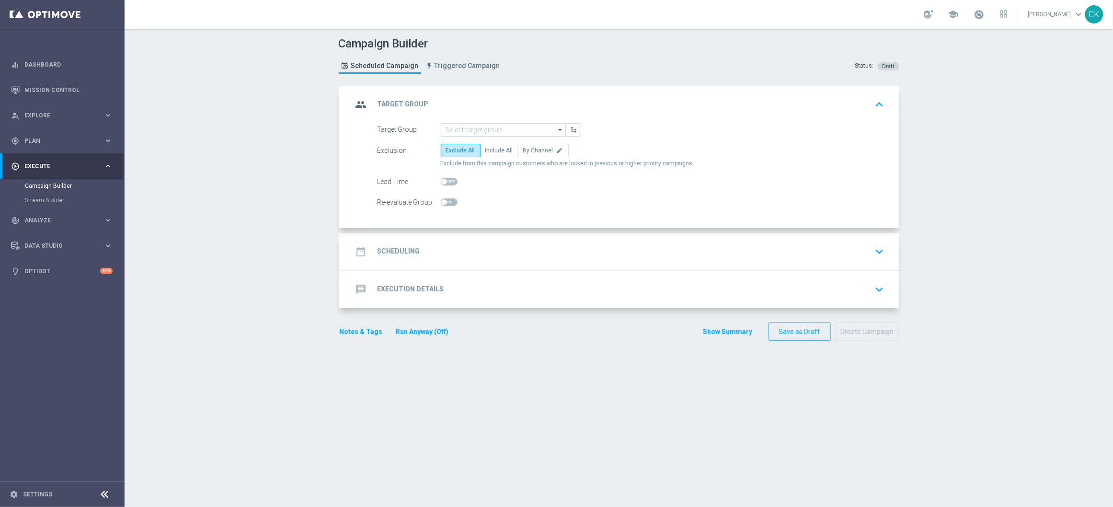
scroll to position [0, 0]
